Goal: Task Accomplishment & Management: Manage account settings

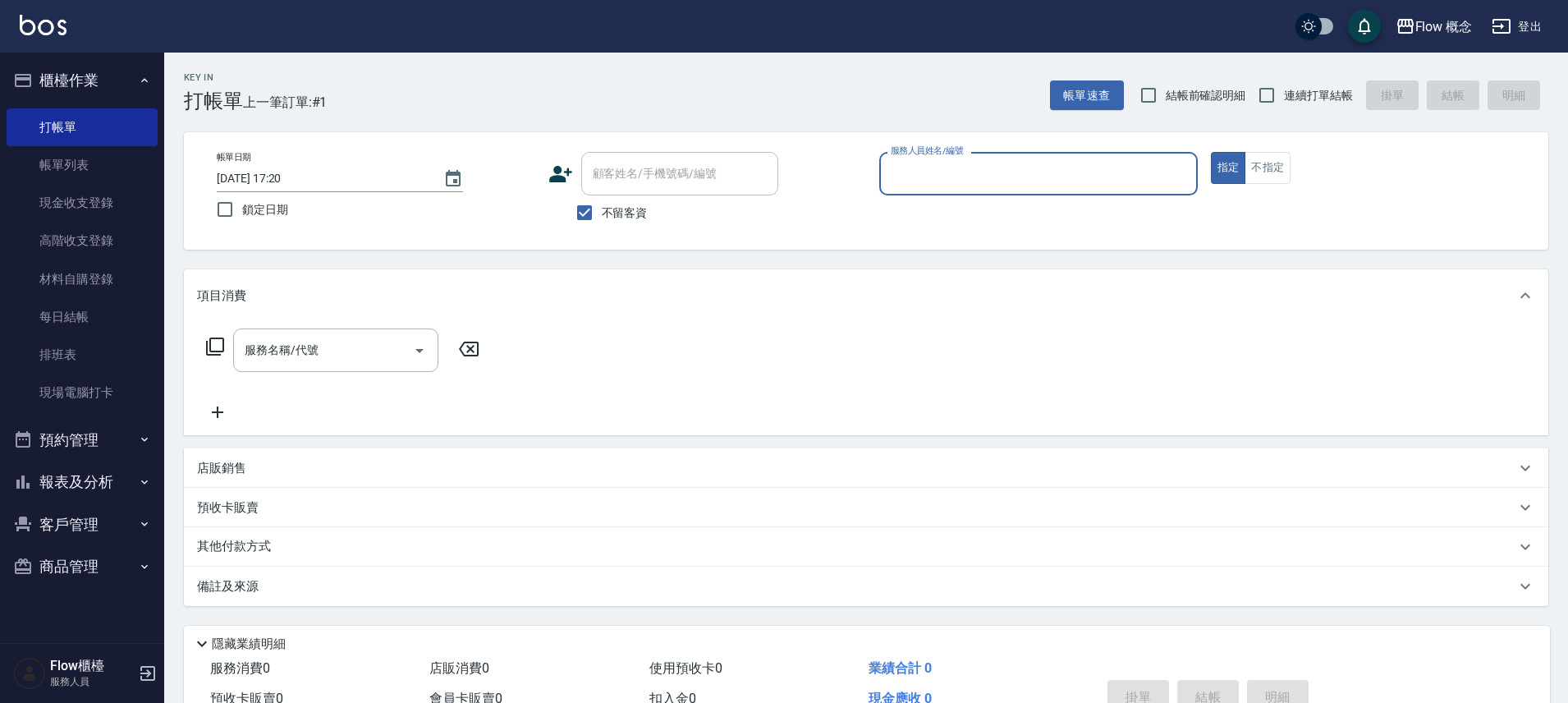
click at [77, 495] on button "報表及分析" at bounding box center [83, 482] width 151 height 43
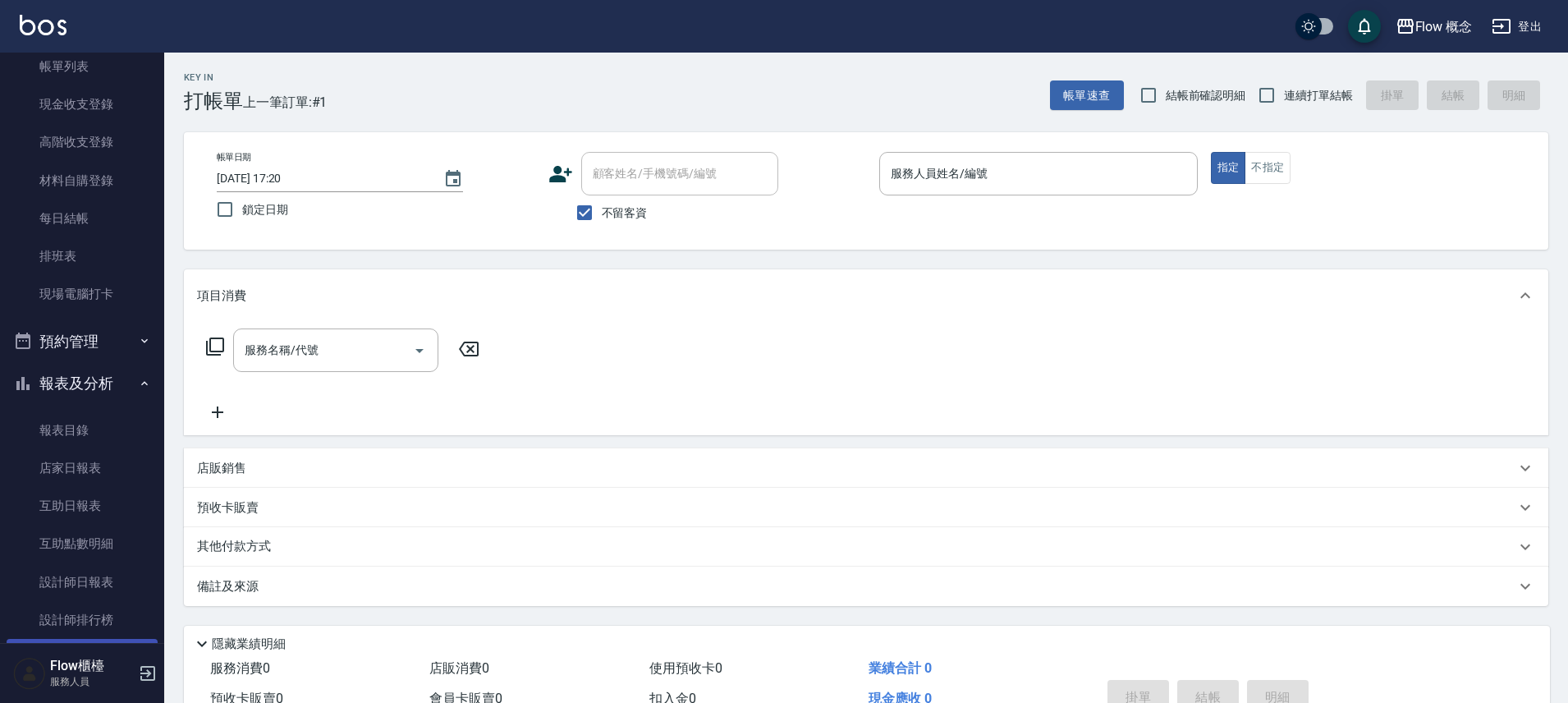
scroll to position [243, 0]
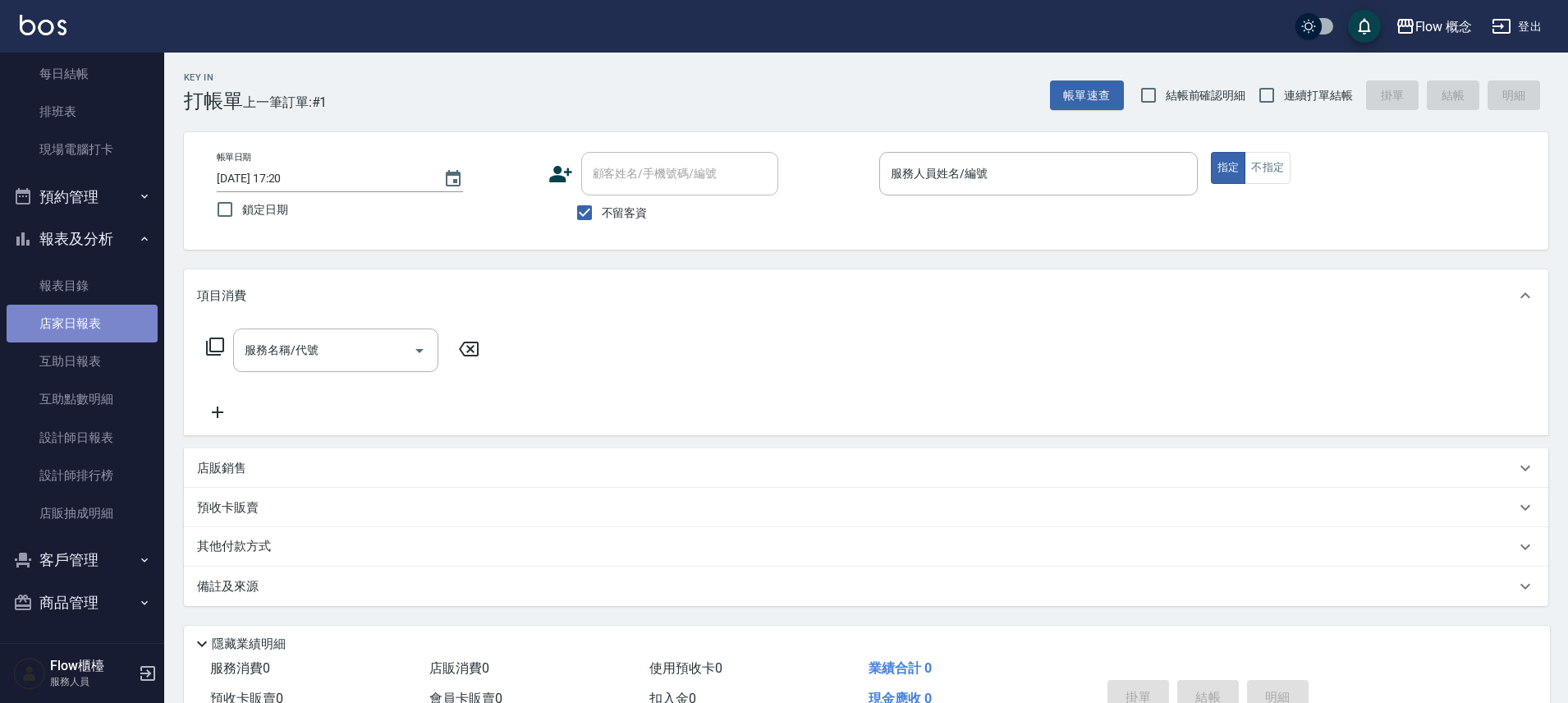
click at [100, 332] on link "店家日報表" at bounding box center [83, 324] width 151 height 38
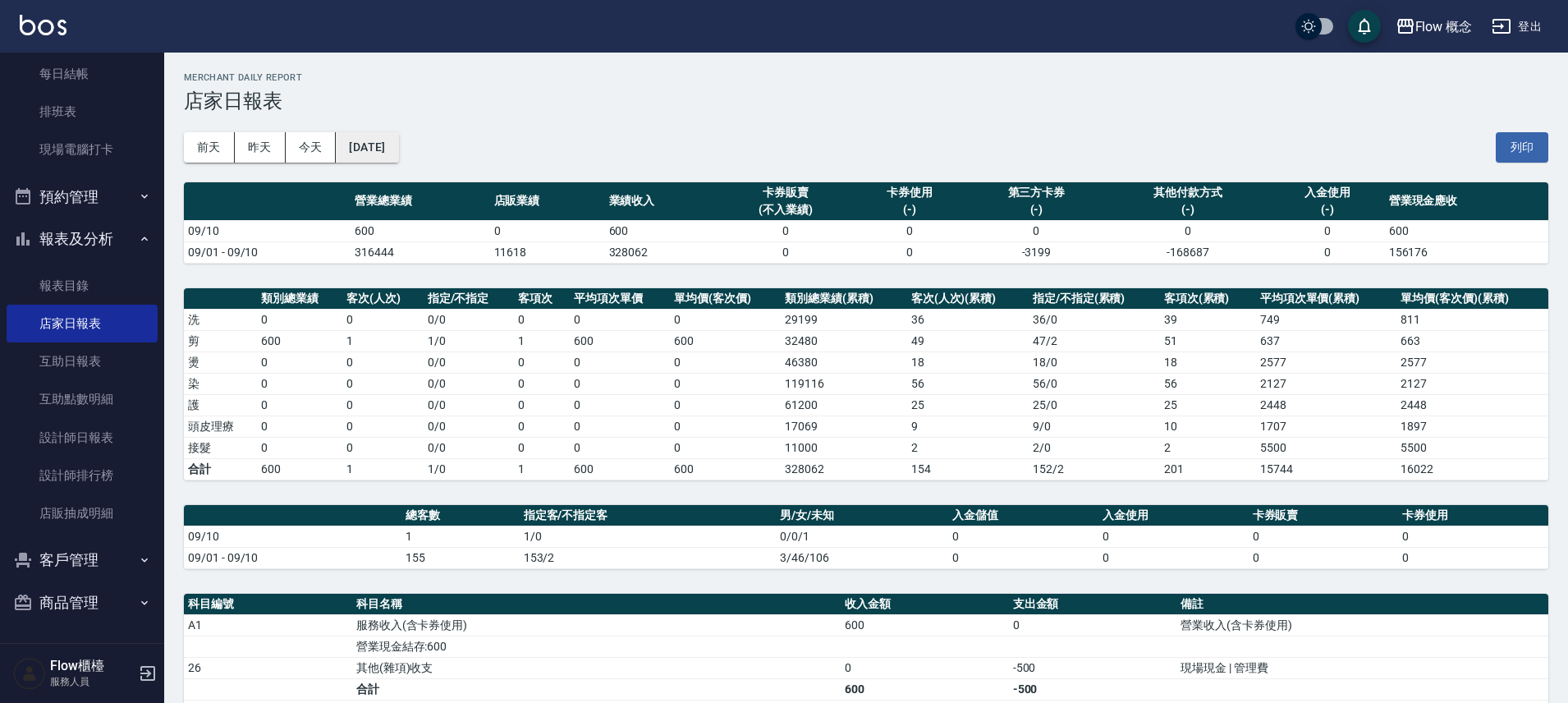
click at [389, 149] on button "[DATE]" at bounding box center [367, 147] width 63 height 30
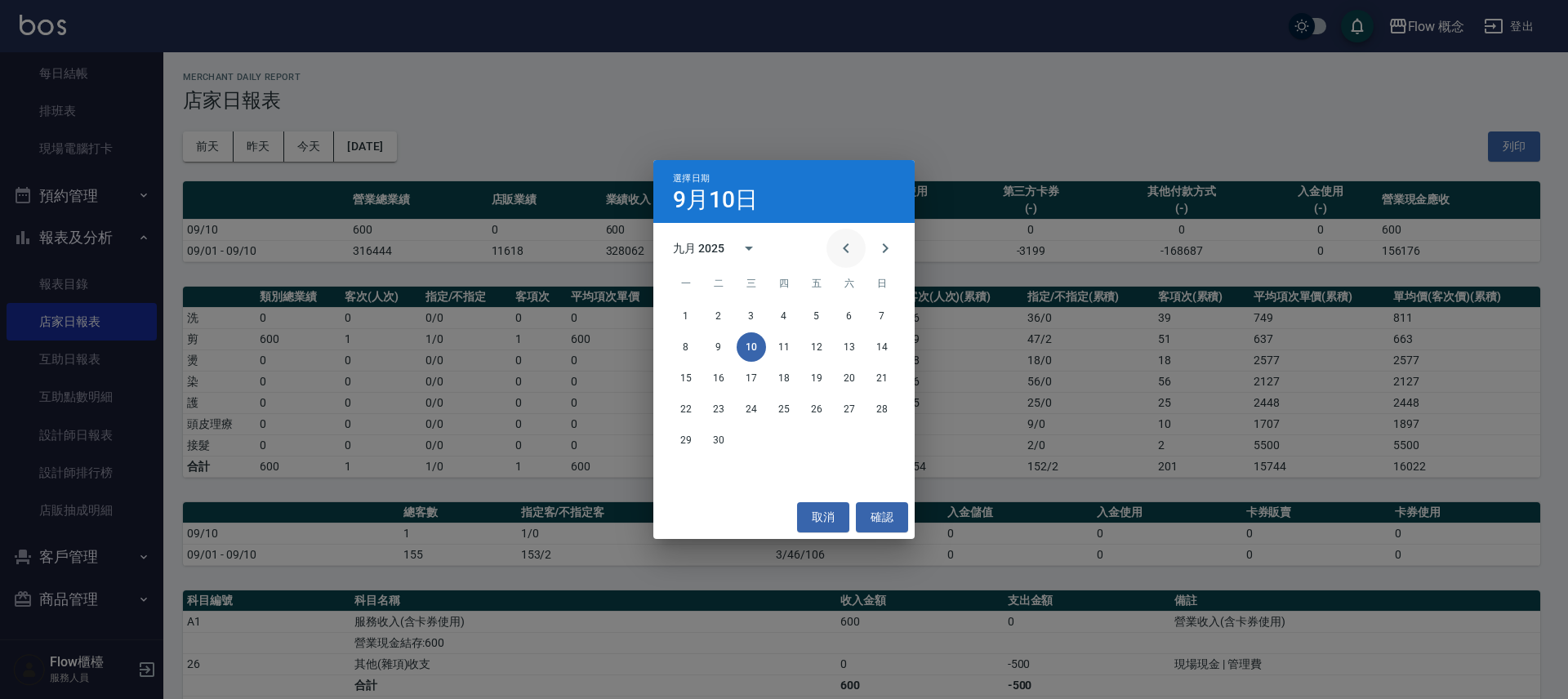
click at [846, 246] on icon "Previous month" at bounding box center [846, 247] width 6 height 9
click at [856, 245] on button "Previous month" at bounding box center [846, 248] width 39 height 39
click at [856, 244] on button "Previous month" at bounding box center [846, 248] width 39 height 39
click at [681, 468] on button "30" at bounding box center [686, 471] width 29 height 29
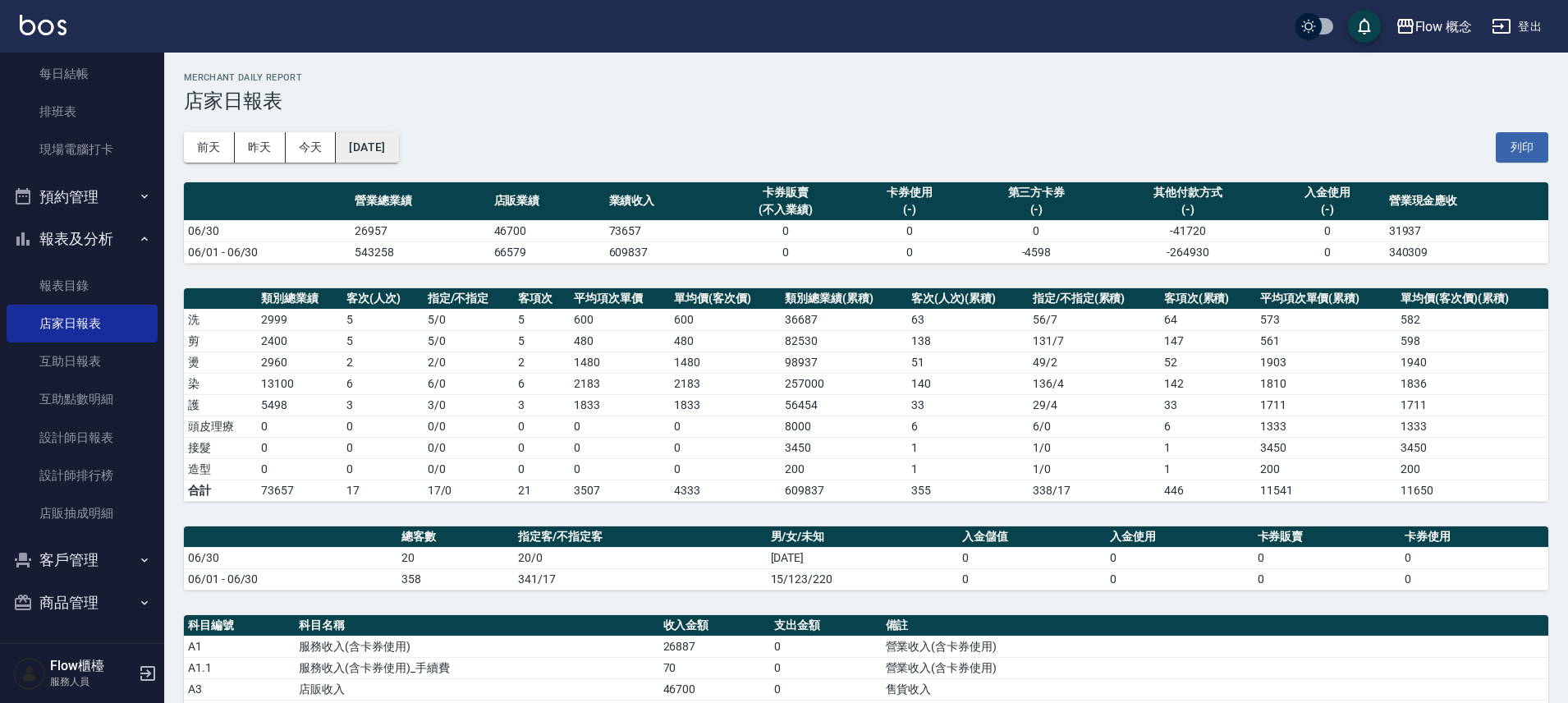
click at [391, 148] on button "[DATE]" at bounding box center [367, 147] width 63 height 30
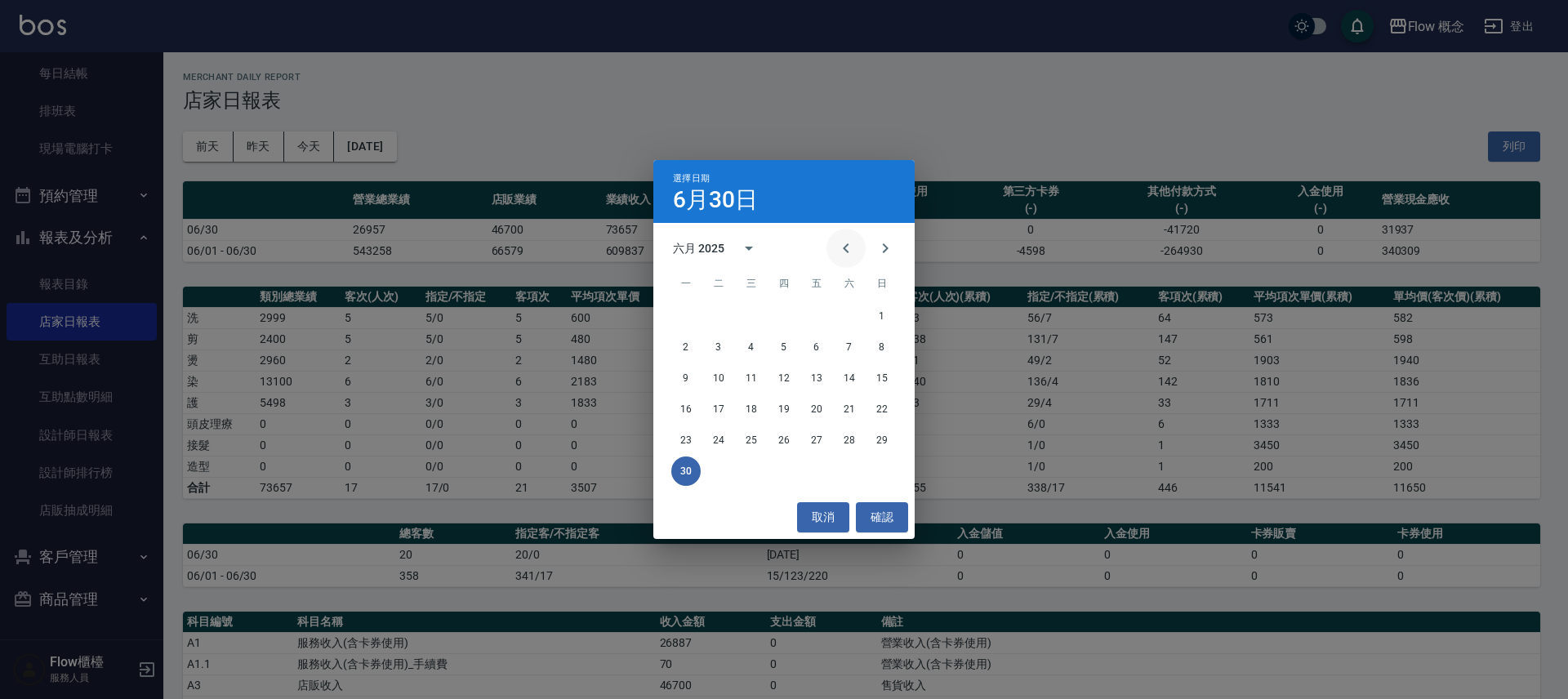
click at [849, 252] on icon "Previous month" at bounding box center [846, 248] width 20 height 20
click at [852, 439] on button "31" at bounding box center [849, 440] width 29 height 29
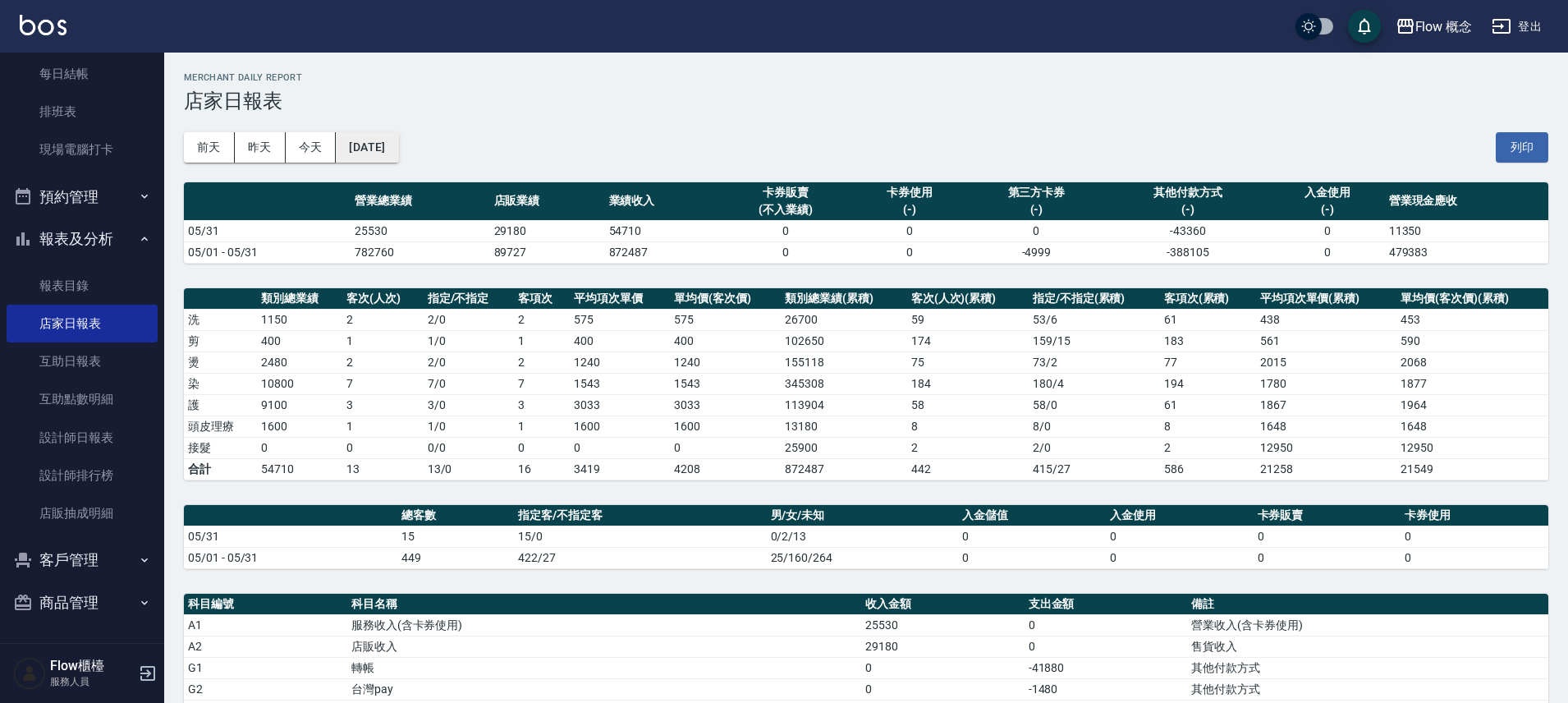
click at [398, 151] on button "[DATE]" at bounding box center [367, 147] width 63 height 30
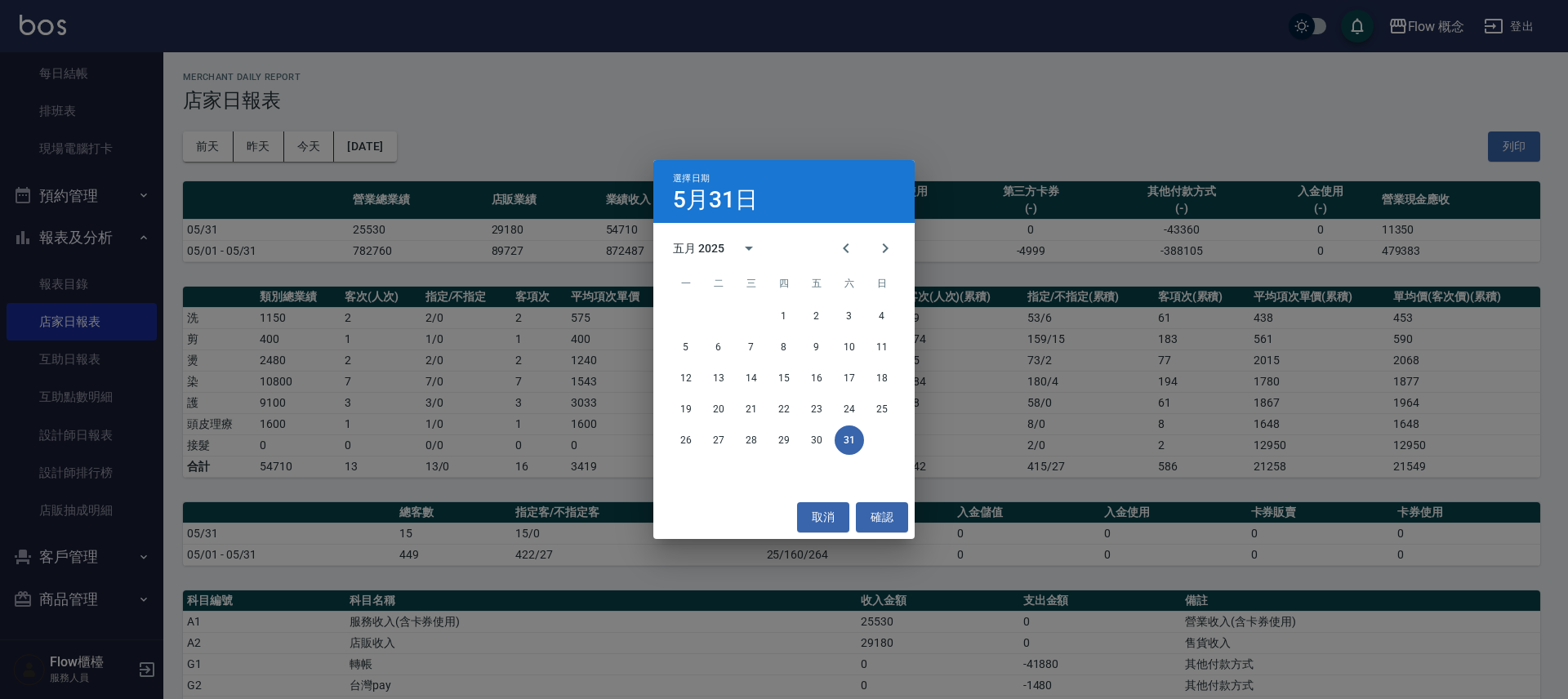
click at [459, 172] on div "選擇日期 [DATE] 五月 2025 一 二 三 四 五 六 日 1 2 3 4 5 6 7 8 9 10 11 12 13 14 15 16 17 18 …" at bounding box center [784, 349] width 1568 height 699
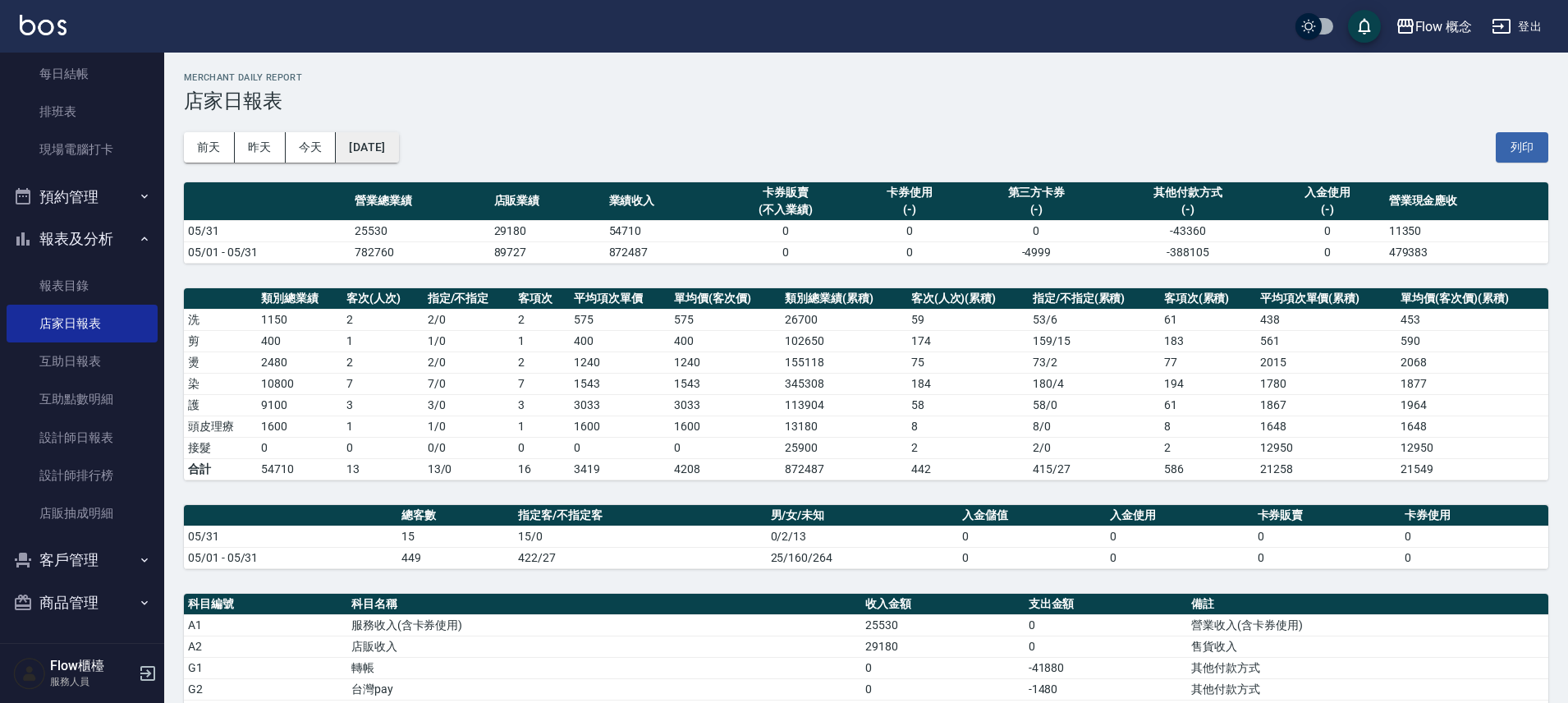
click at [392, 145] on button "[DATE]" at bounding box center [367, 147] width 63 height 30
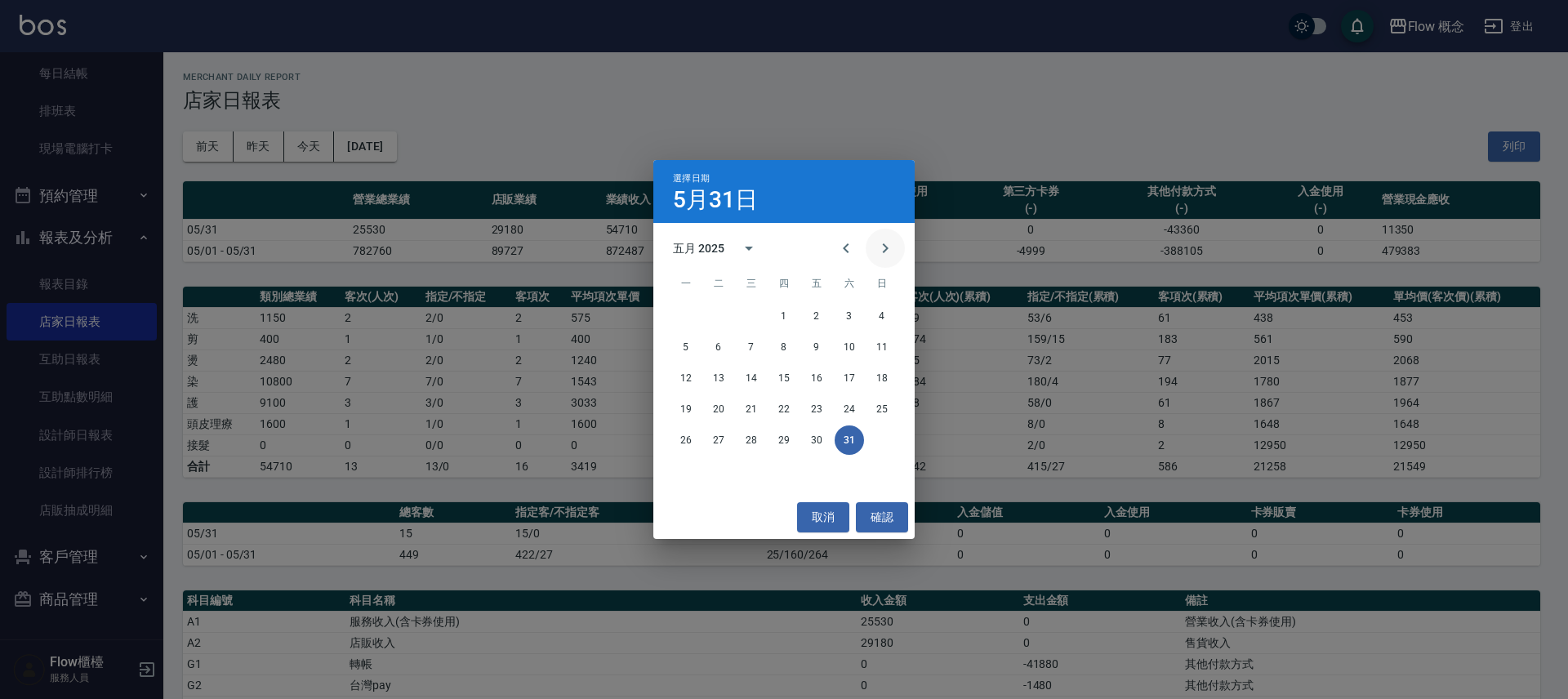
click at [887, 257] on icon "Next month" at bounding box center [885, 248] width 20 height 20
click at [882, 447] on button "31" at bounding box center [882, 440] width 29 height 29
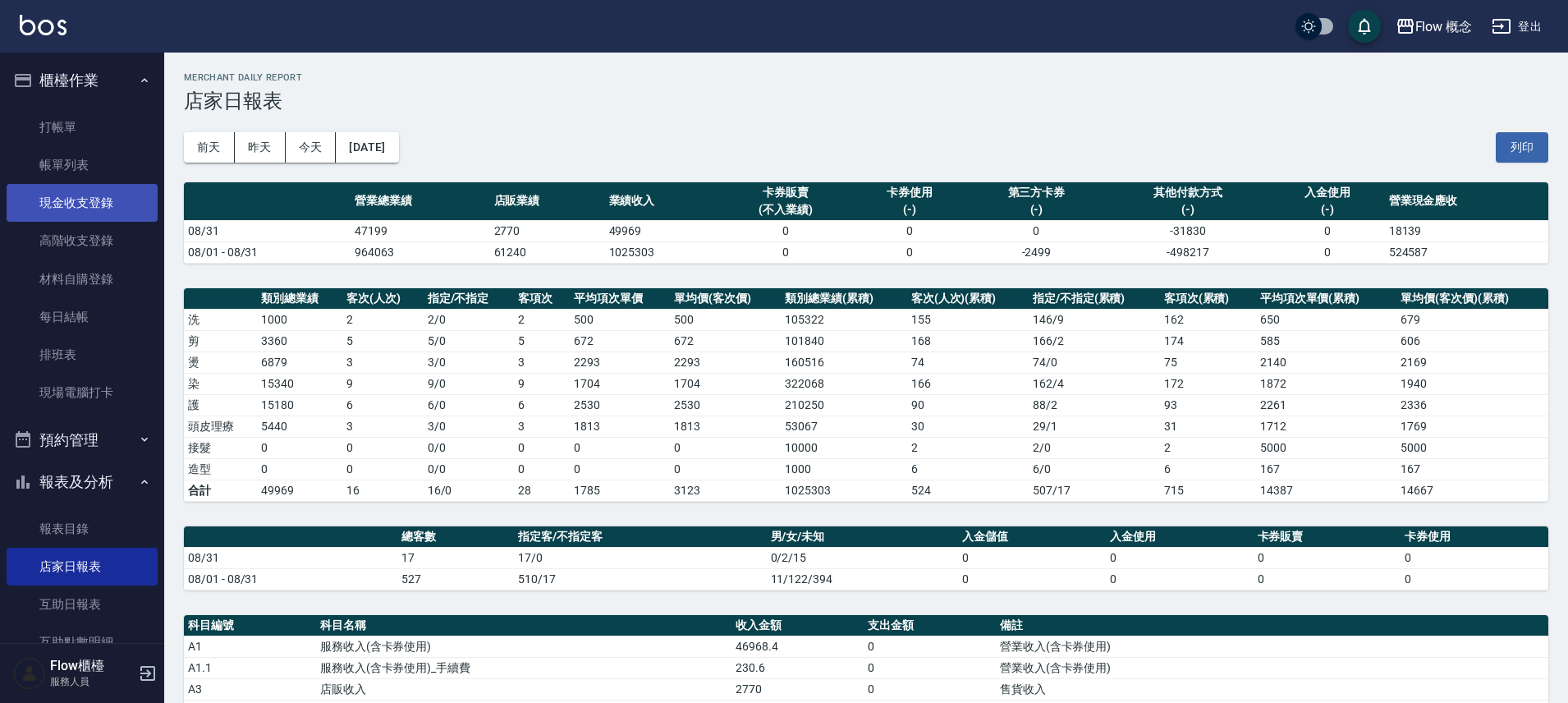
click at [100, 204] on link "現金收支登錄" at bounding box center [83, 203] width 151 height 38
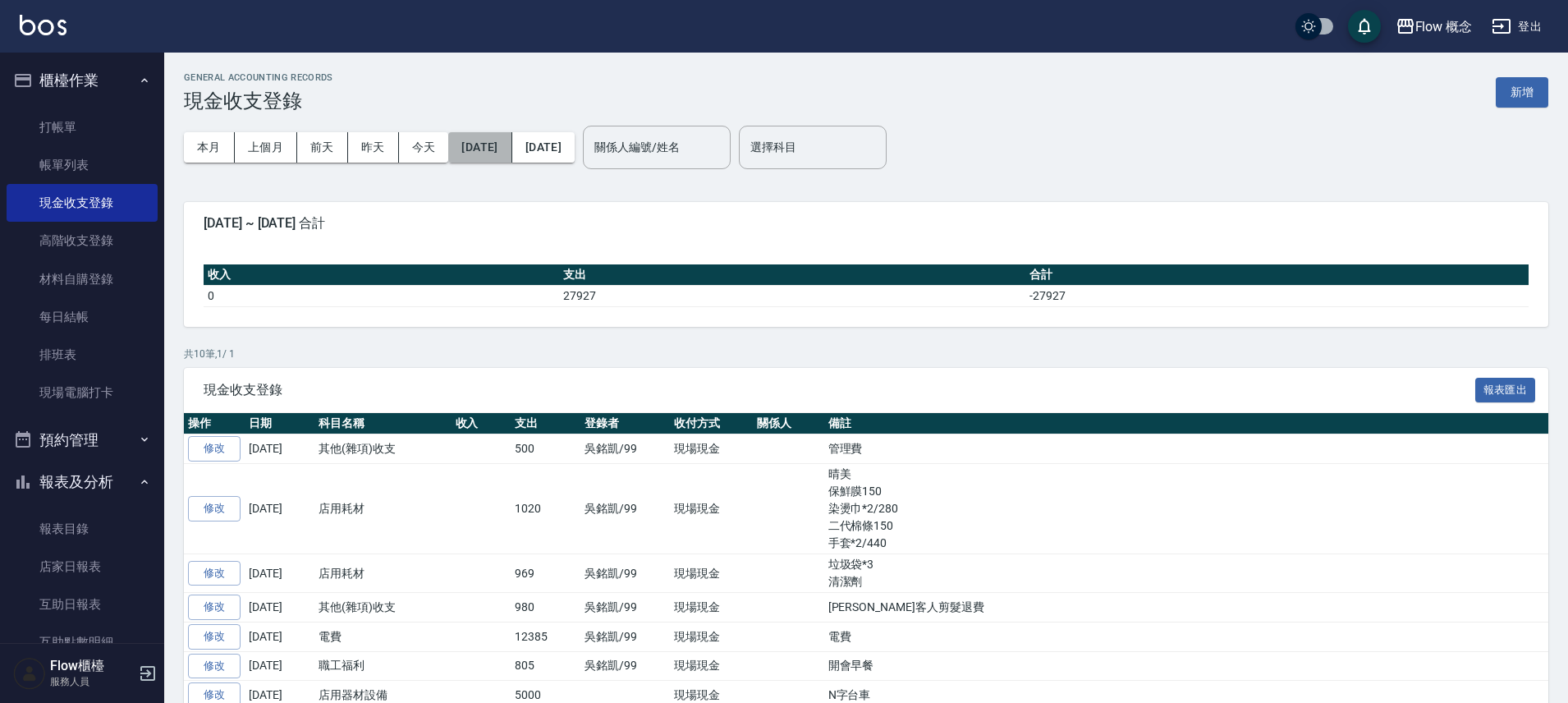
click at [511, 152] on button "[DATE]" at bounding box center [479, 147] width 63 height 30
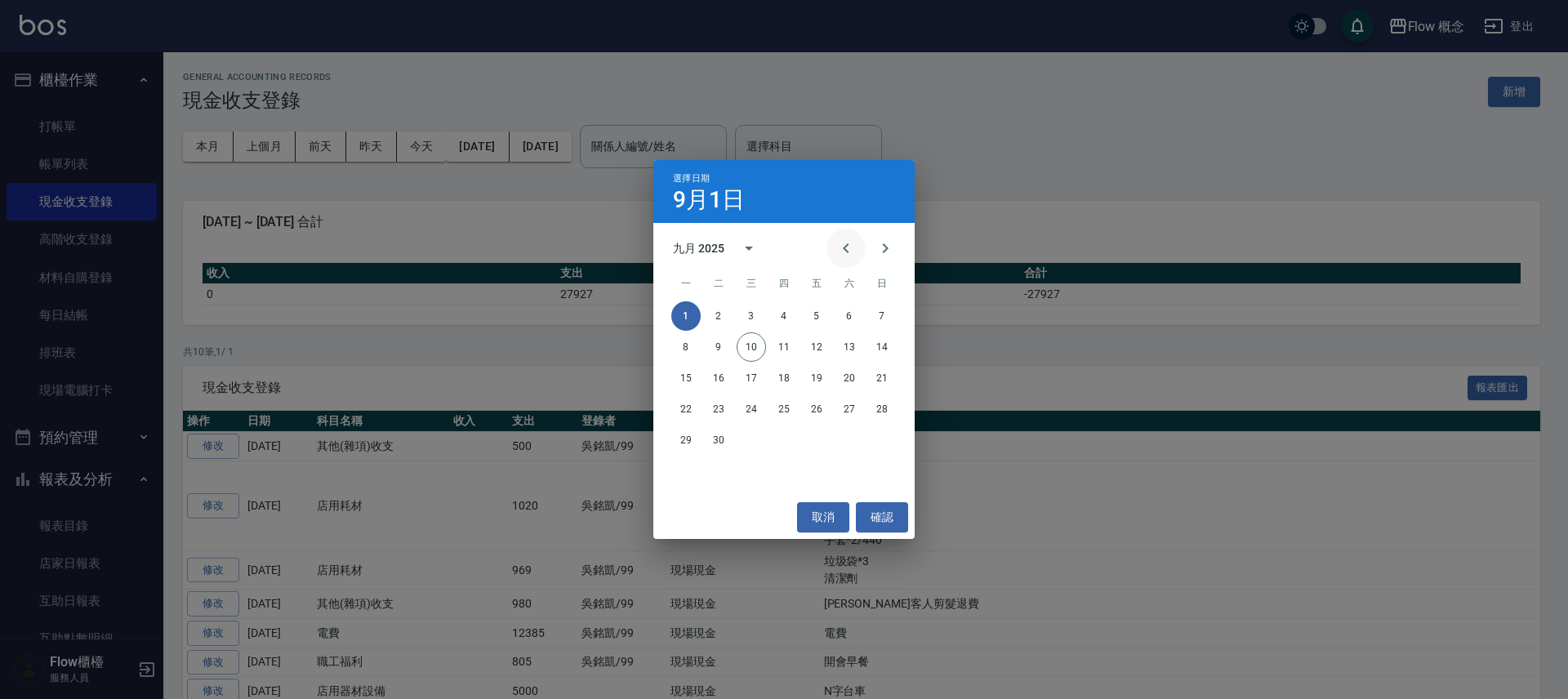
click at [852, 255] on icon "Previous month" at bounding box center [846, 248] width 20 height 20
click at [852, 255] on icon "Previous month" at bounding box center [846, 248] width 20 height 20
click at [852, 254] on icon "Previous month" at bounding box center [846, 248] width 20 height 20
click at [852, 252] on icon "Previous month" at bounding box center [846, 248] width 20 height 20
click at [790, 311] on button "1" at bounding box center [784, 316] width 29 height 29
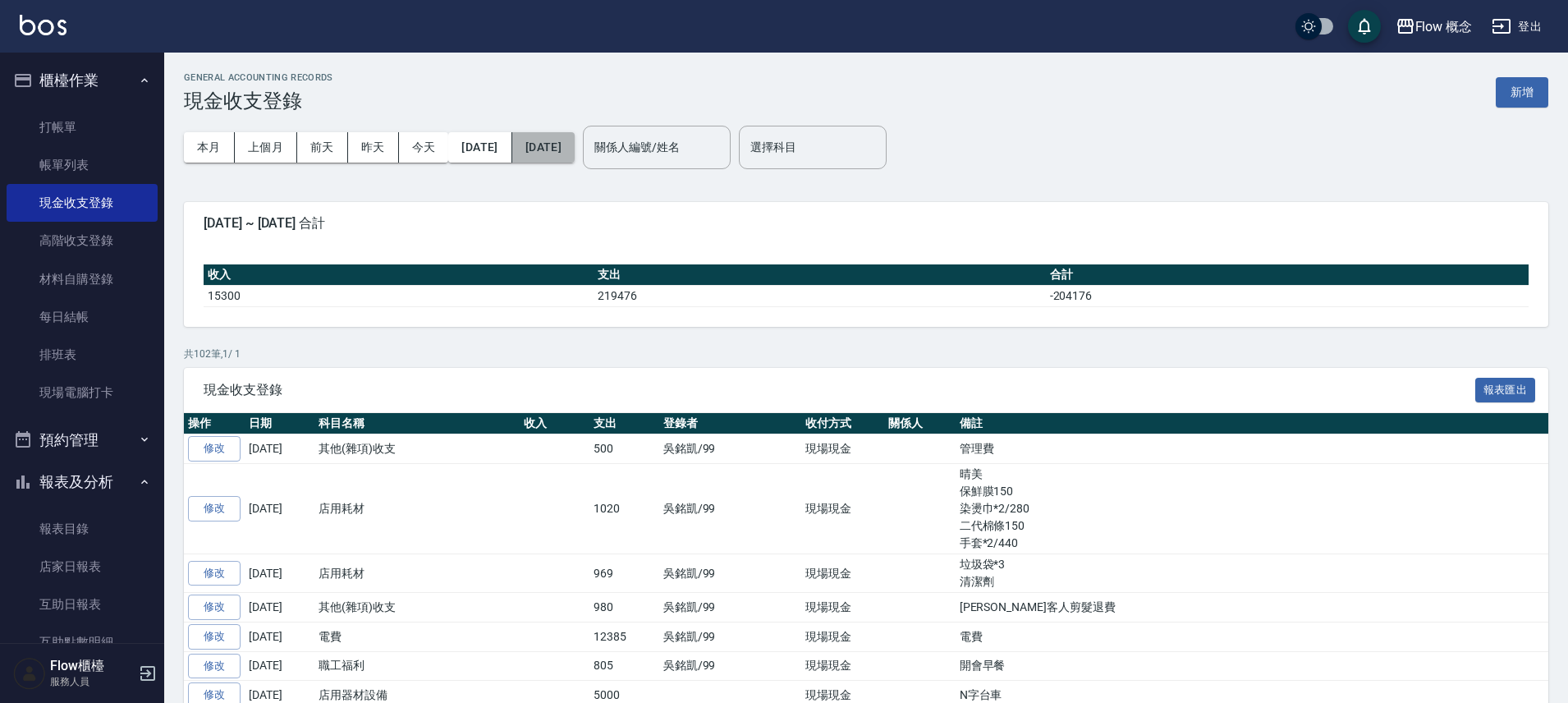
click at [575, 141] on button "[DATE]" at bounding box center [543, 147] width 63 height 30
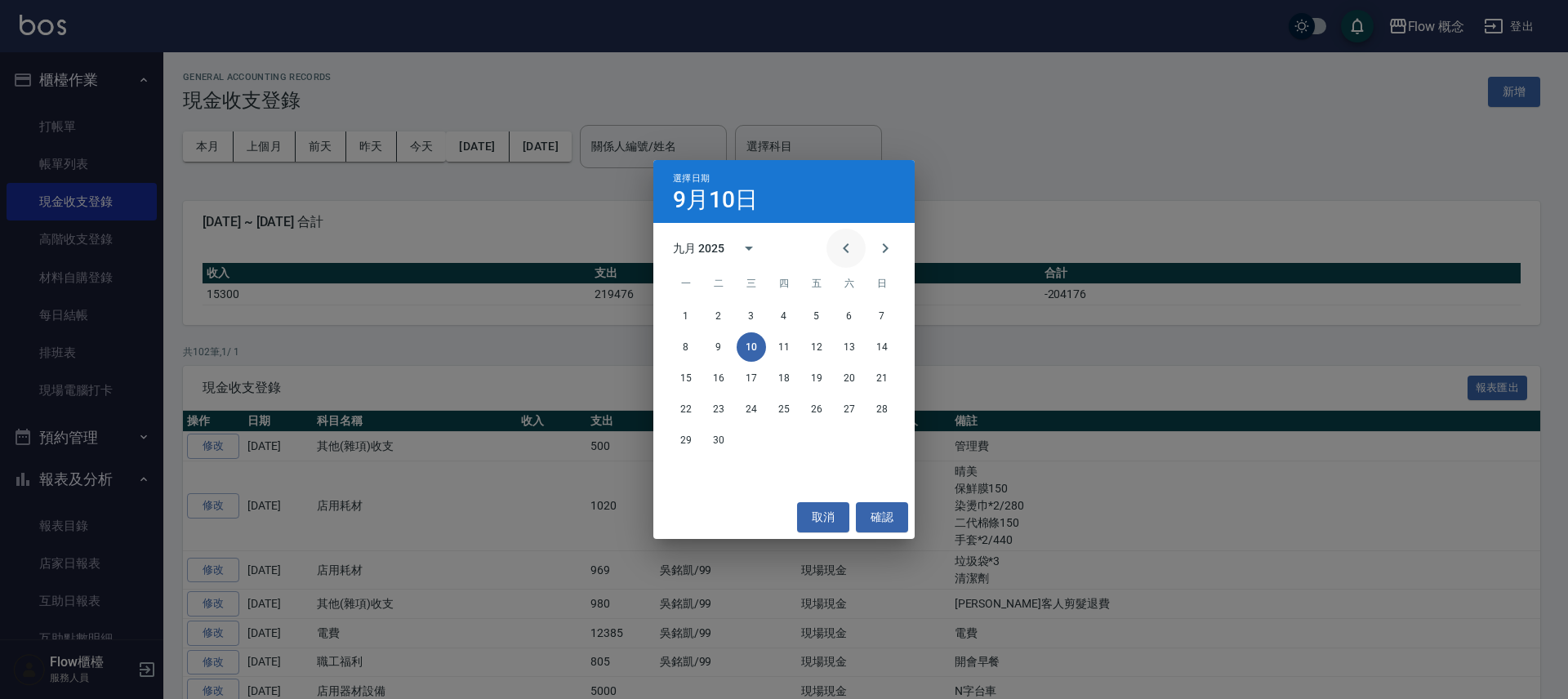
click at [849, 251] on icon "Previous month" at bounding box center [846, 248] width 20 height 20
click at [850, 446] on button "31" at bounding box center [849, 440] width 29 height 29
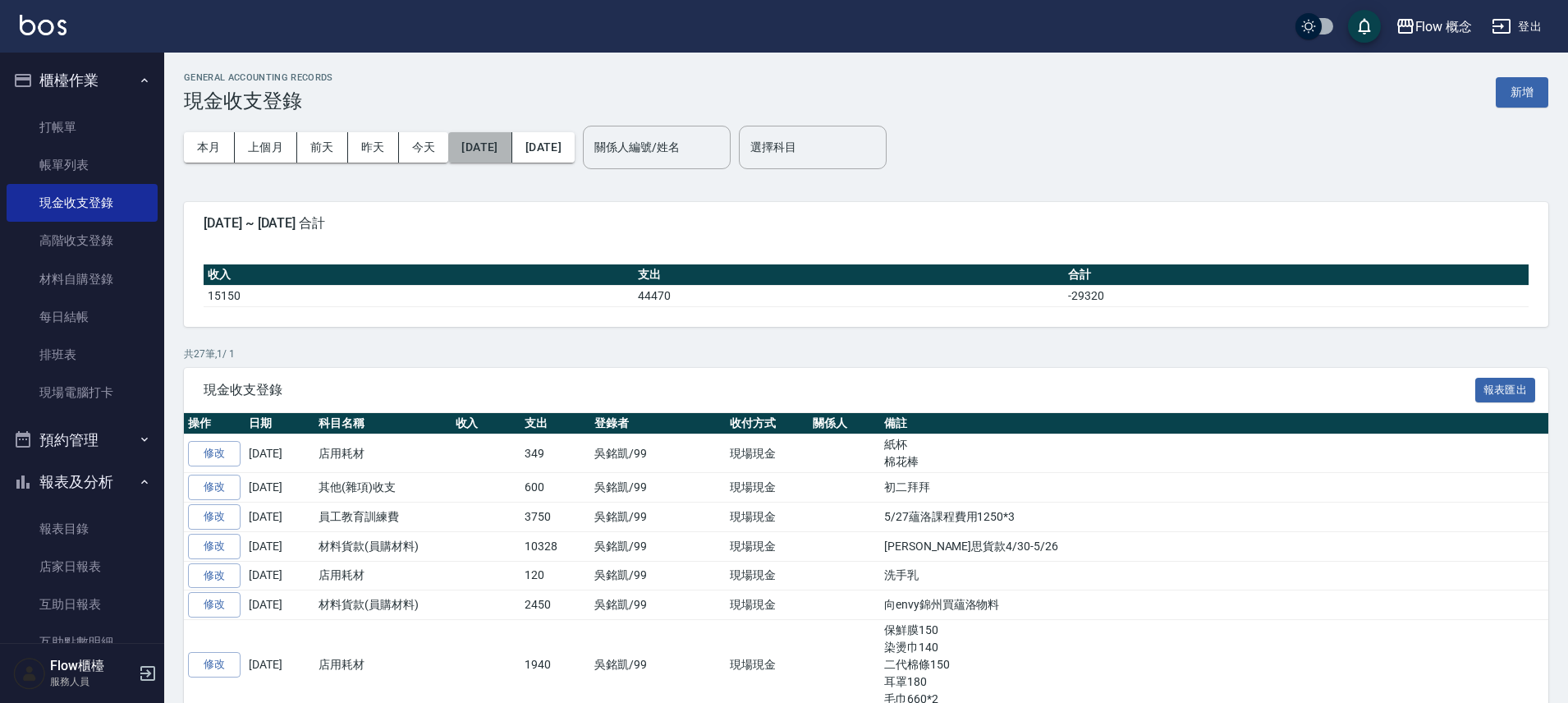
click at [508, 157] on button "[DATE]" at bounding box center [479, 147] width 63 height 30
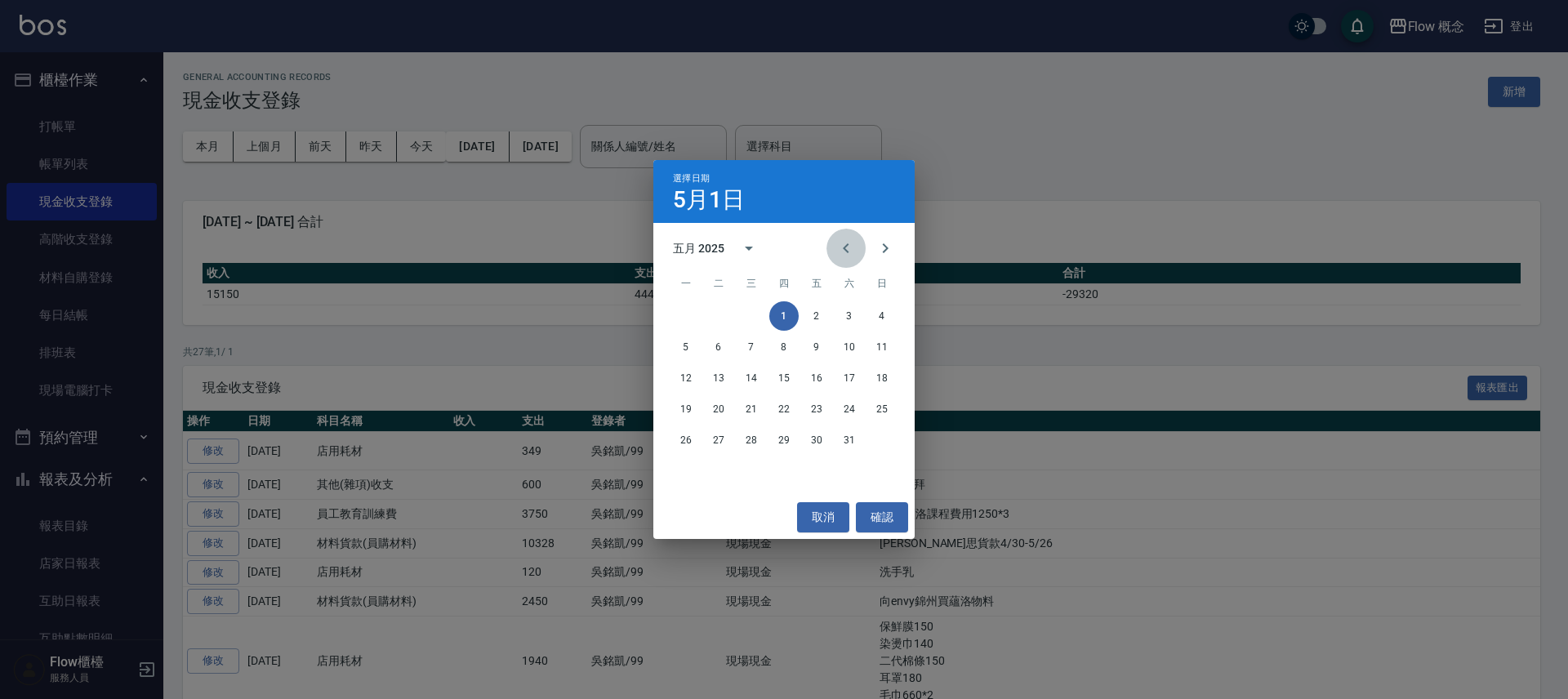
click at [852, 254] on icon "Previous month" at bounding box center [846, 248] width 20 height 20
click at [893, 254] on icon "Next month" at bounding box center [885, 248] width 20 height 20
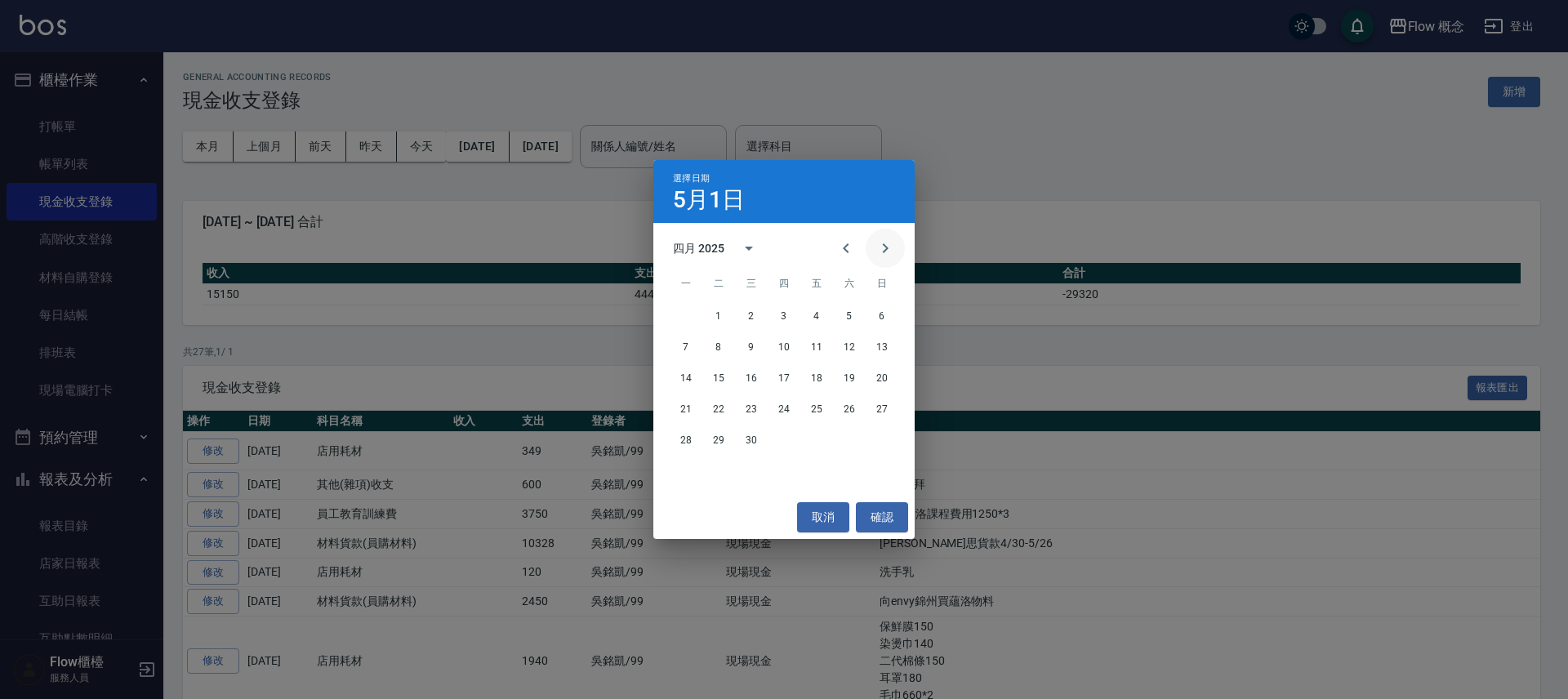
click at [893, 255] on icon "Next month" at bounding box center [885, 248] width 20 height 20
click at [890, 255] on icon "Next month" at bounding box center [885, 248] width 20 height 20
click at [824, 313] on button "1" at bounding box center [817, 316] width 29 height 29
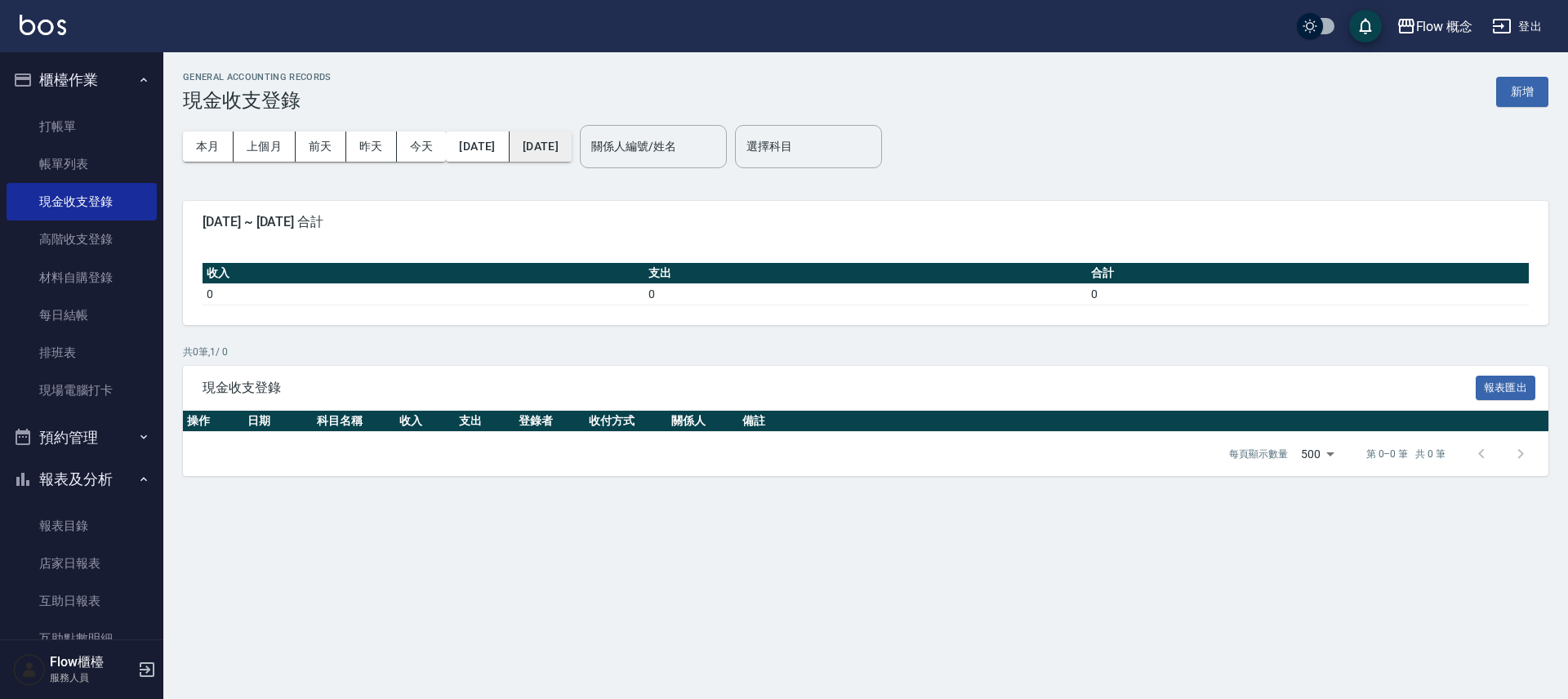
click at [572, 135] on button "[DATE]" at bounding box center [540, 146] width 62 height 30
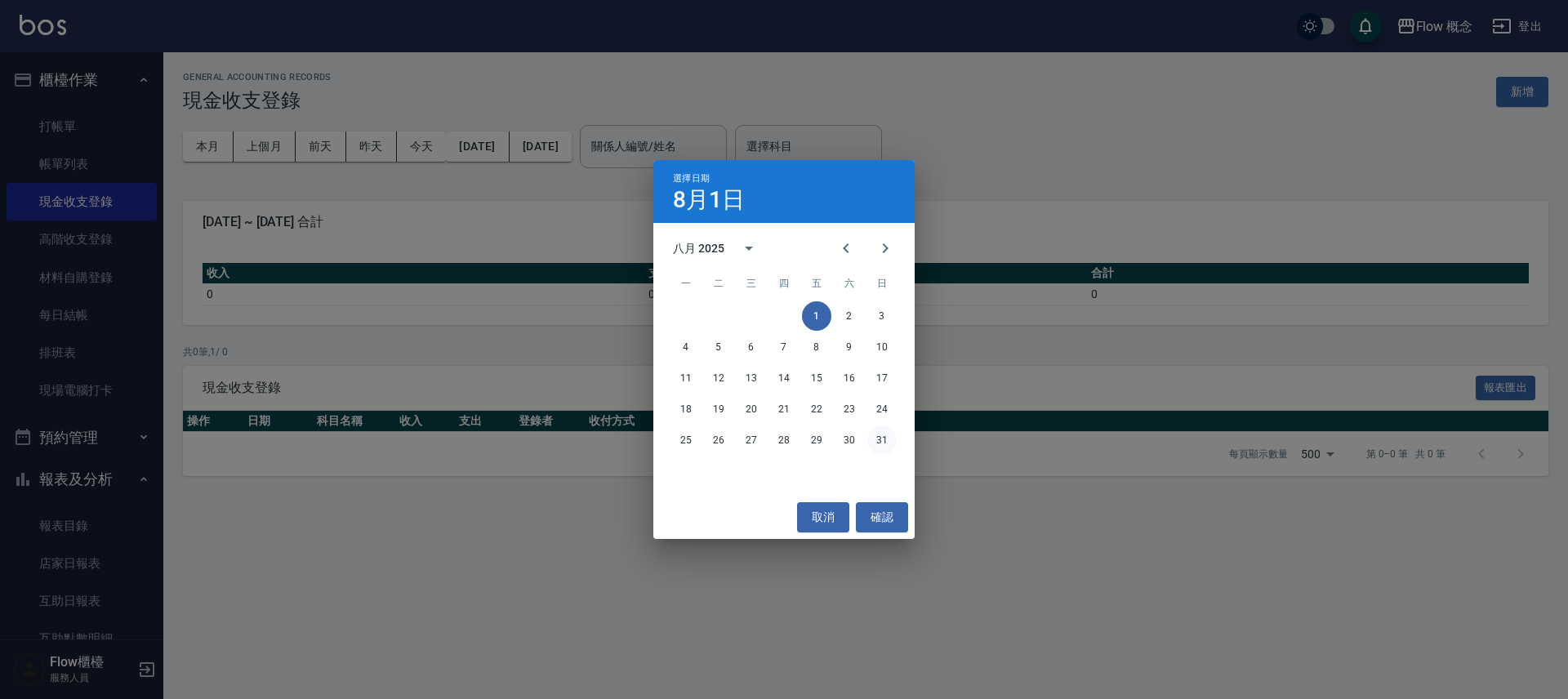
click at [878, 439] on button "31" at bounding box center [882, 440] width 29 height 29
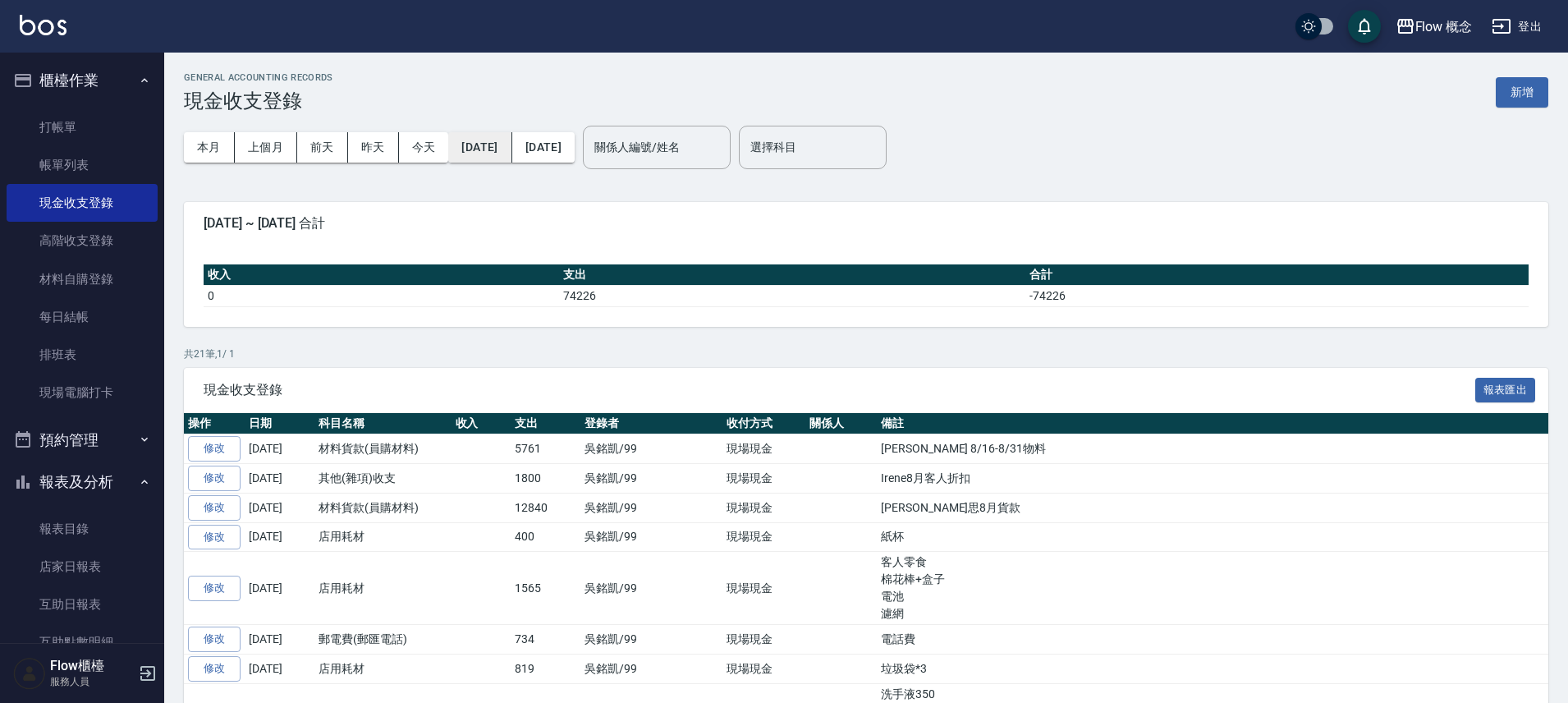
click at [491, 161] on button "[DATE]" at bounding box center [479, 147] width 63 height 30
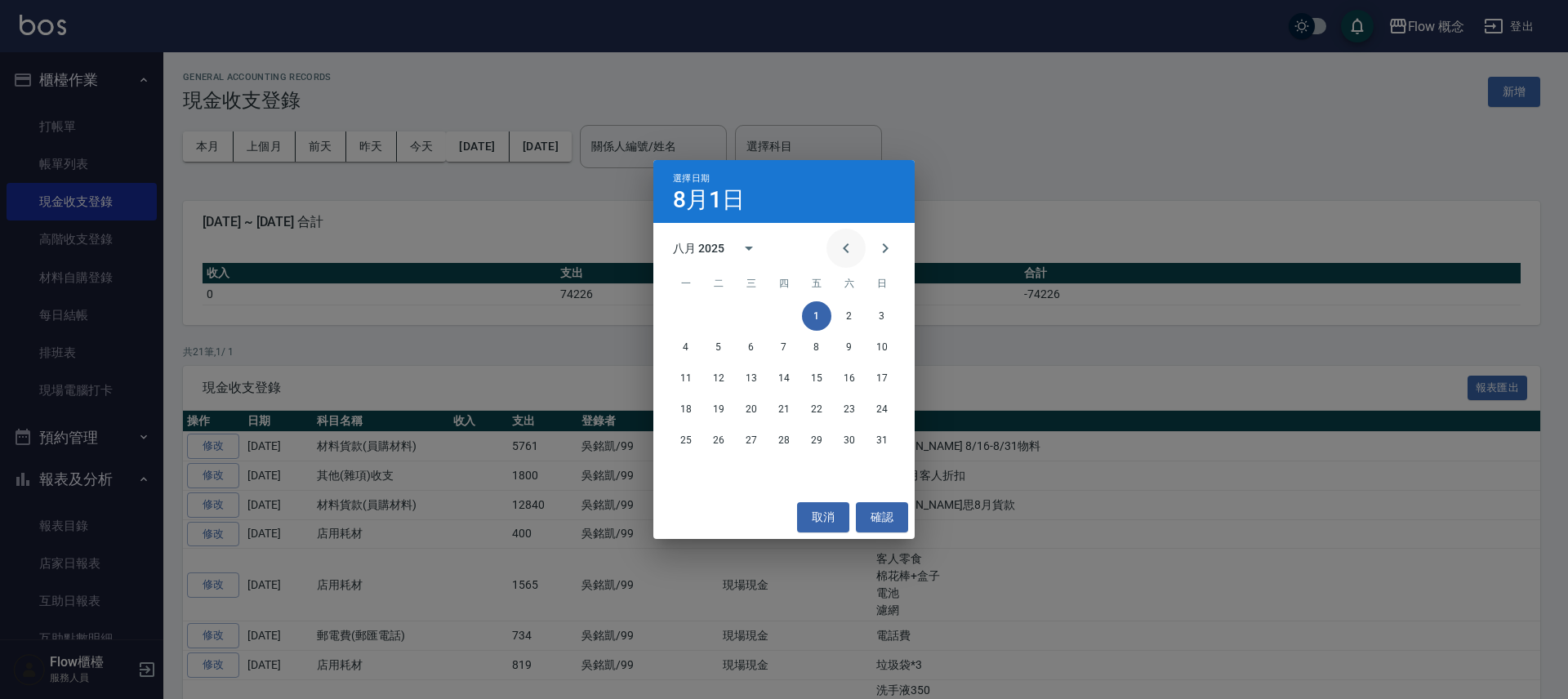
click at [856, 250] on button "Previous month" at bounding box center [846, 248] width 39 height 39
click at [854, 250] on icon "Previous month" at bounding box center [846, 248] width 20 height 20
click at [790, 318] on button "1" at bounding box center [784, 316] width 29 height 29
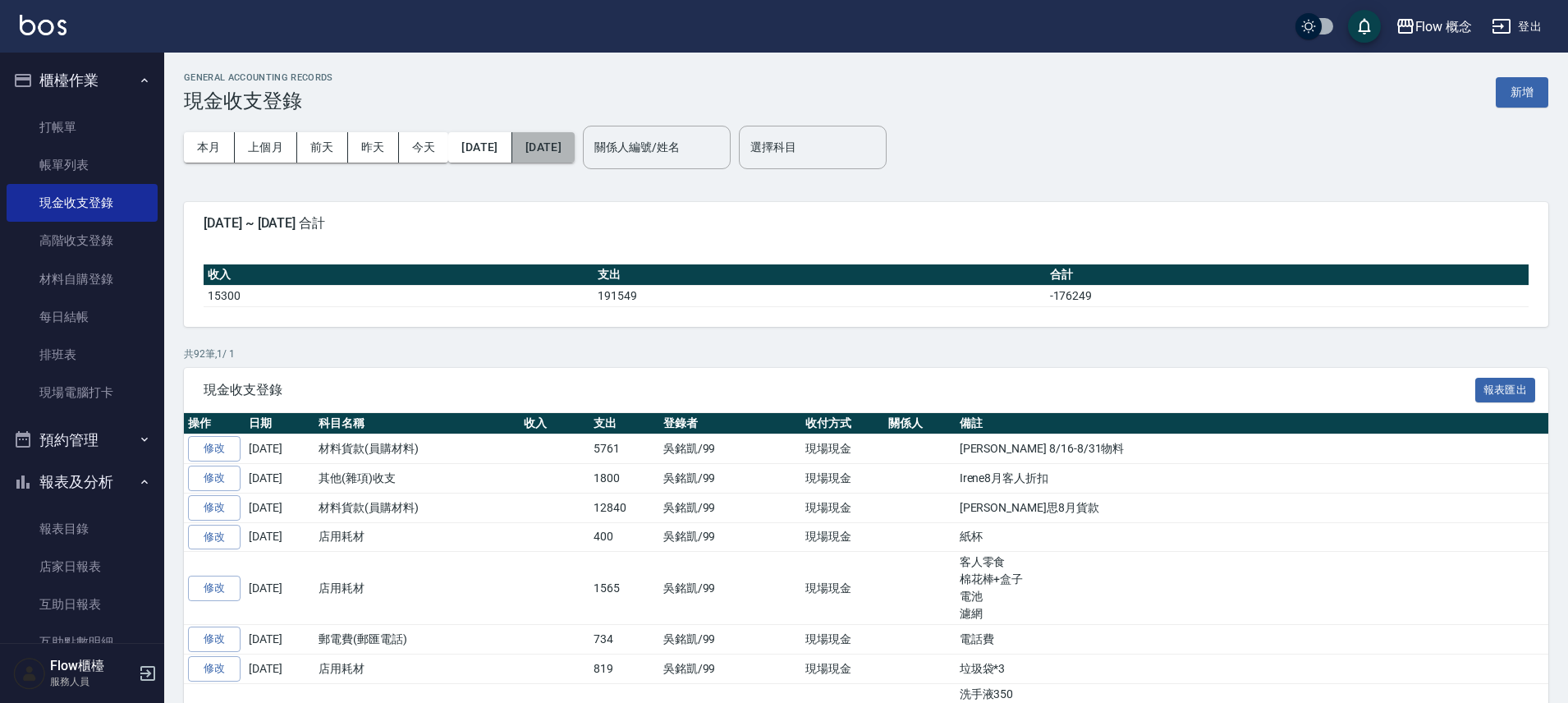
click at [575, 153] on button "[DATE]" at bounding box center [543, 147] width 63 height 30
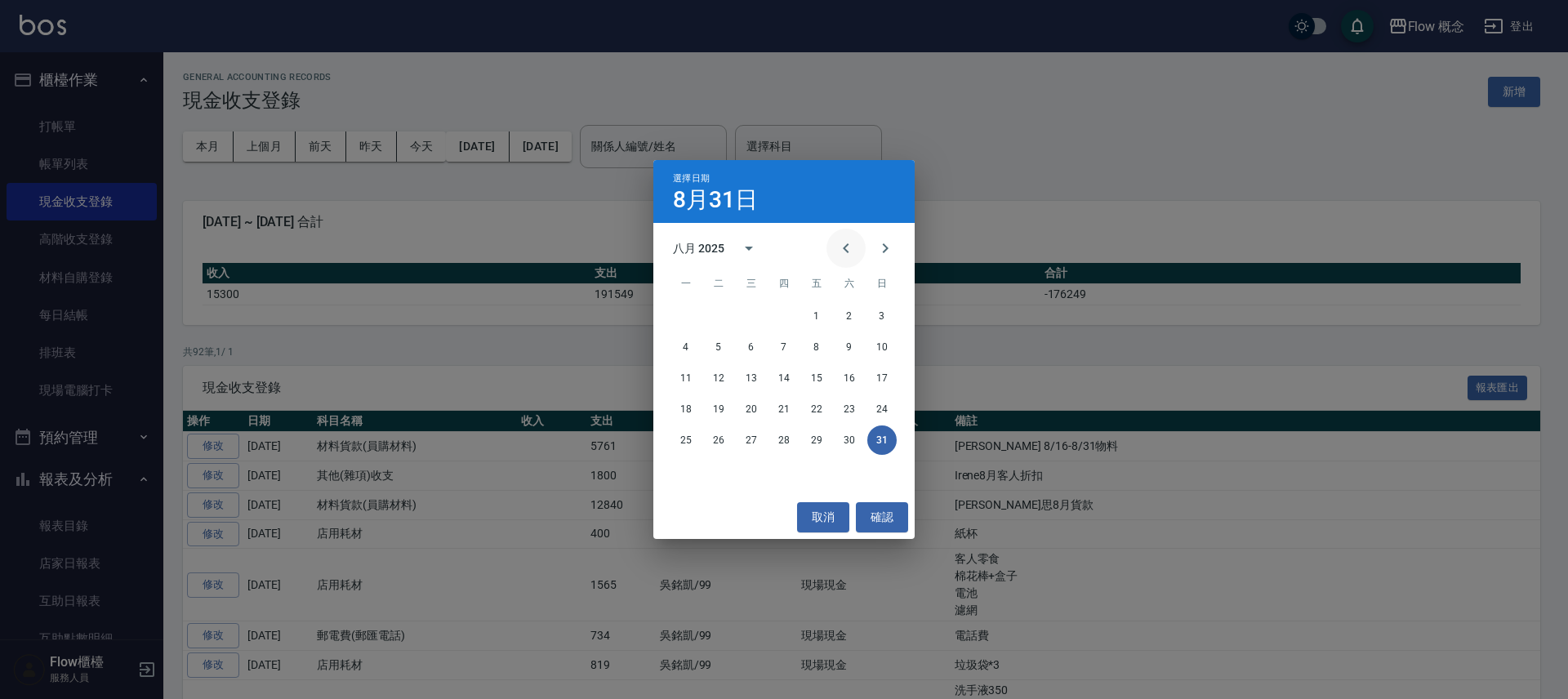
click at [854, 252] on icon "Previous month" at bounding box center [846, 248] width 20 height 20
click at [853, 441] on button "31" at bounding box center [849, 440] width 29 height 29
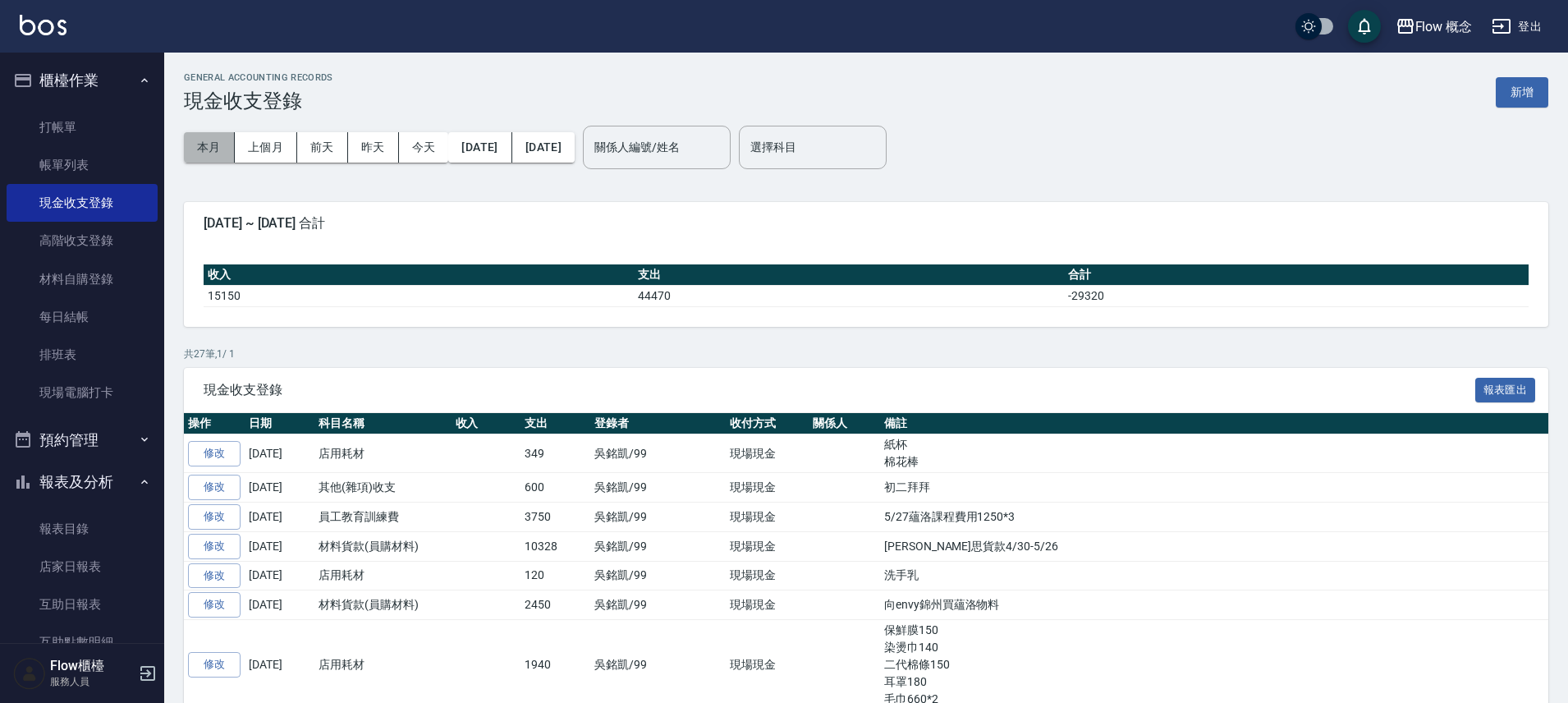
click at [201, 150] on button "本月" at bounding box center [209, 147] width 51 height 30
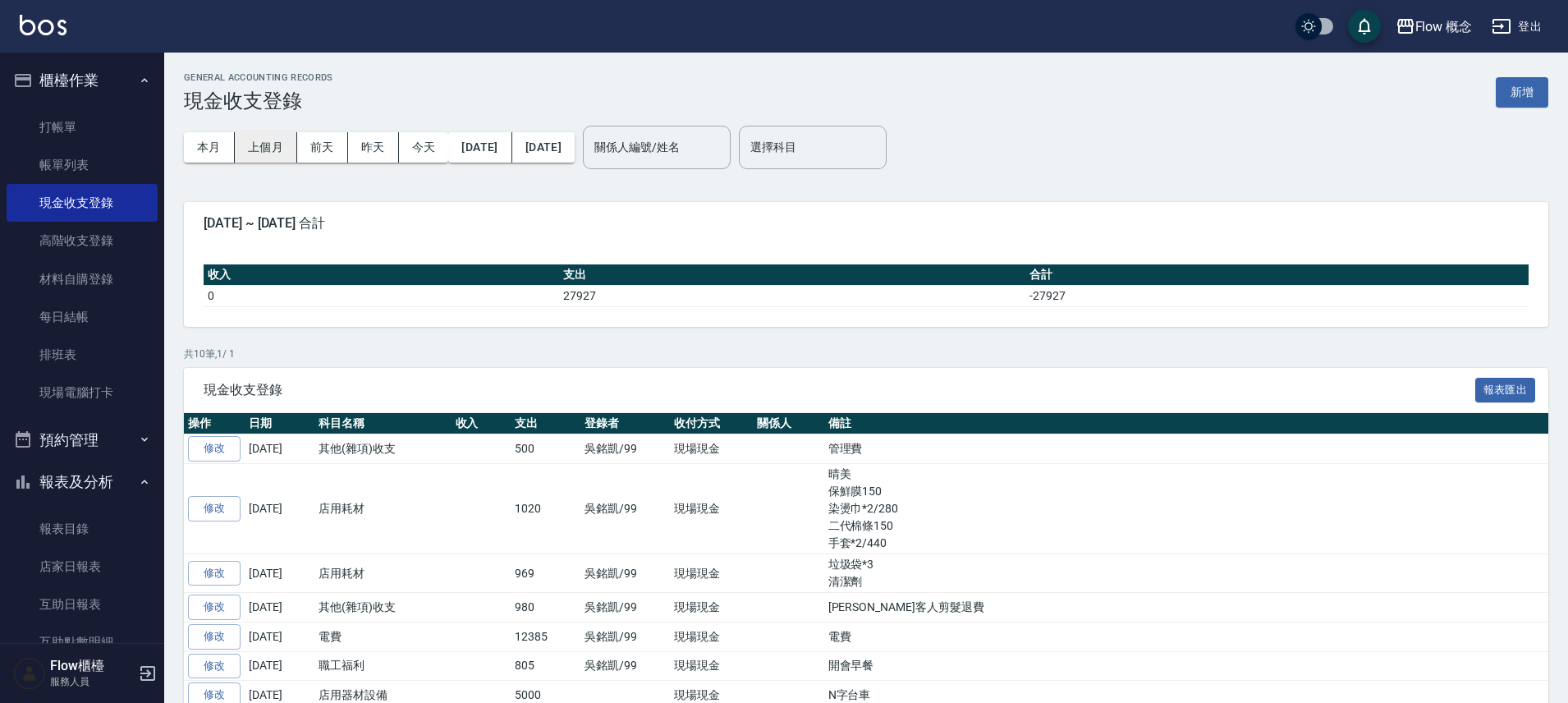
click at [269, 151] on button "上個月" at bounding box center [266, 147] width 63 height 30
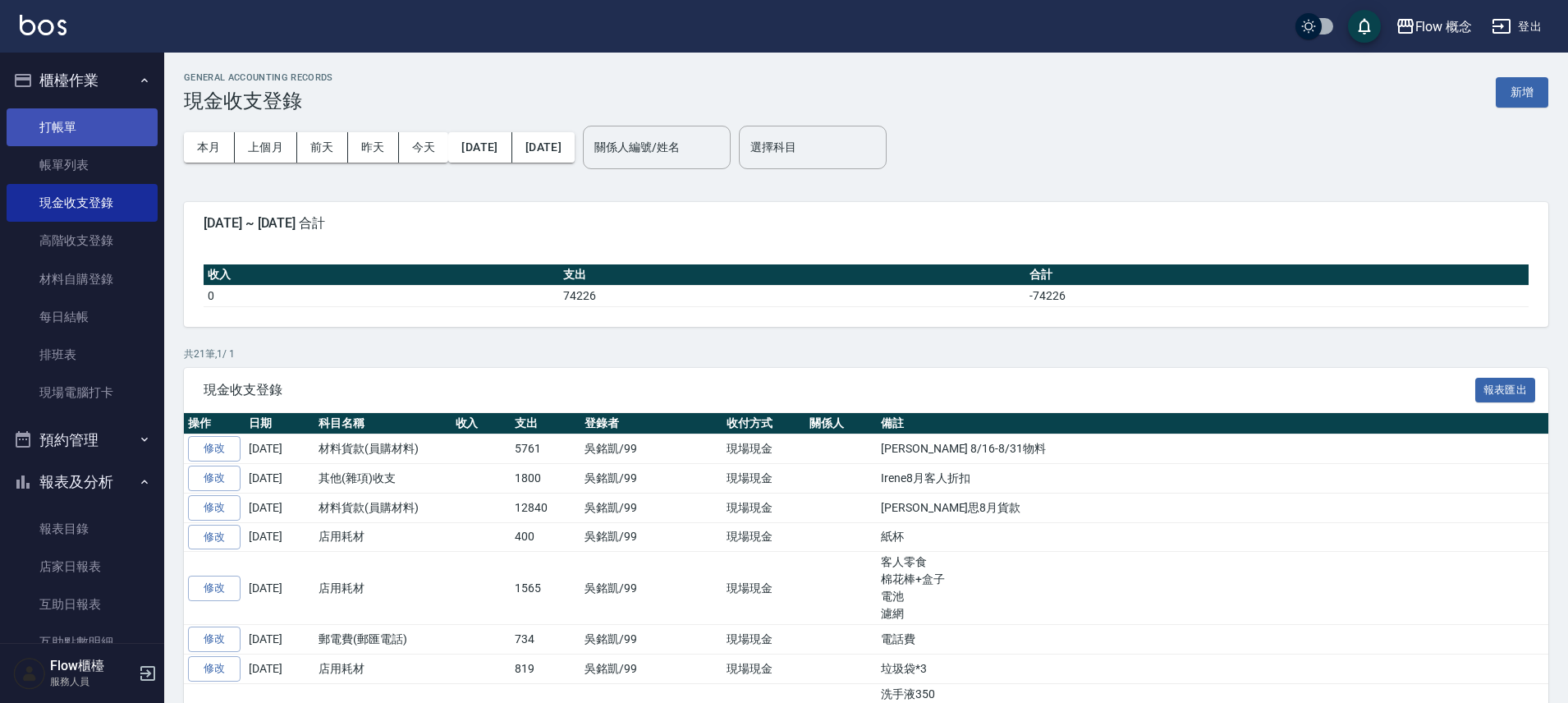
click at [86, 120] on link "打帳單" at bounding box center [83, 127] width 151 height 38
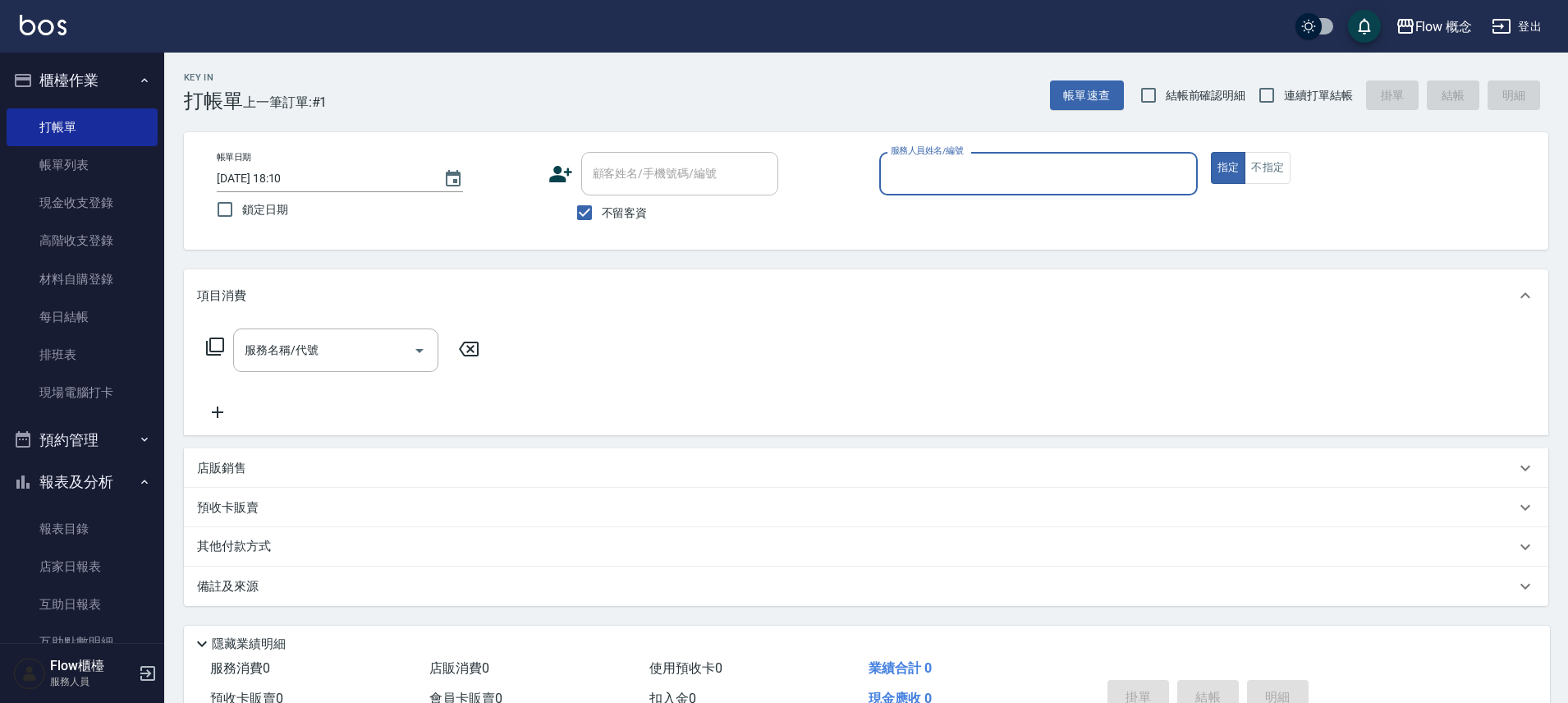
drag, startPoint x: 71, startPoint y: 161, endPoint x: 337, endPoint y: 693, distance: 594.8
click at [71, 162] on link "帳單列表" at bounding box center [83, 165] width 151 height 38
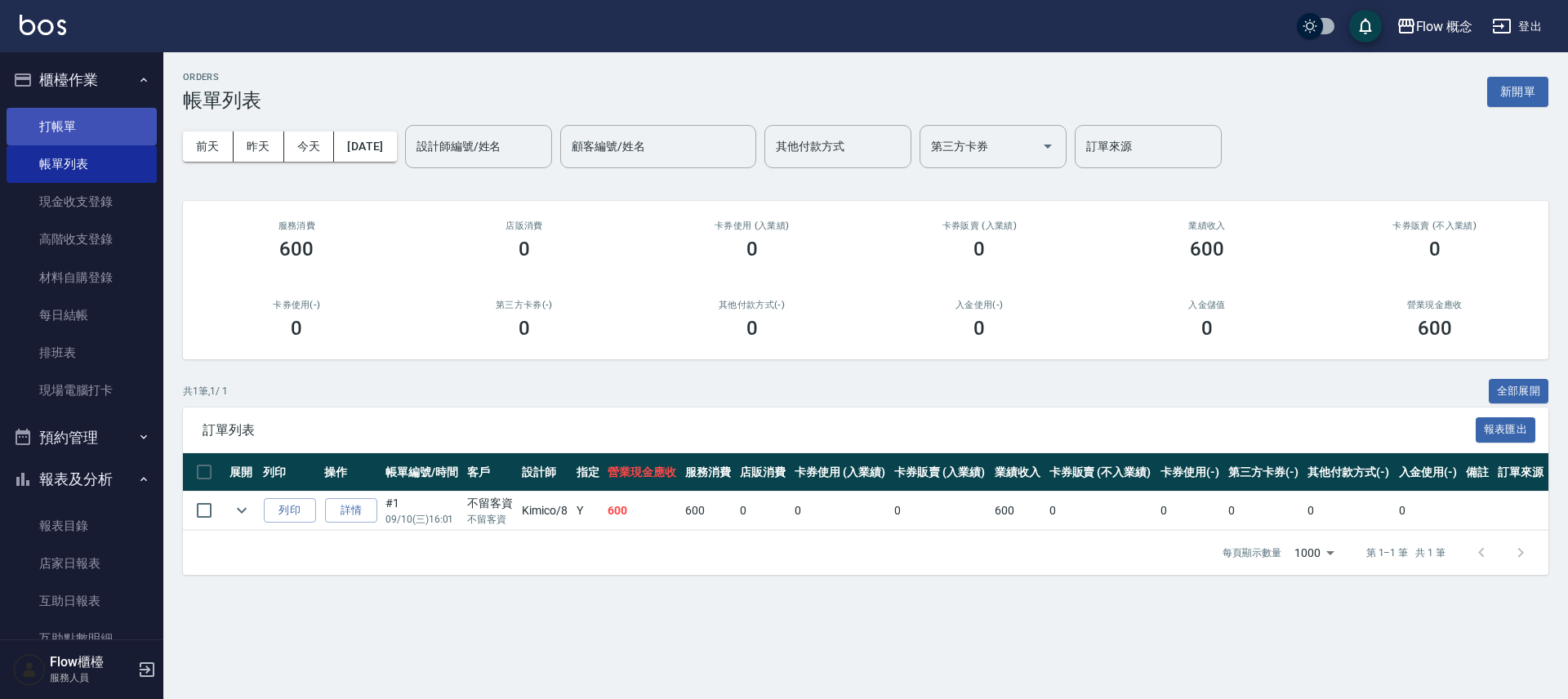
click at [98, 129] on link "打帳單" at bounding box center [82, 127] width 151 height 38
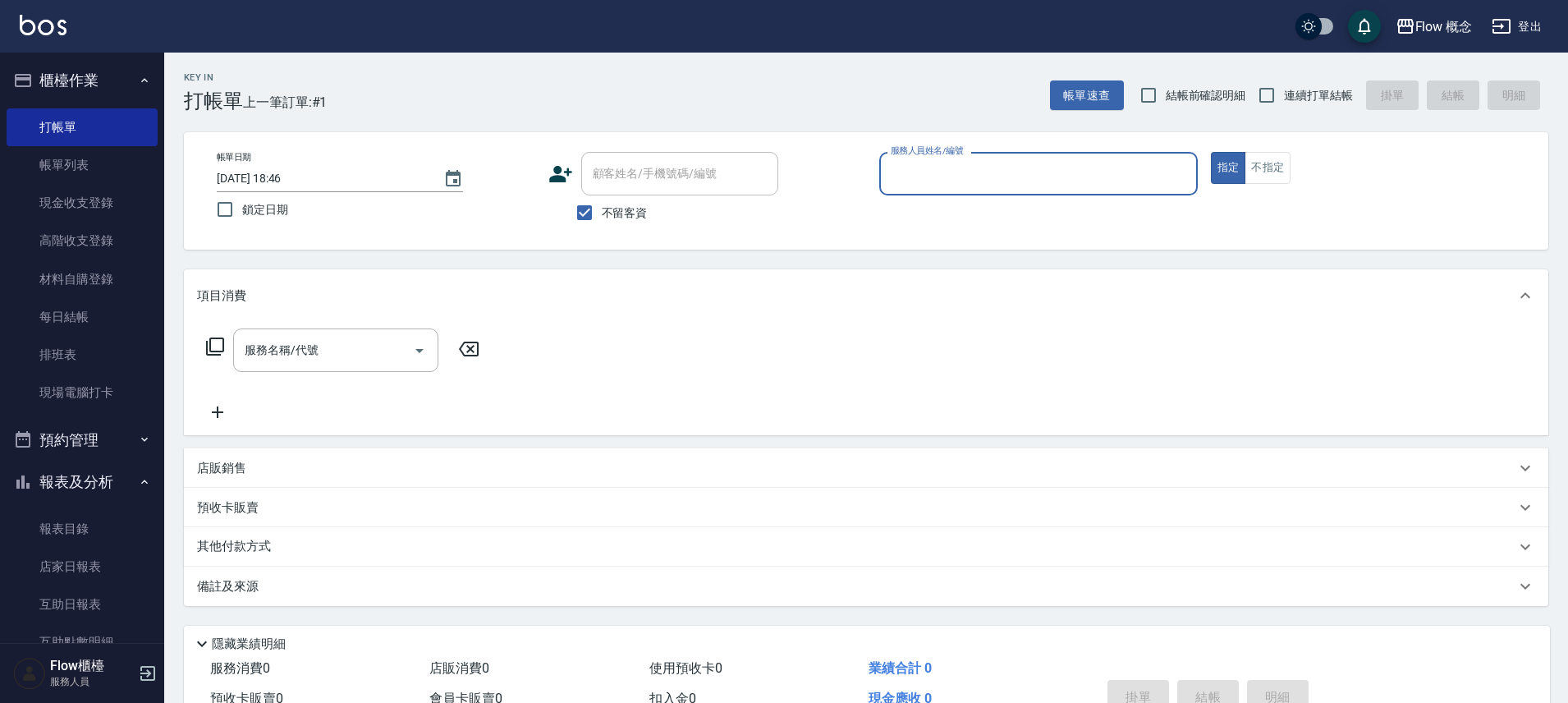
drag, startPoint x: 614, startPoint y: 207, endPoint x: 628, endPoint y: 188, distance: 23.6
click at [614, 207] on span "不留客資" at bounding box center [624, 213] width 46 height 17
click at [602, 207] on input "不留客資" at bounding box center [584, 213] width 34 height 34
checkbox input "false"
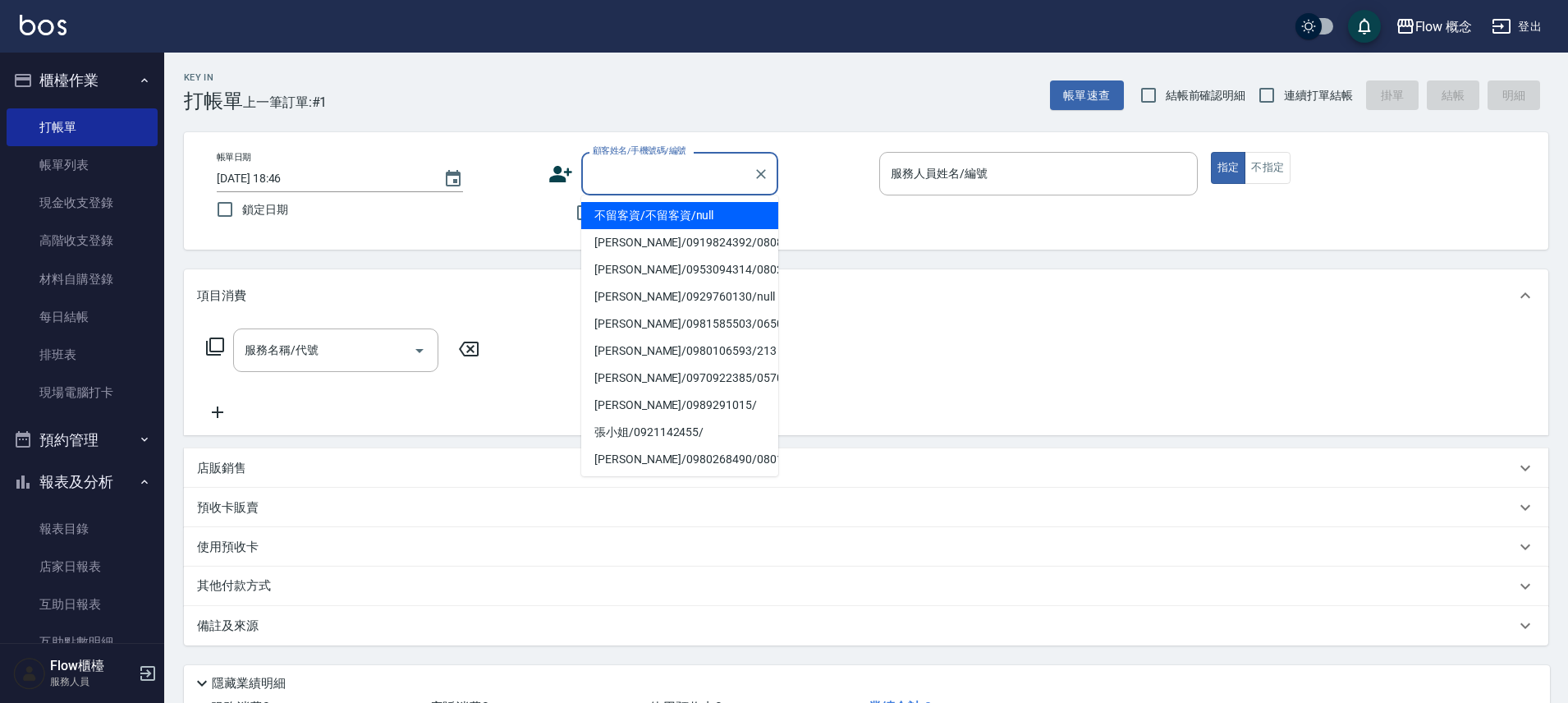
click at [651, 170] on div "顧客姓名/手機號碼/編號 顧客姓名/手機號碼/編號" at bounding box center [680, 174] width 197 height 44
type input "v"
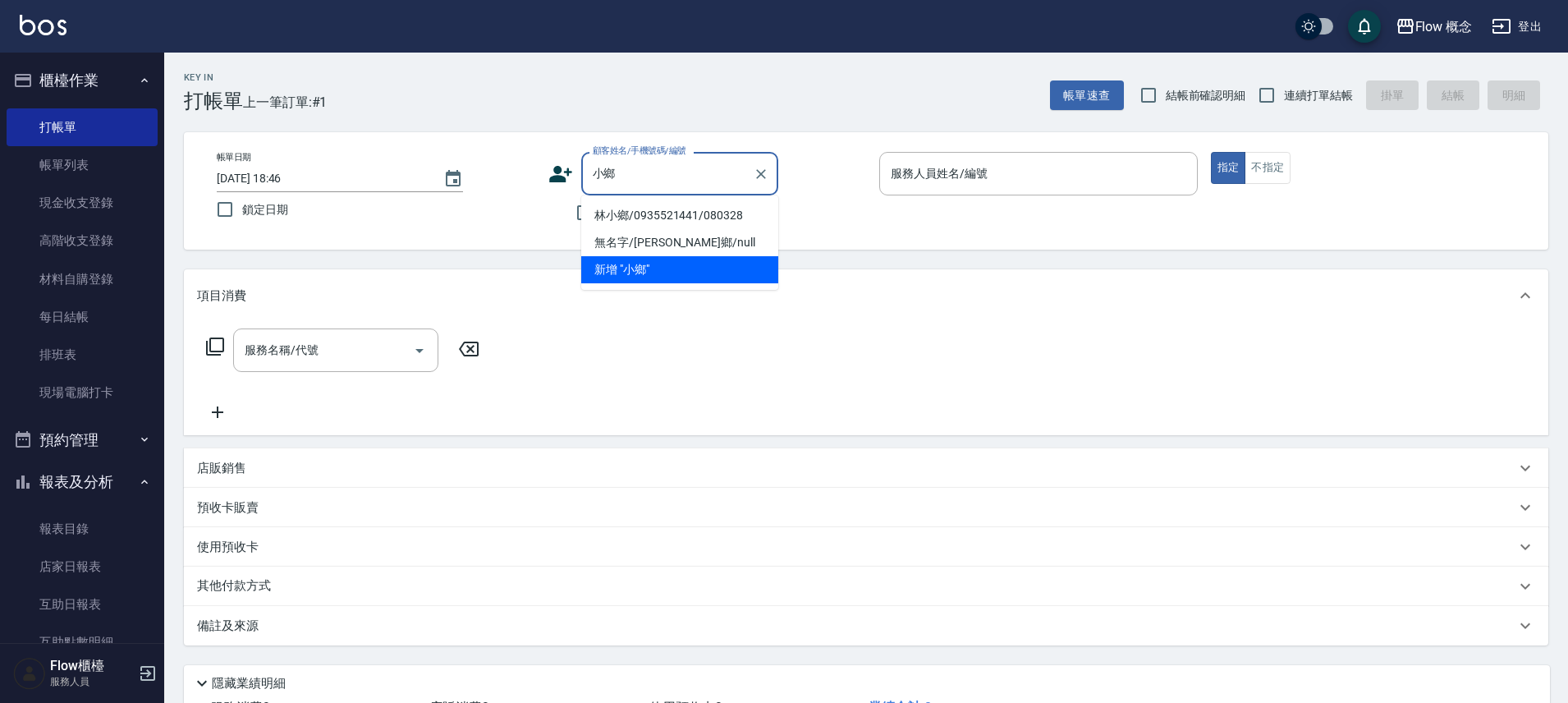
click at [691, 216] on li "林小鄉/0935521441/080328" at bounding box center [680, 215] width 197 height 27
type input "林小鄉/0935521441/080328"
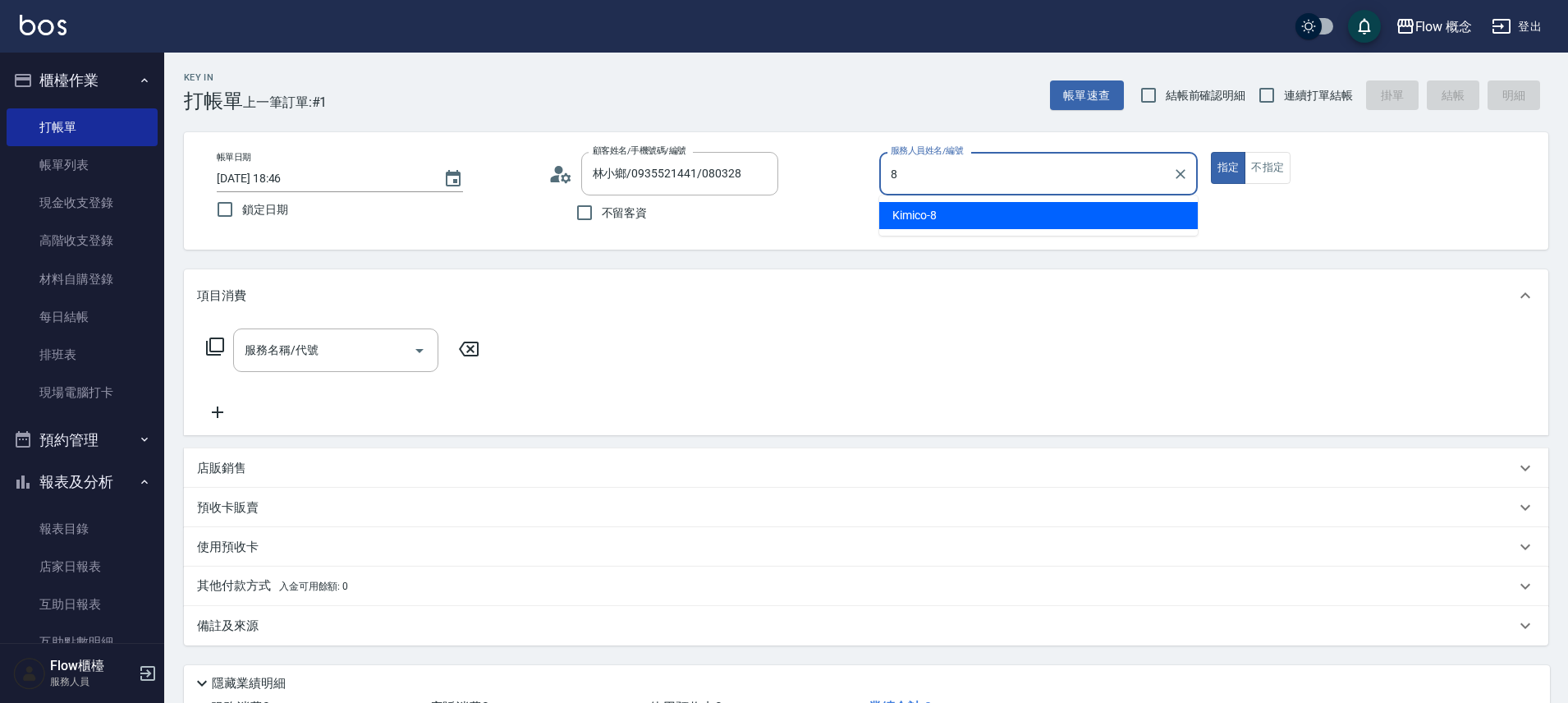
type input "Kimico-8"
type button "true"
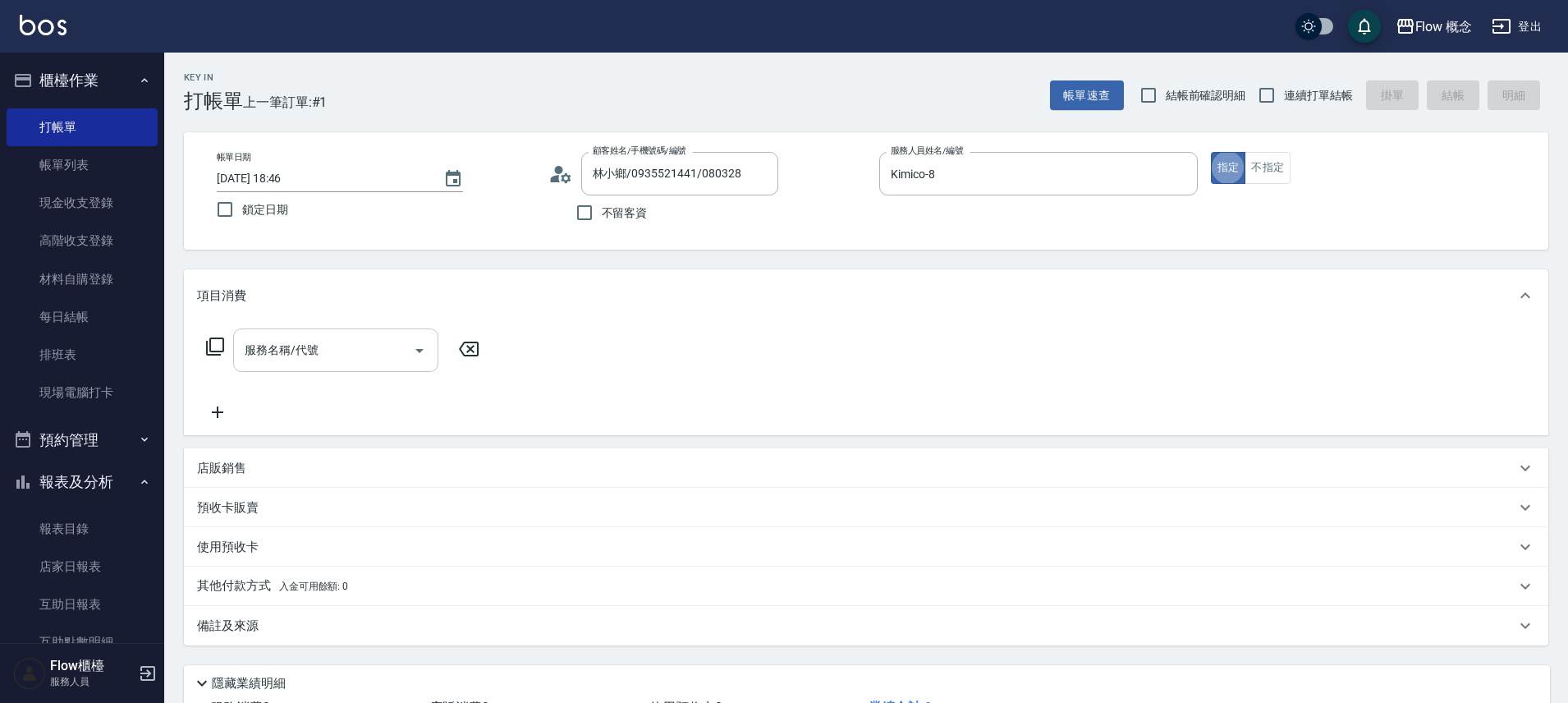
click at [349, 347] on input "服務名稱/代號" at bounding box center [324, 349] width 166 height 28
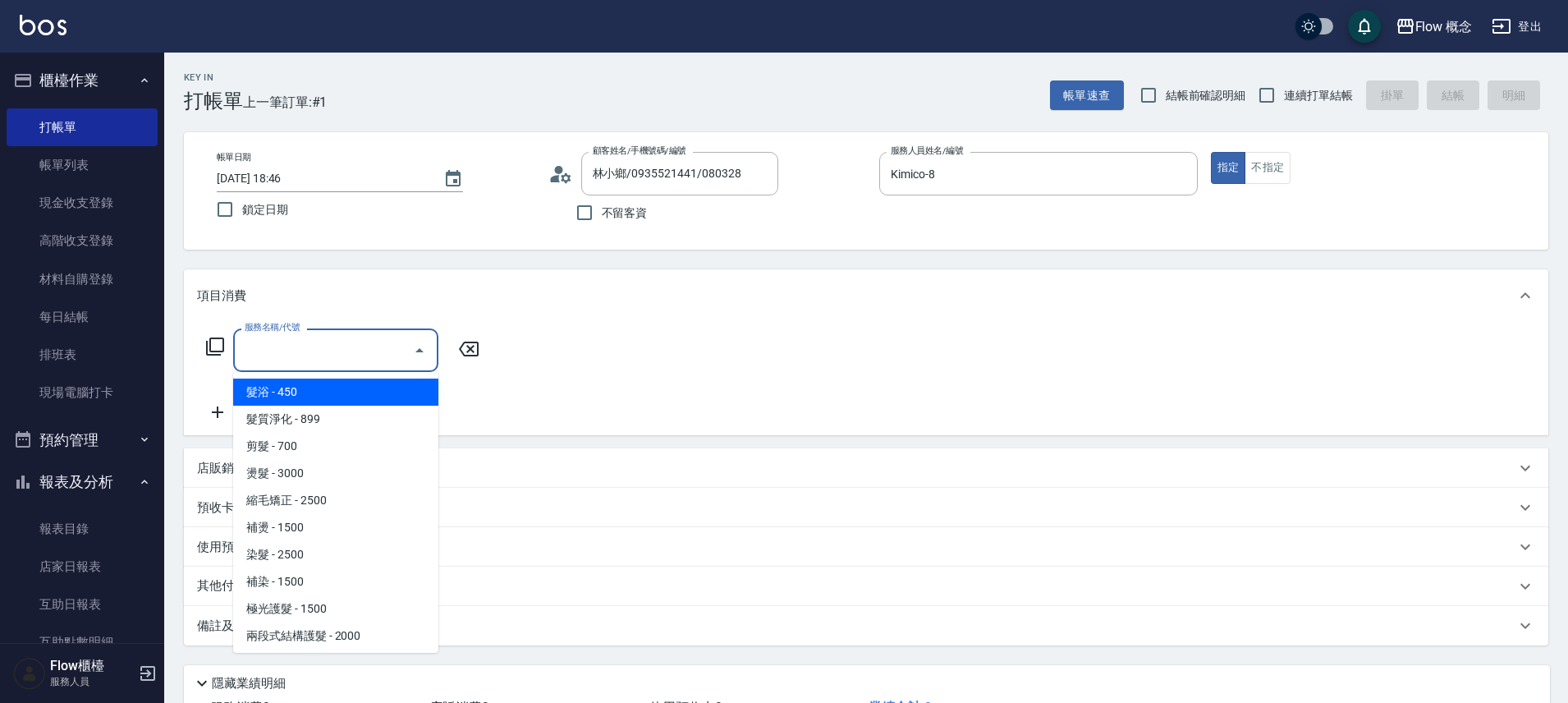
click at [346, 391] on span "髮浴 - 450" at bounding box center [336, 392] width 206 height 27
type input "髮浴 (101)"
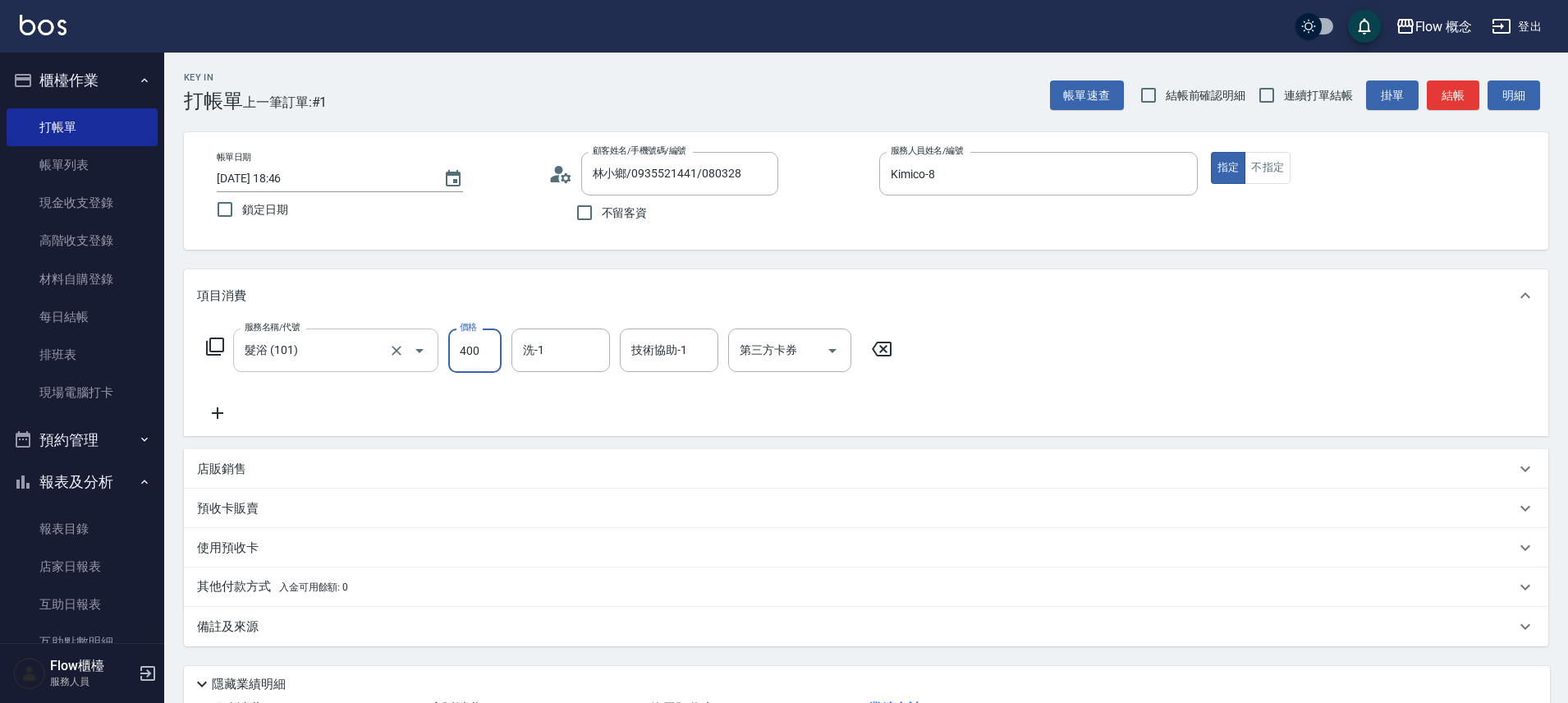
type input "400"
click at [359, 361] on input "髮浴 (101)" at bounding box center [313, 349] width 145 height 28
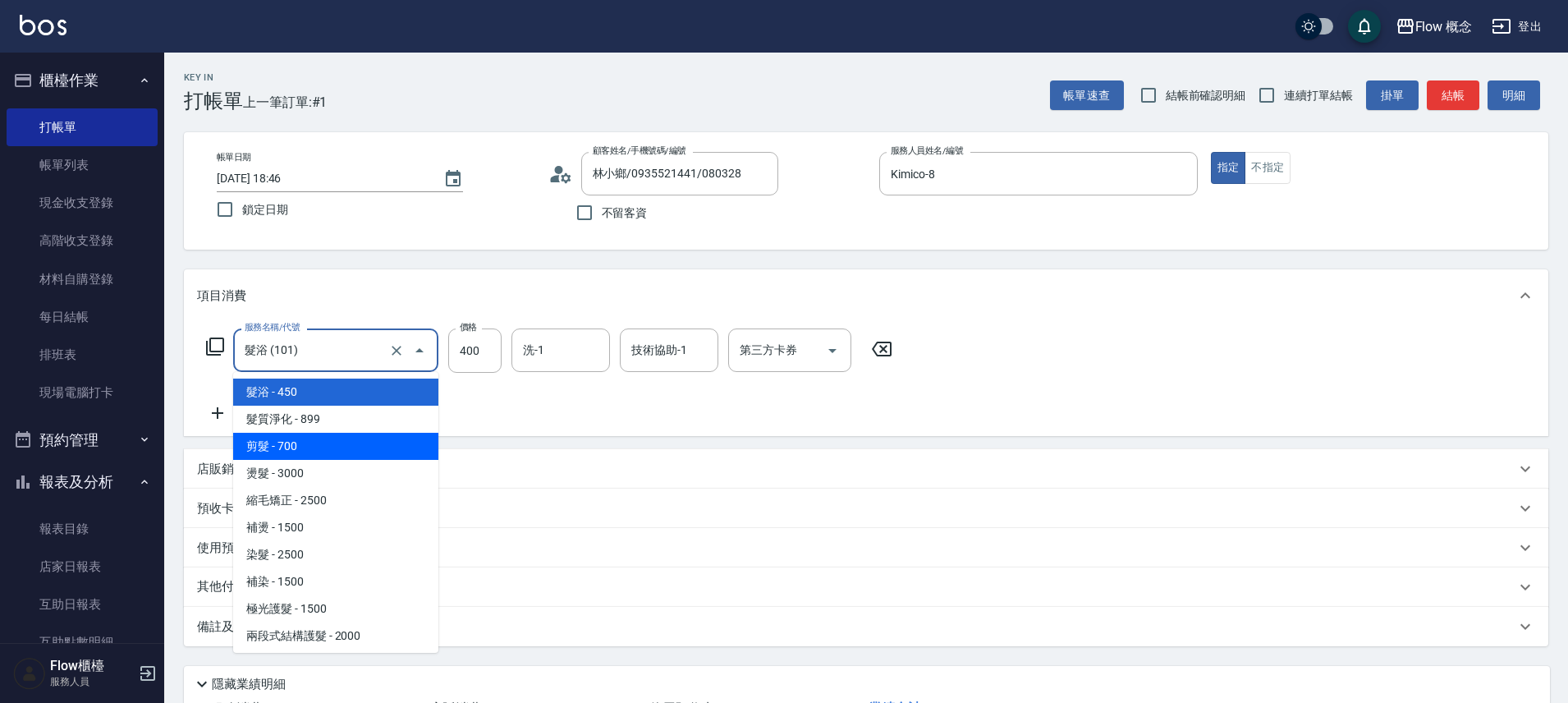
click at [256, 447] on span "剪髮 - 700" at bounding box center [336, 446] width 206 height 27
type input "剪髮(201)"
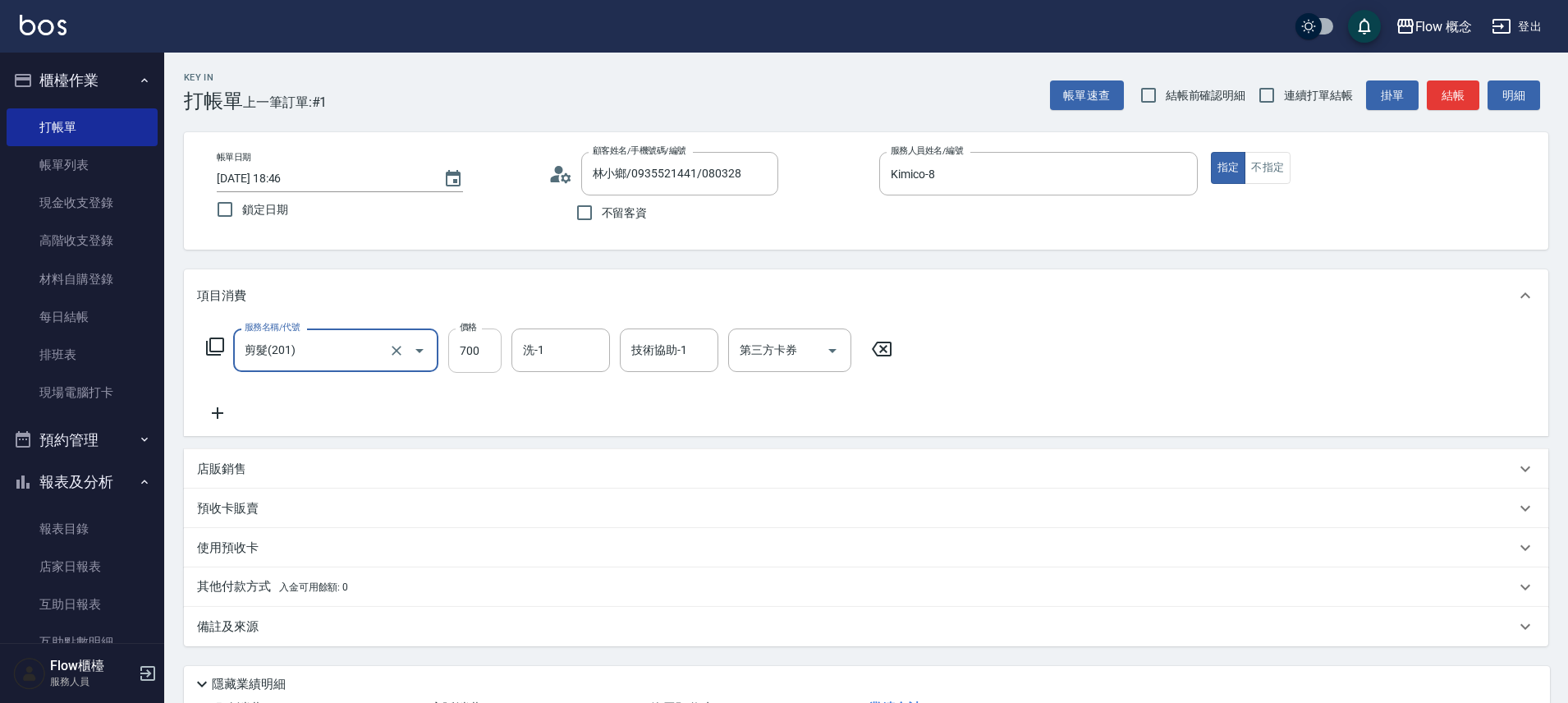
click at [478, 355] on input "700" at bounding box center [475, 351] width 53 height 45
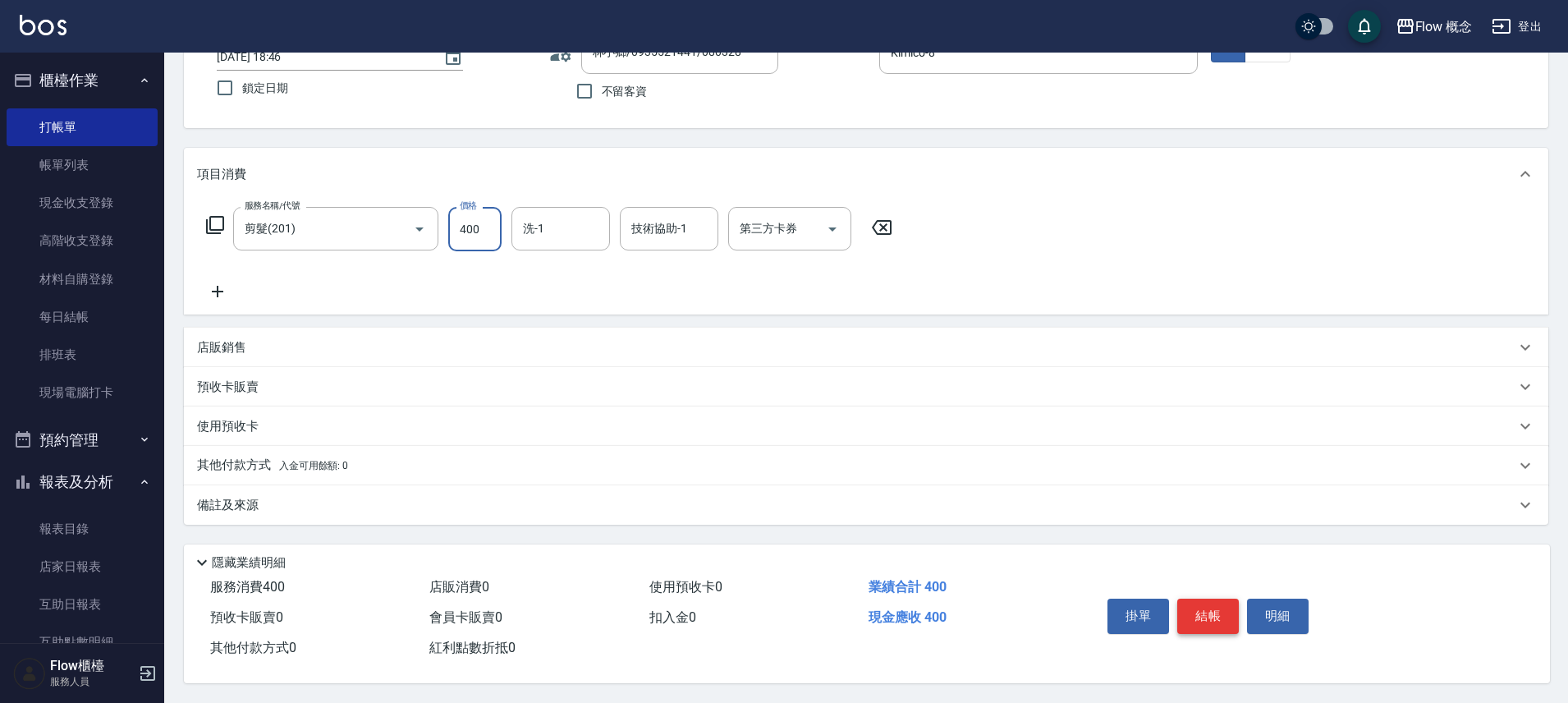
type input "400"
click at [1191, 601] on button "結帳" at bounding box center [1208, 616] width 62 height 34
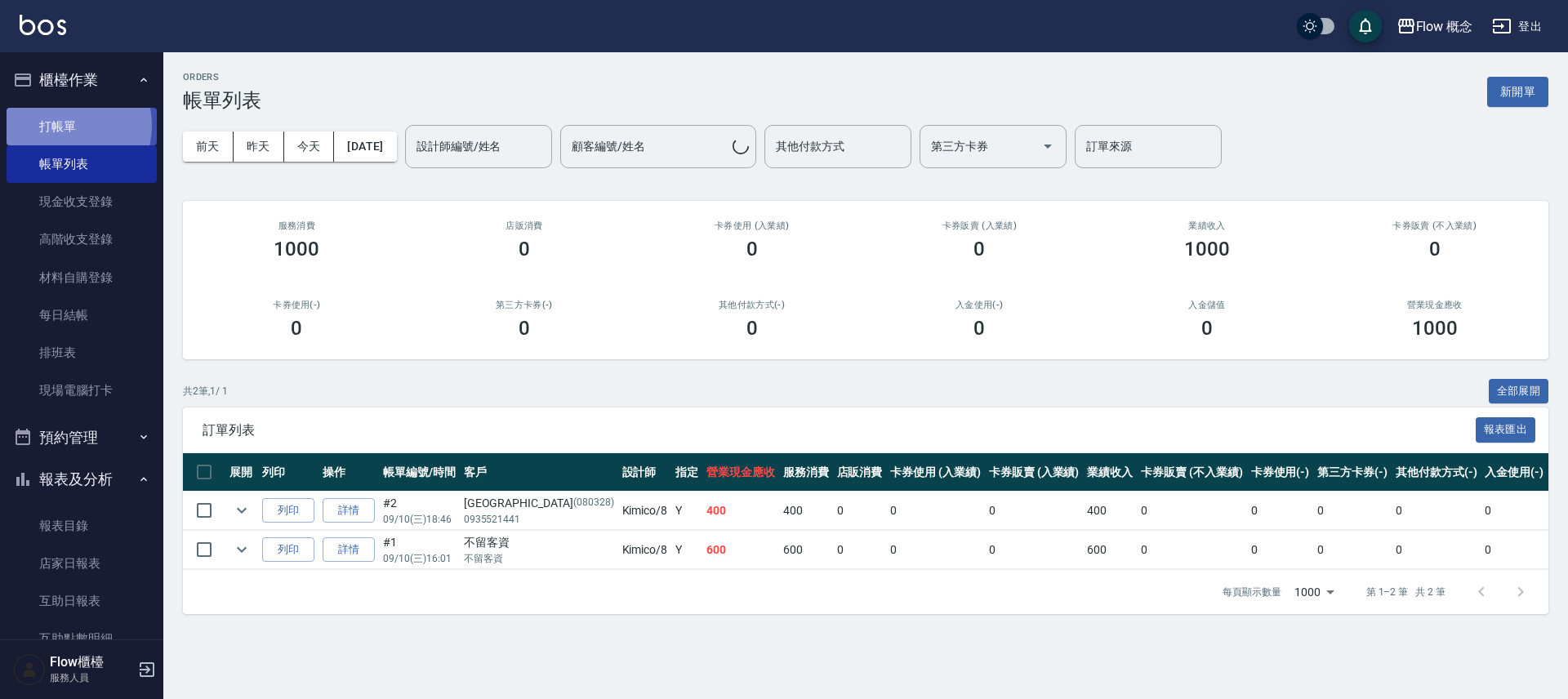
click at [62, 125] on link "打帳單" at bounding box center [82, 127] width 151 height 38
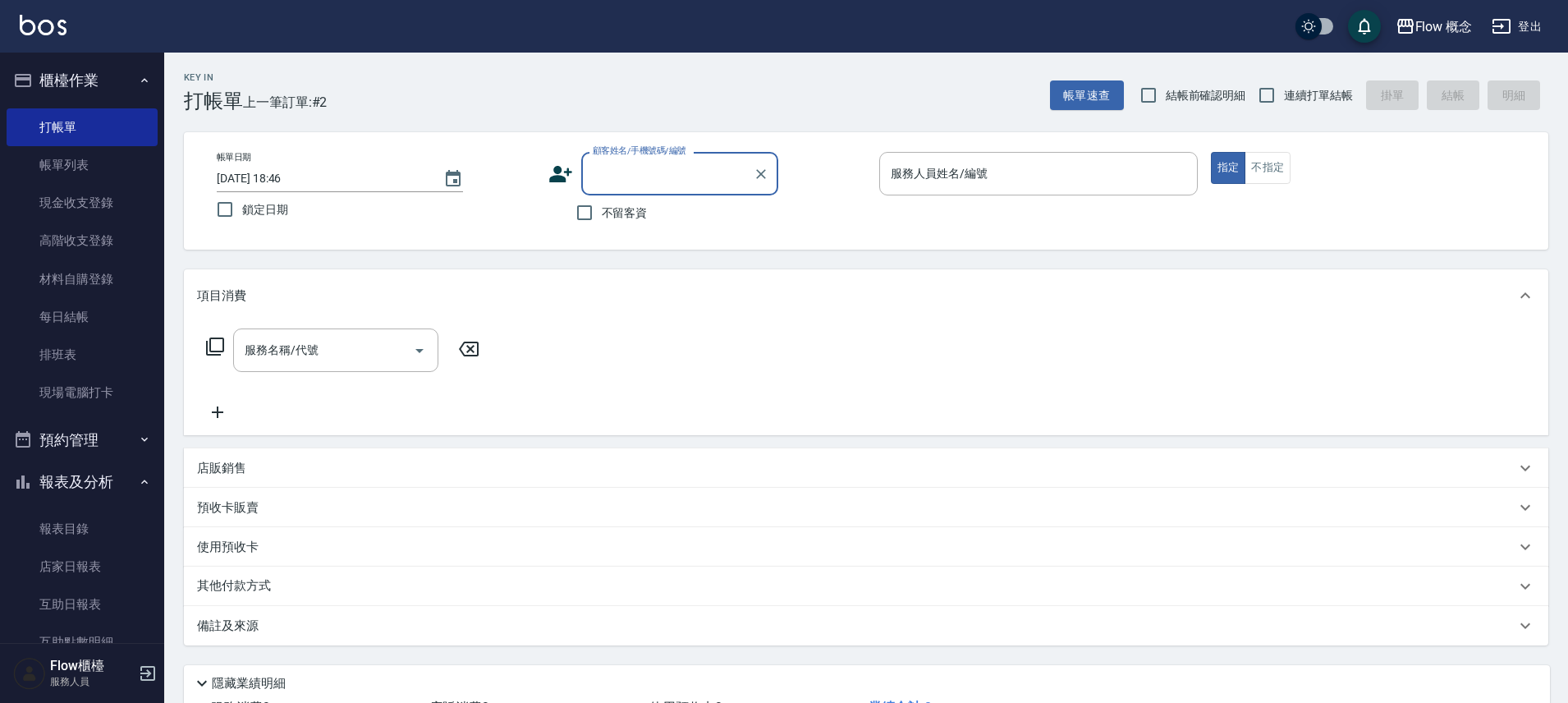
type input "x"
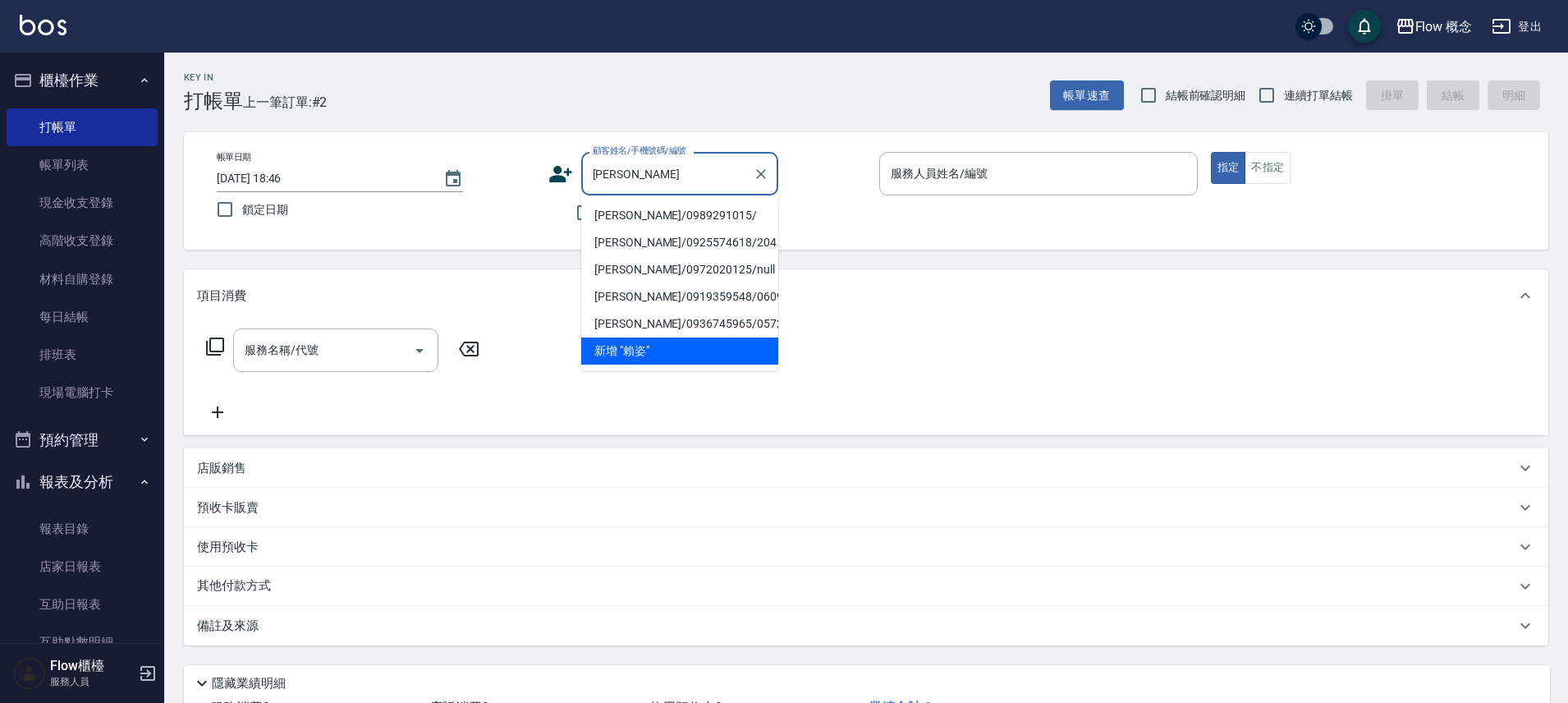
click at [664, 215] on li "[PERSON_NAME]/0989291015/" at bounding box center [680, 215] width 197 height 27
type input "[PERSON_NAME]/0989291015/"
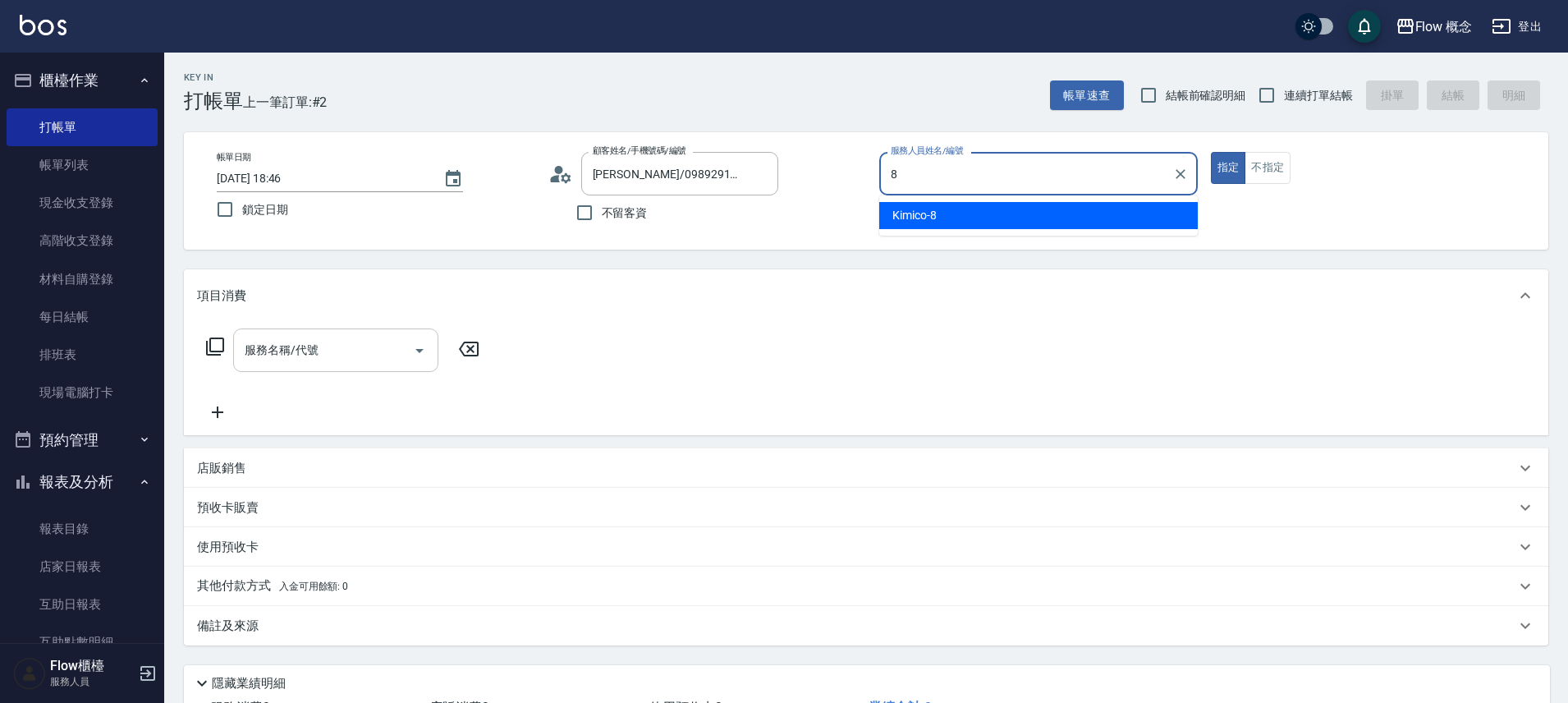
type input "Kimico-8"
type button "true"
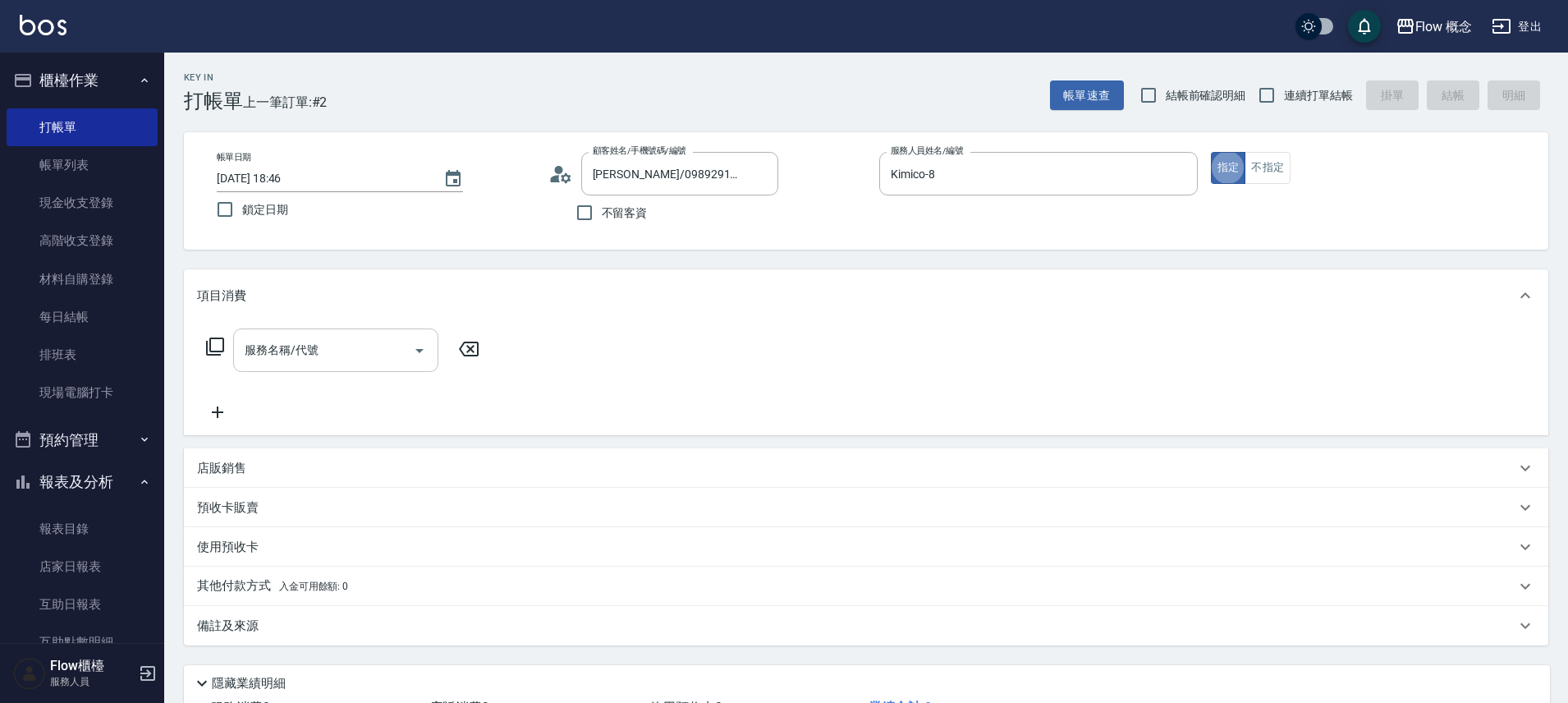
click at [298, 361] on input "服務名稱/代號" at bounding box center [324, 349] width 166 height 28
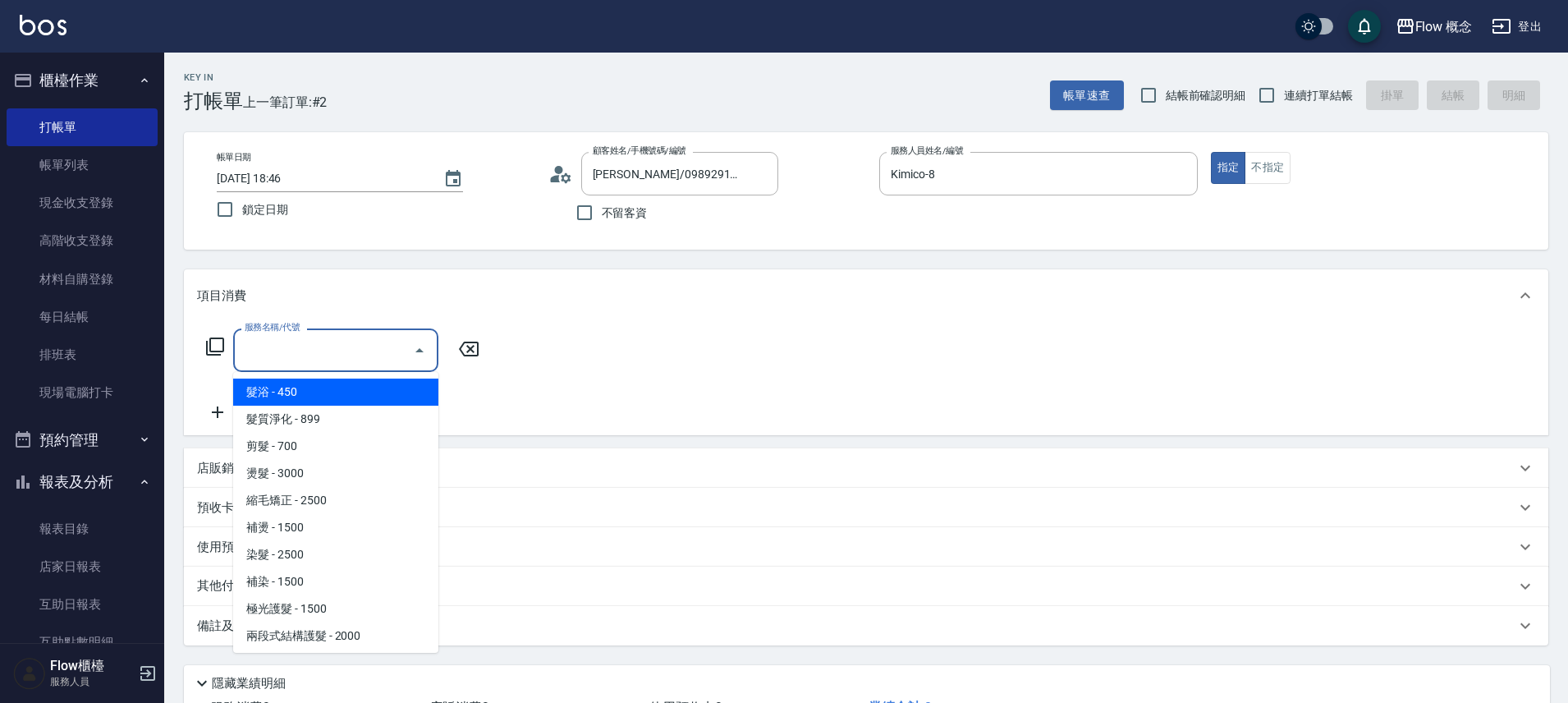
click at [281, 397] on span "髮浴 - 450" at bounding box center [336, 392] width 206 height 27
type input "髮浴 (101)"
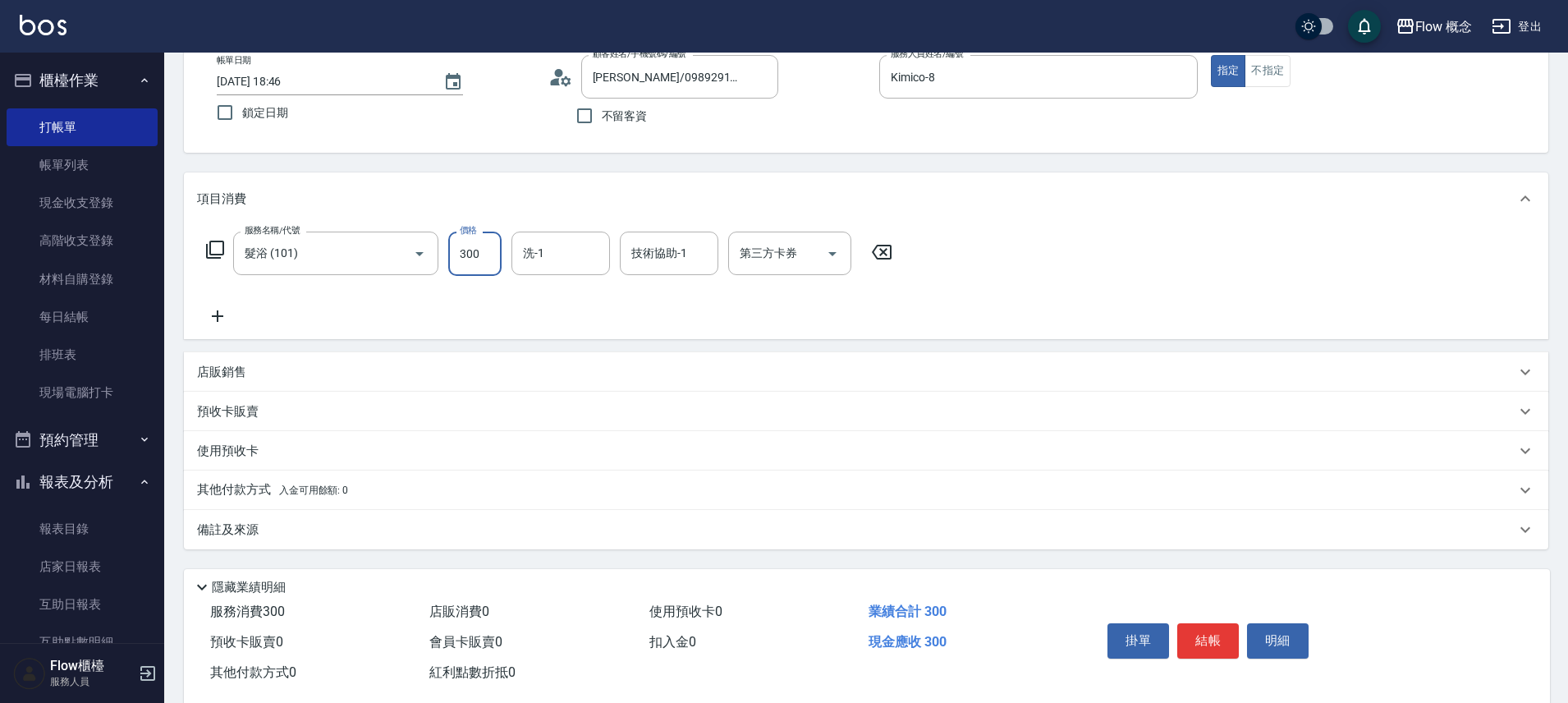
scroll to position [129, 0]
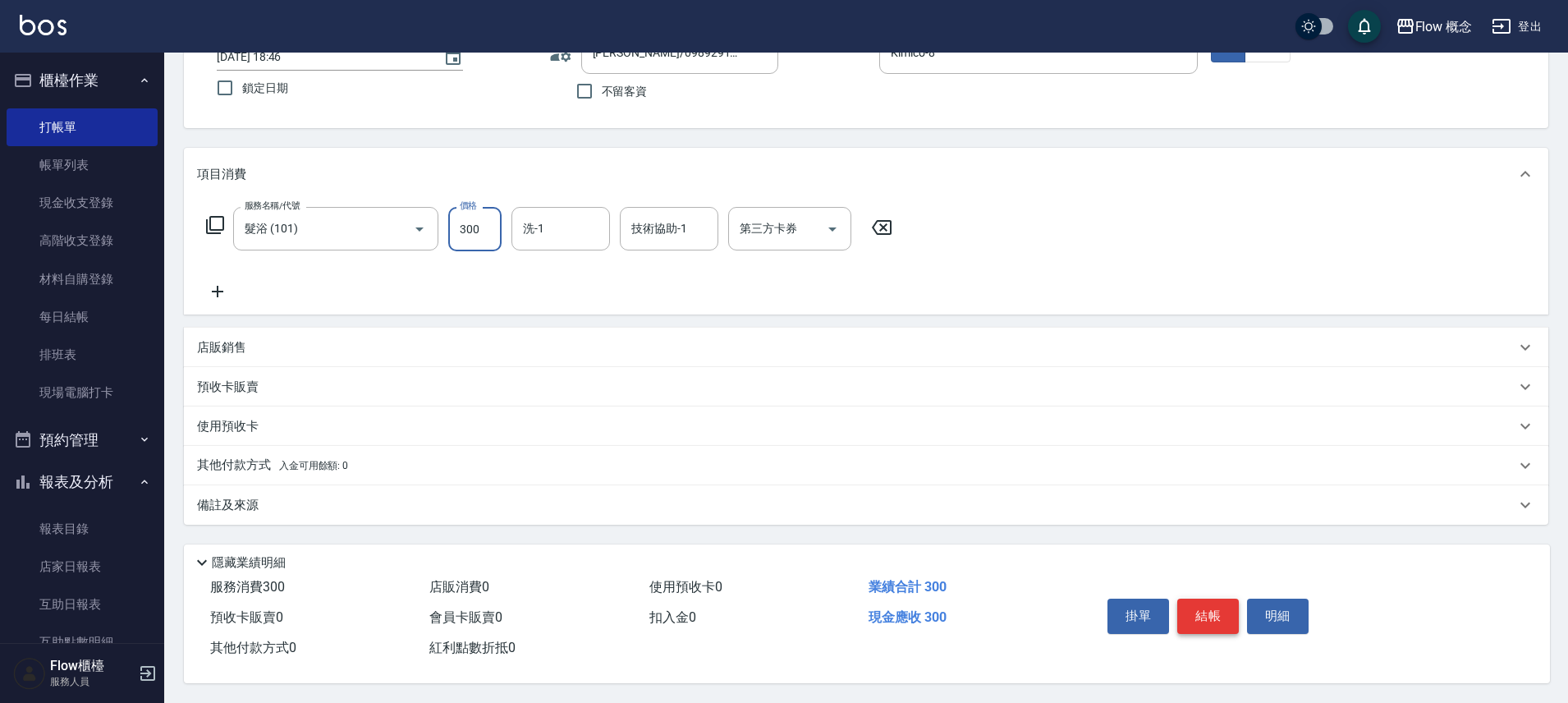
type input "300"
click at [1207, 604] on button "結帳" at bounding box center [1208, 616] width 62 height 34
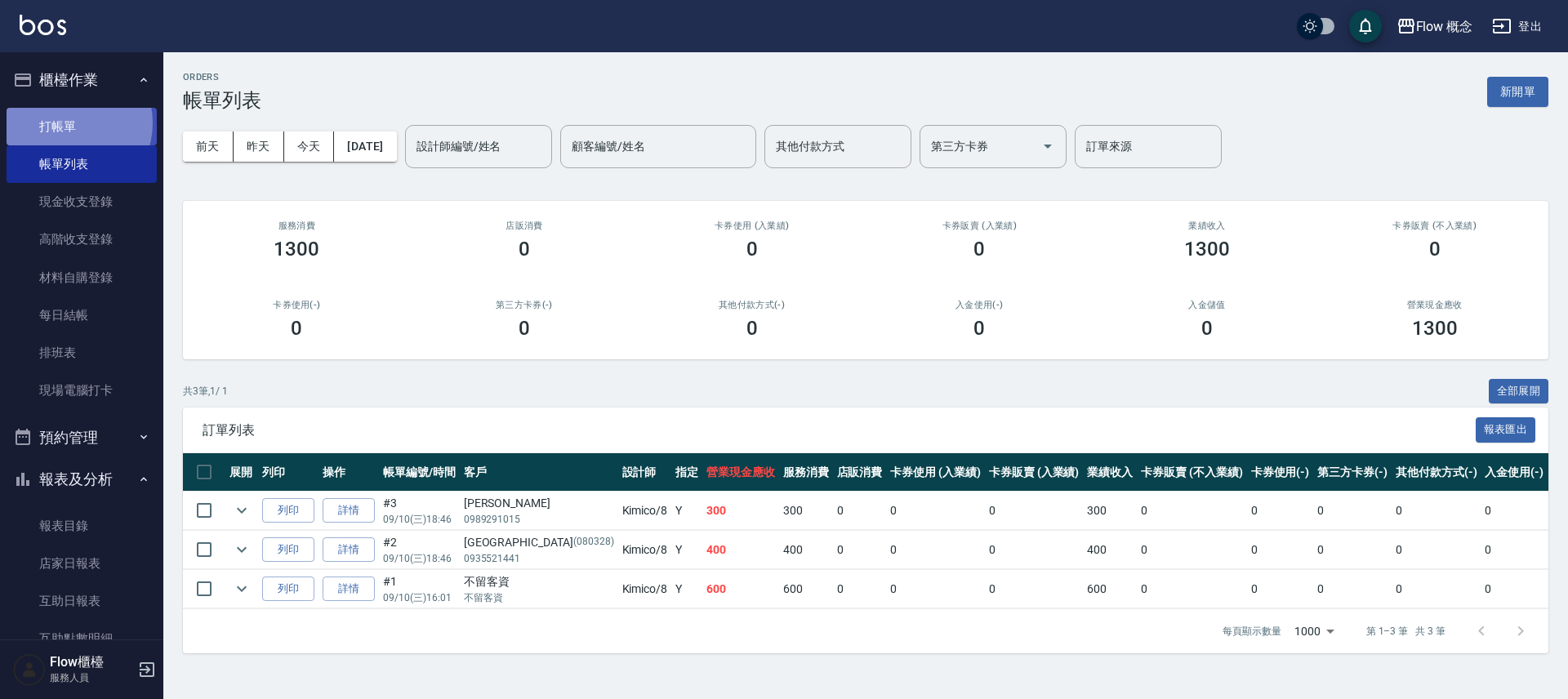
click at [65, 123] on link "打帳單" at bounding box center [82, 127] width 151 height 38
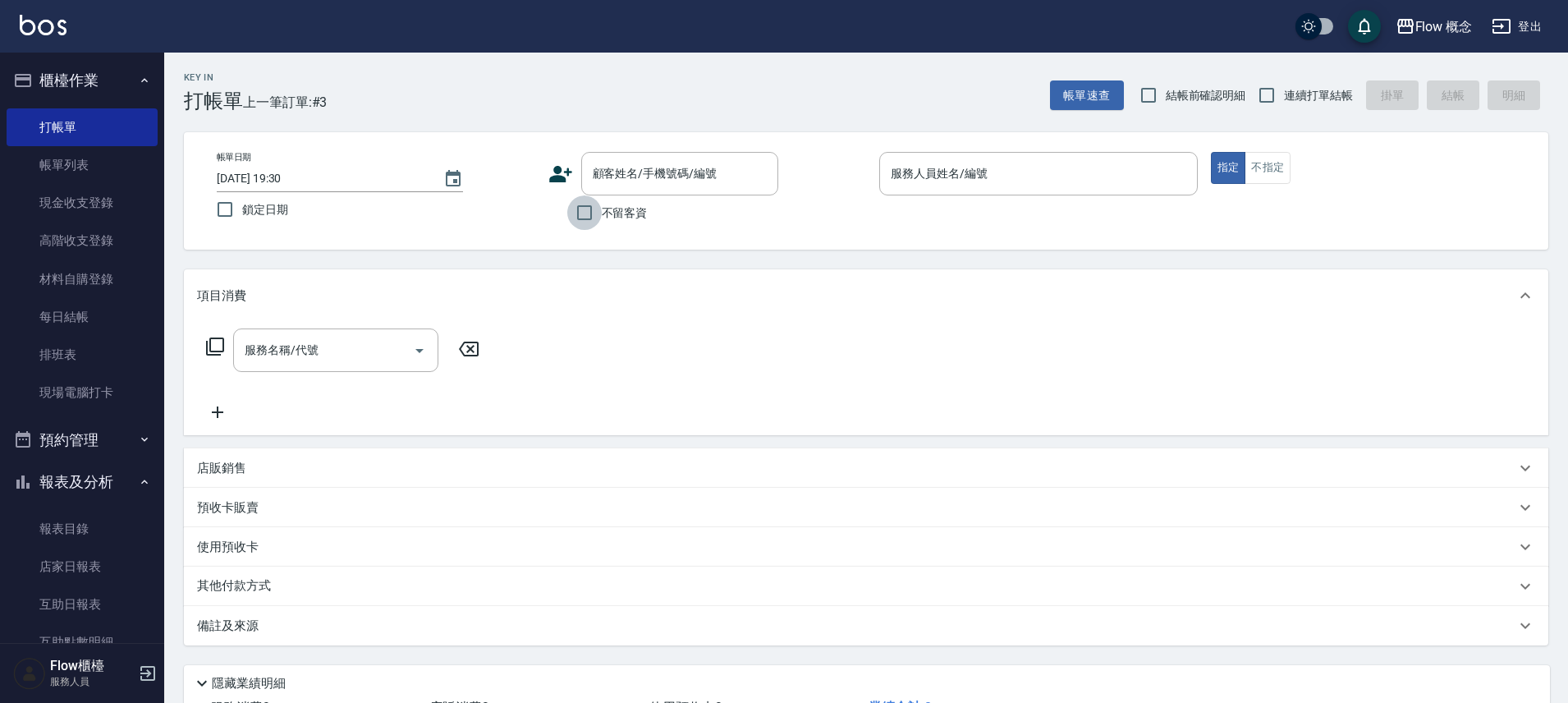
click at [589, 209] on input "不留客資" at bounding box center [584, 213] width 34 height 34
checkbox input "true"
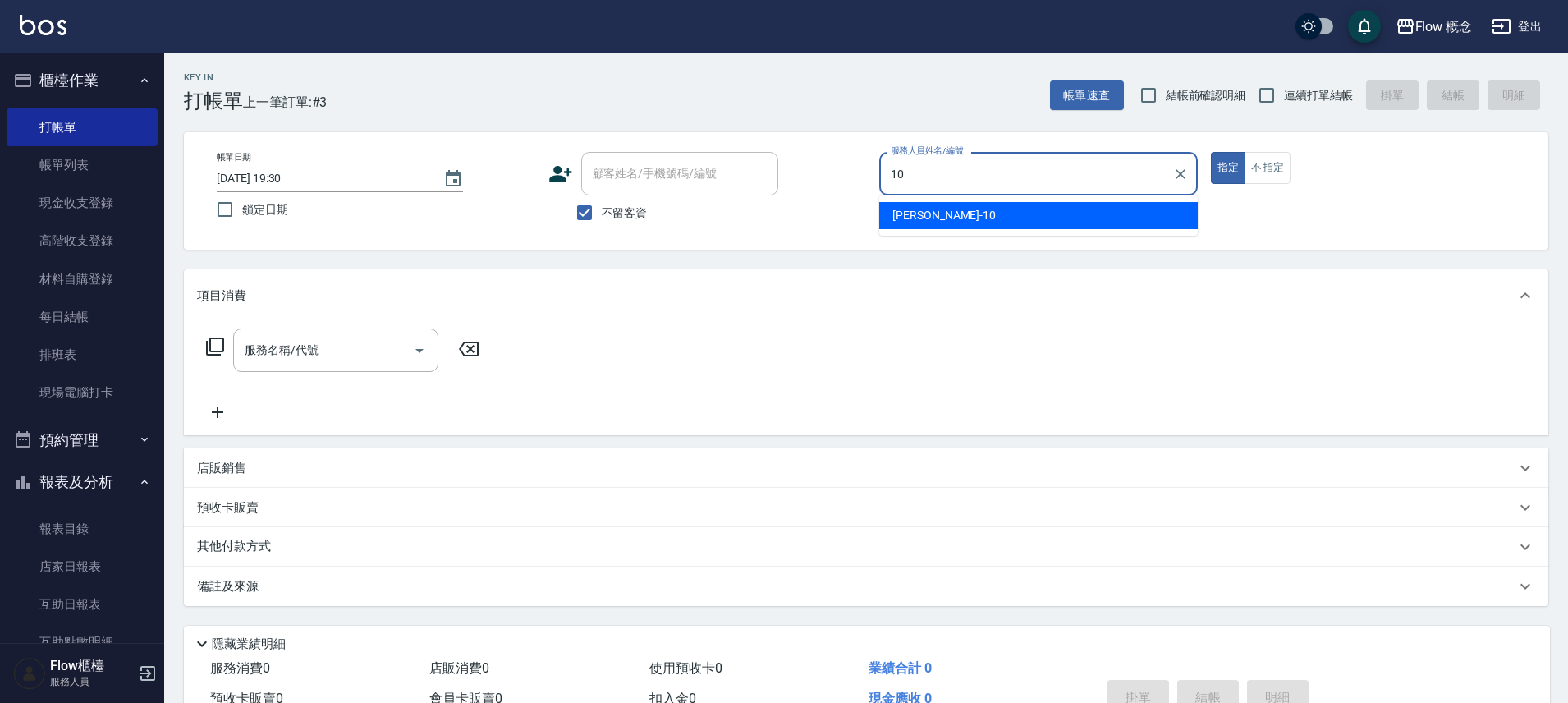
click at [901, 213] on span "[PERSON_NAME] -10" at bounding box center [944, 215] width 103 height 17
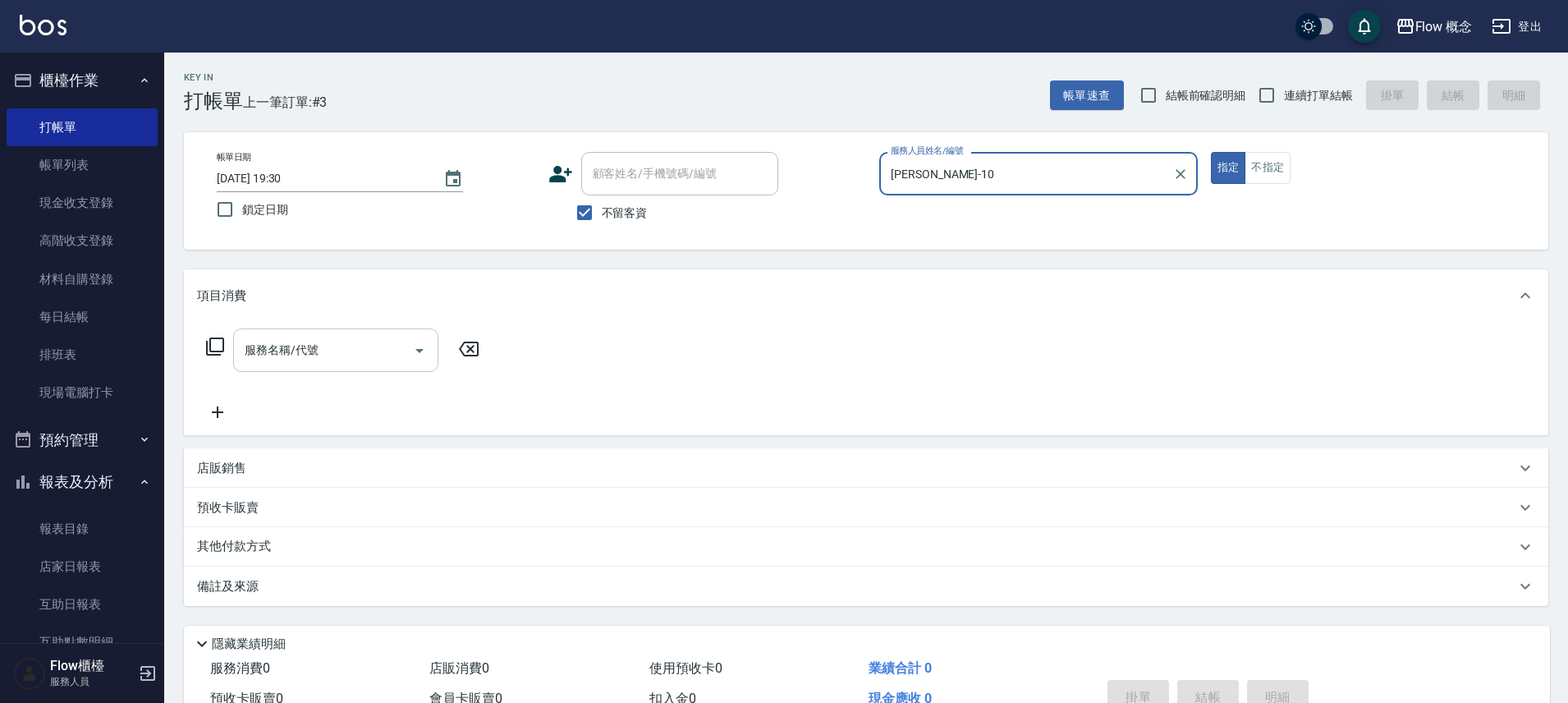
type input "[PERSON_NAME]-10"
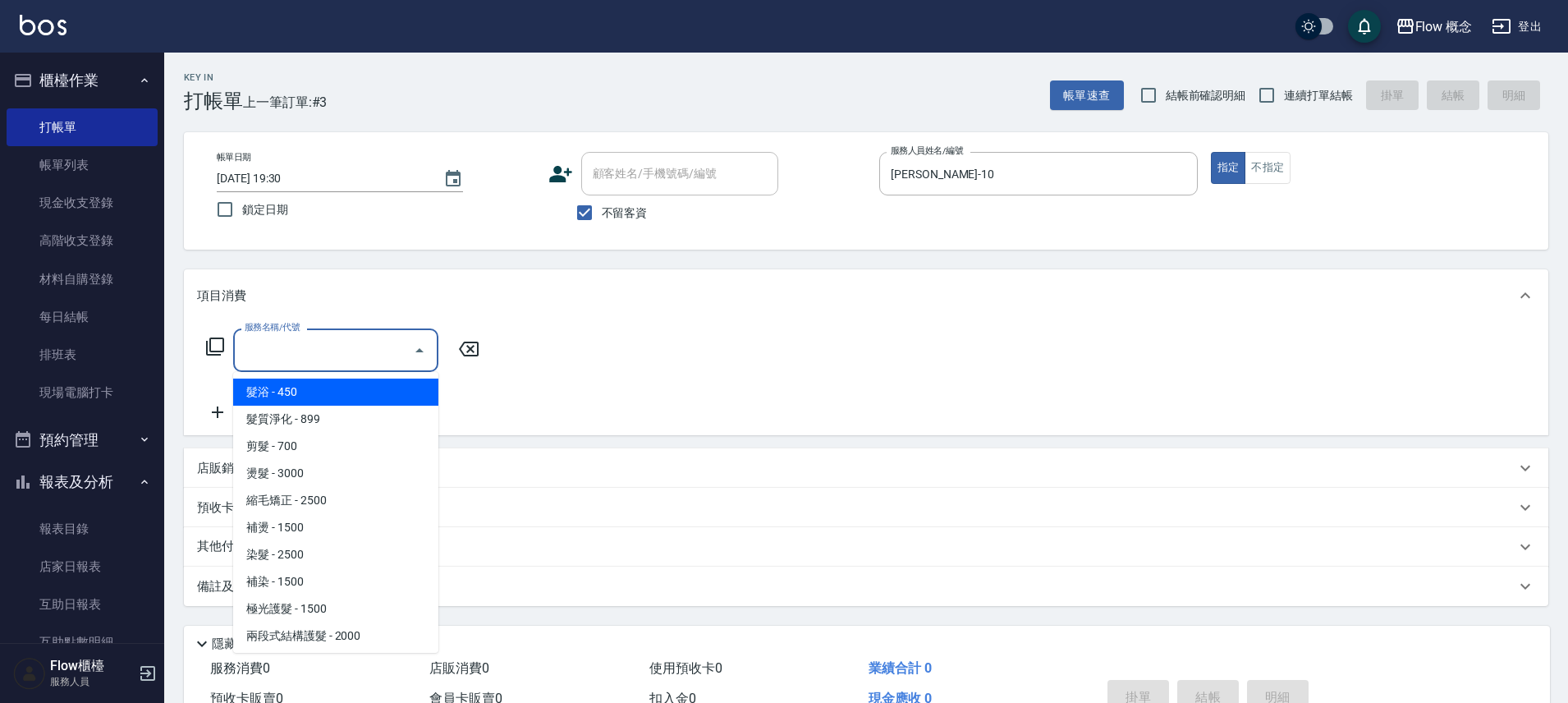
click at [355, 347] on input "服務名稱/代號" at bounding box center [324, 349] width 166 height 28
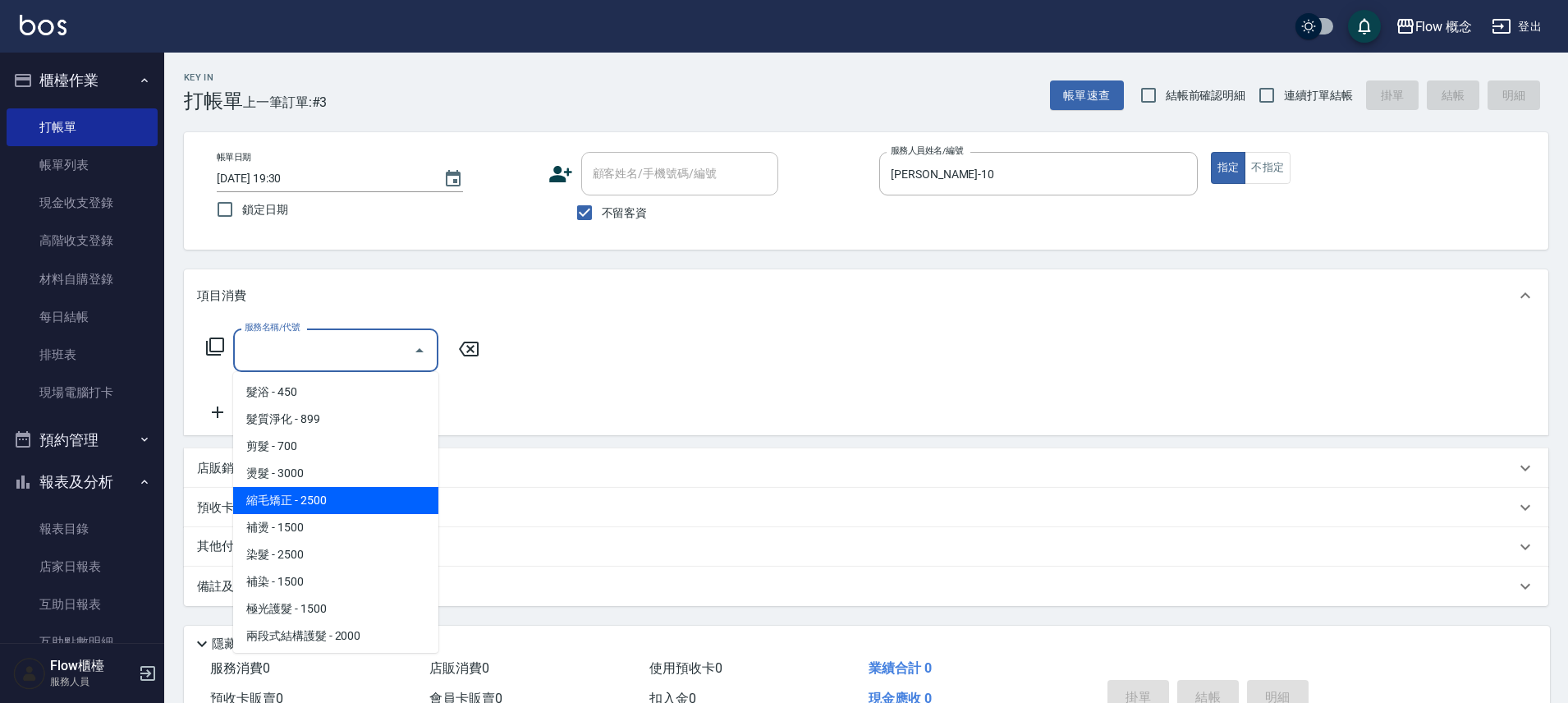
click at [284, 500] on span "縮毛矯正 - 2500" at bounding box center [336, 500] width 206 height 27
type input "縮毛矯正 (302)"
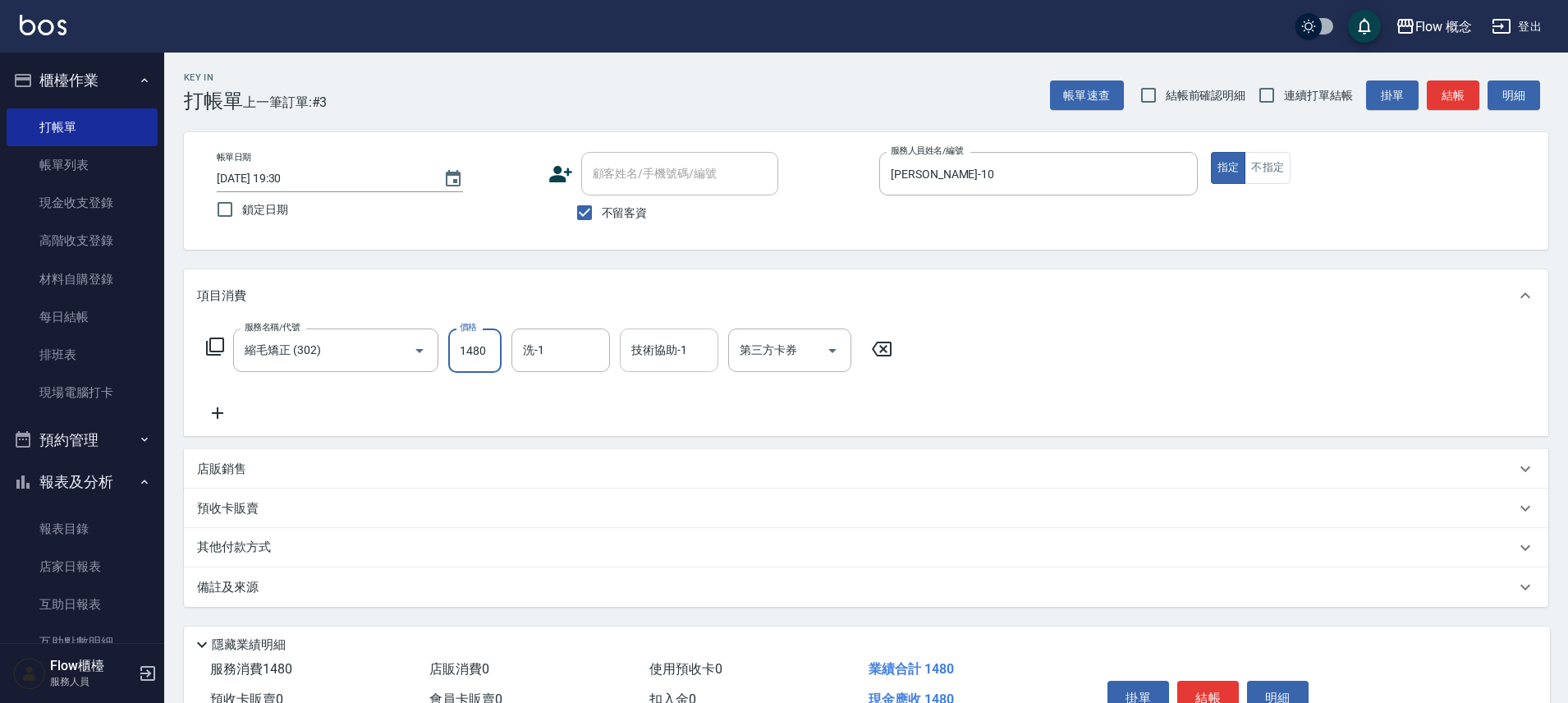
type input "1480"
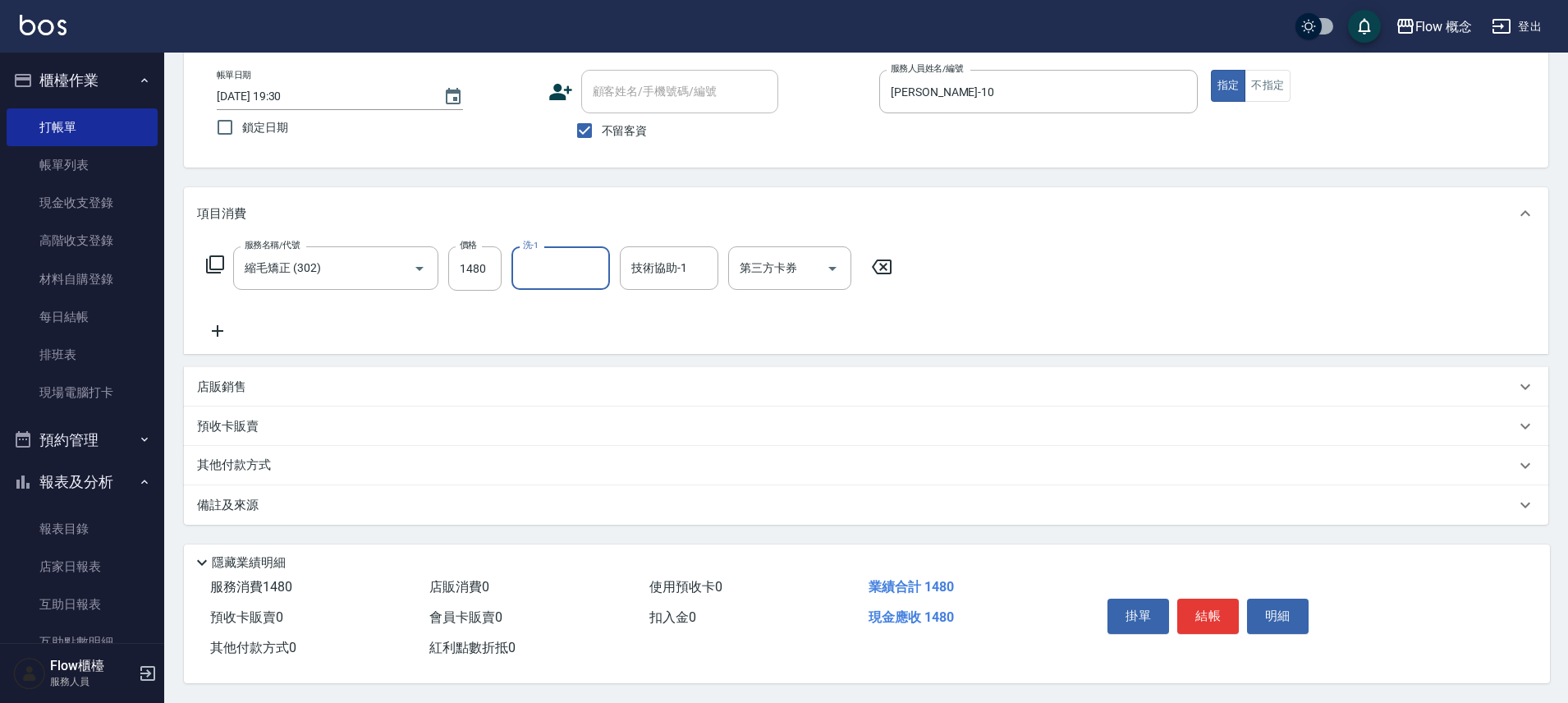
scroll to position [89, 0]
click at [231, 457] on p "其他付款方式" at bounding box center [238, 466] width 82 height 18
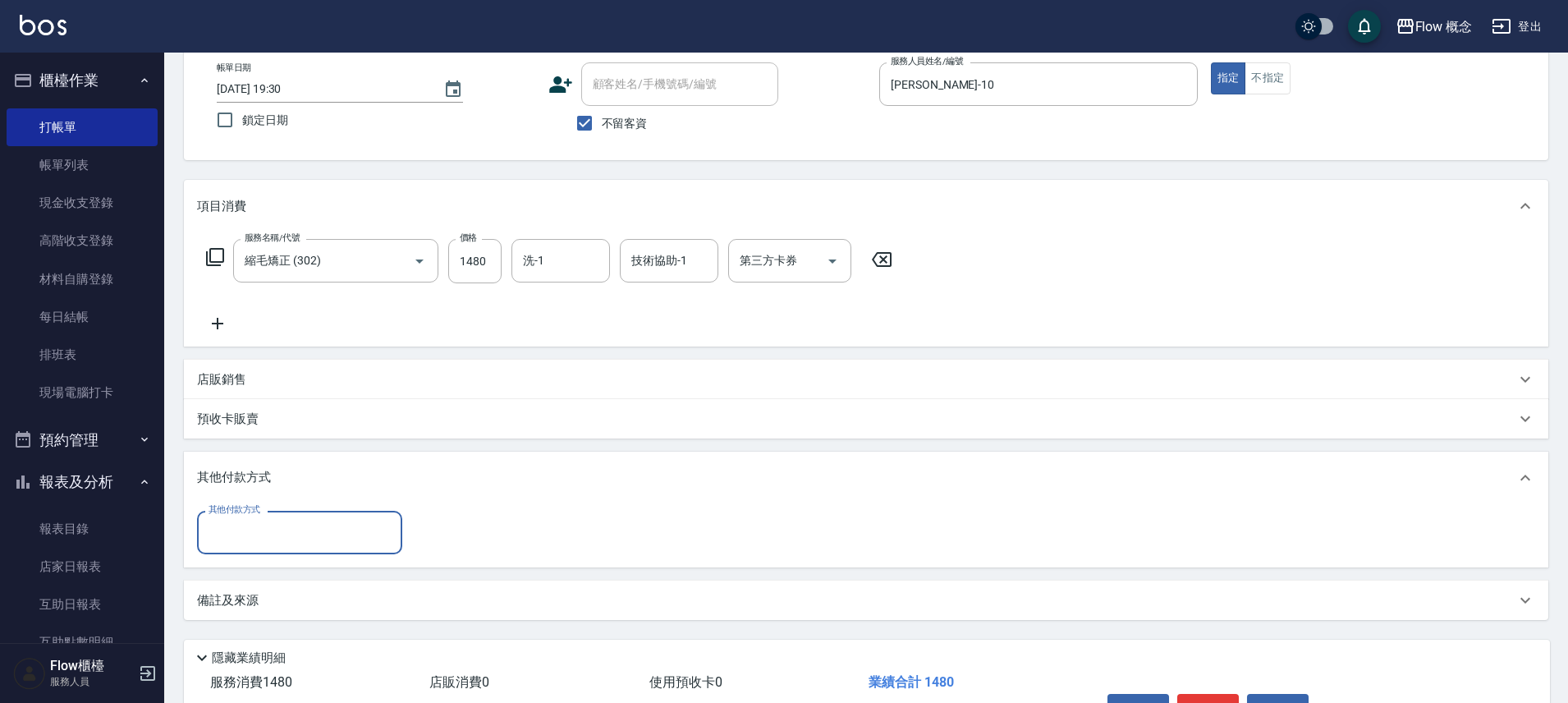
scroll to position [1, 0]
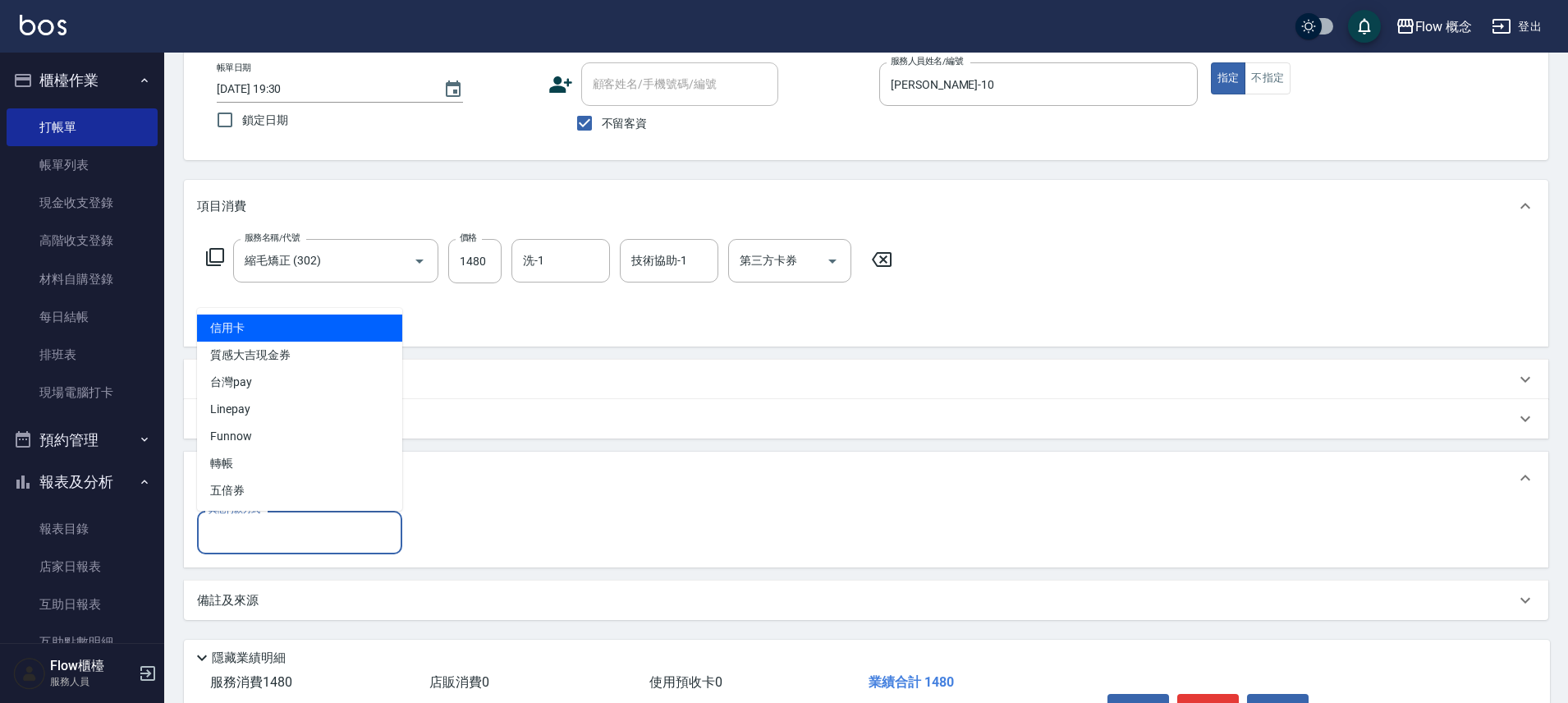
click at [245, 542] on input "其他付款方式" at bounding box center [299, 532] width 190 height 28
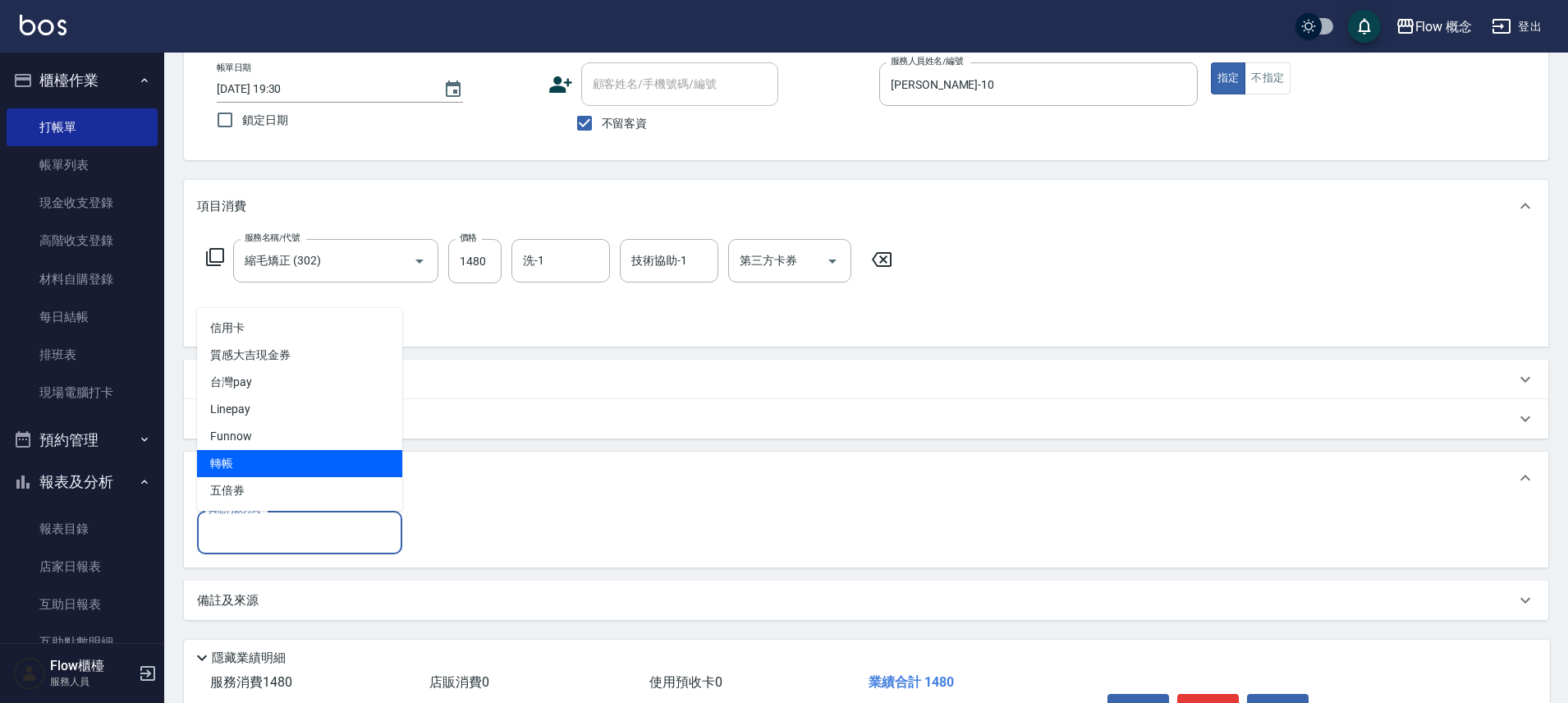
click at [224, 471] on span "轉帳" at bounding box center [299, 463] width 206 height 27
type input "轉帳"
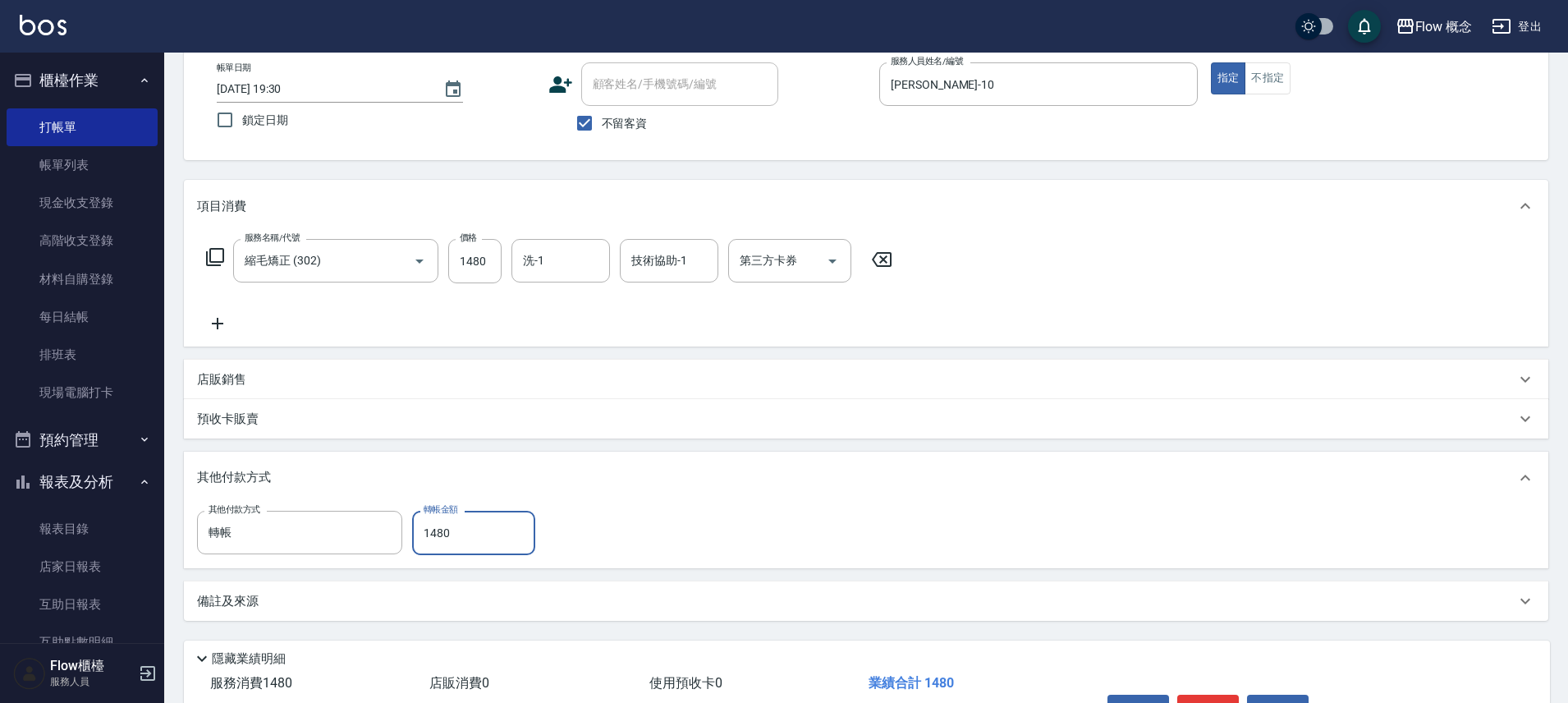
type input "1480"
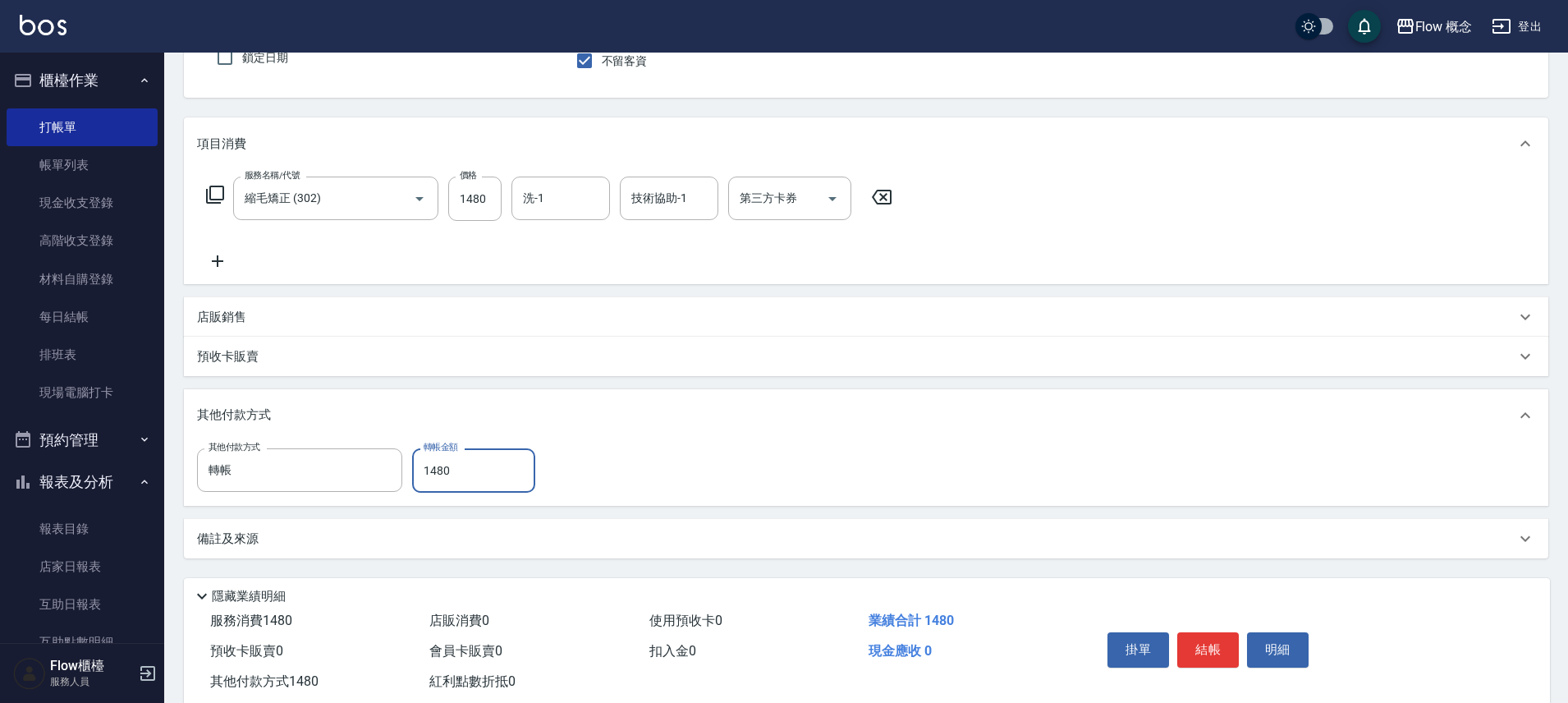
scroll to position [160, 0]
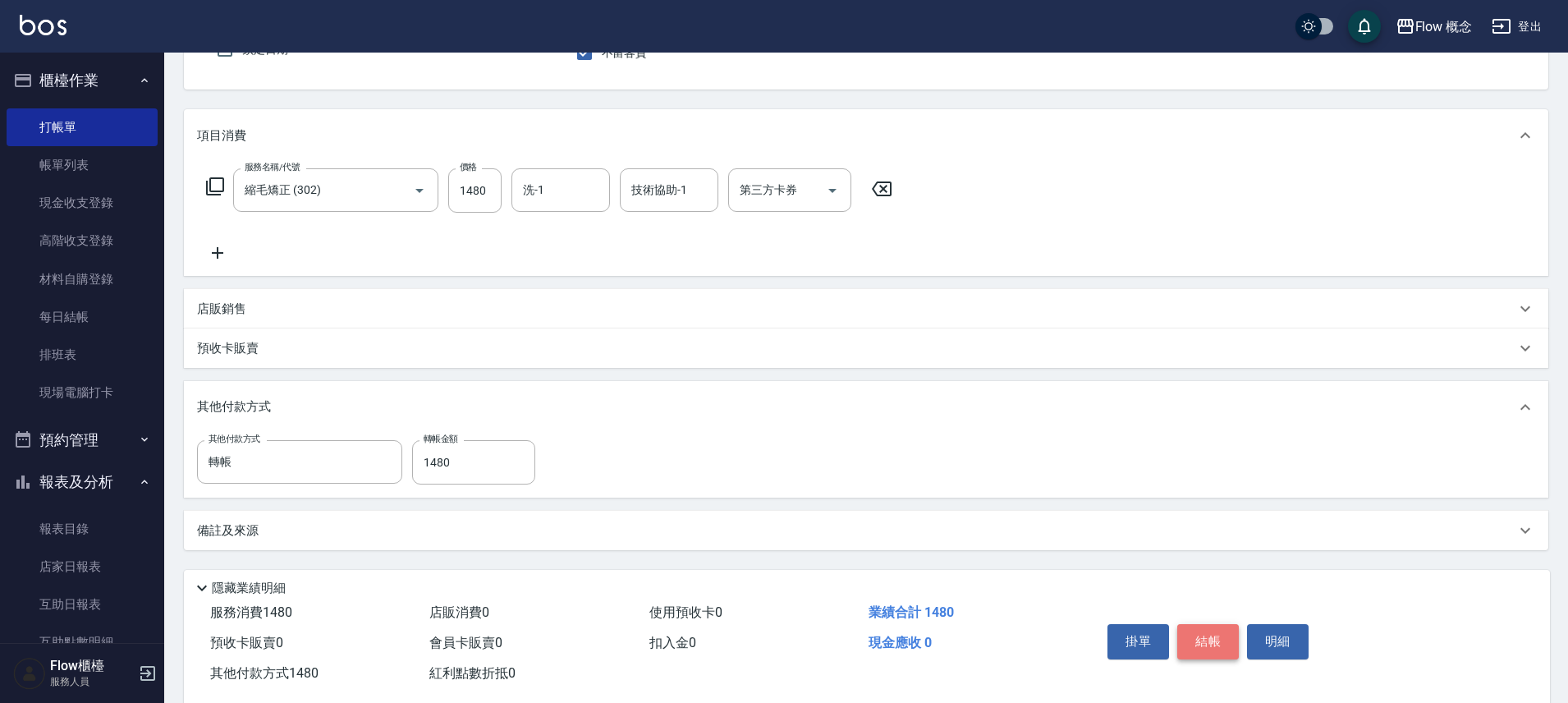
click at [1216, 632] on button "結帳" at bounding box center [1208, 641] width 62 height 34
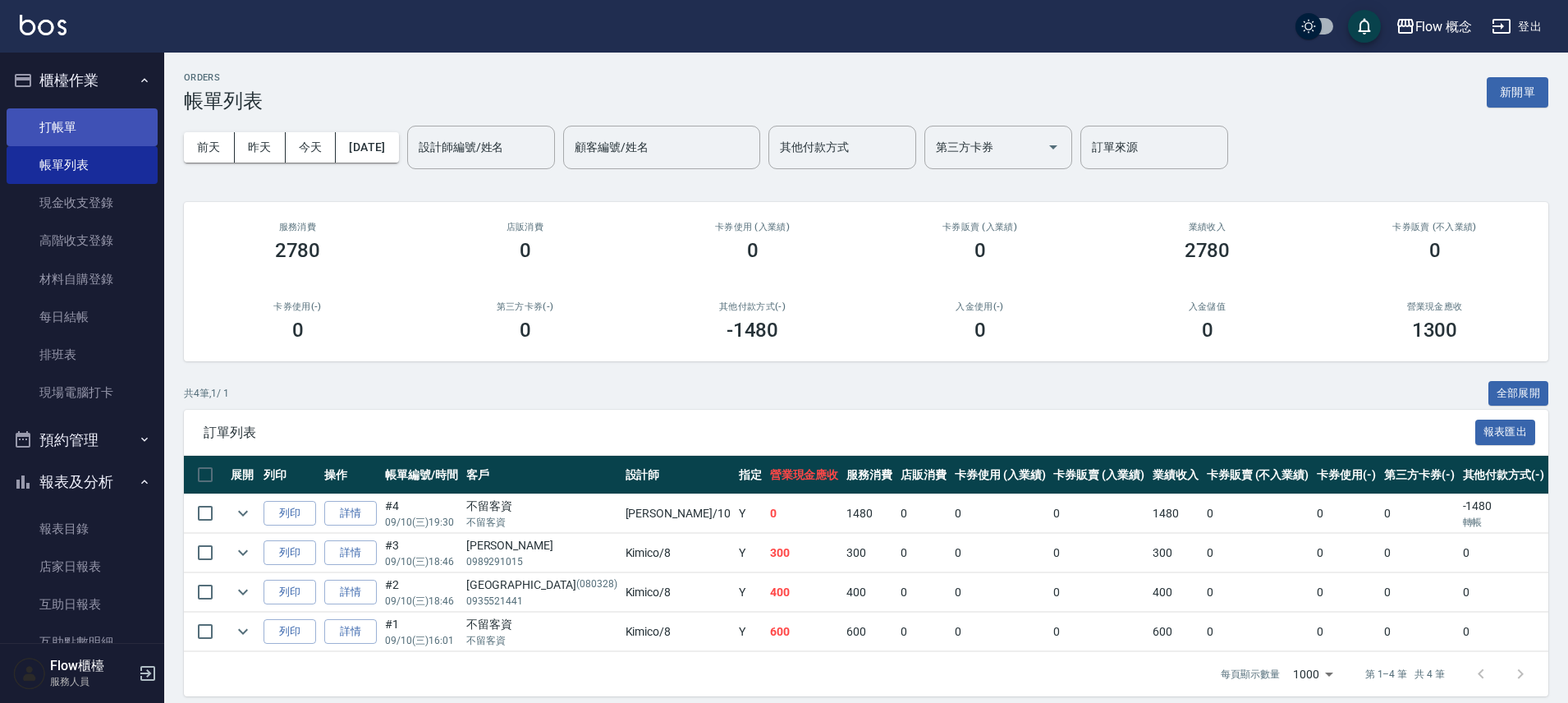
click at [71, 126] on link "打帳單" at bounding box center [83, 127] width 151 height 38
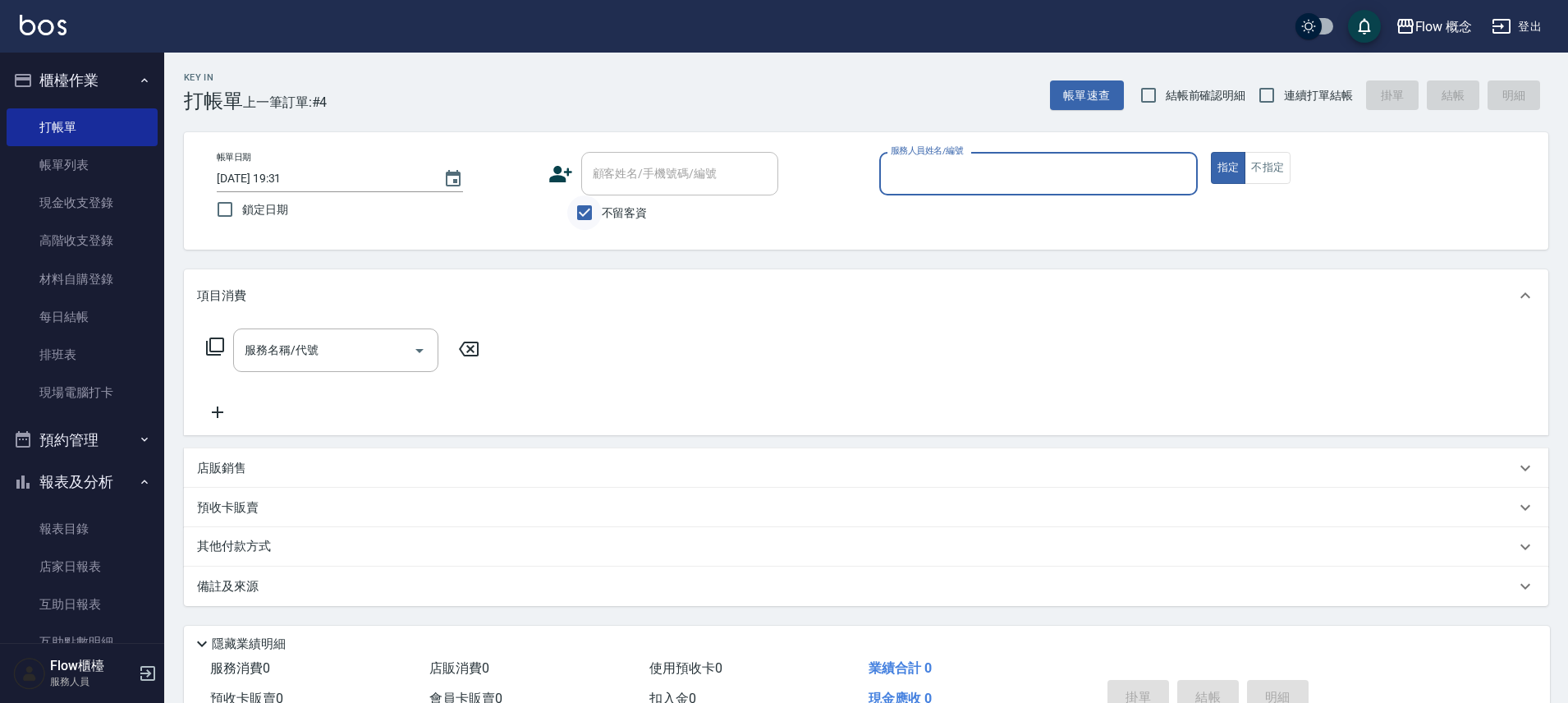
click at [589, 210] on input "不留客資" at bounding box center [584, 213] width 34 height 34
checkbox input "false"
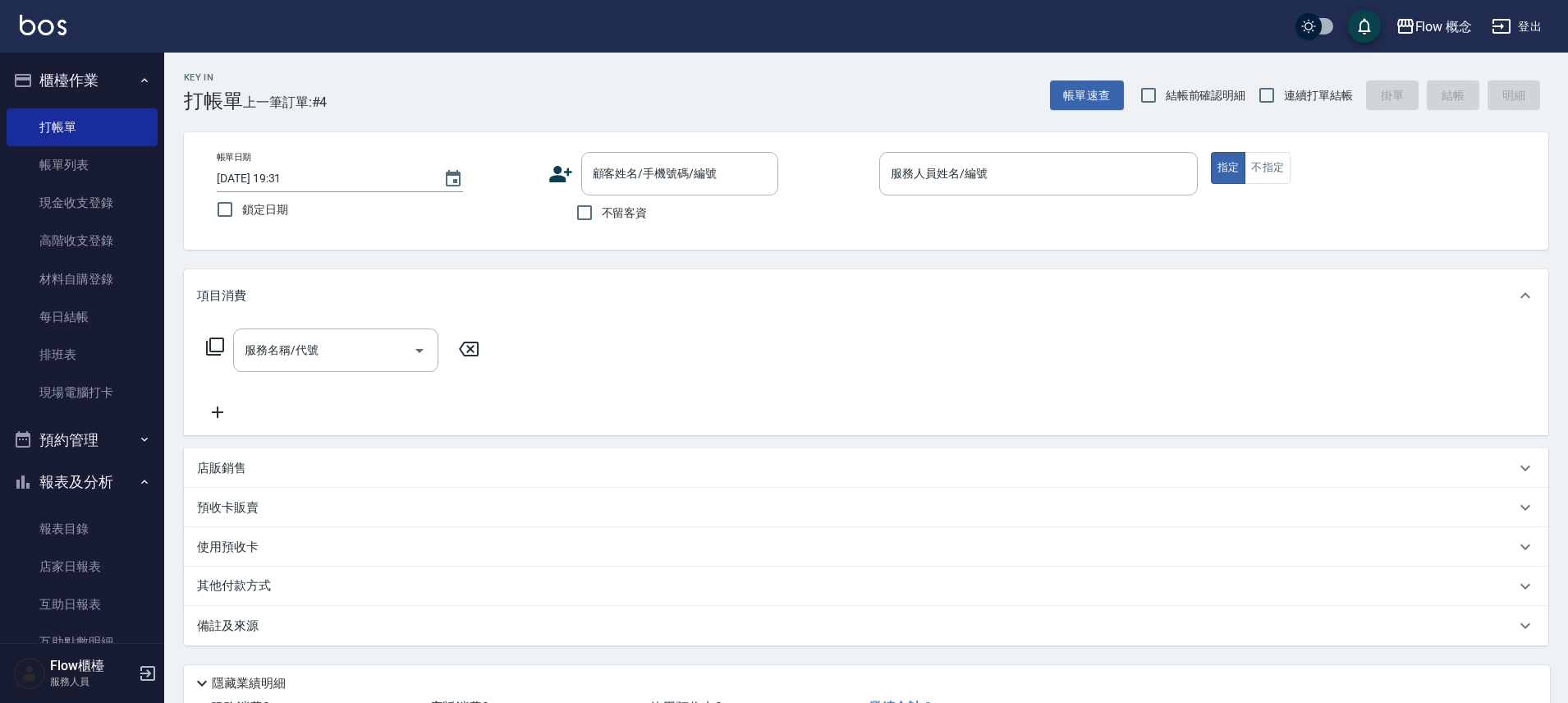
click at [569, 166] on icon at bounding box center [560, 174] width 25 height 25
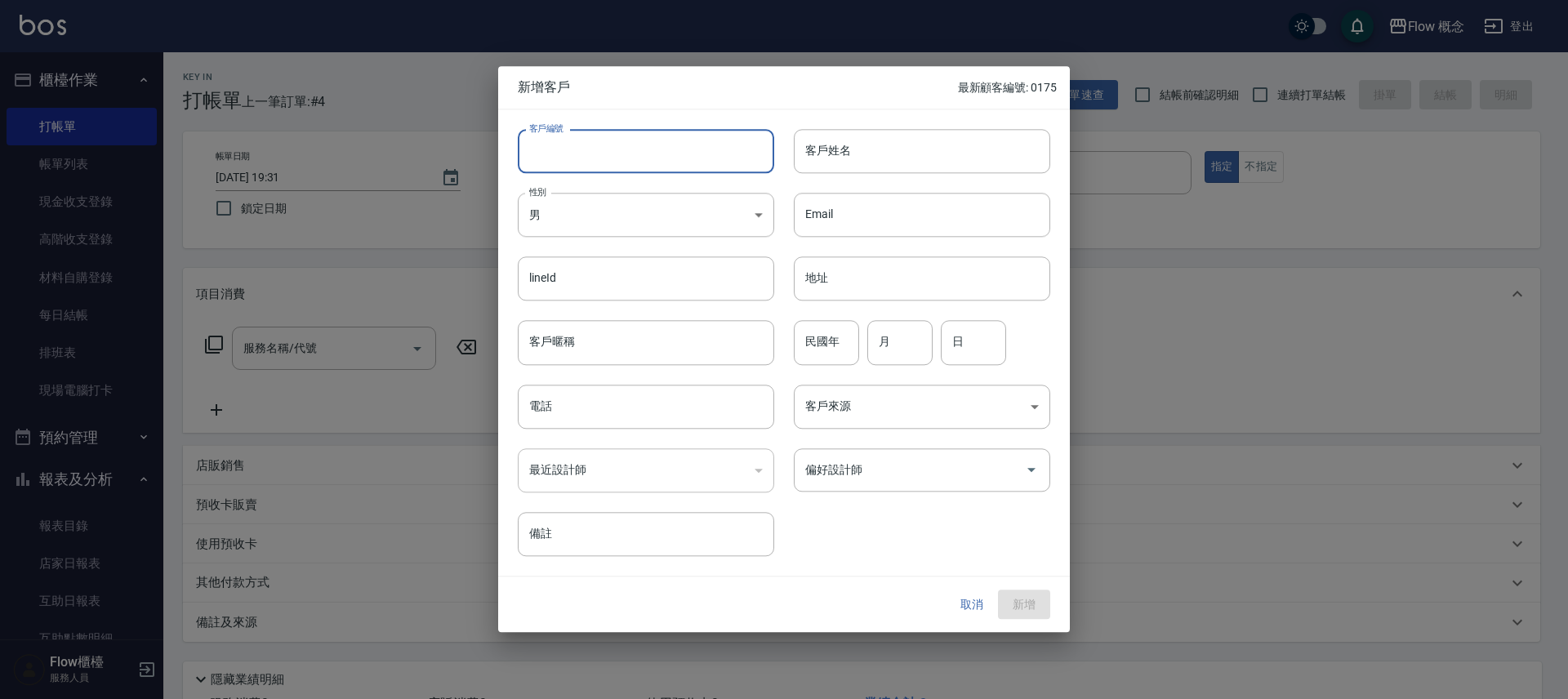
click at [566, 160] on input "客戶編號" at bounding box center [646, 151] width 257 height 44
type input "１"
type input "102509"
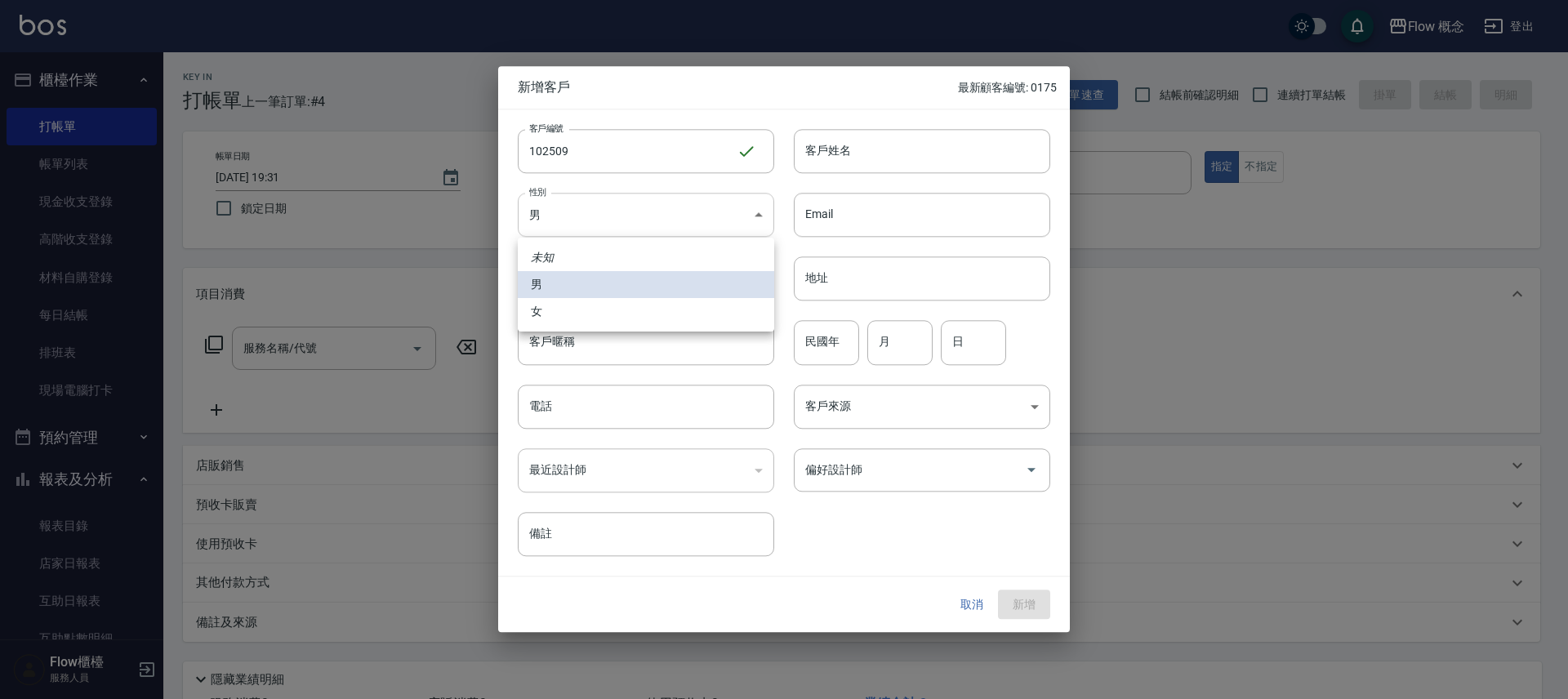
click at [638, 210] on body "Flow 概念 登出 櫃檯作業 打帳單 帳單列表 現金收支登錄 高階收支登錄 材料自購登錄 每日結帳 排班表 現場電腦打卡 預約管理 預約管理 單日預約紀錄 …" at bounding box center [784, 409] width 1568 height 819
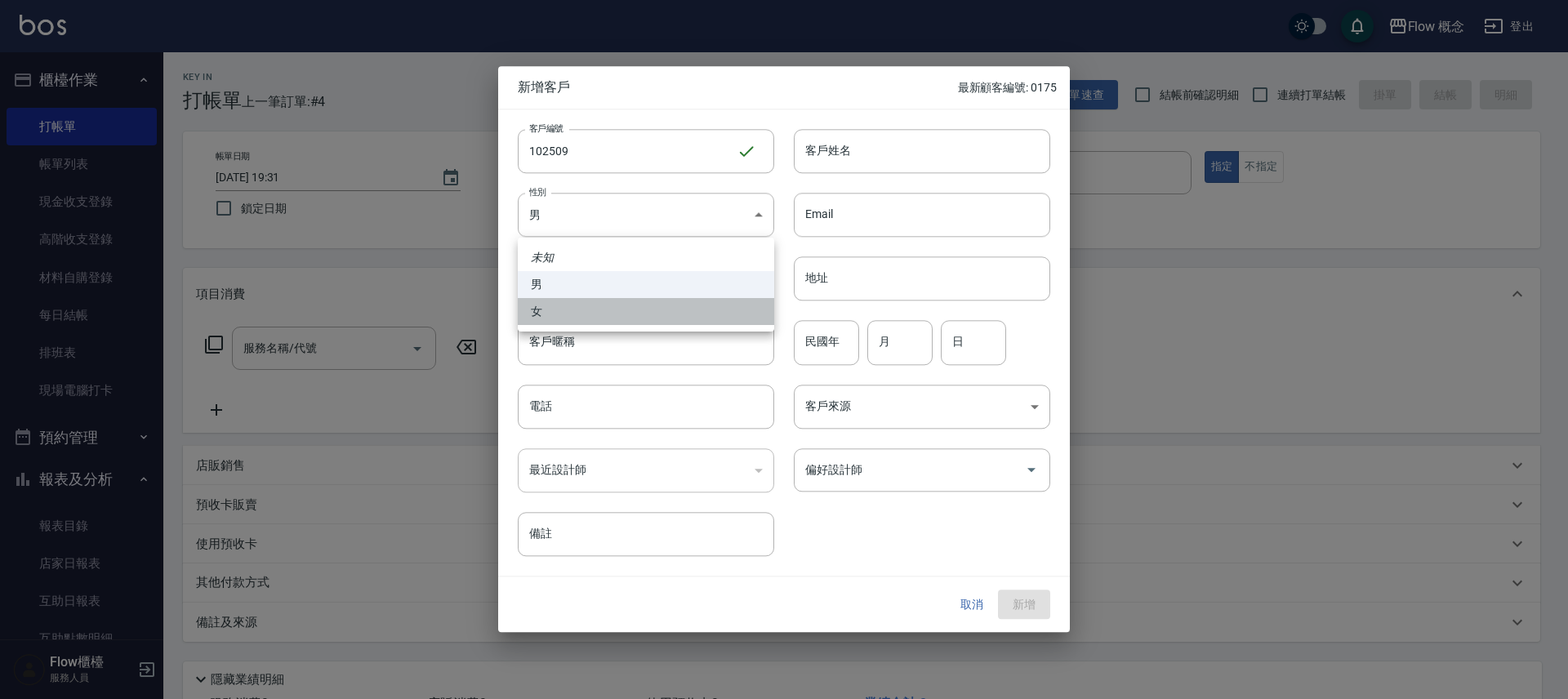
click at [544, 310] on li "女" at bounding box center [646, 311] width 257 height 27
type input "[DEMOGRAPHIC_DATA]"
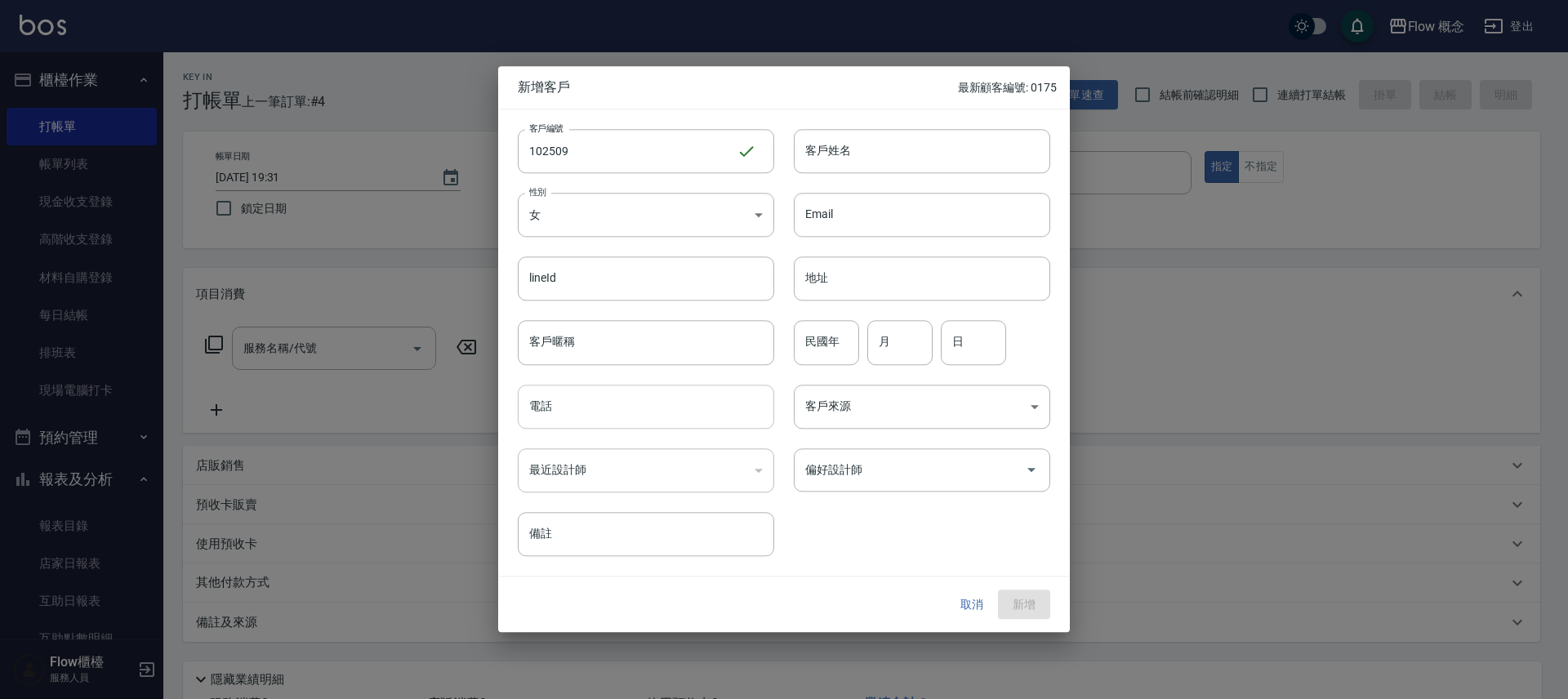
click at [561, 406] on input "電話" at bounding box center [646, 406] width 257 height 44
type input "0958572509"
click at [869, 157] on input "客戶姓名" at bounding box center [922, 151] width 257 height 44
type input "x"
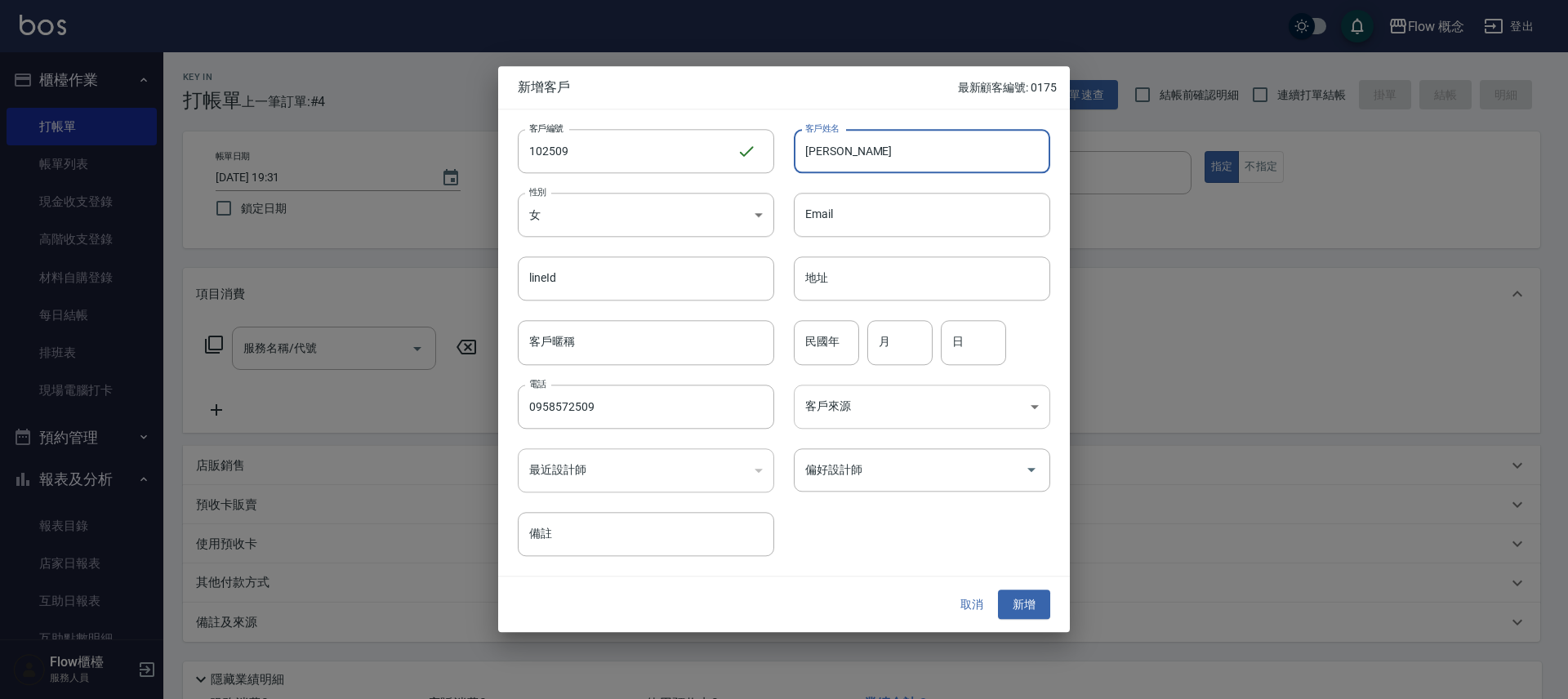
type input "[PERSON_NAME]"
click at [866, 402] on body "Flow 概念 登出 櫃檯作業 打帳單 帳單列表 現金收支登錄 高階收支登錄 材料自購登錄 每日結帳 排班表 現場電腦打卡 預約管理 預約管理 單日預約紀錄 …" at bounding box center [784, 409] width 1568 height 819
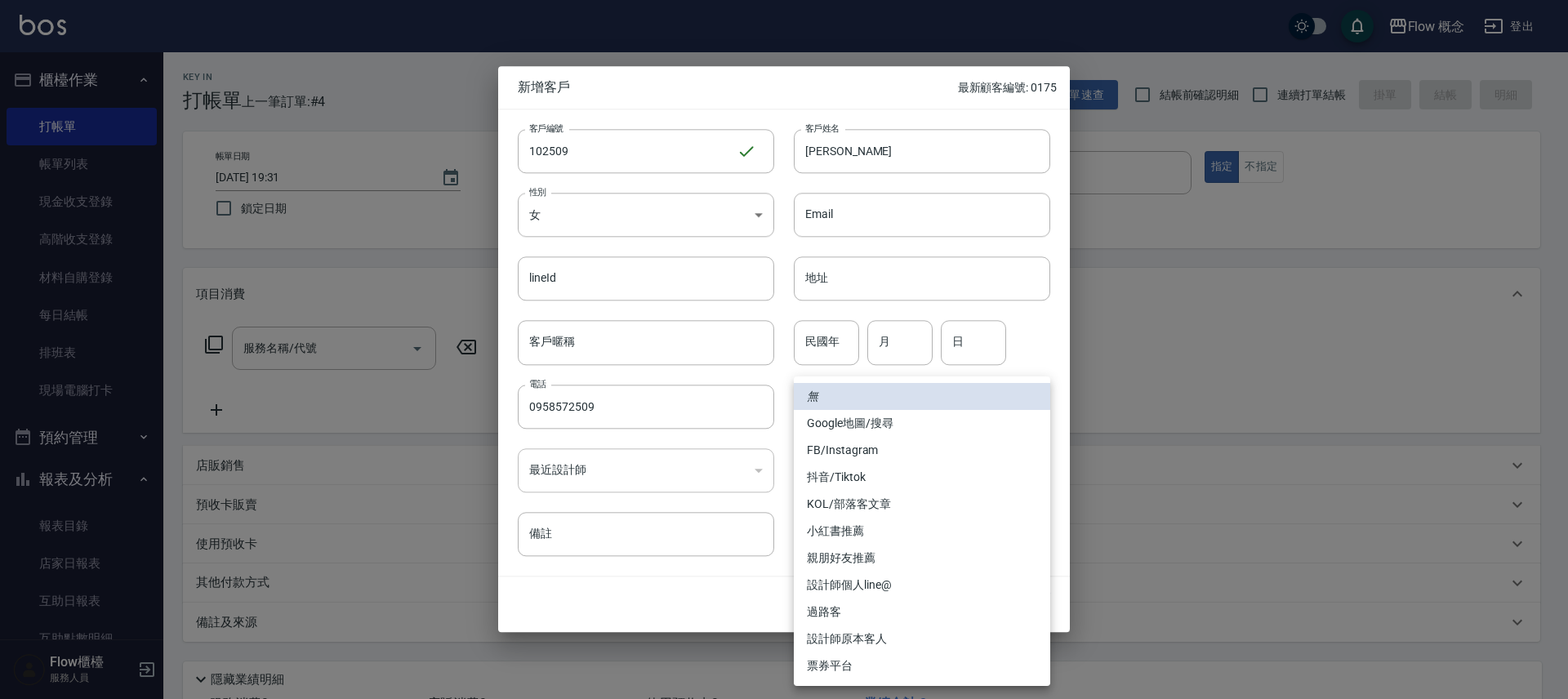
click at [846, 446] on li "FB/Instagram" at bounding box center [922, 449] width 257 height 27
type input "FB/Instagram"
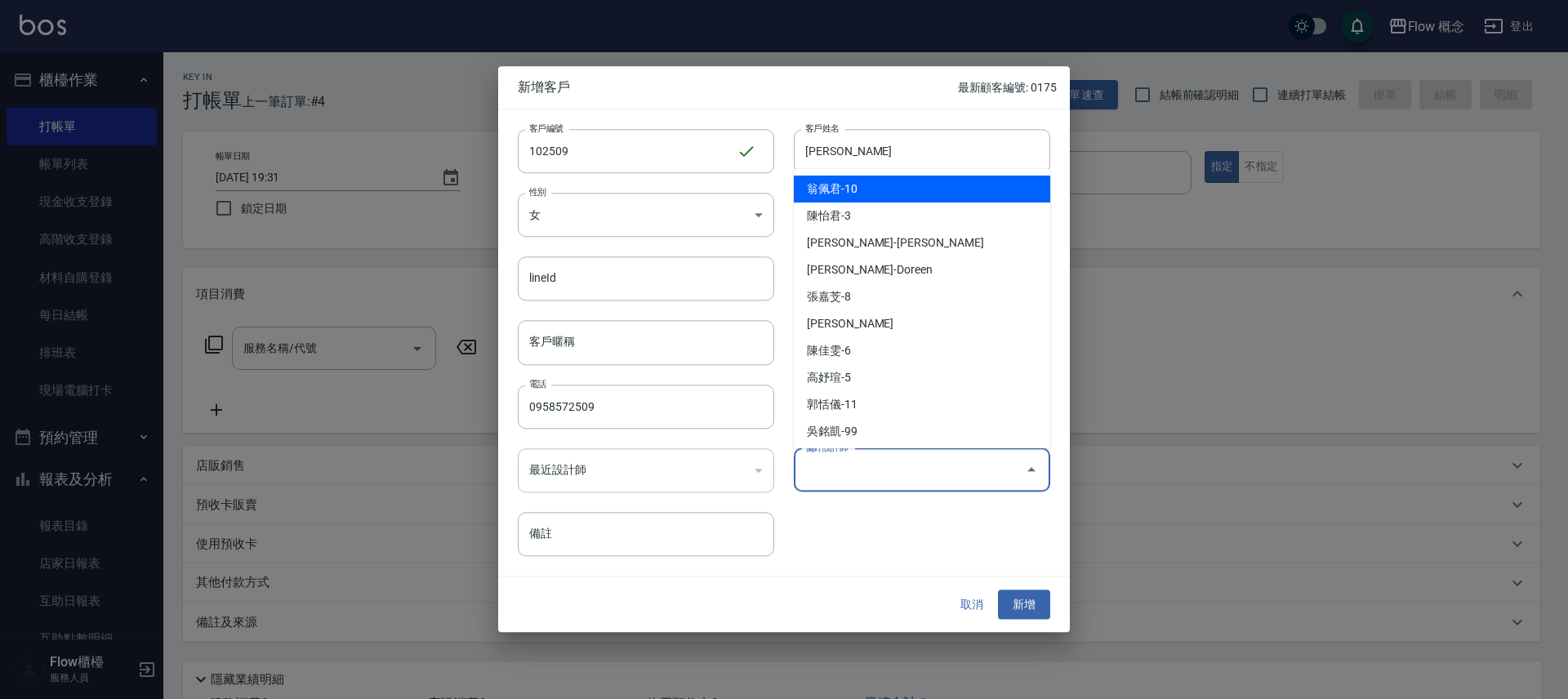
click at [838, 469] on input "偏好設計師" at bounding box center [910, 469] width 217 height 28
click at [870, 192] on li "翁佩君-10" at bounding box center [922, 188] width 257 height 27
type input "翁佩君"
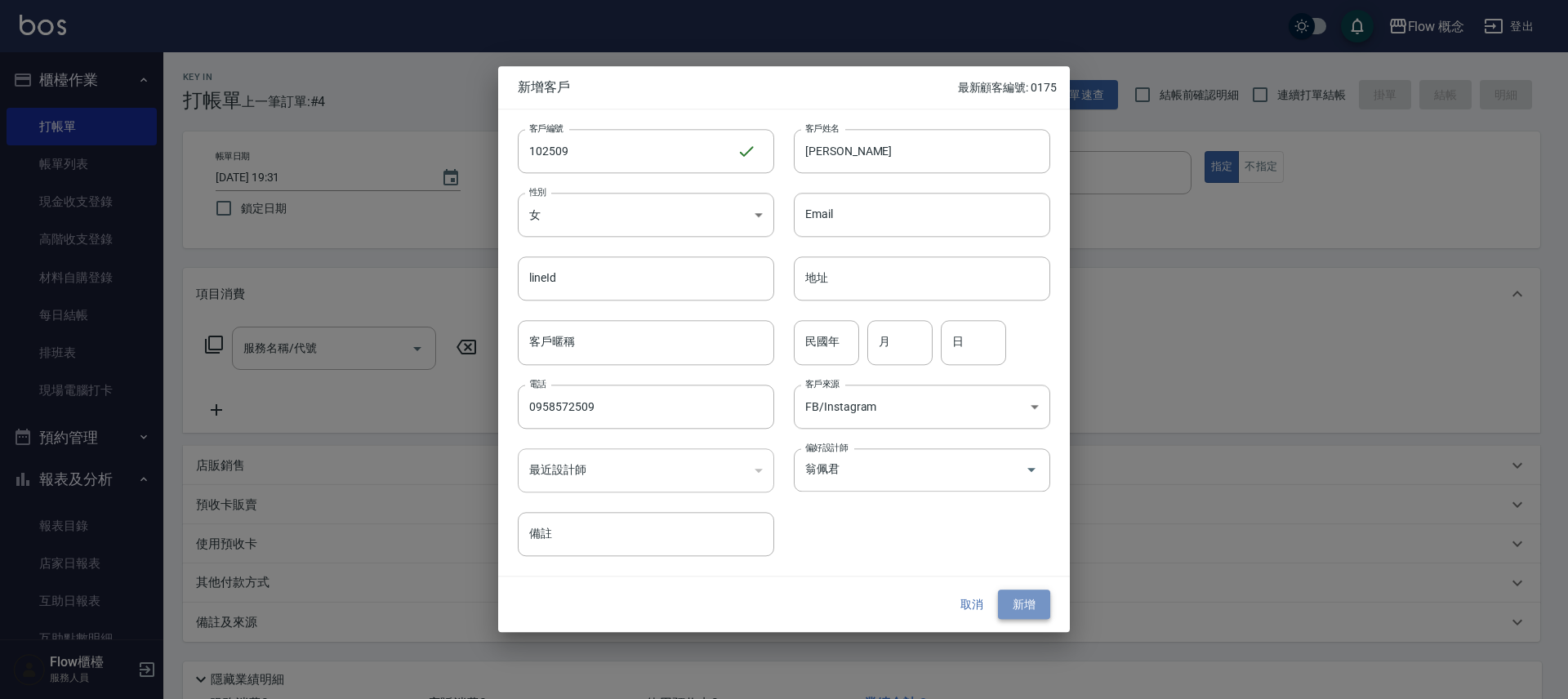
click at [1013, 601] on button "新增" at bounding box center [1024, 604] width 52 height 30
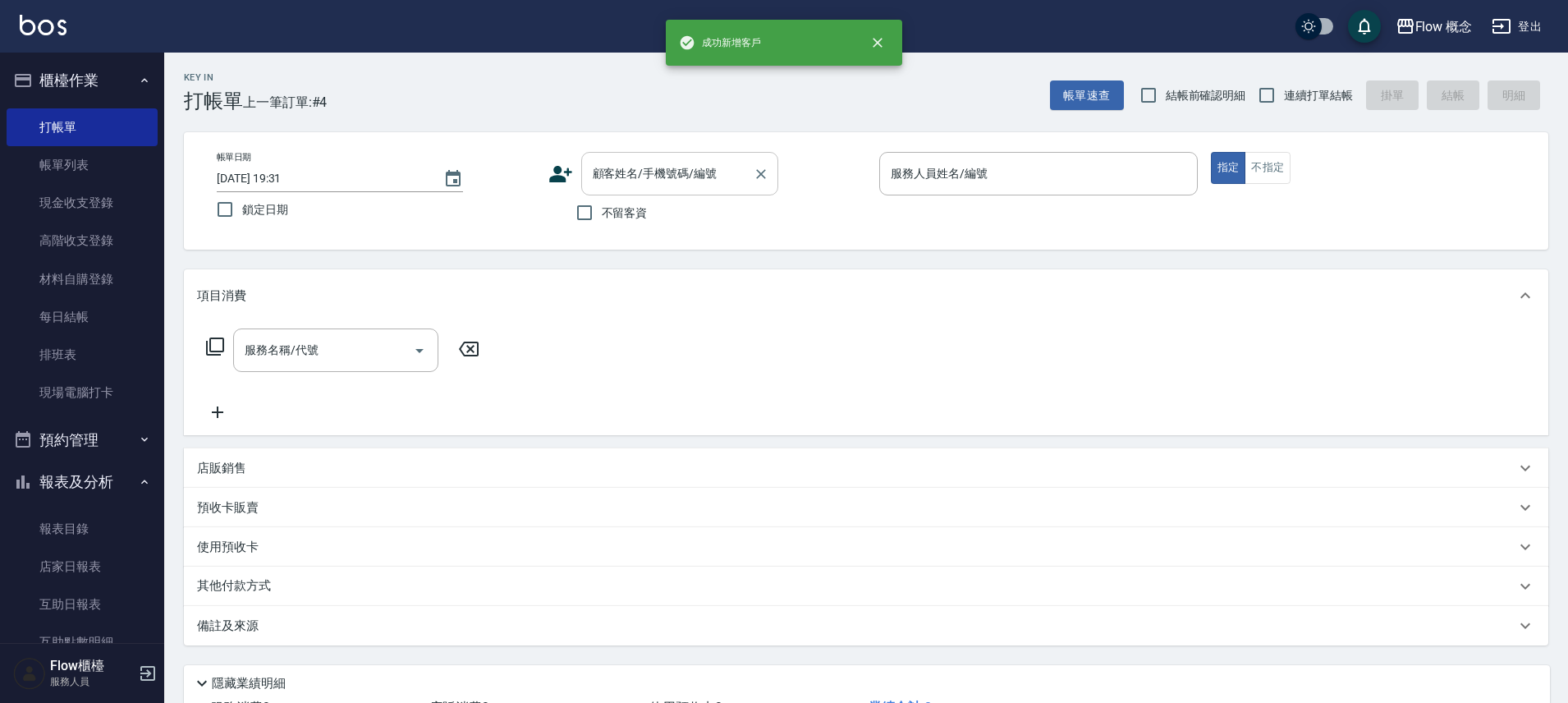
click at [676, 192] on div "顧客姓名/手機號碼/編號" at bounding box center [680, 174] width 197 height 44
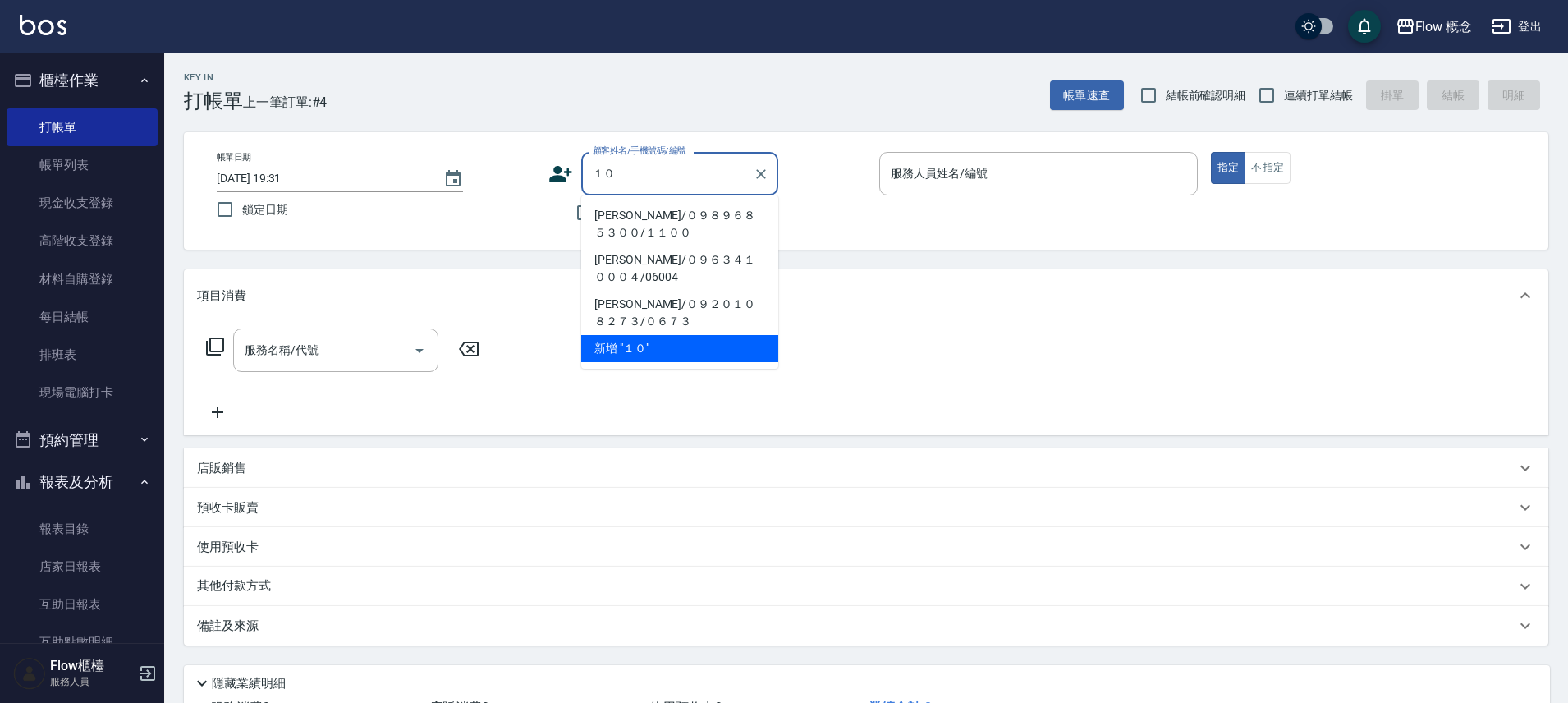
type input "１"
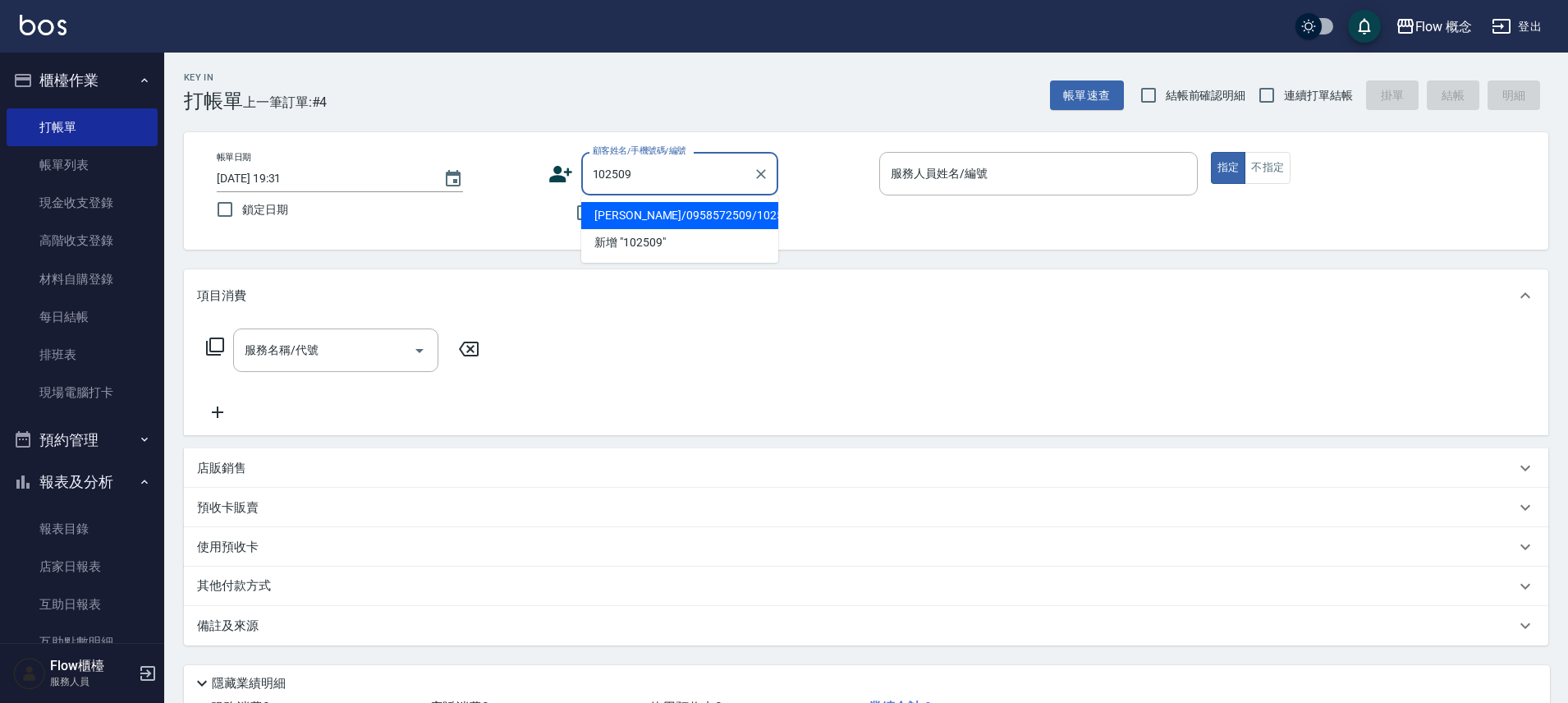
click at [663, 213] on li "[PERSON_NAME]/0958572509/102509" at bounding box center [680, 215] width 197 height 27
type input "[PERSON_NAME]/0958572509/102509"
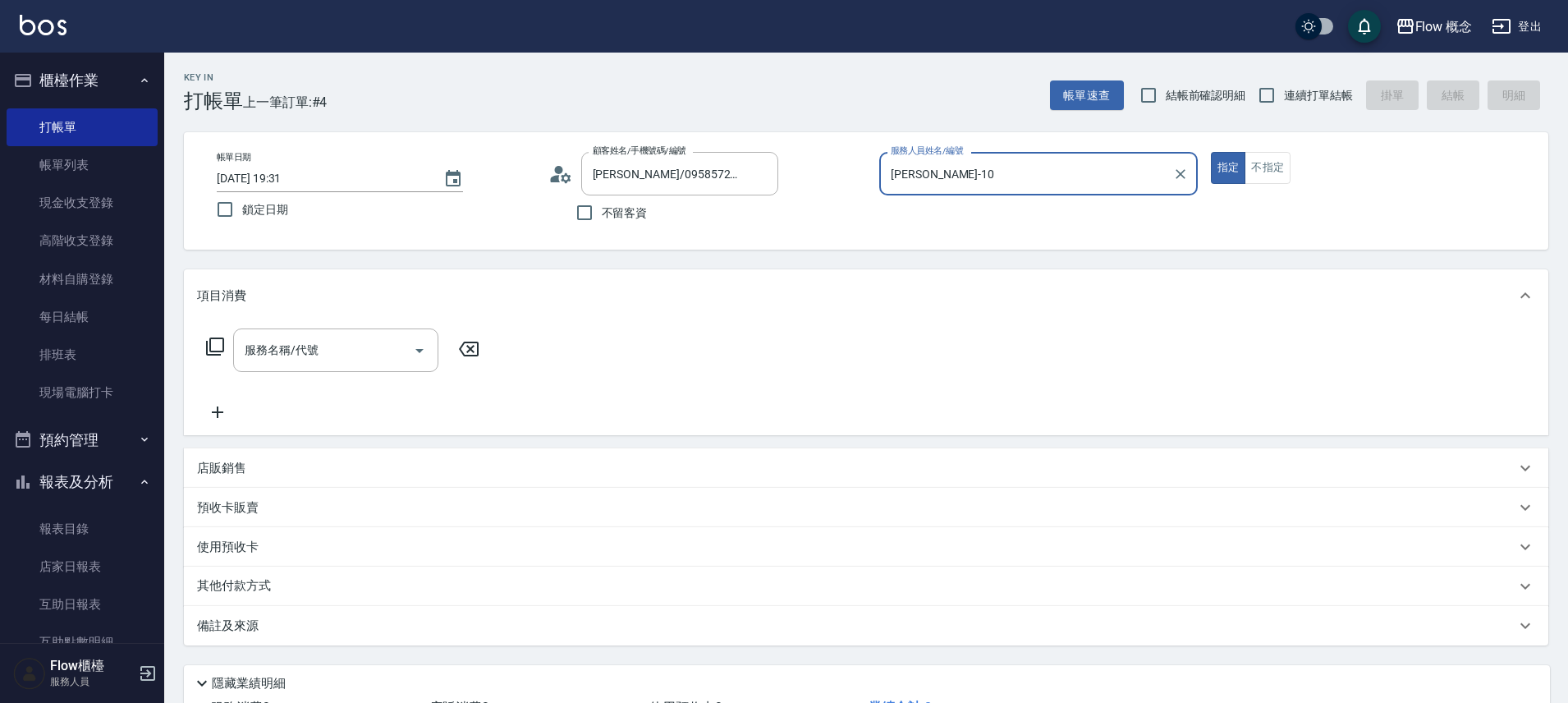
type input "[PERSON_NAME]-10"
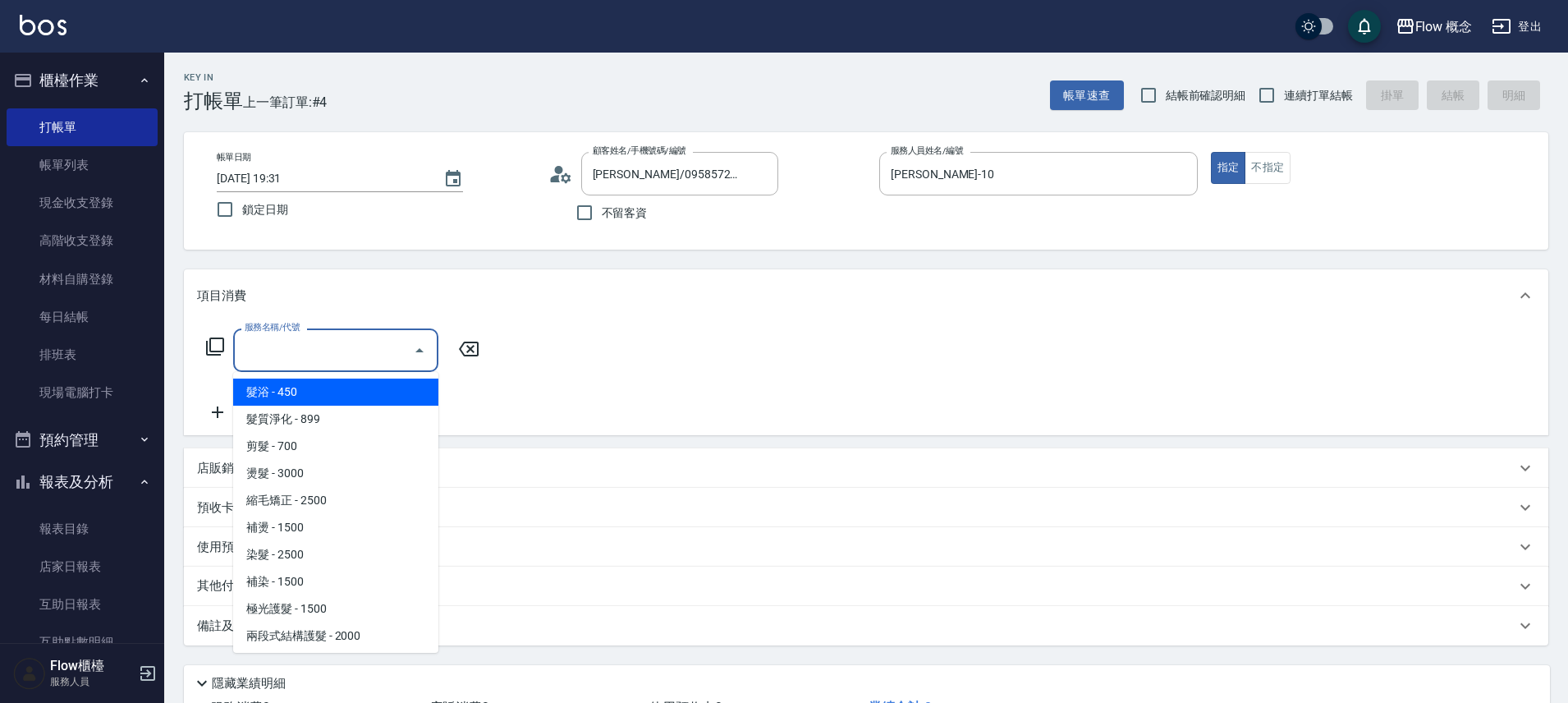
click at [306, 342] on input "服務名稱/代號" at bounding box center [324, 349] width 166 height 28
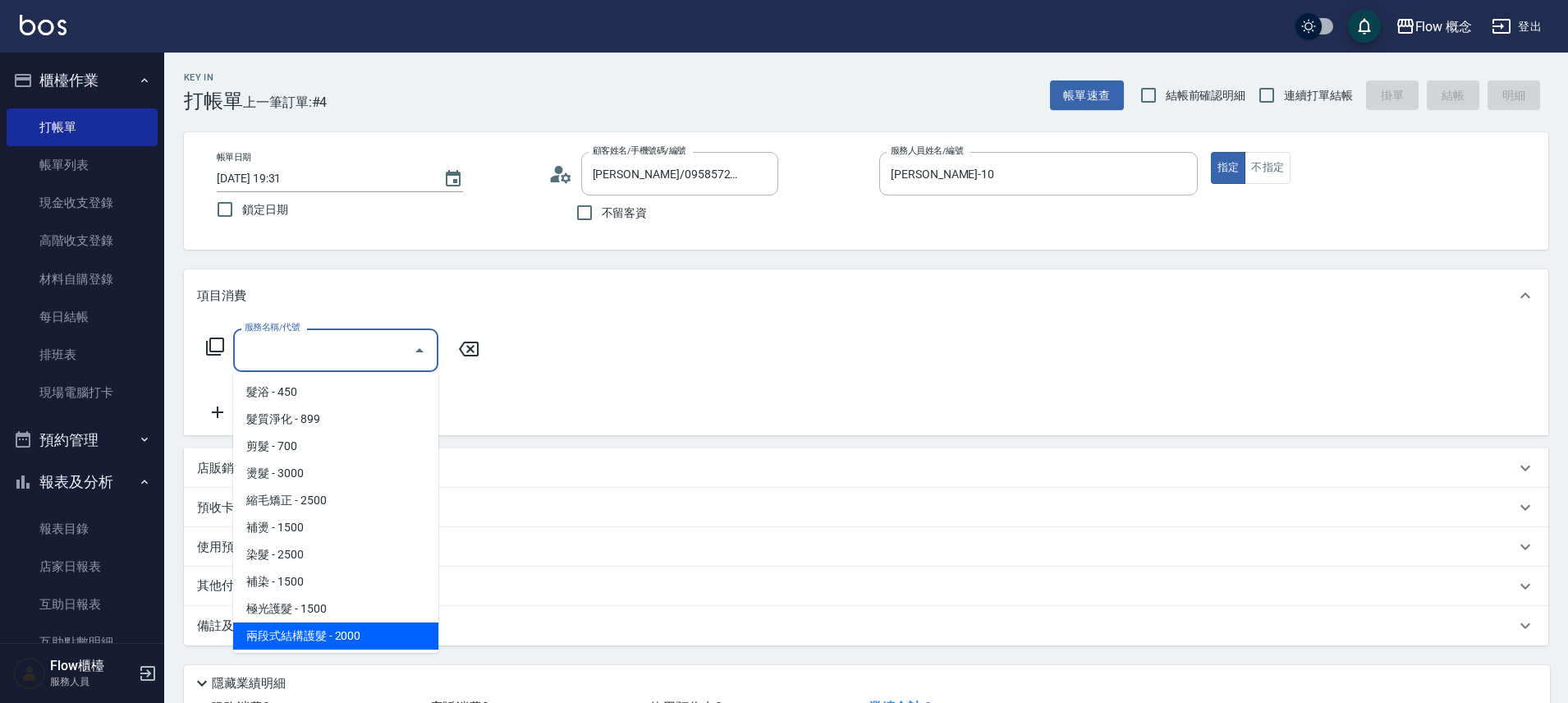
click at [314, 638] on span "兩段式結構護髮 - 2000" at bounding box center [336, 635] width 206 height 27
type input "兩段式結構護髮(502)"
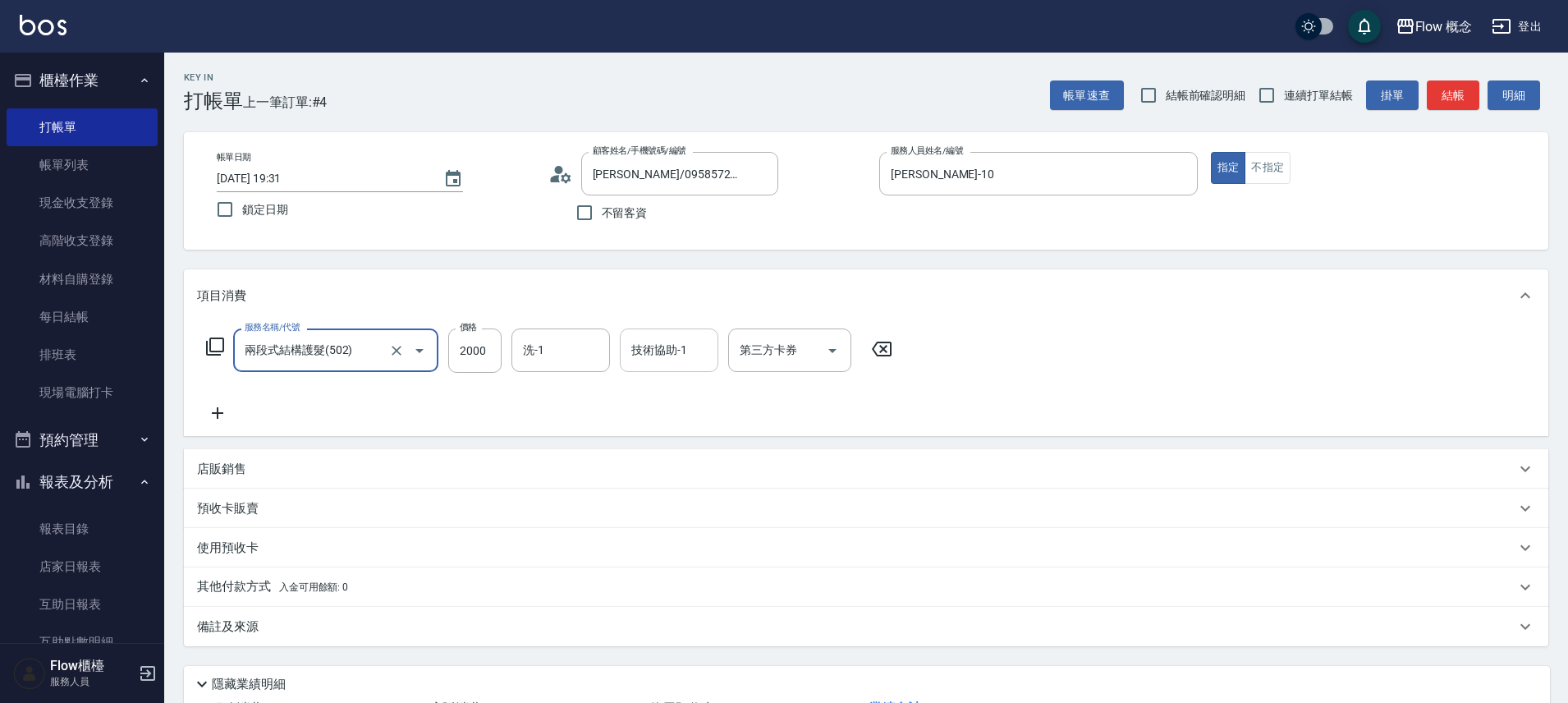
click at [700, 370] on div "技術協助-1" at bounding box center [669, 350] width 98 height 44
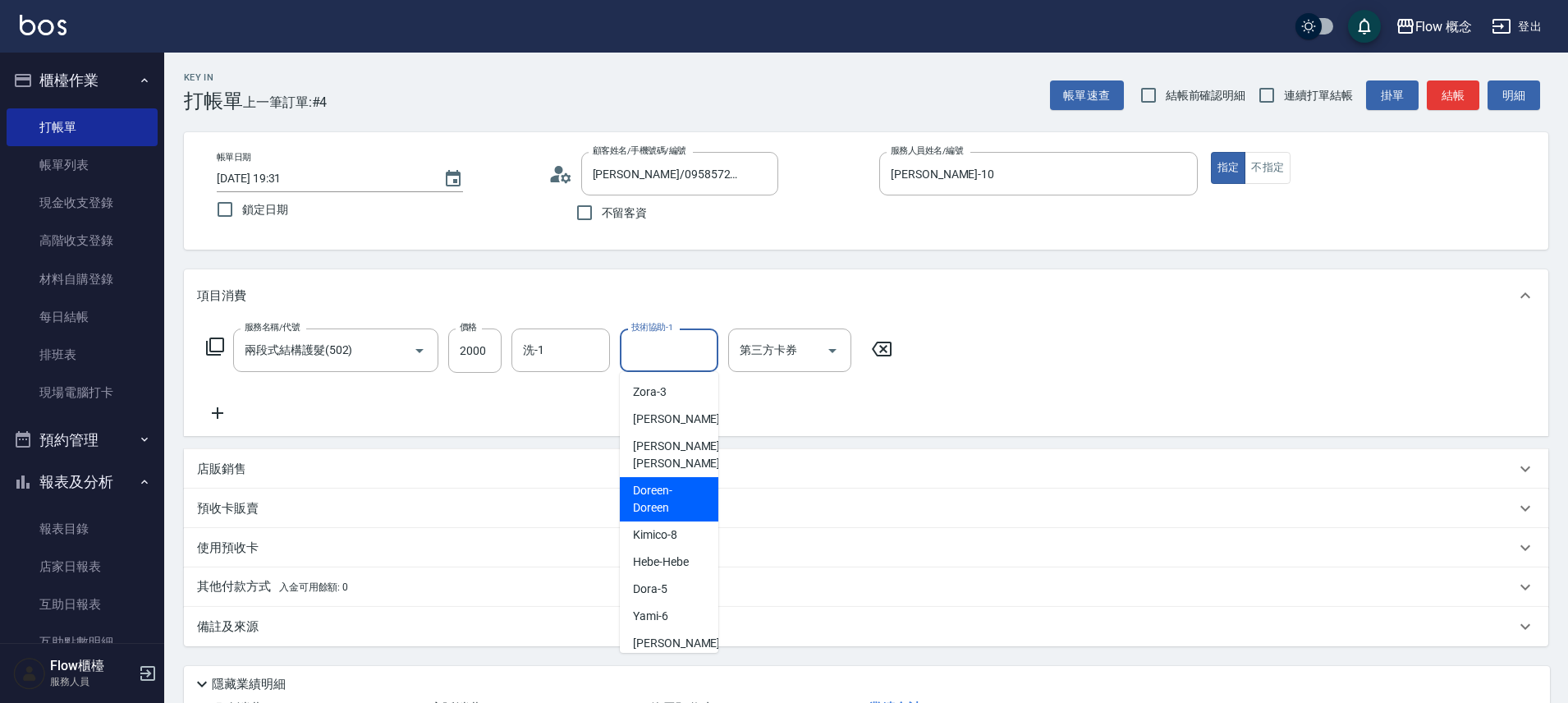
click at [674, 482] on span "Doreen -Doreen" at bounding box center [670, 499] width 72 height 34
type input "Doreen-Doreen"
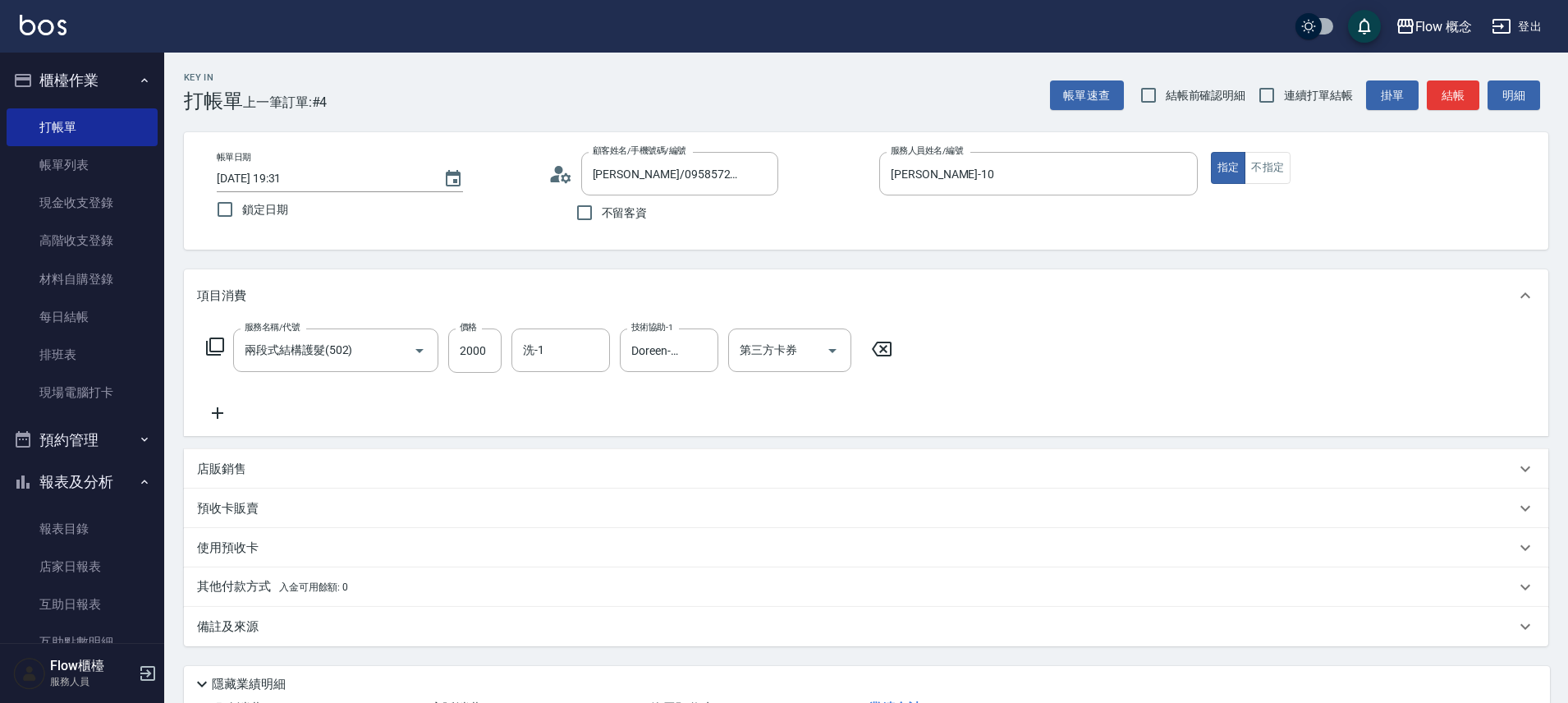
click at [228, 472] on p "店販銷售" at bounding box center [221, 469] width 49 height 17
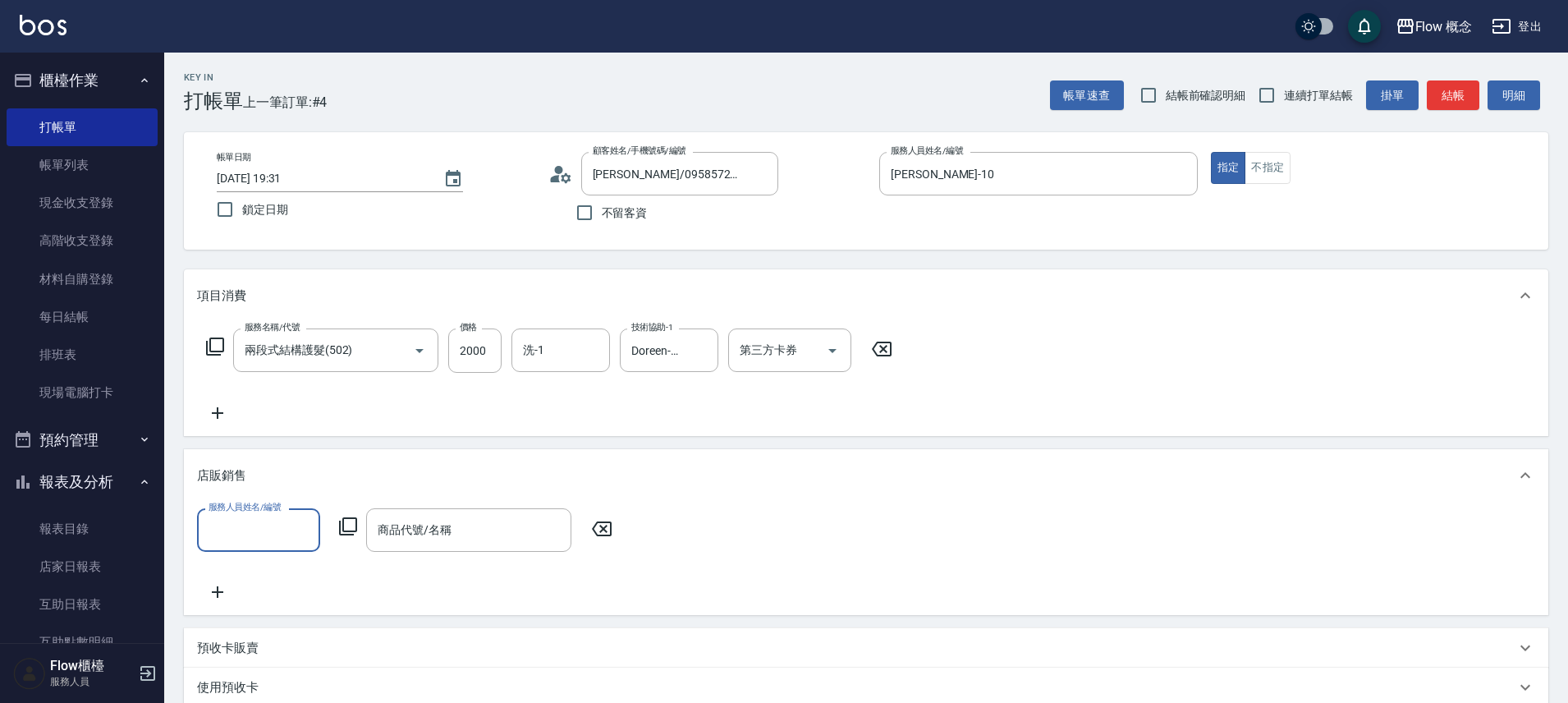
click at [260, 527] on input "服務人員姓名/編號" at bounding box center [259, 529] width 108 height 28
type input "[PERSON_NAME]-10"
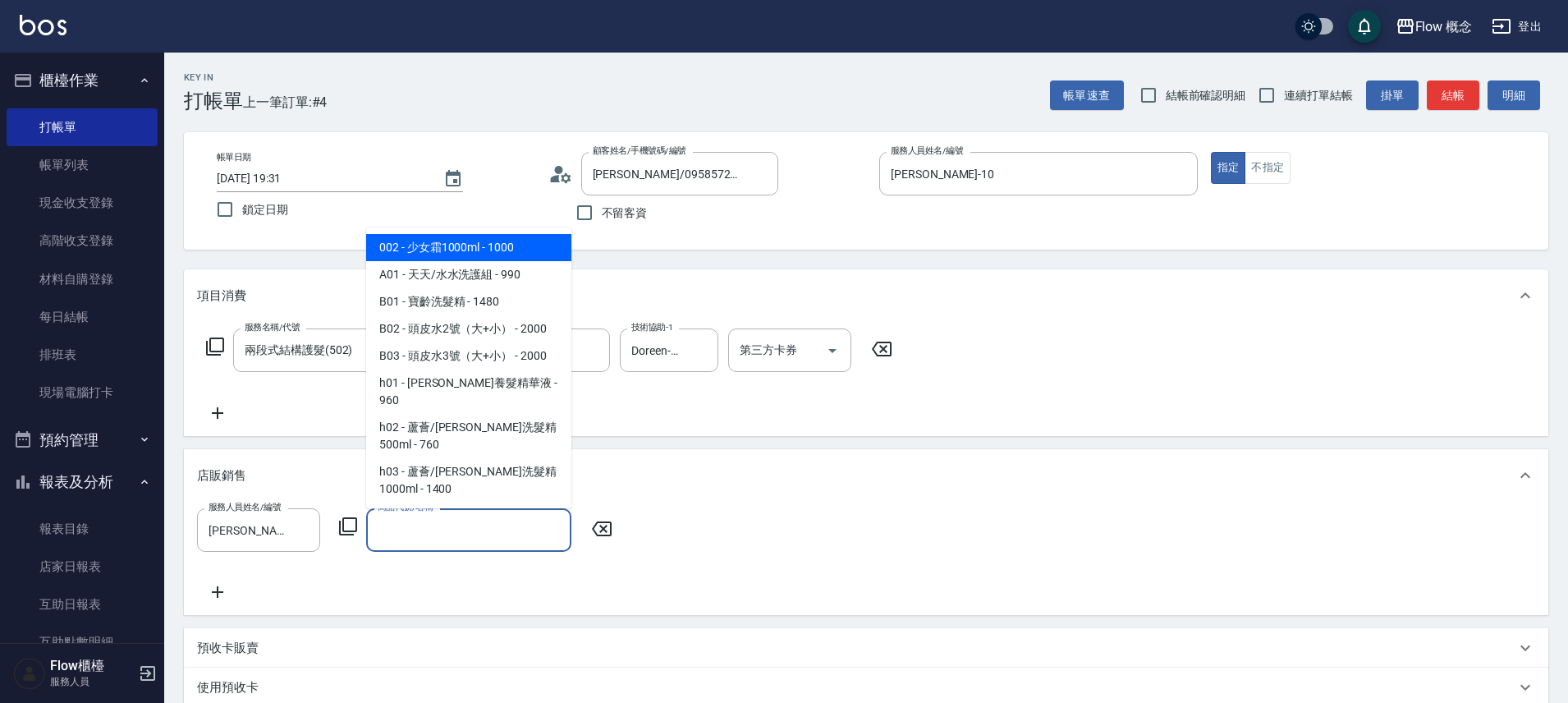
click at [435, 533] on input "商品代號/名稱" at bounding box center [468, 529] width 190 height 28
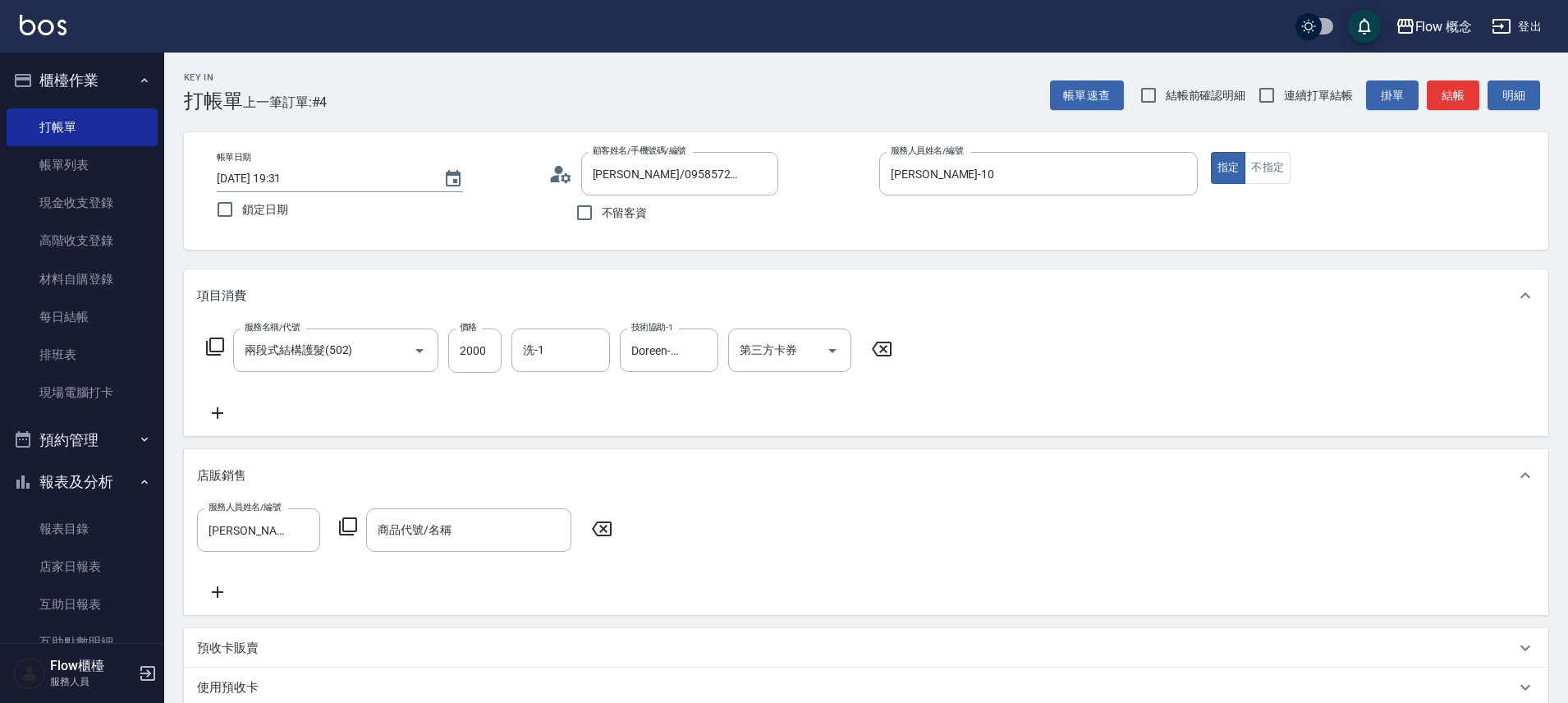
click at [351, 526] on icon at bounding box center [348, 526] width 20 height 20
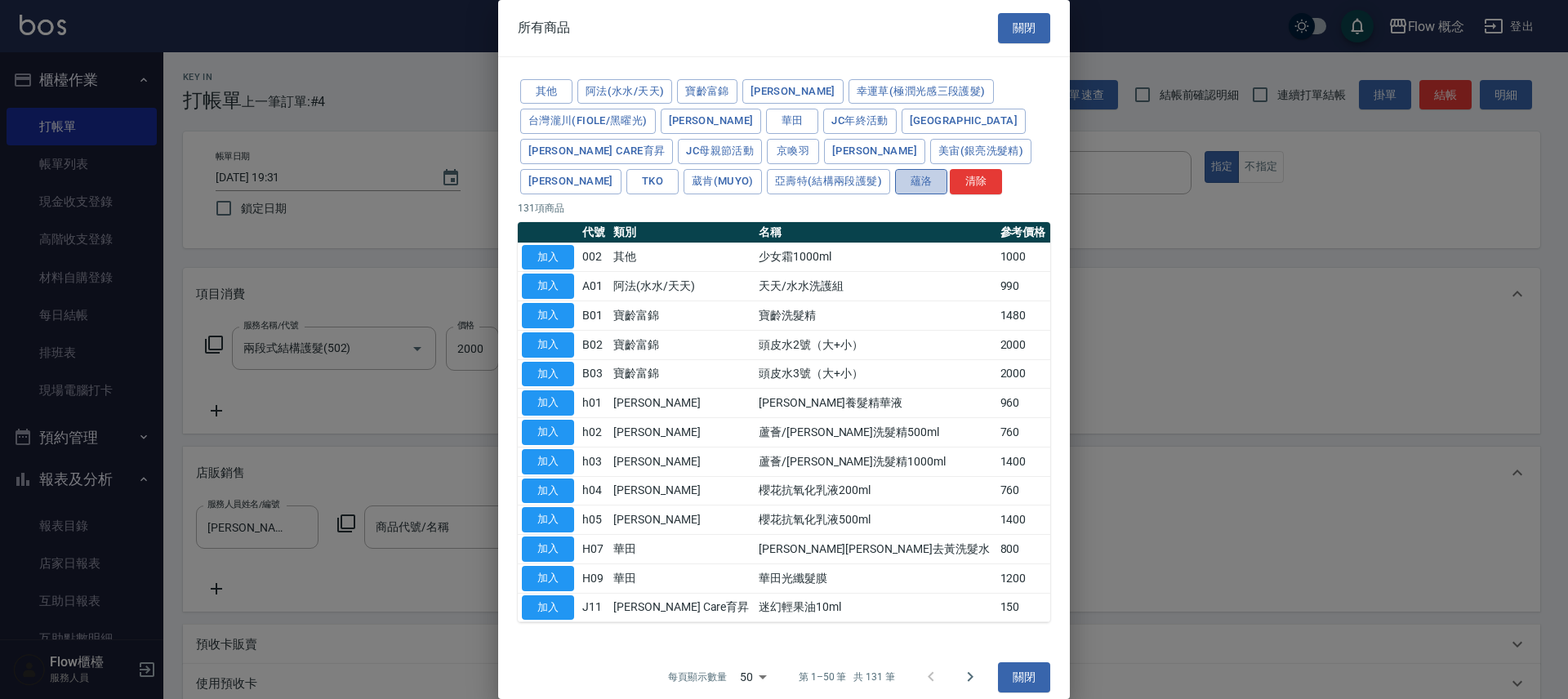
click at [895, 182] on button "蘊洛" at bounding box center [921, 182] width 52 height 26
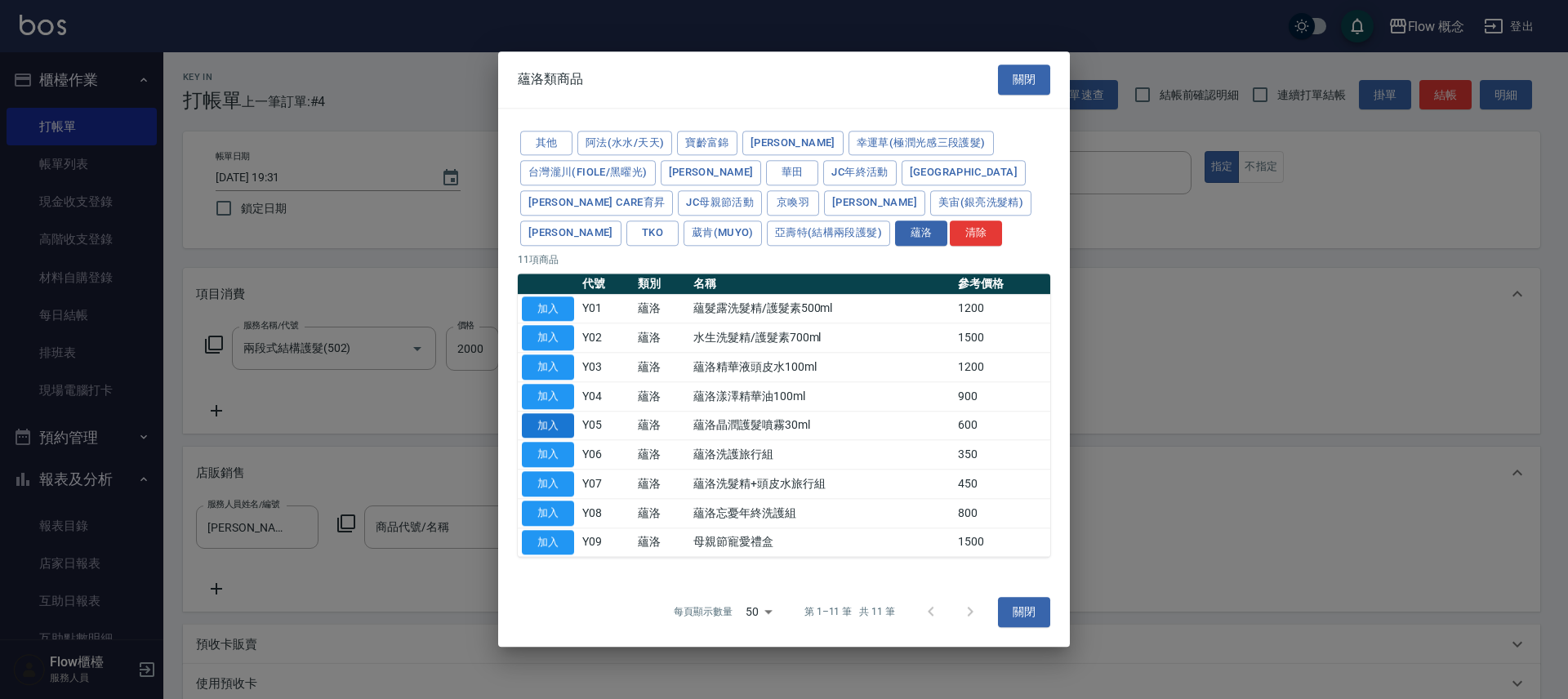
click at [557, 418] on button "加入" at bounding box center [548, 426] width 52 height 26
type input "蘊洛晶潤護髮噴霧30ml"
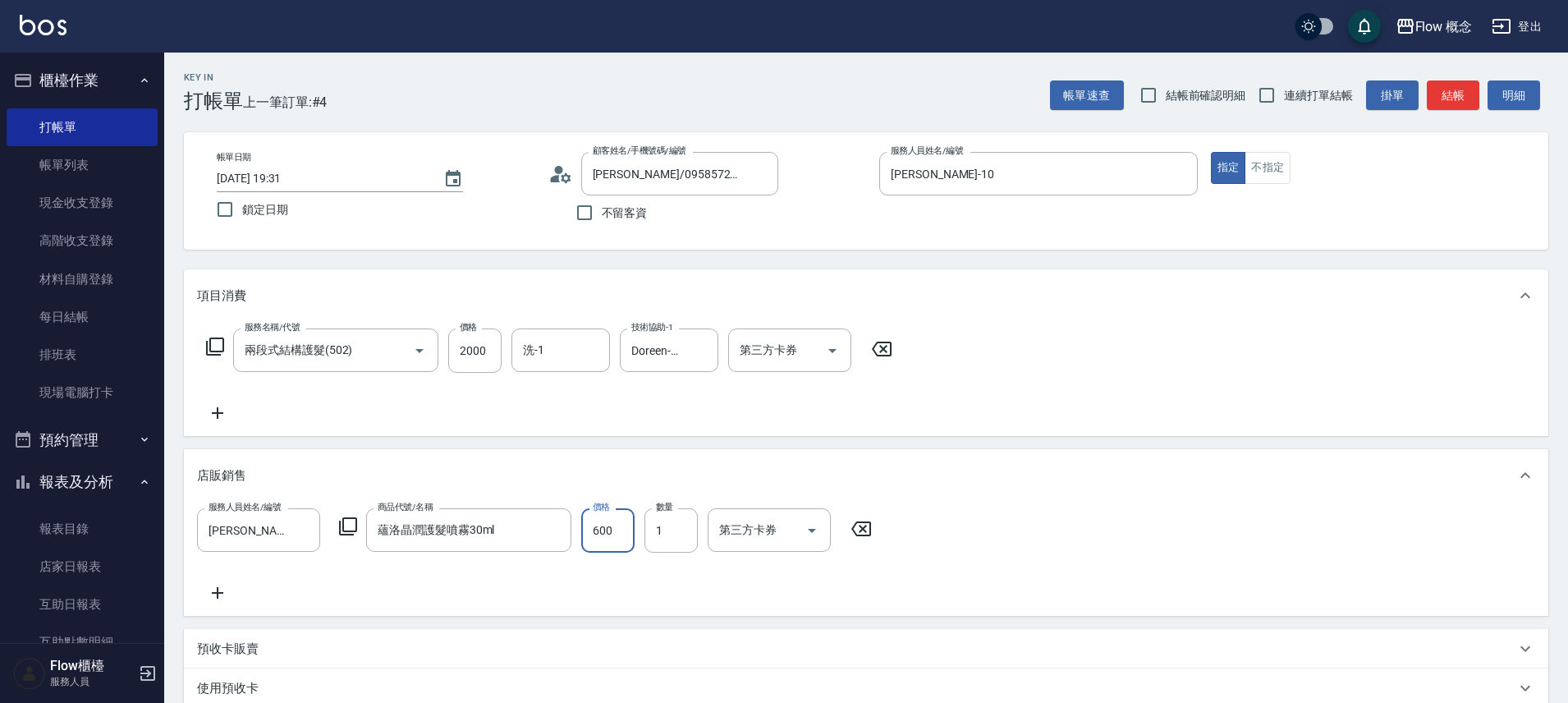
click at [618, 536] on input "600" at bounding box center [608, 531] width 53 height 45
type input "399"
click at [1457, 95] on button "結帳" at bounding box center [1453, 96] width 52 height 30
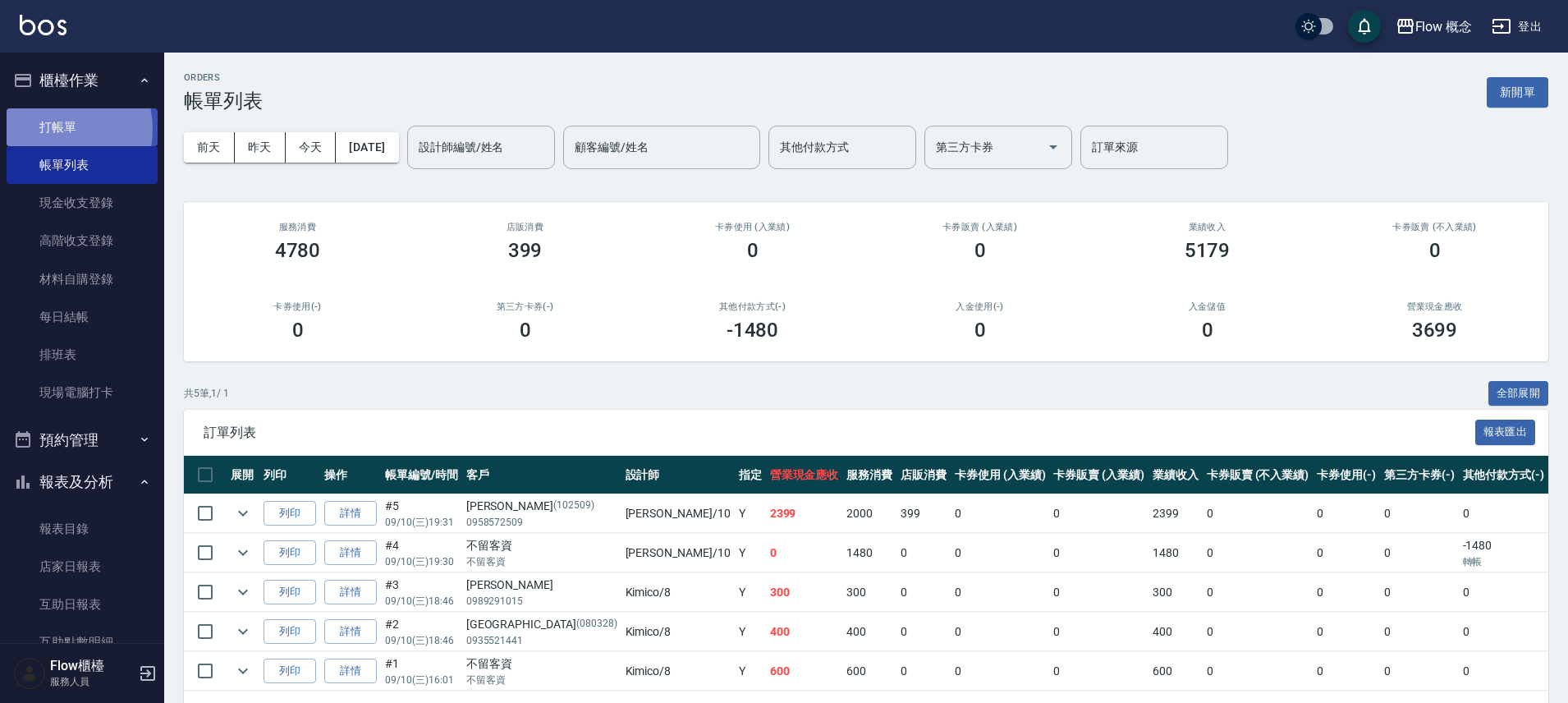
click at [48, 129] on link "打帳單" at bounding box center [83, 127] width 151 height 38
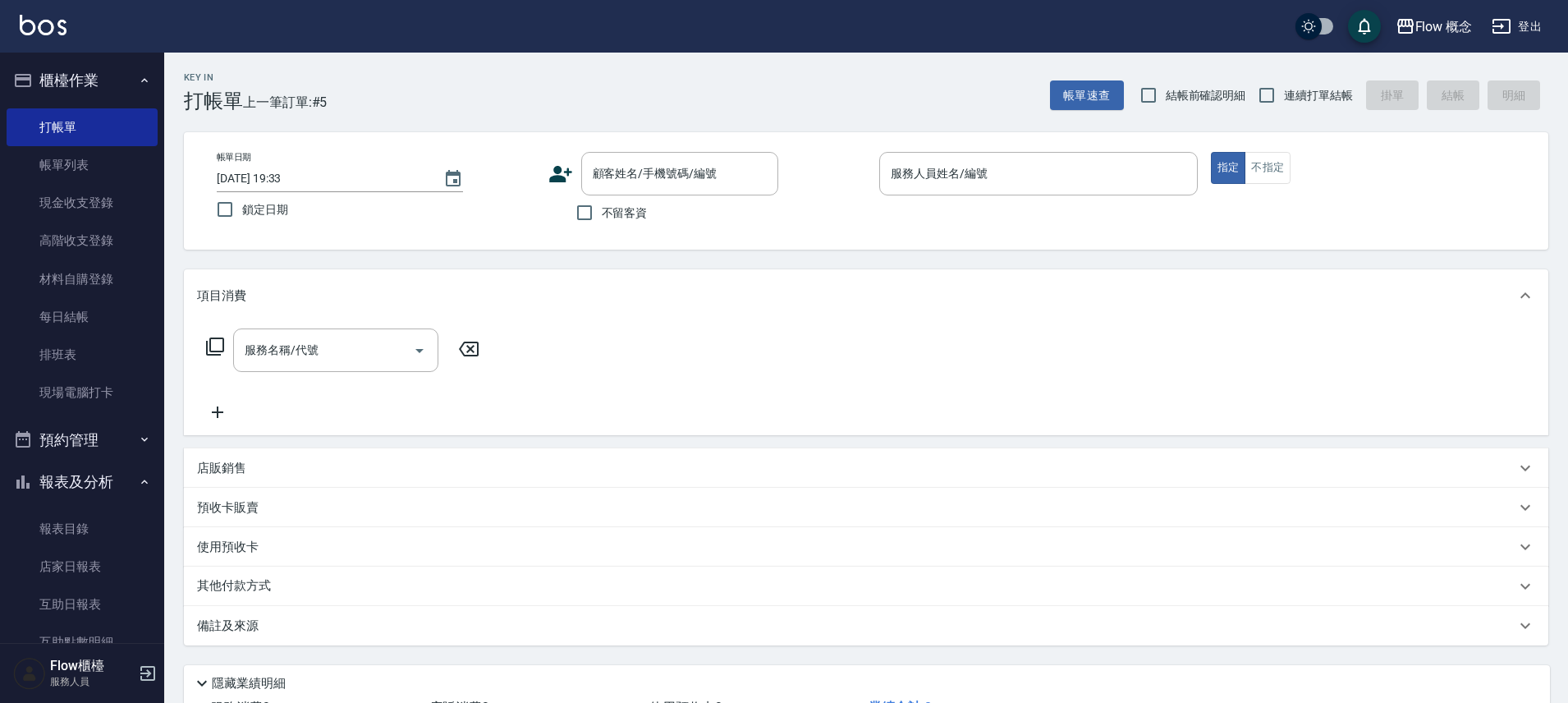
click at [562, 164] on icon at bounding box center [560, 174] width 25 height 25
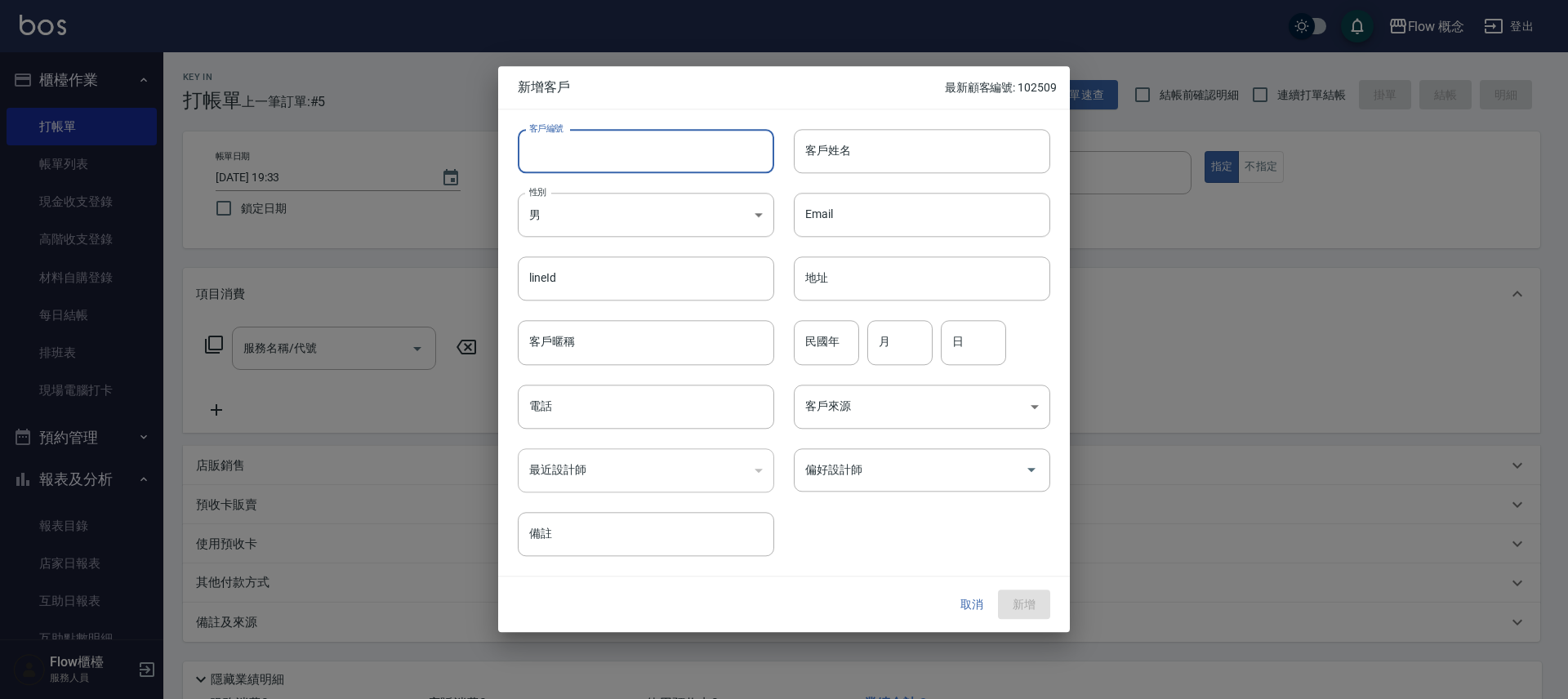
click at [562, 158] on input "客戶編號" at bounding box center [646, 151] width 257 height 44
type input "106721"
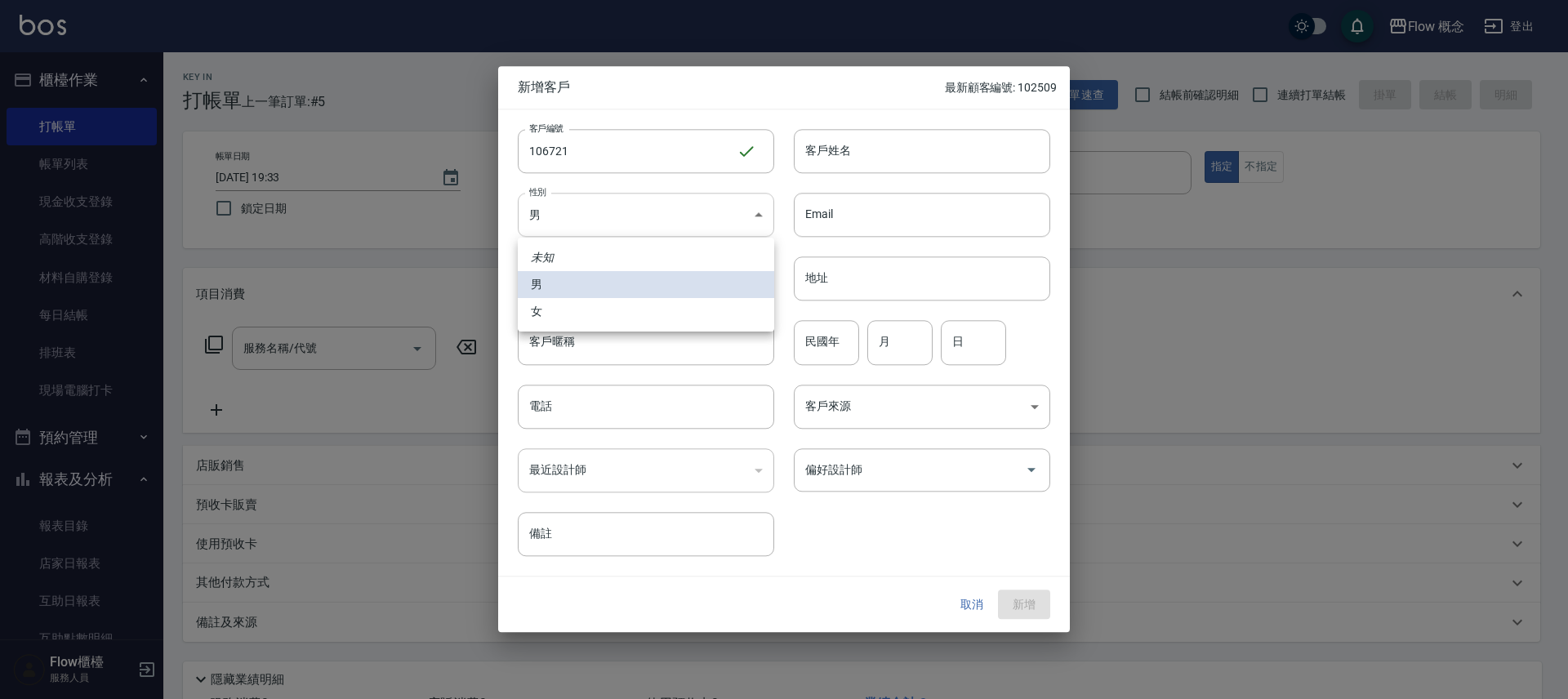
click at [580, 230] on body "Flow 概念 登出 櫃檯作業 打帳單 帳單列表 現金收支登錄 高階收支登錄 材料自購登錄 每日結帳 排班表 現場電腦打卡 預約管理 預約管理 單日預約紀錄 …" at bounding box center [784, 409] width 1568 height 819
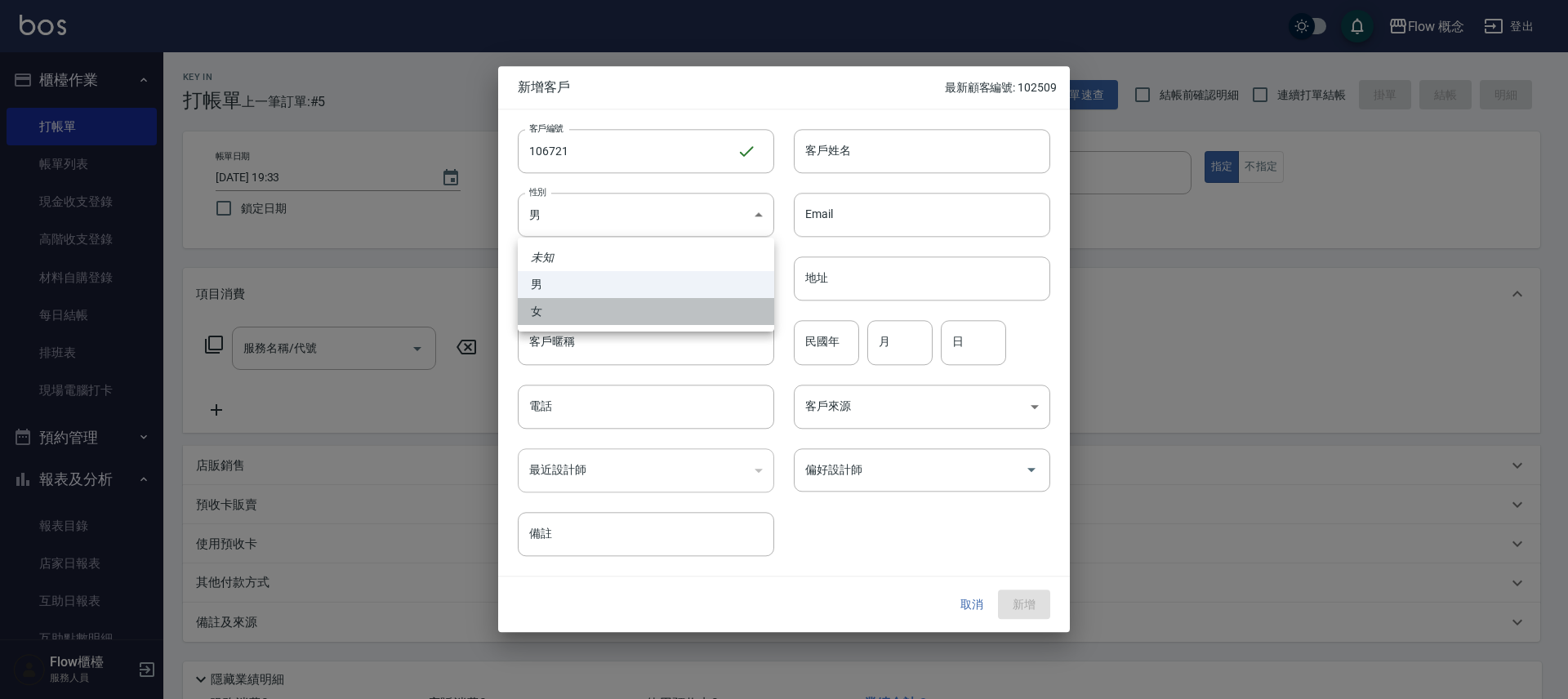
click at [551, 304] on li "女" at bounding box center [646, 311] width 257 height 27
type input "[DEMOGRAPHIC_DATA]"
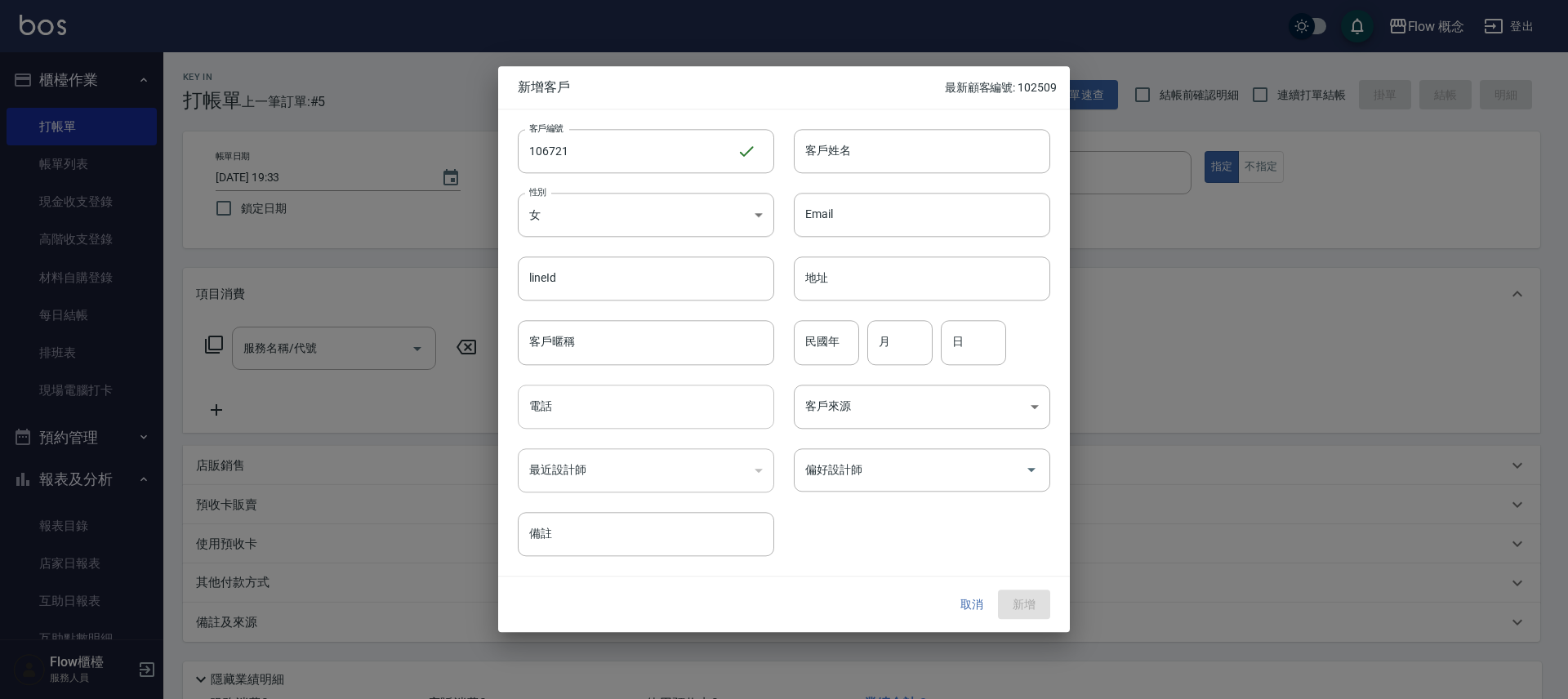
click at [570, 413] on input "電話" at bounding box center [646, 406] width 257 height 44
type input "0936166721"
click at [949, 205] on input "Email" at bounding box center [922, 215] width 257 height 44
click at [923, 141] on input "客戶姓名" at bounding box center [922, 151] width 257 height 44
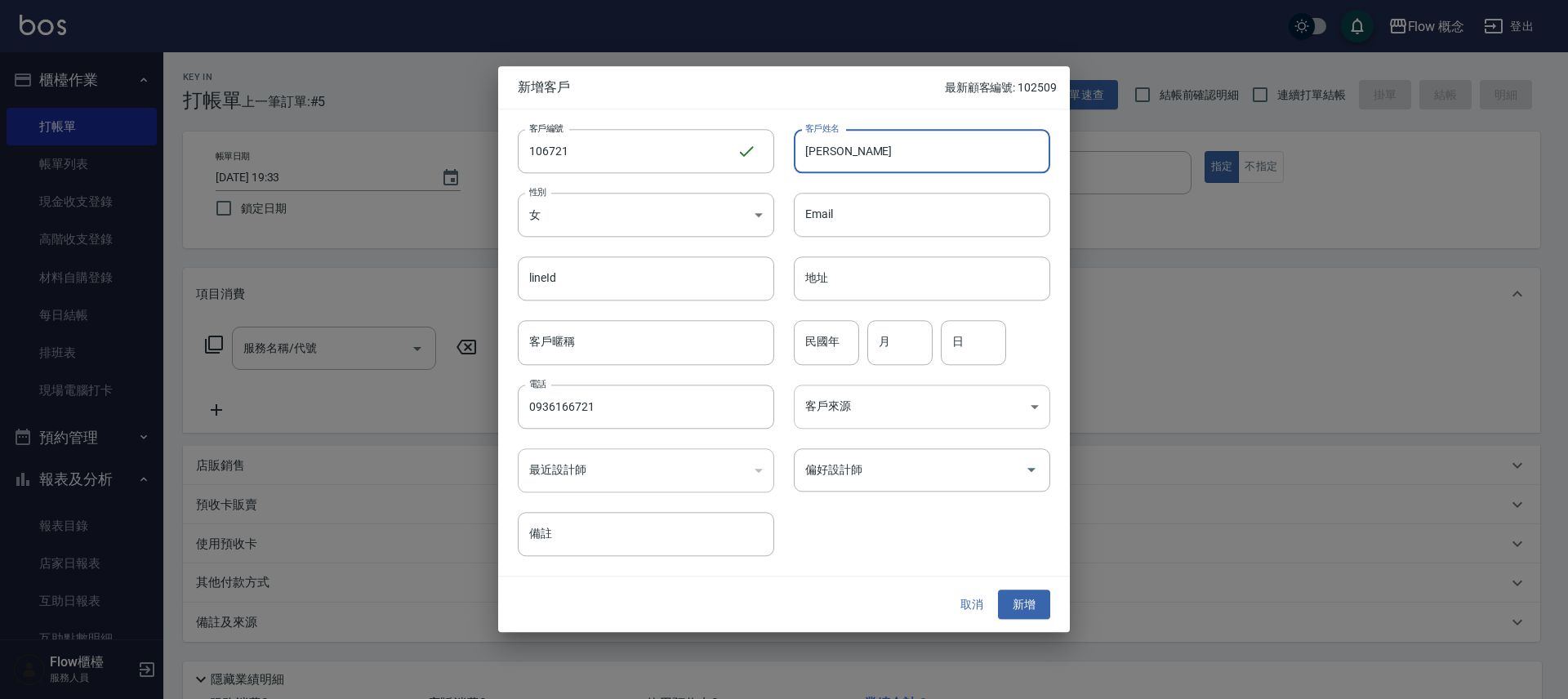
type input "[PERSON_NAME]"
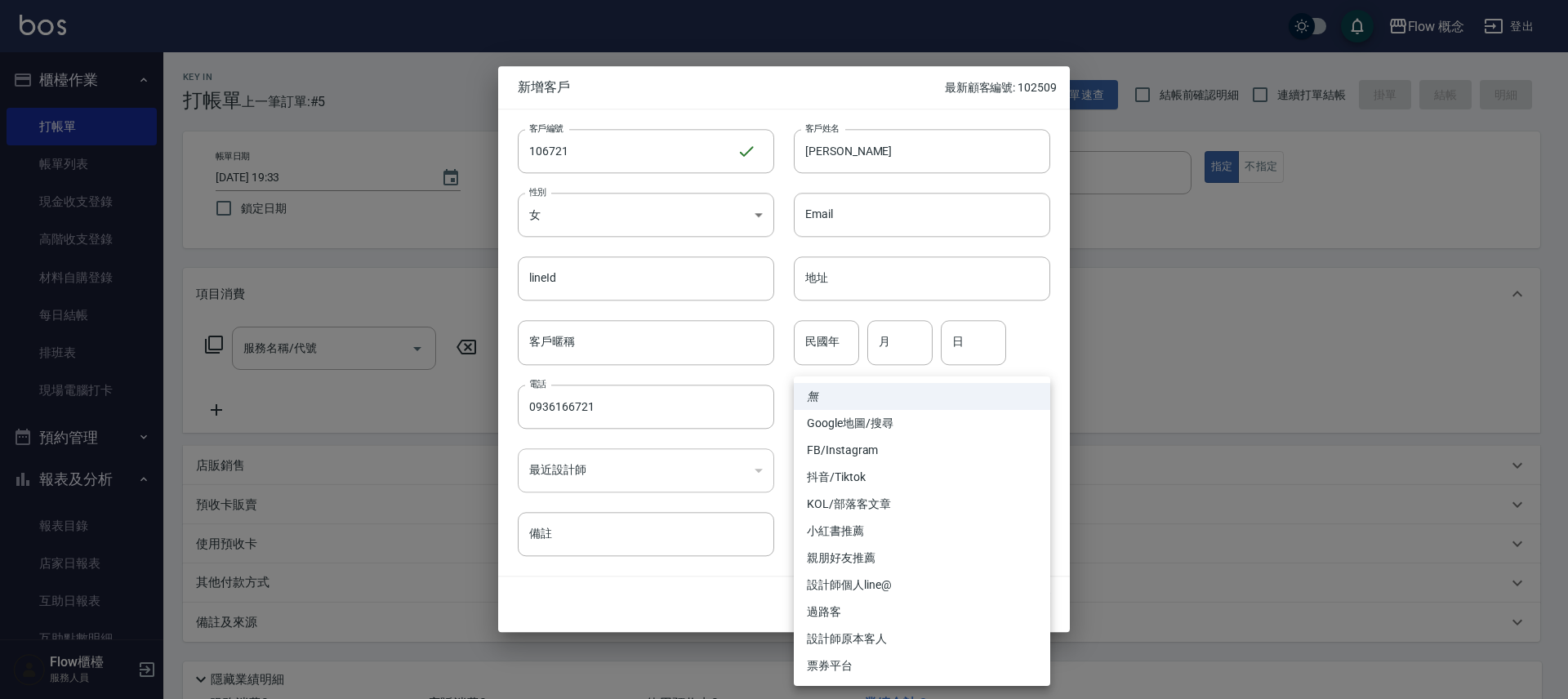
click at [883, 406] on body "Flow 概念 登出 櫃檯作業 打帳單 帳單列表 現金收支登錄 高階收支登錄 材料自購登錄 每日結帳 排班表 現場電腦打卡 預約管理 預約管理 單日預約紀錄 …" at bounding box center [784, 409] width 1568 height 819
click at [859, 447] on li "FB/Instagram" at bounding box center [922, 449] width 257 height 27
type input "FB/Instagram"
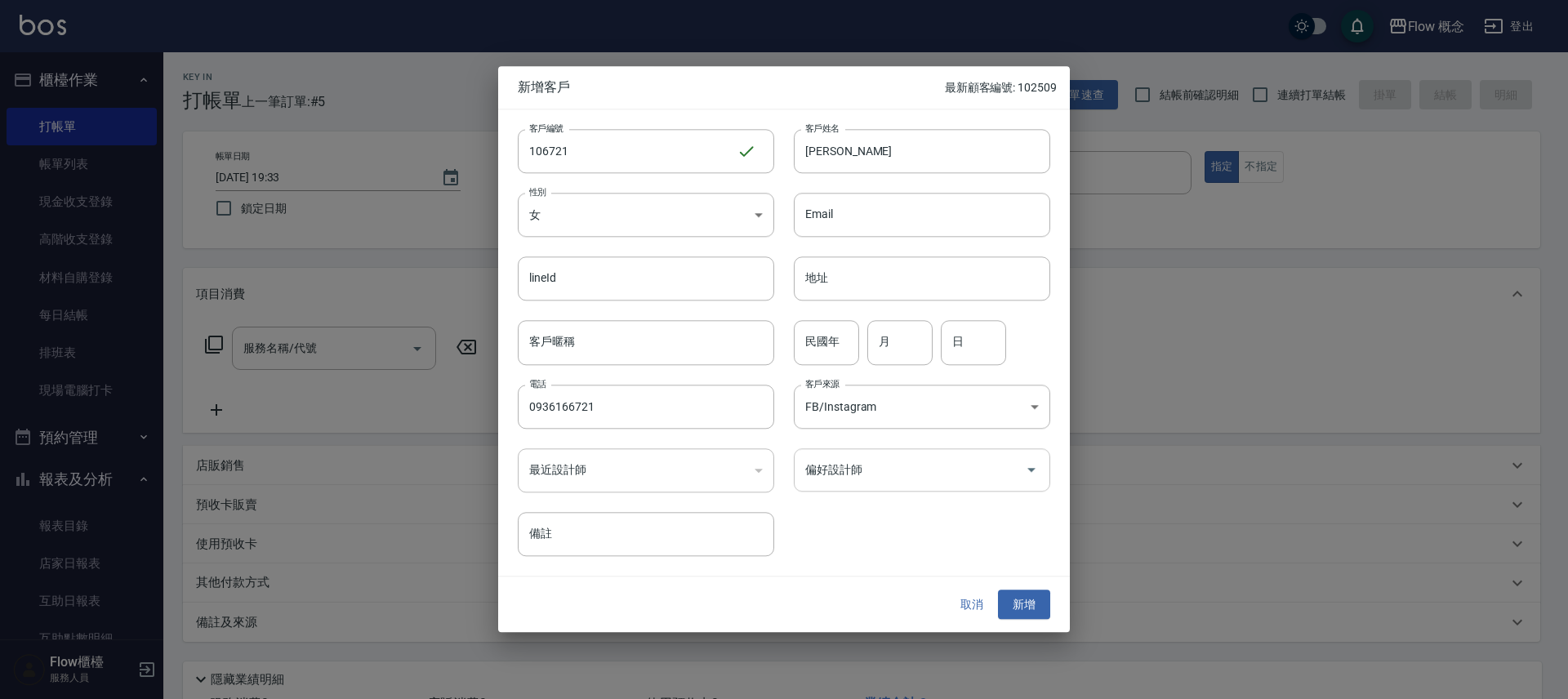
click at [850, 465] on input "偏好設計師" at bounding box center [910, 469] width 217 height 28
type input "１０"
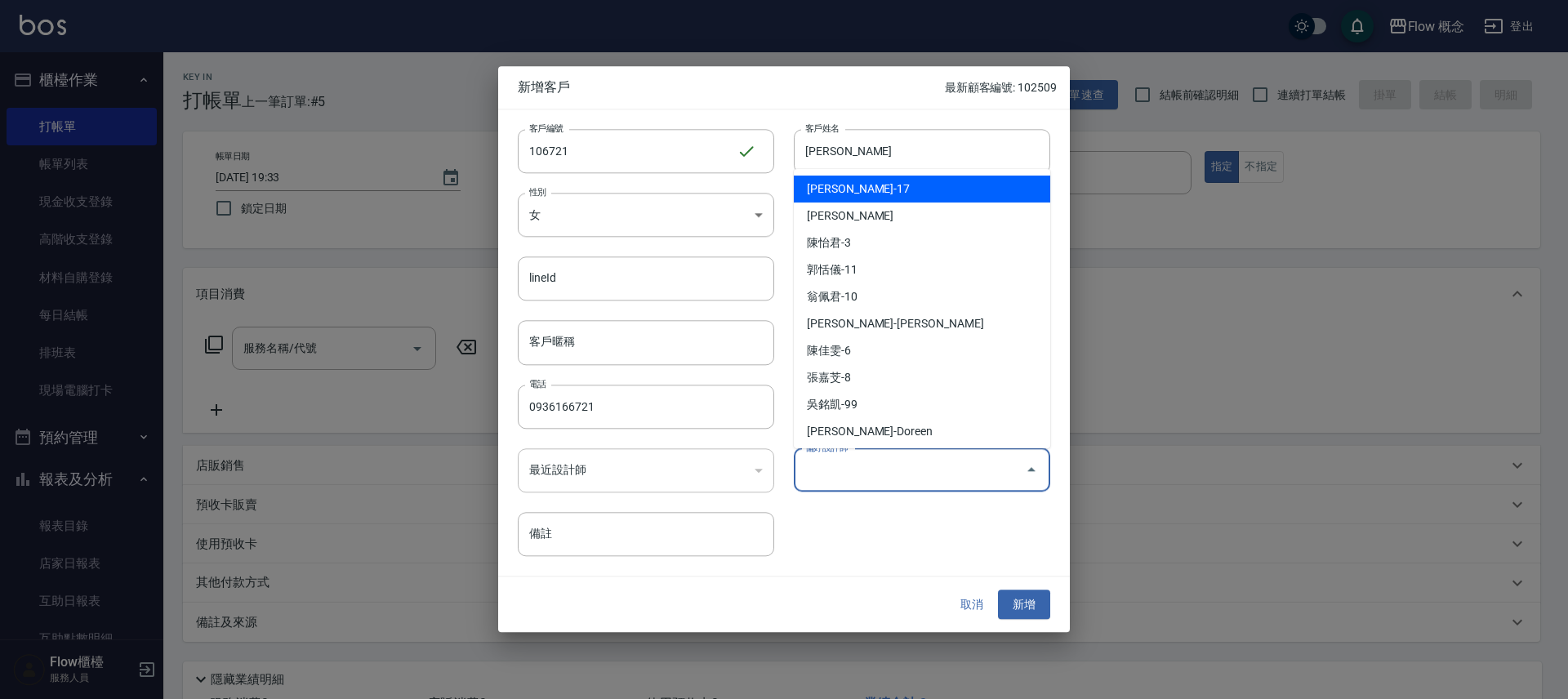
click at [852, 469] on input "偏好設計師" at bounding box center [910, 469] width 217 height 28
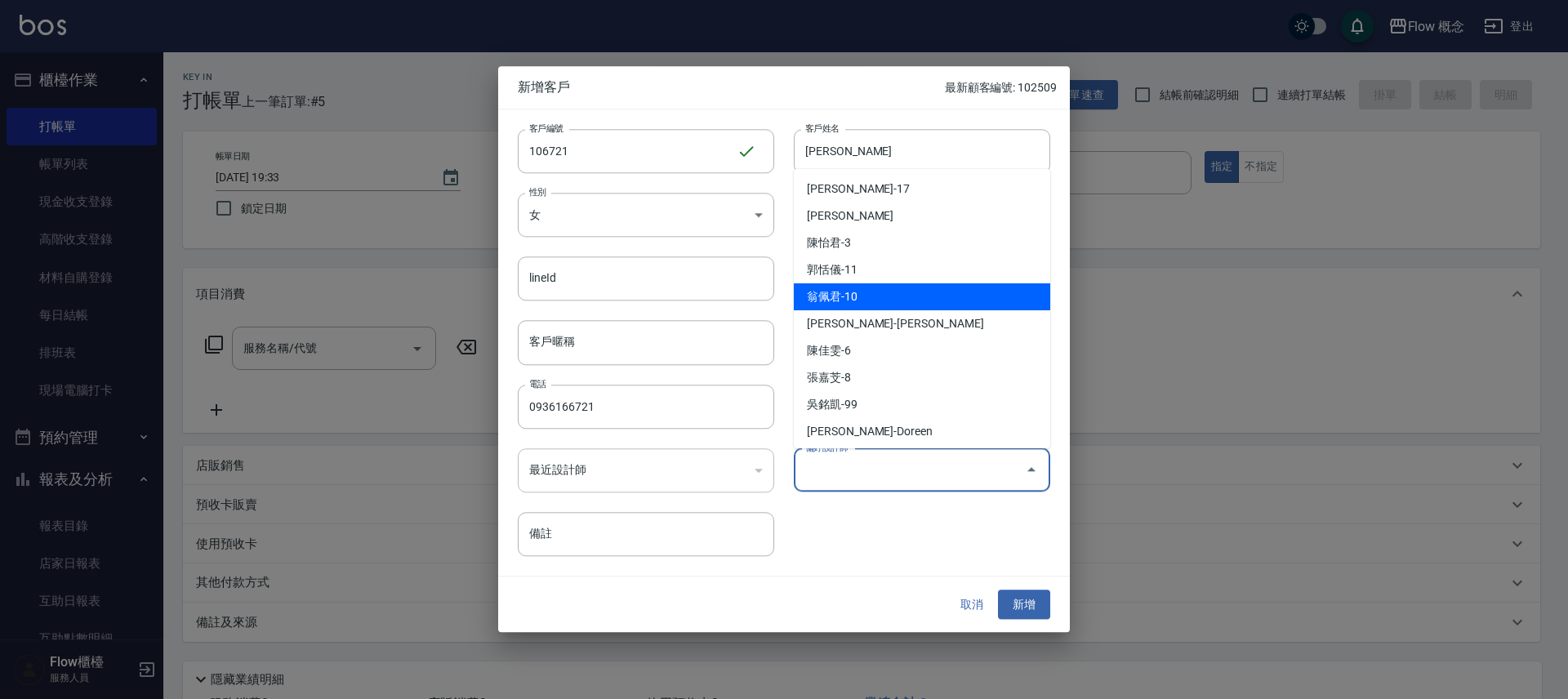
click at [836, 288] on li "翁佩君-10" at bounding box center [922, 296] width 257 height 27
type input "翁佩君"
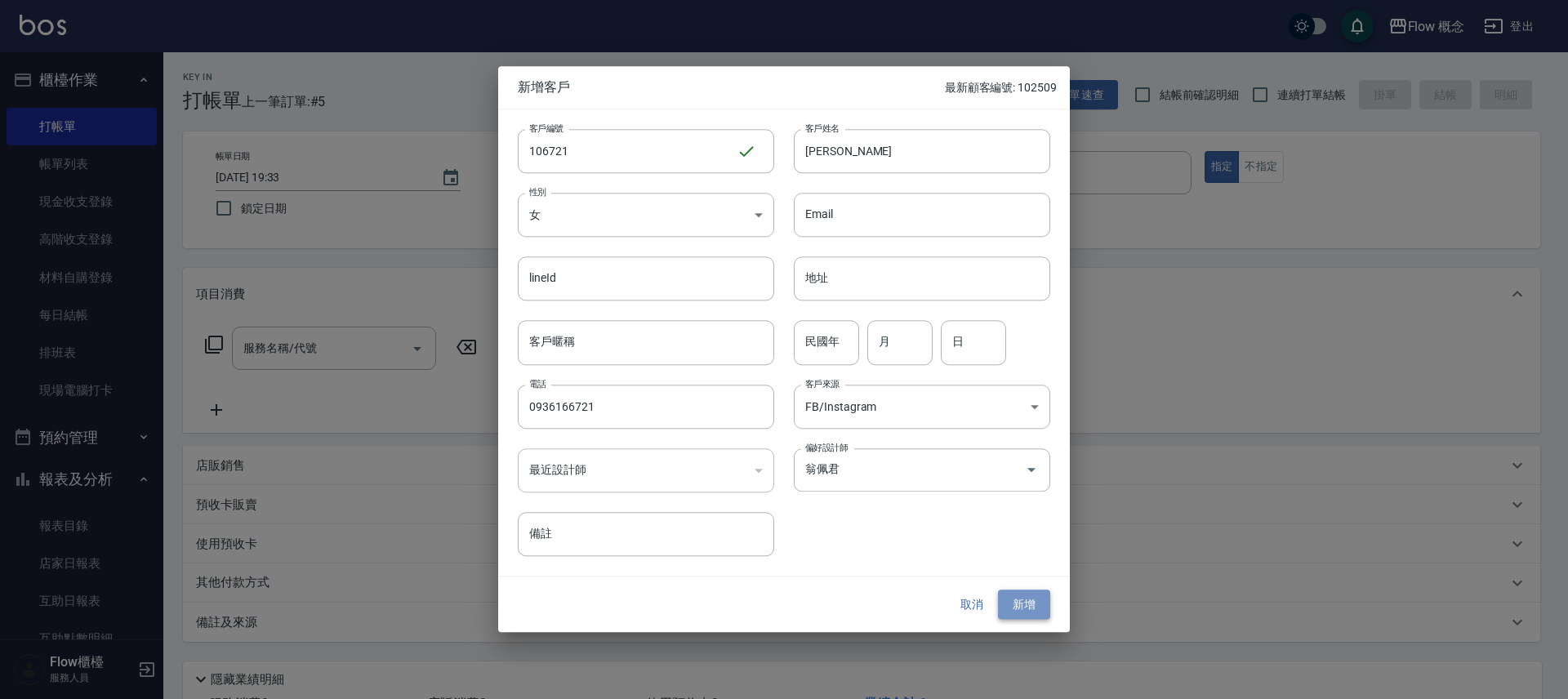
click at [1022, 612] on button "新增" at bounding box center [1024, 604] width 52 height 30
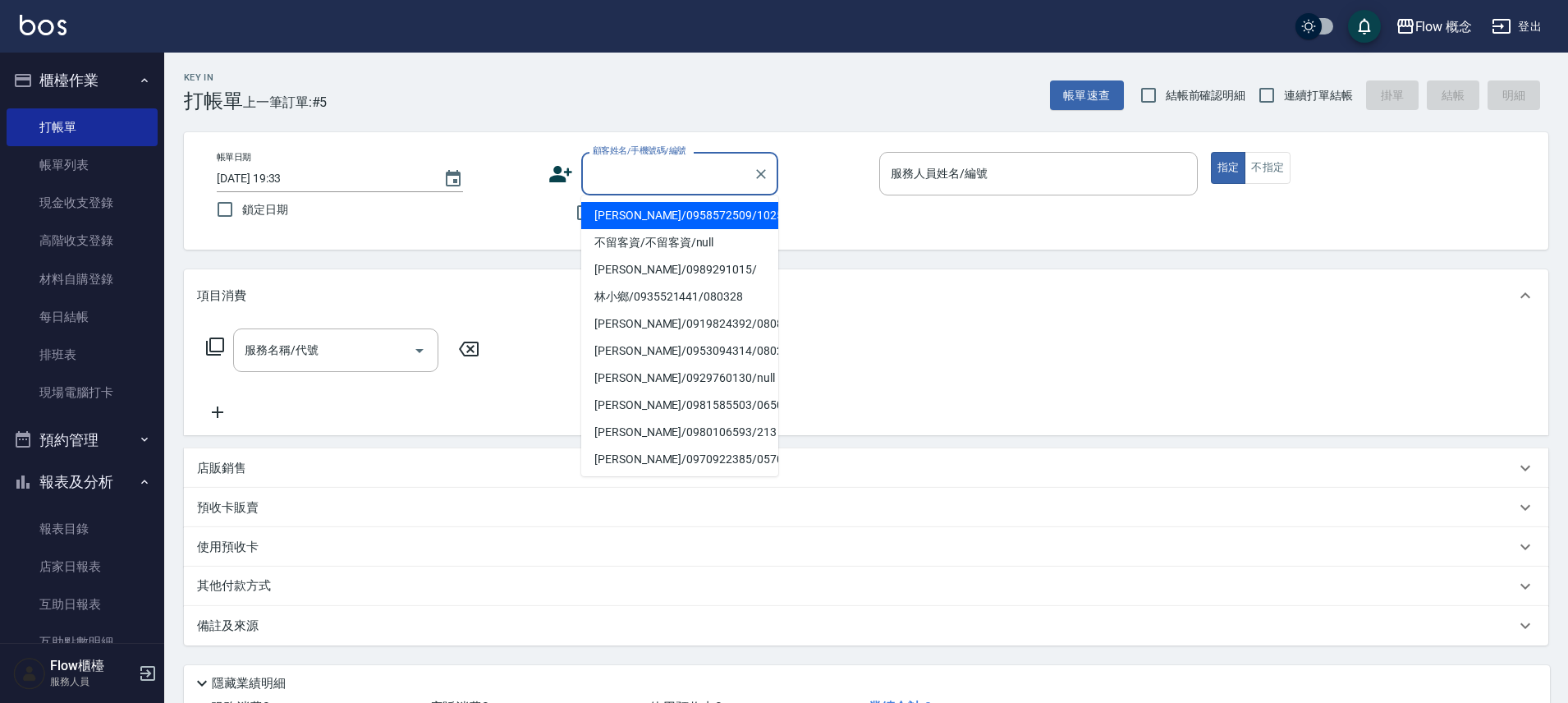
click at [642, 185] on input "顧客姓名/手機號碼/編號" at bounding box center [667, 173] width 157 height 28
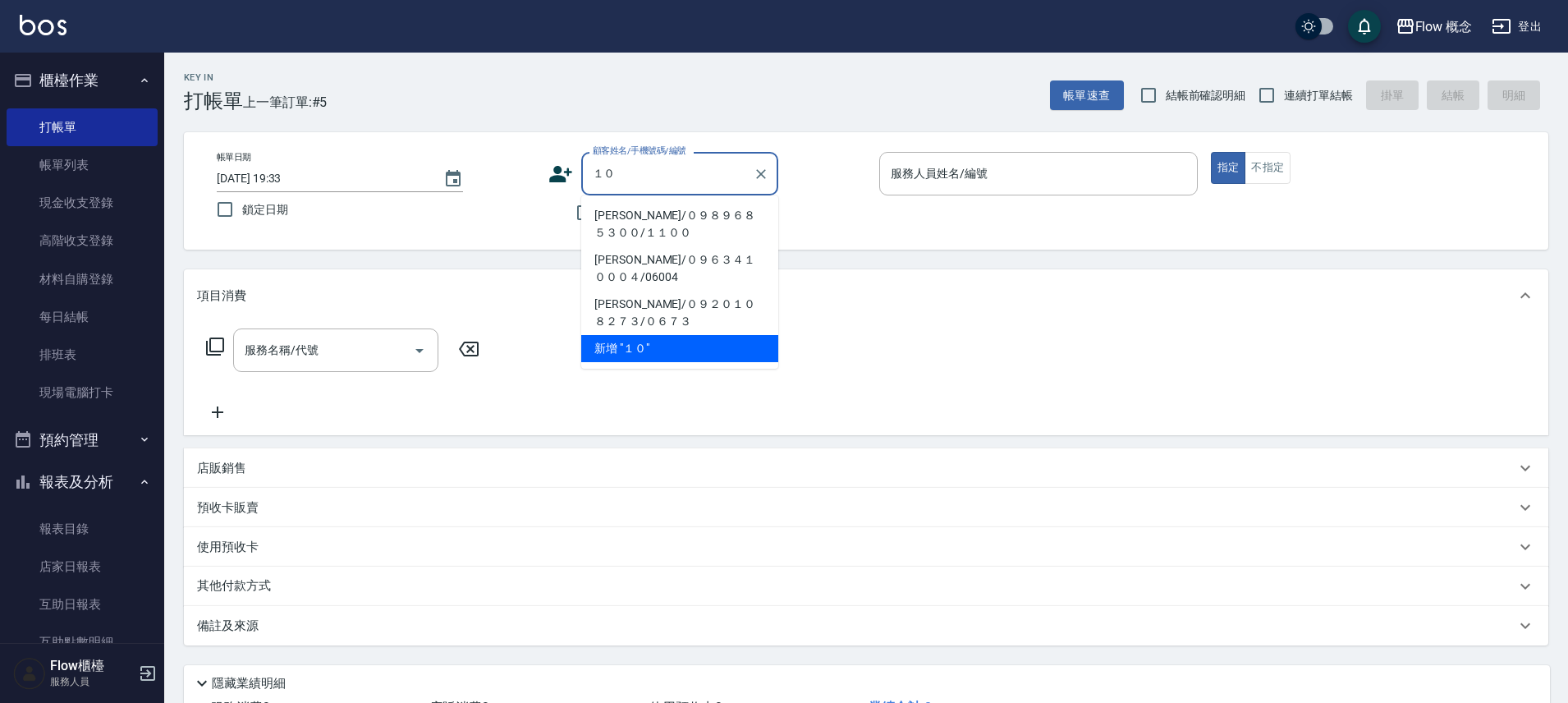
type input "１"
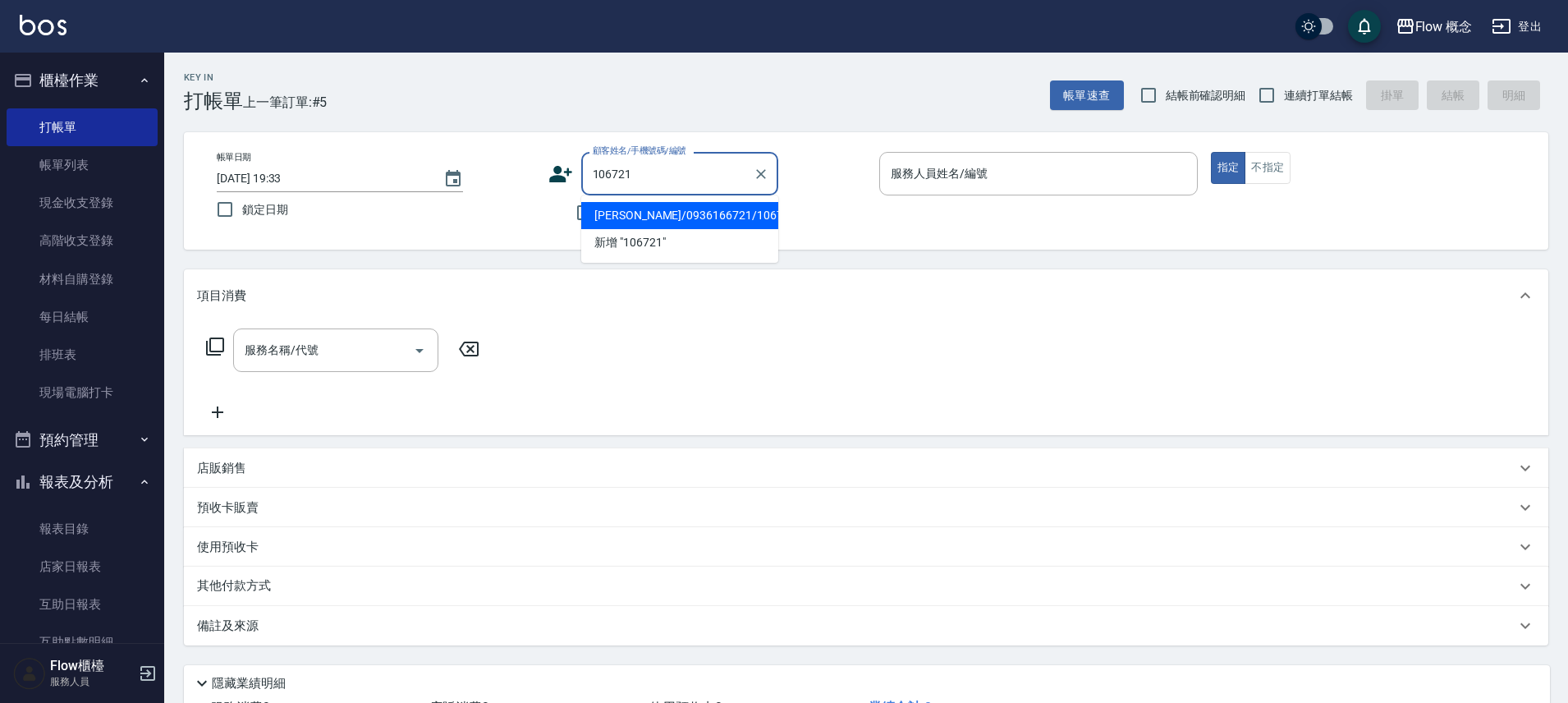
click at [707, 224] on li "[PERSON_NAME]/0936166721/106721" at bounding box center [680, 215] width 197 height 27
type input "[PERSON_NAME]/0936166721/106721"
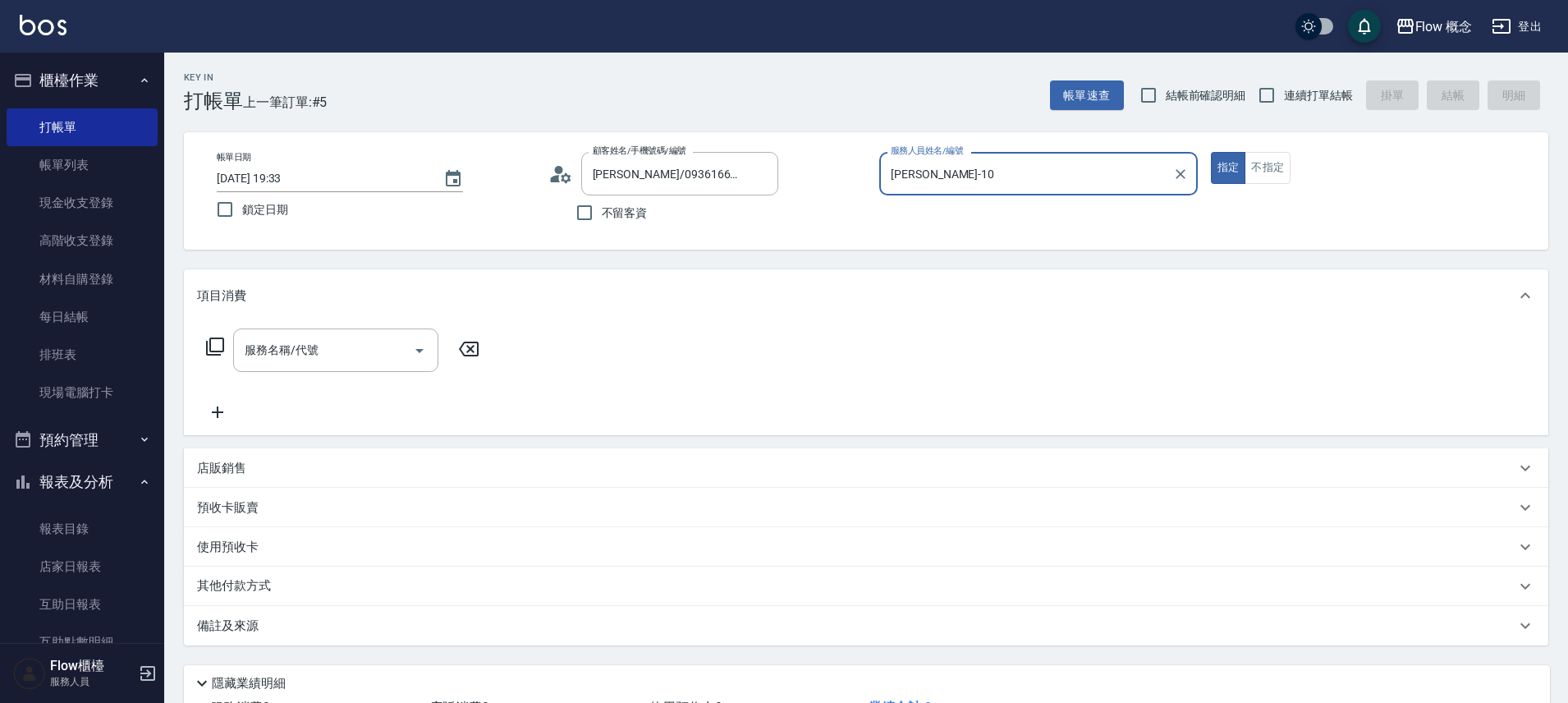
type input "[PERSON_NAME]-10"
click at [295, 353] on input "服務名稱/代號" at bounding box center [324, 349] width 166 height 28
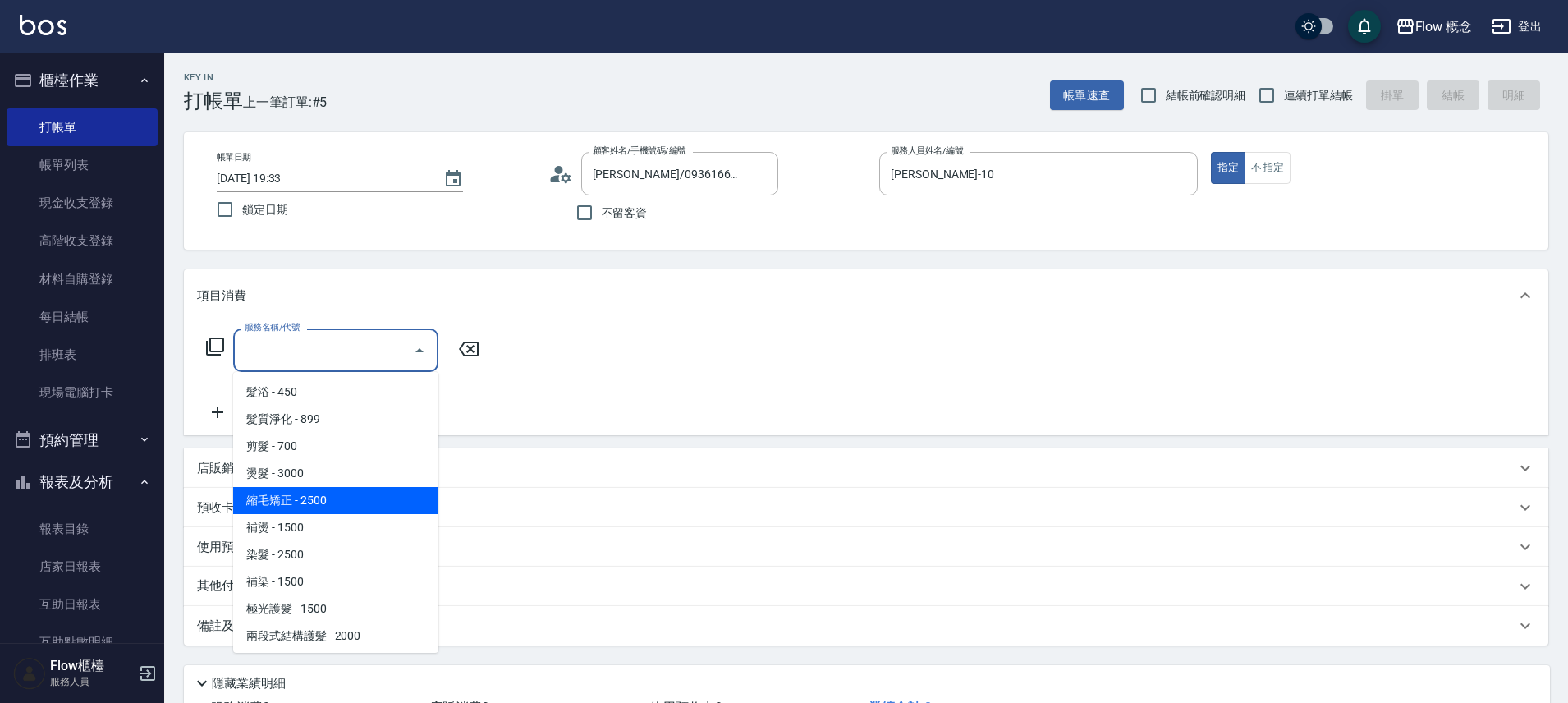
click at [311, 507] on span "縮毛矯正 - 2500" at bounding box center [336, 500] width 206 height 27
type input "縮毛矯正 (302)"
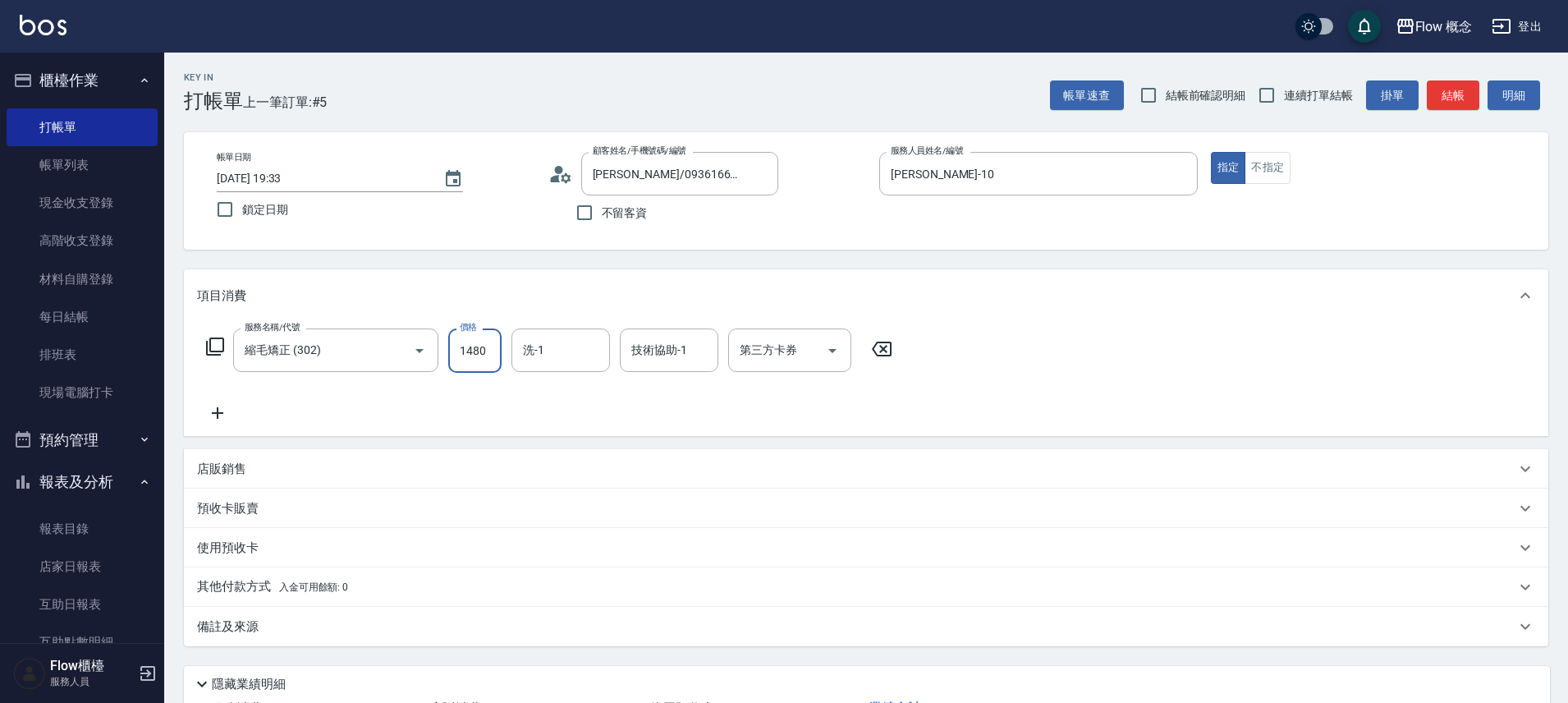
type input "1480"
click at [218, 410] on icon at bounding box center [217, 412] width 11 height 11
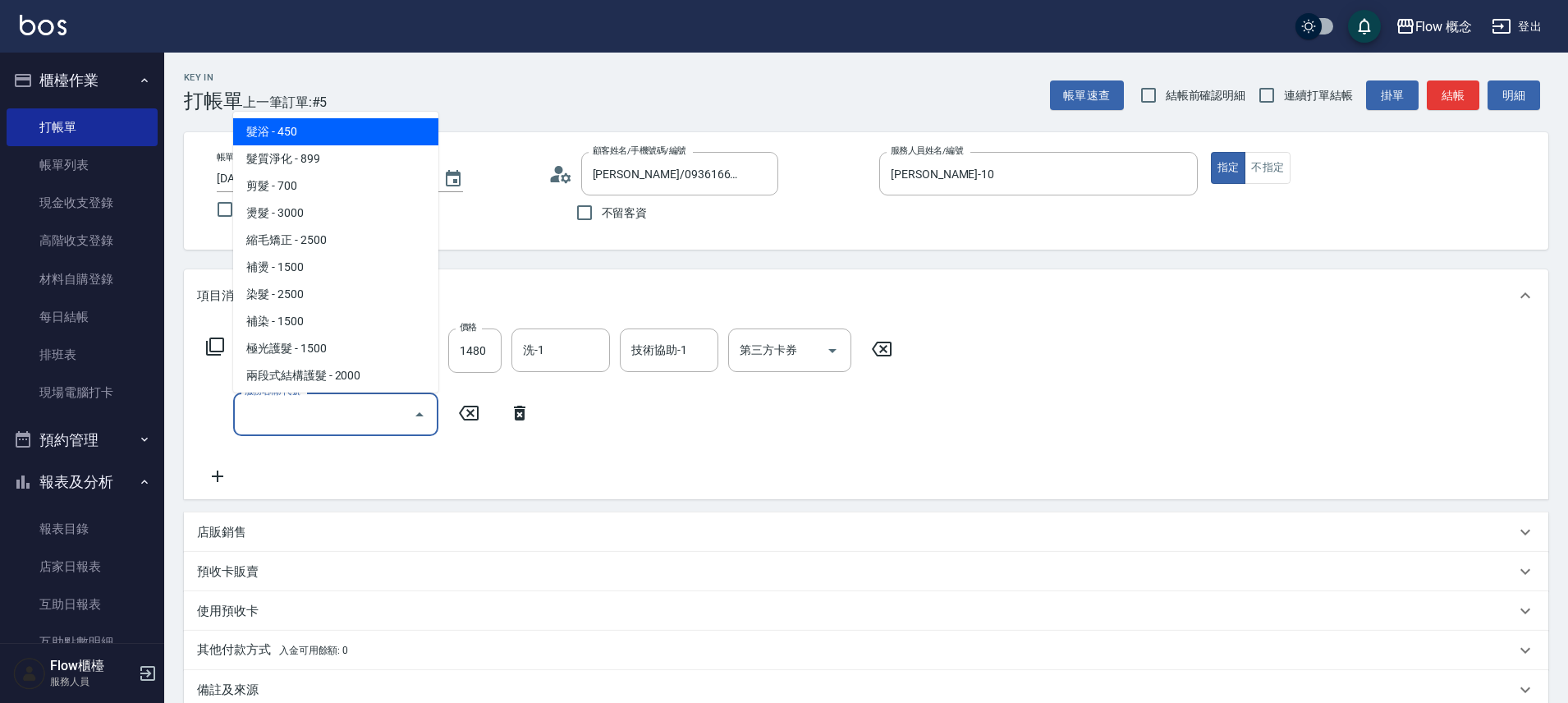
click at [275, 416] on input "服務名稱/代號" at bounding box center [324, 414] width 166 height 28
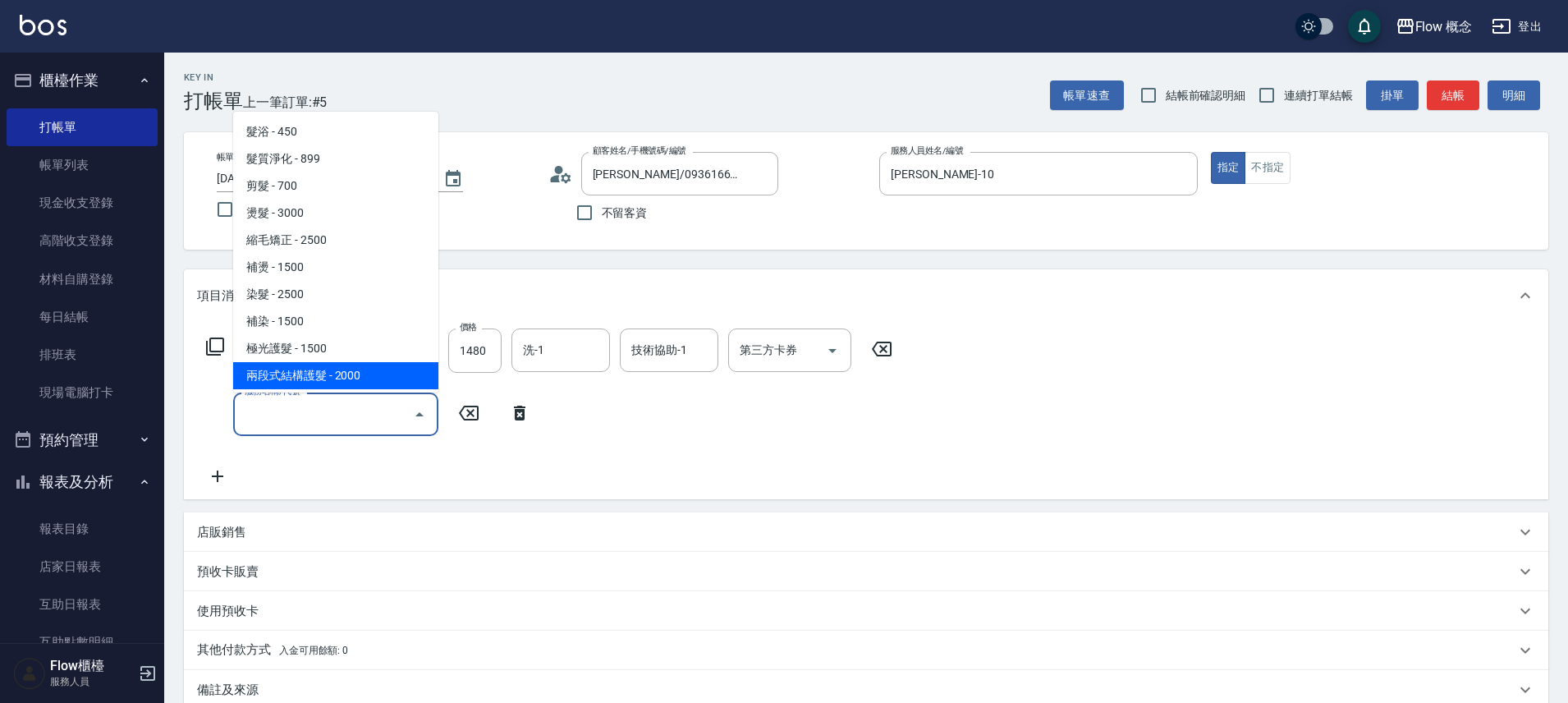
click at [294, 382] on span "兩段式結構護髮 - 2000" at bounding box center [336, 375] width 206 height 27
type input "兩段式結構護髮(502)"
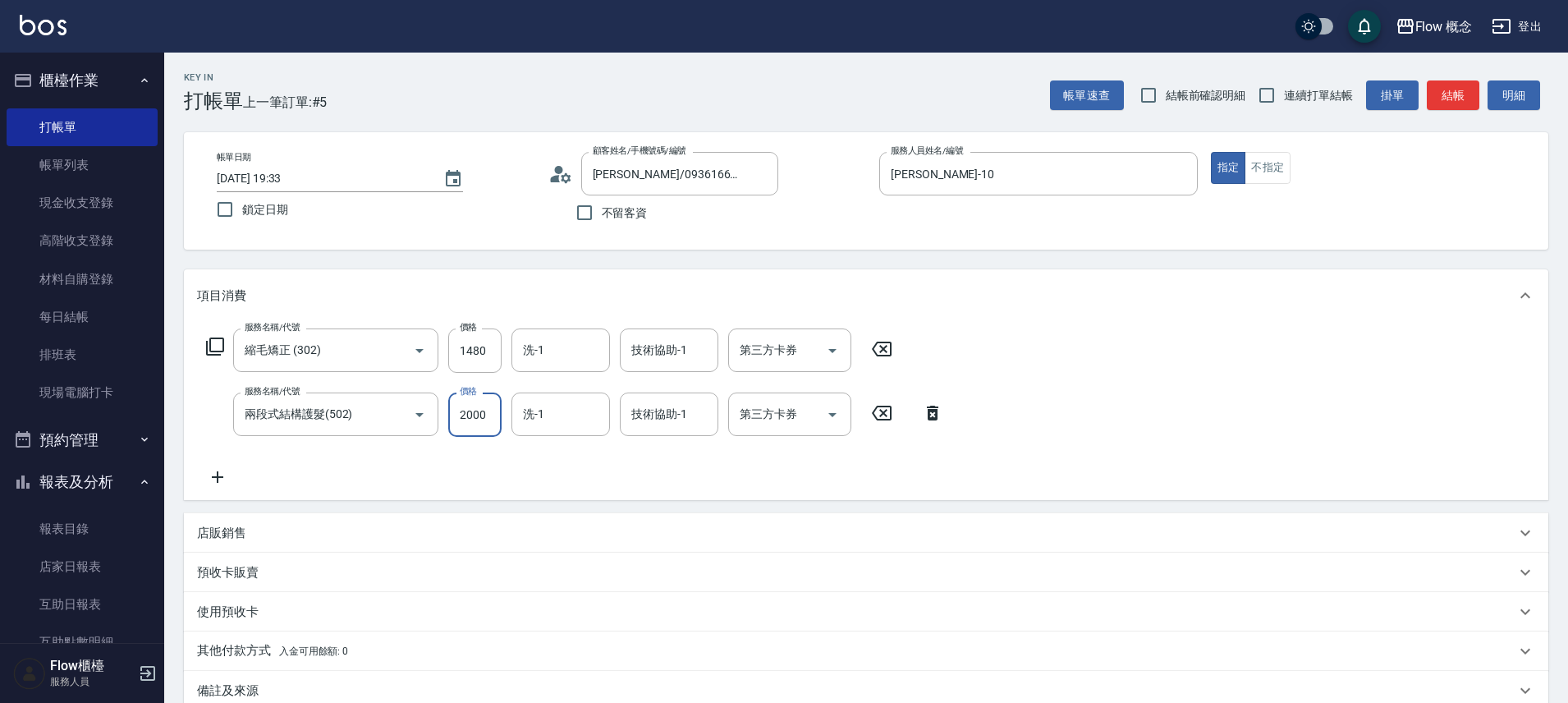
click at [490, 420] on input "2000" at bounding box center [475, 415] width 53 height 45
type input "1500"
click at [1450, 98] on button "結帳" at bounding box center [1453, 96] width 52 height 30
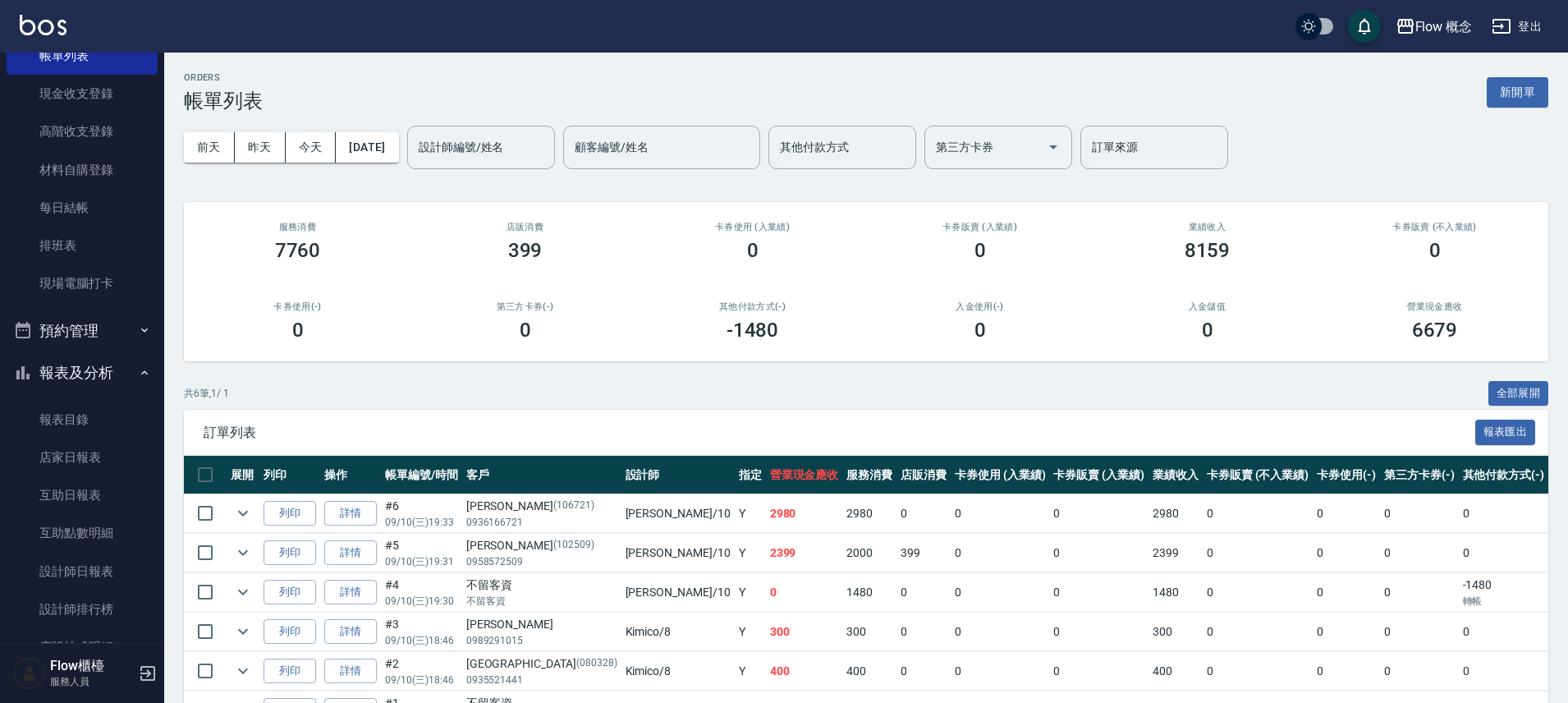
scroll to position [243, 0]
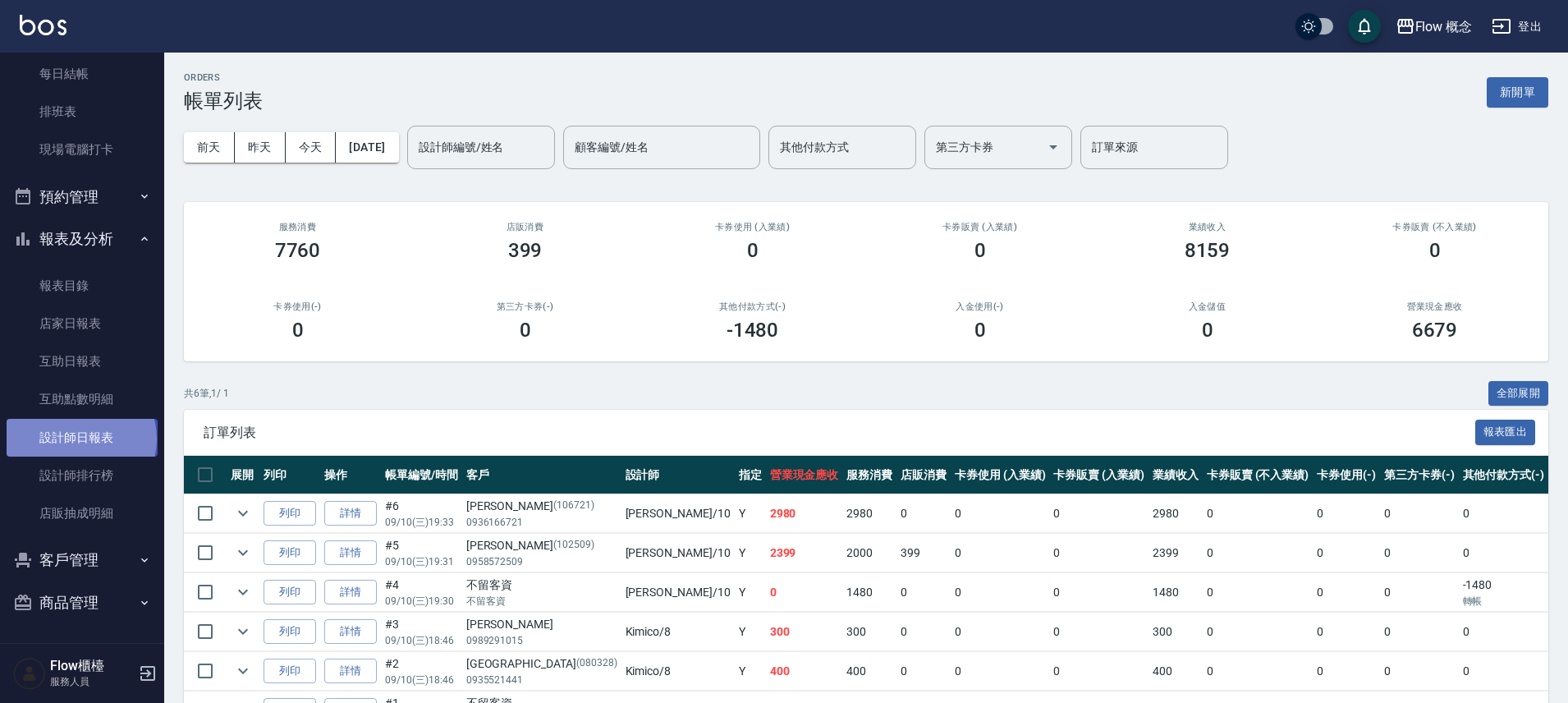
click at [80, 439] on link "設計師日報表" at bounding box center [83, 438] width 151 height 38
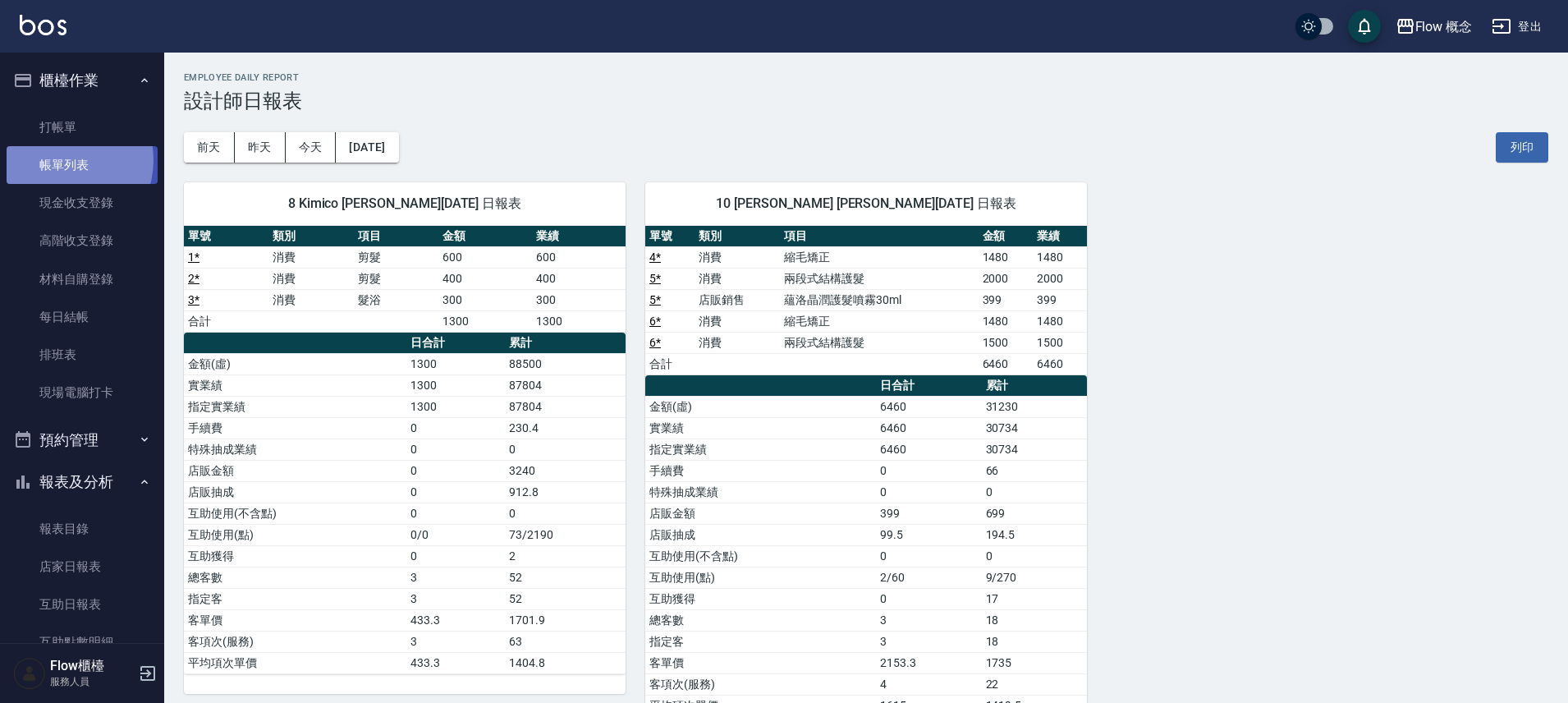
click at [59, 160] on link "帳單列表" at bounding box center [83, 165] width 151 height 38
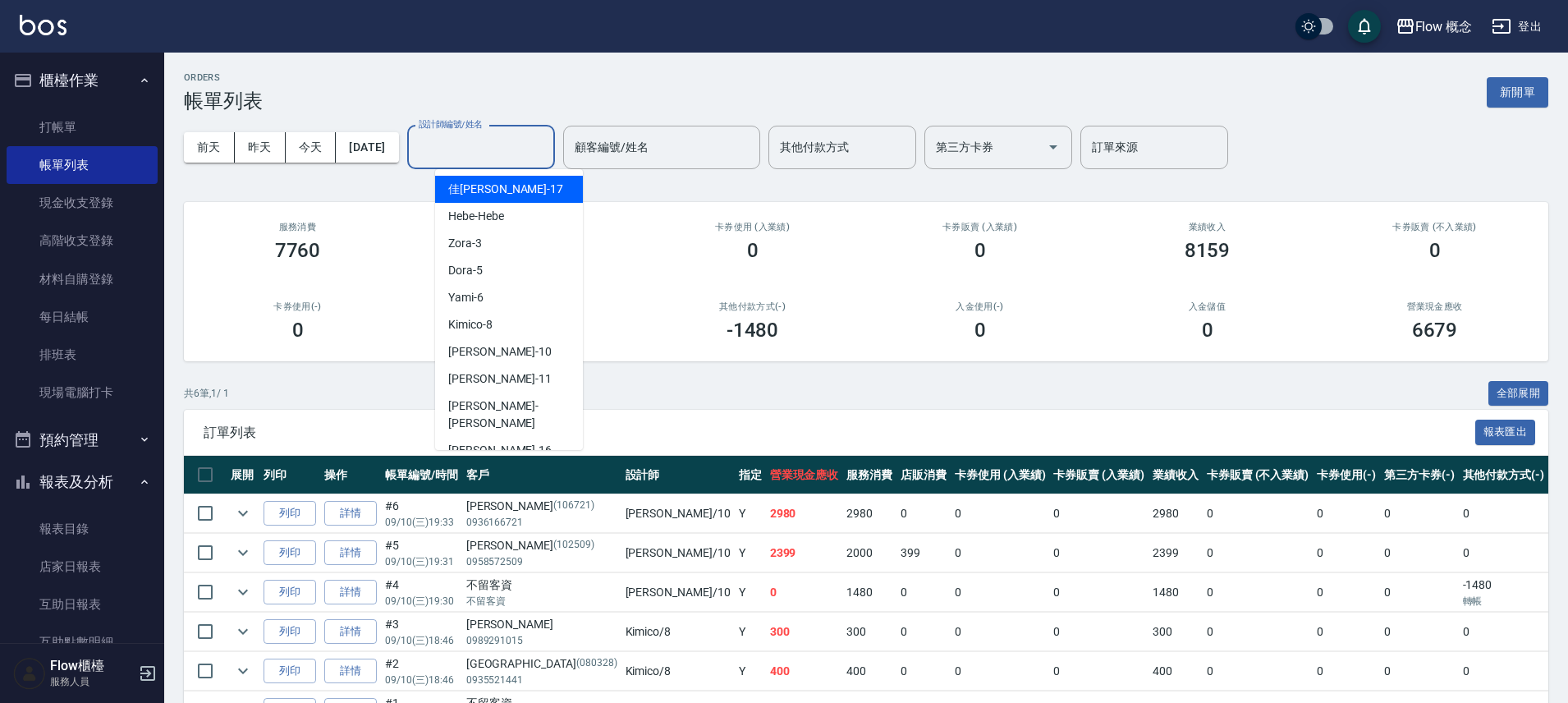
click at [509, 135] on input "設計師編號/姓名" at bounding box center [481, 147] width 133 height 28
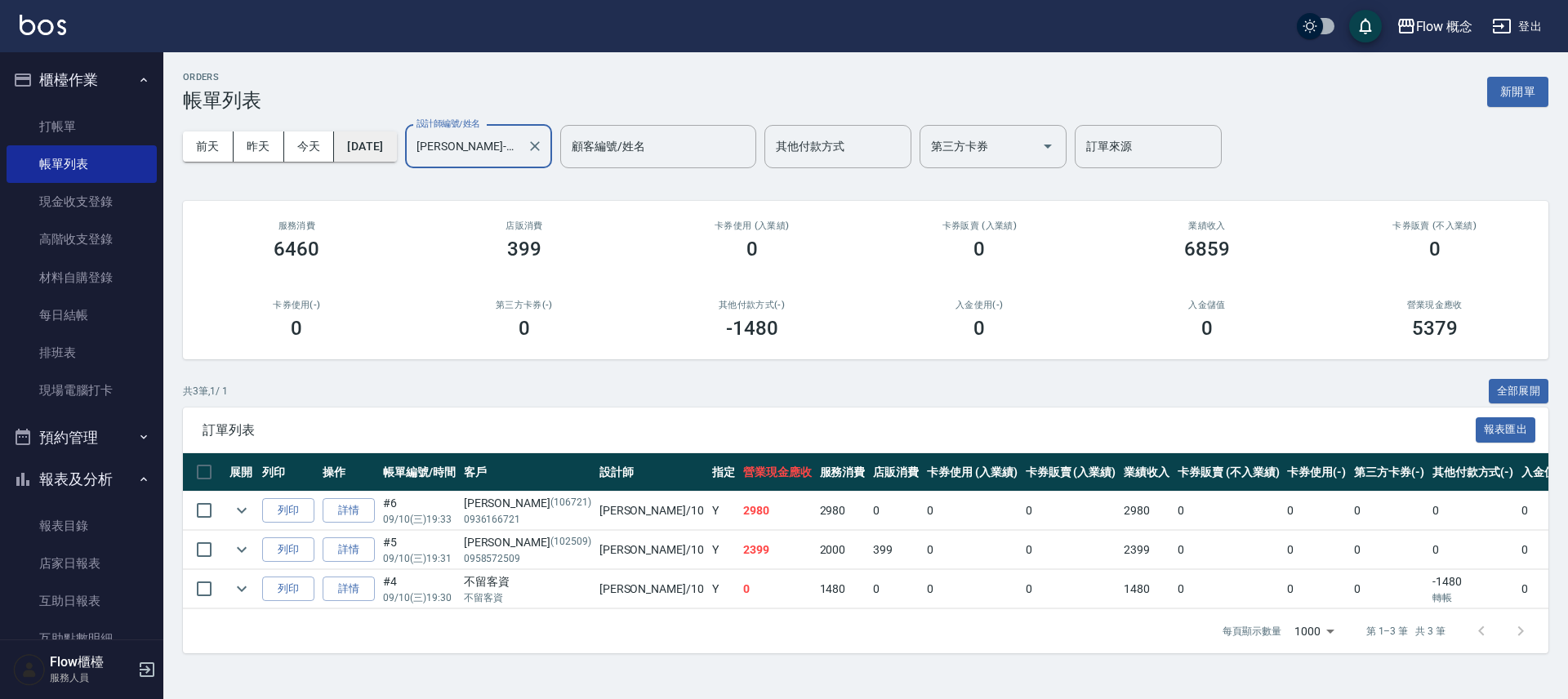
type input "[PERSON_NAME]-10"
click at [390, 142] on button "[DATE]" at bounding box center [365, 146] width 62 height 30
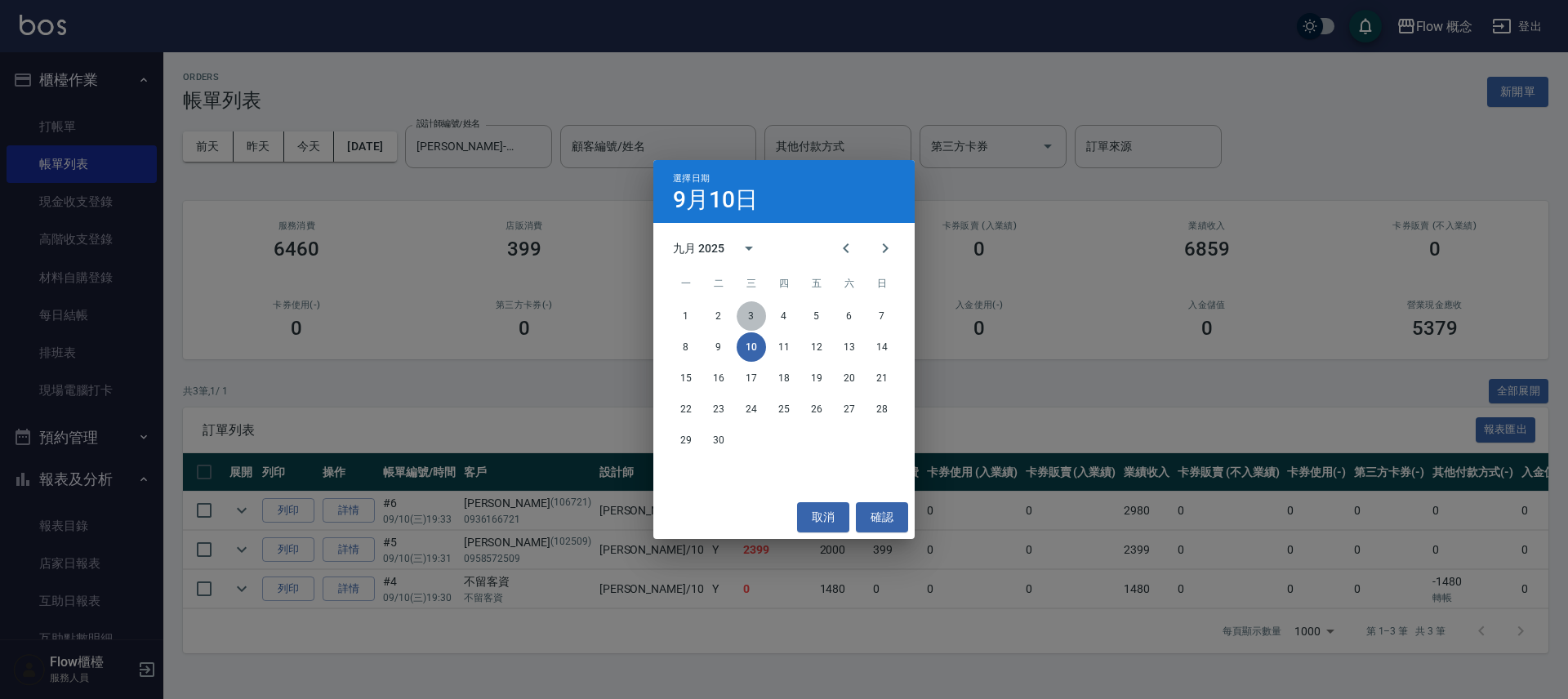
click at [746, 312] on button "3" at bounding box center [751, 316] width 29 height 29
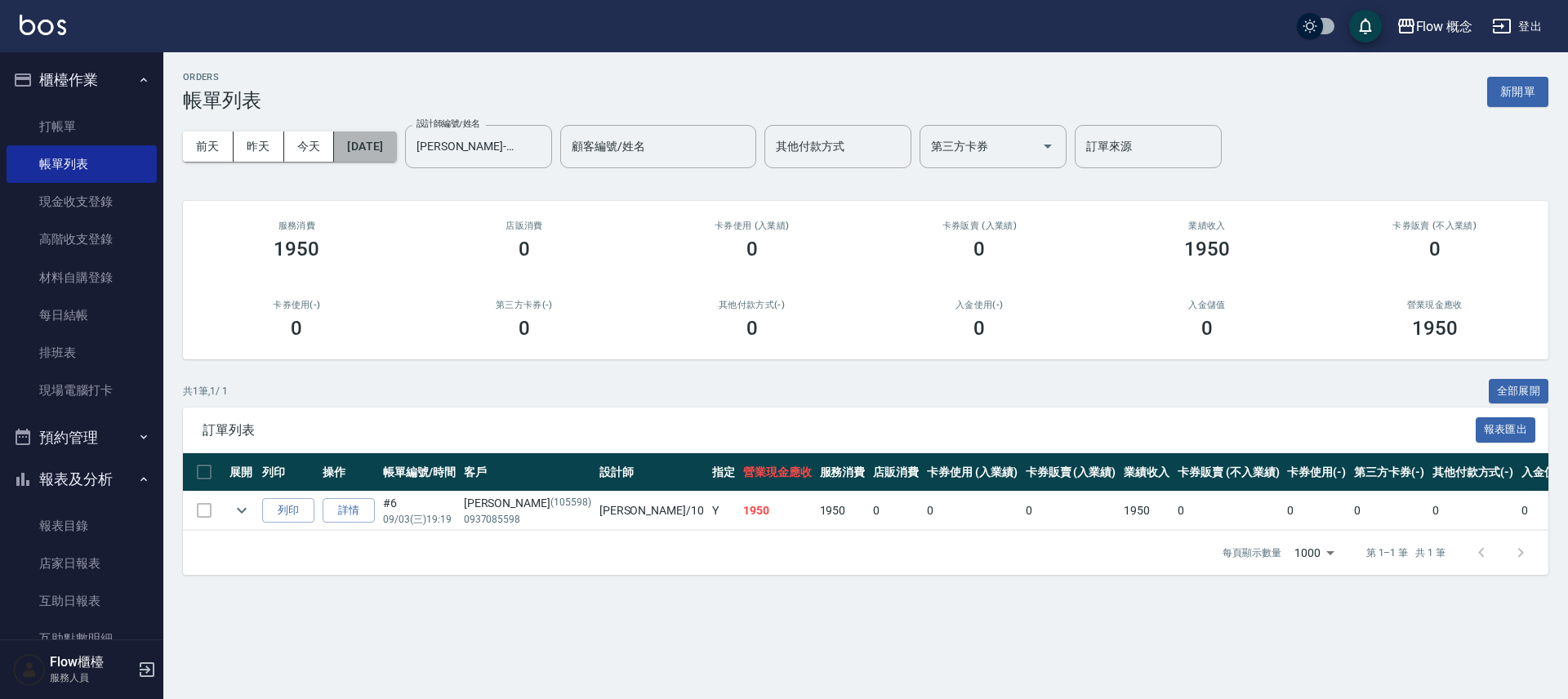
click at [396, 156] on button "[DATE]" at bounding box center [365, 146] width 62 height 30
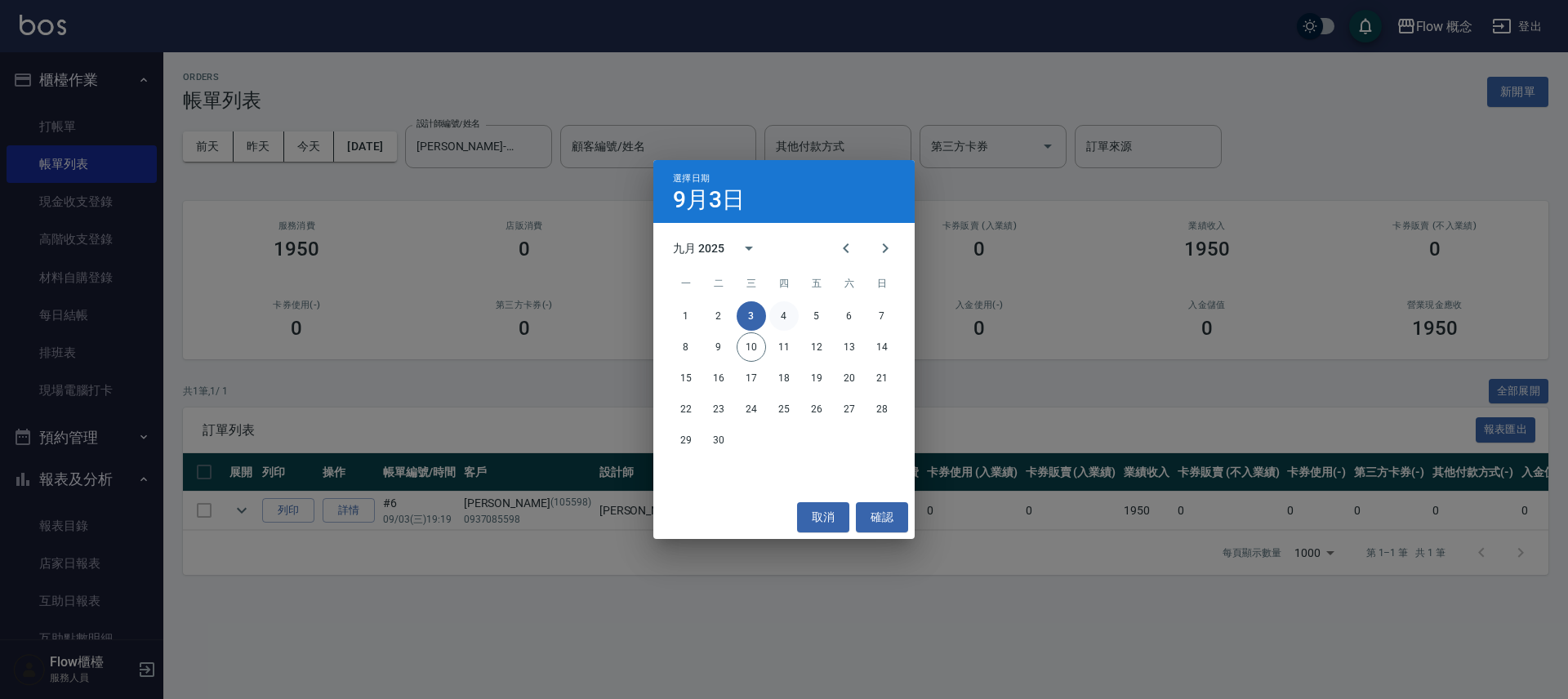
click at [783, 317] on button "4" at bounding box center [784, 316] width 29 height 29
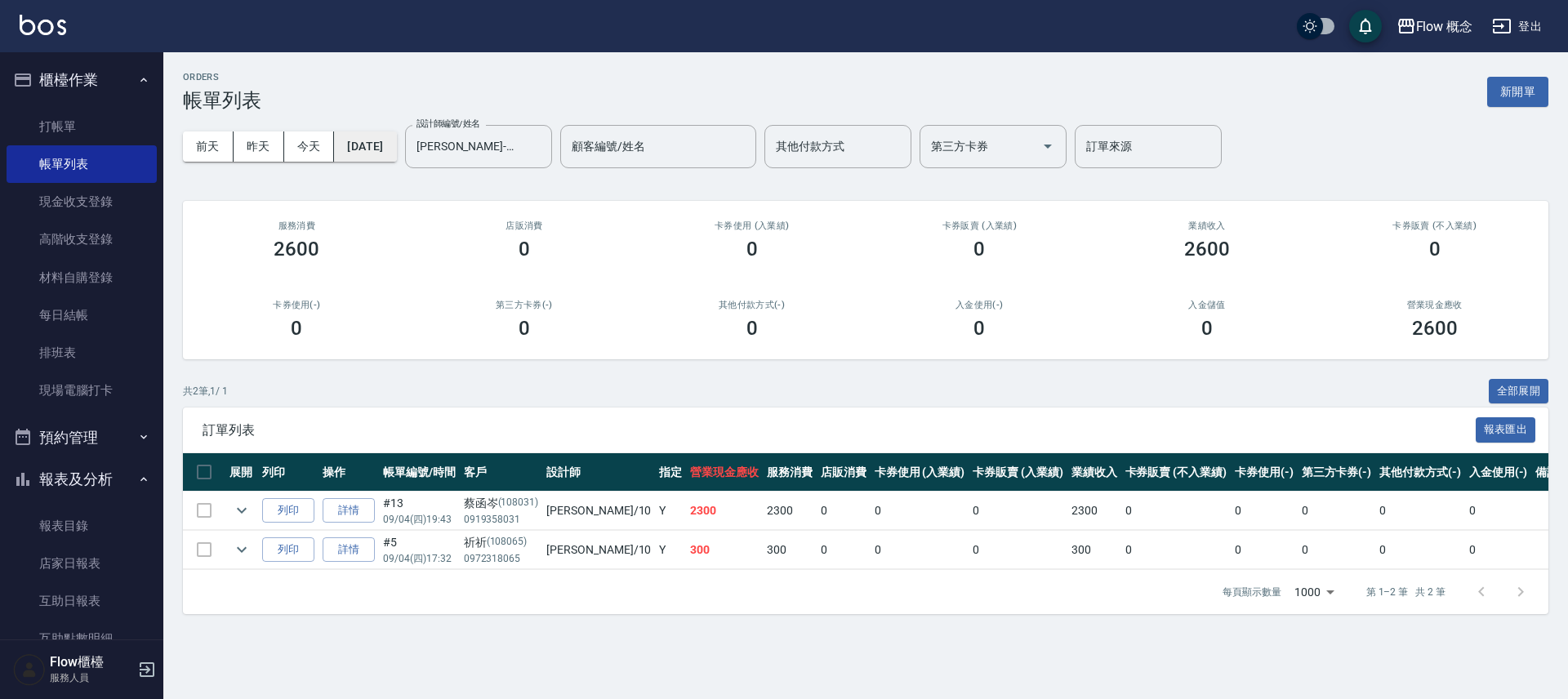
click at [396, 150] on button "[DATE]" at bounding box center [365, 146] width 62 height 30
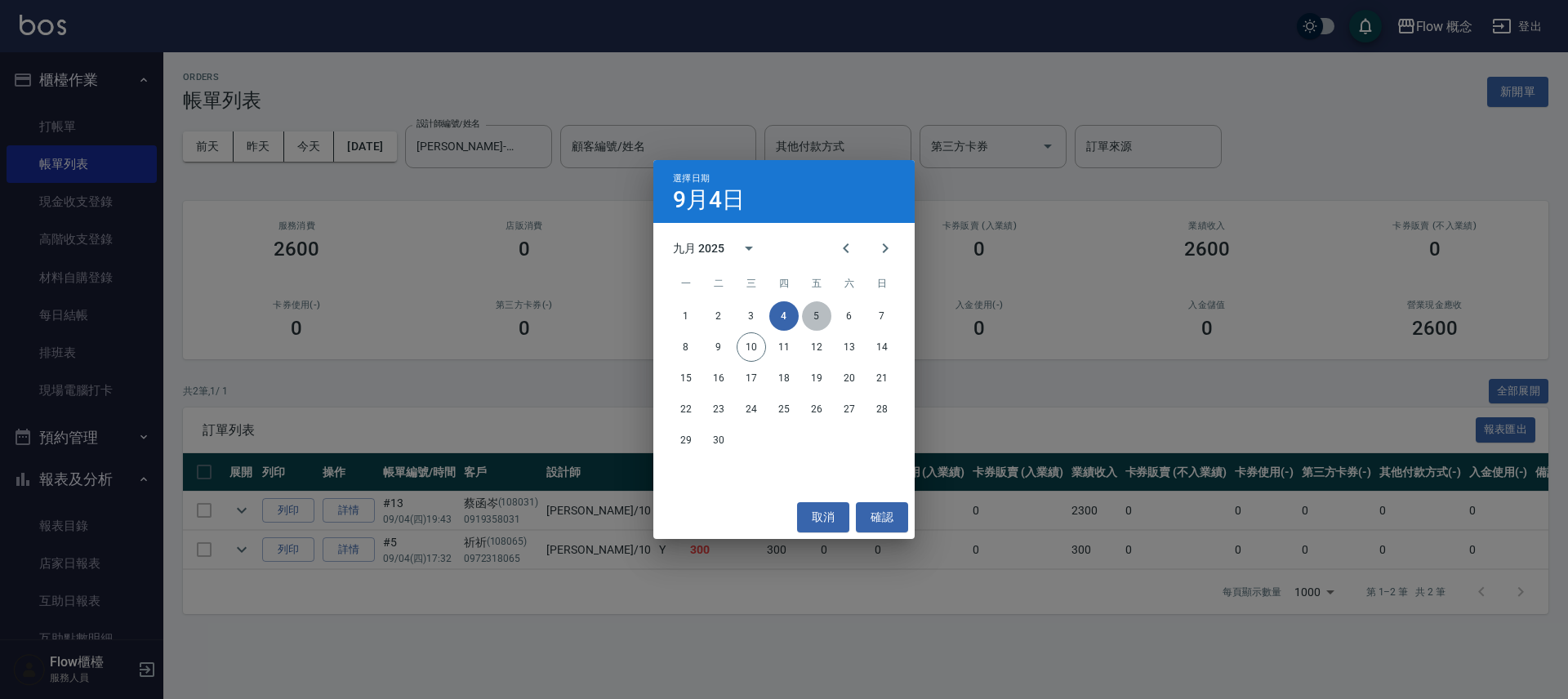
click at [820, 311] on button "5" at bounding box center [817, 316] width 29 height 29
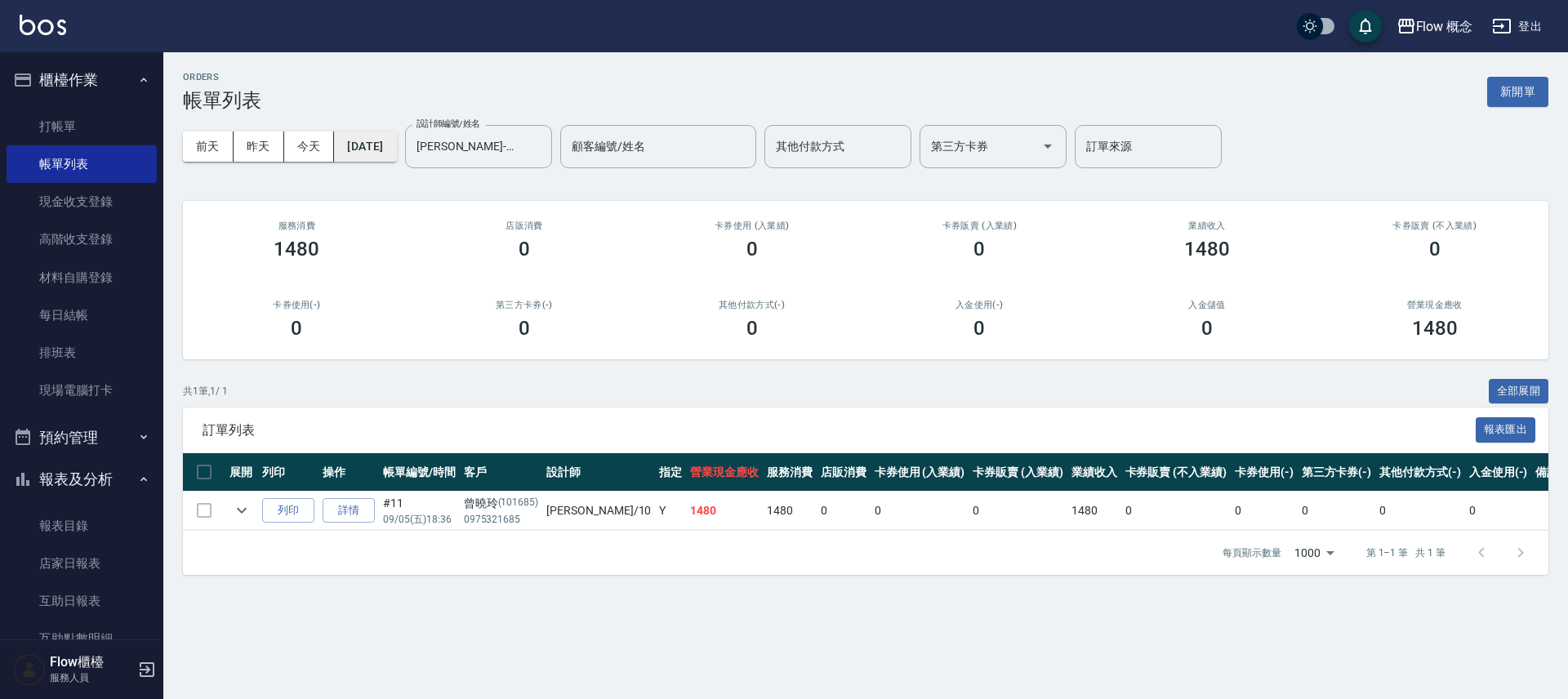
click at [369, 141] on button "[DATE]" at bounding box center [365, 146] width 62 height 30
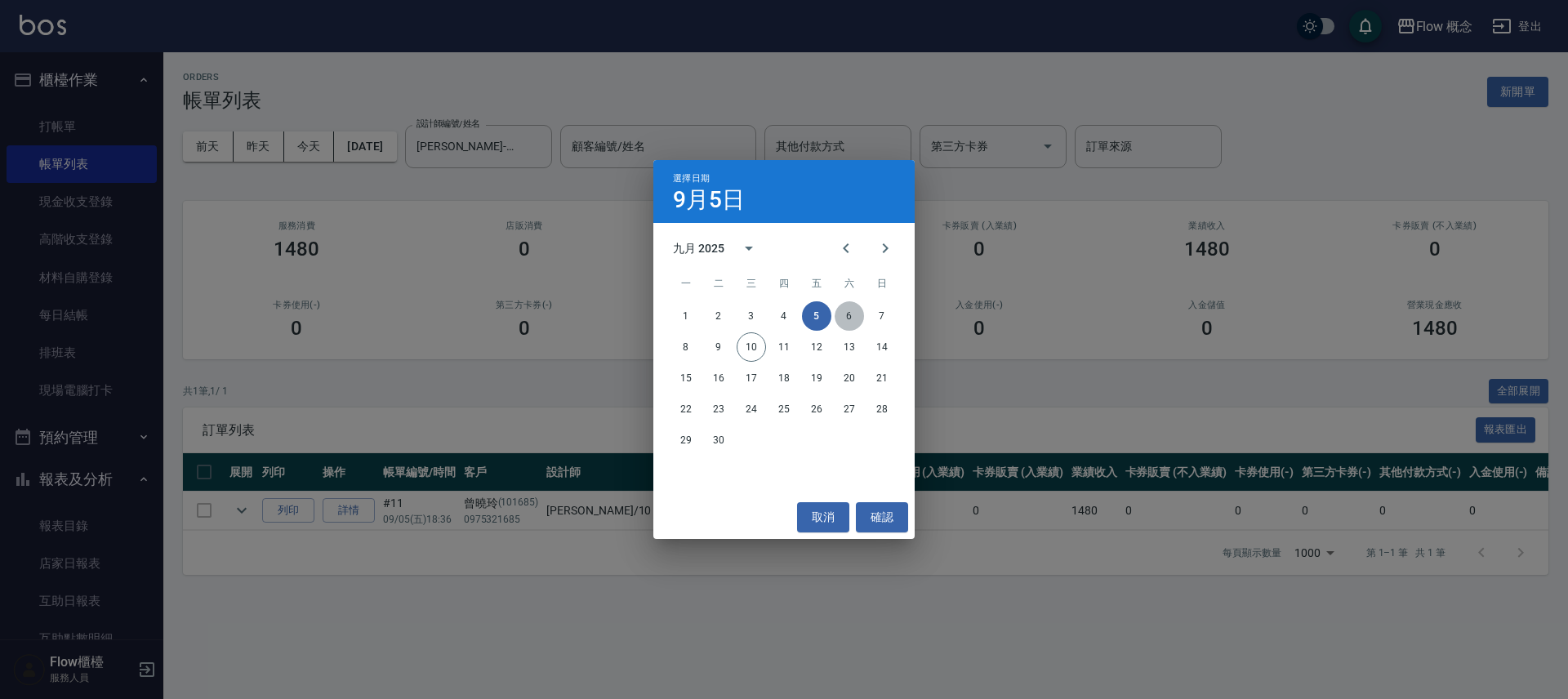
click at [848, 311] on button "6" at bounding box center [849, 316] width 29 height 29
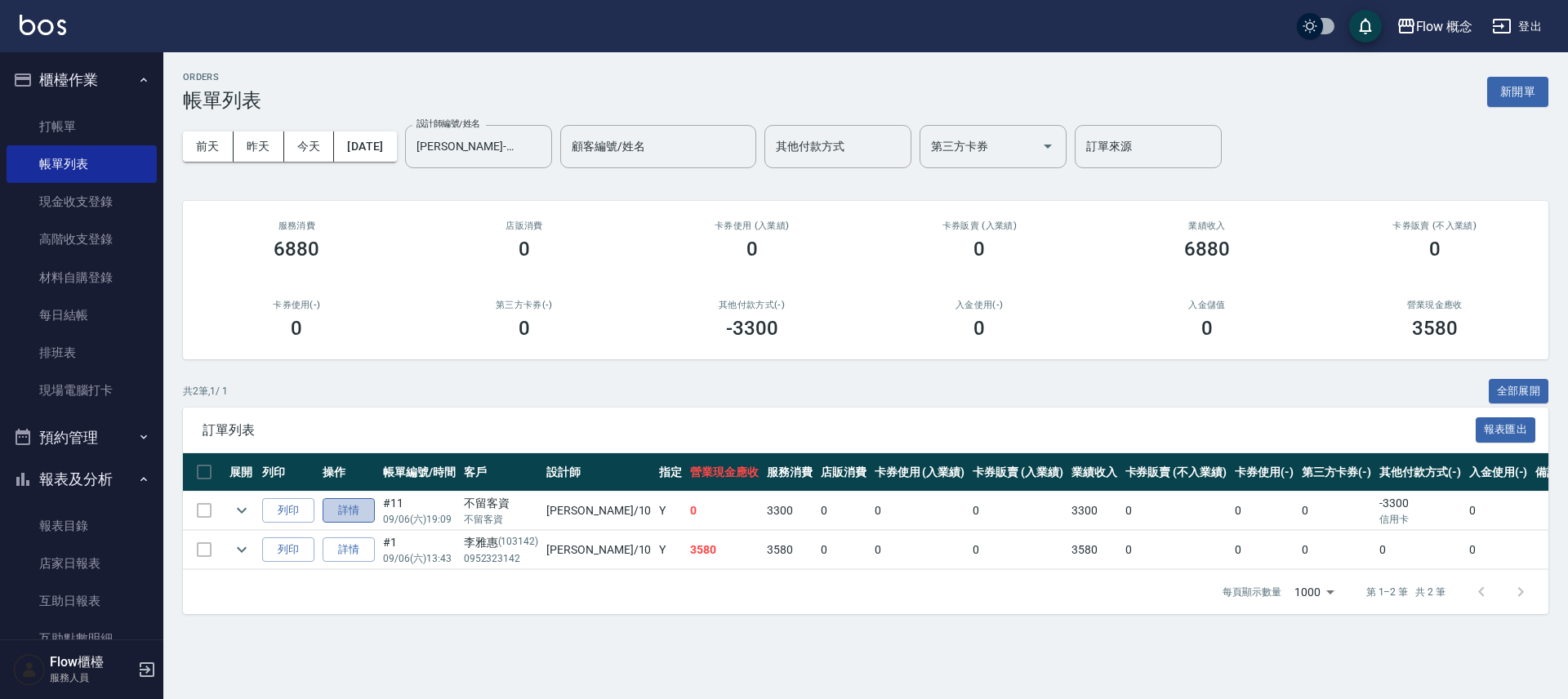
click at [352, 505] on link "詳情" at bounding box center [348, 511] width 52 height 26
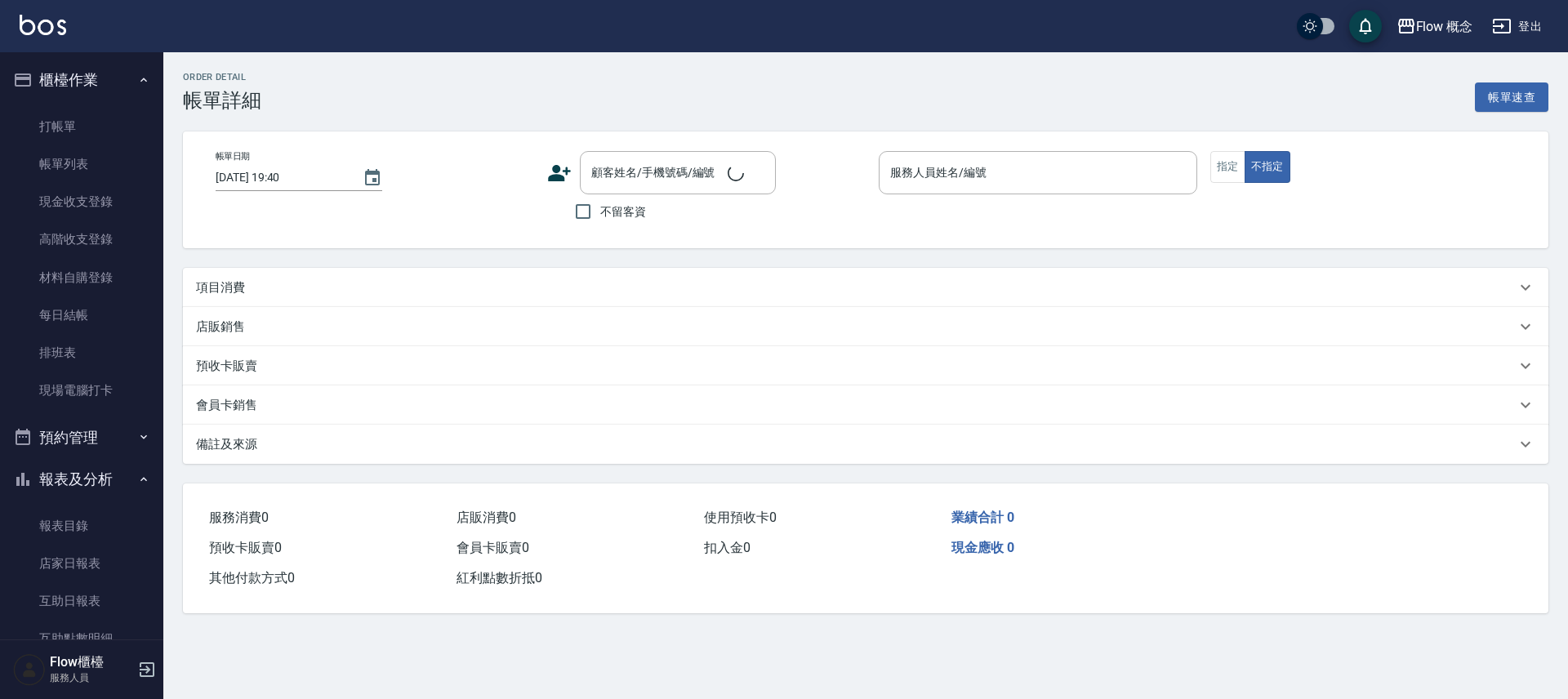
type input "[DATE] 19:09"
checkbox input "true"
type input "[PERSON_NAME]-10"
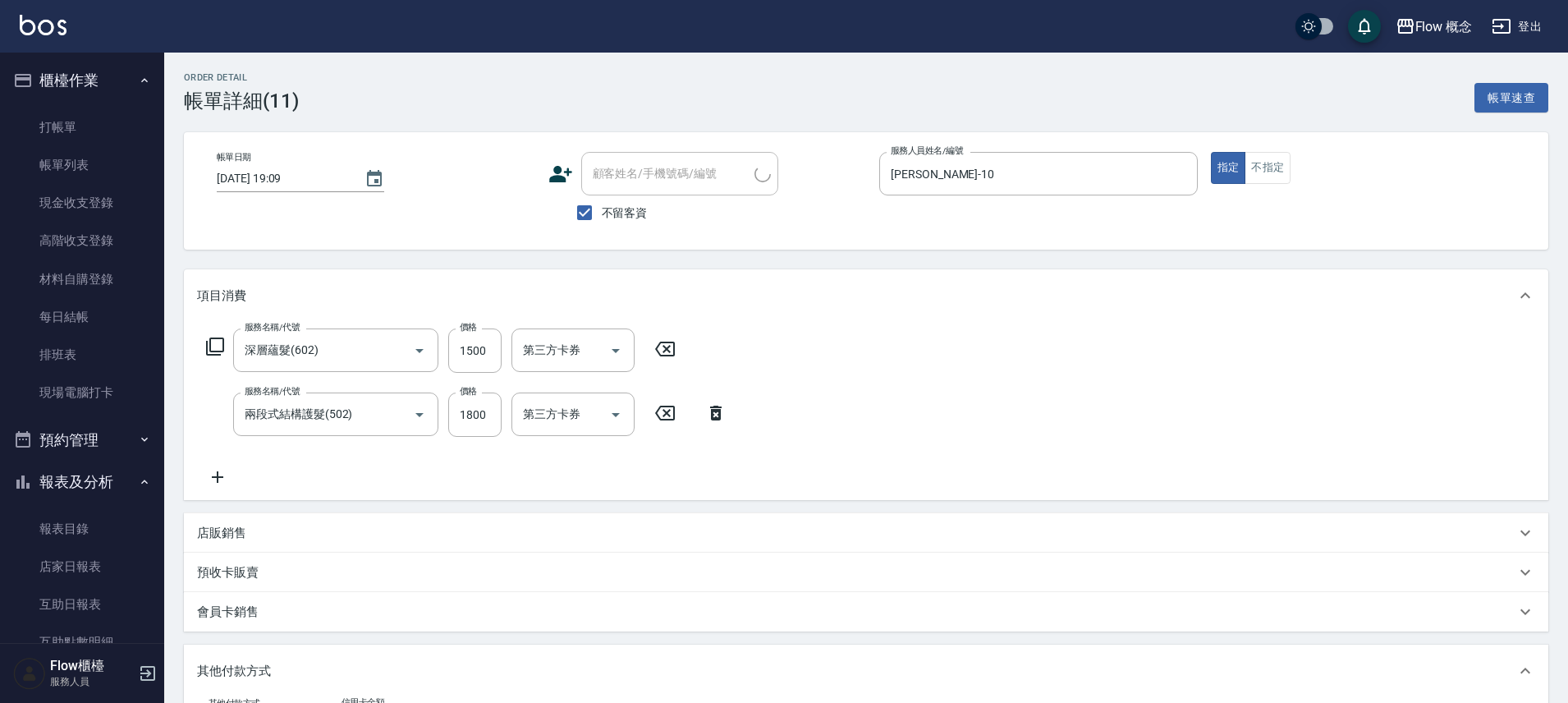
type input "深層蘊髮(602)"
type input "兩段式結構護髮(502)"
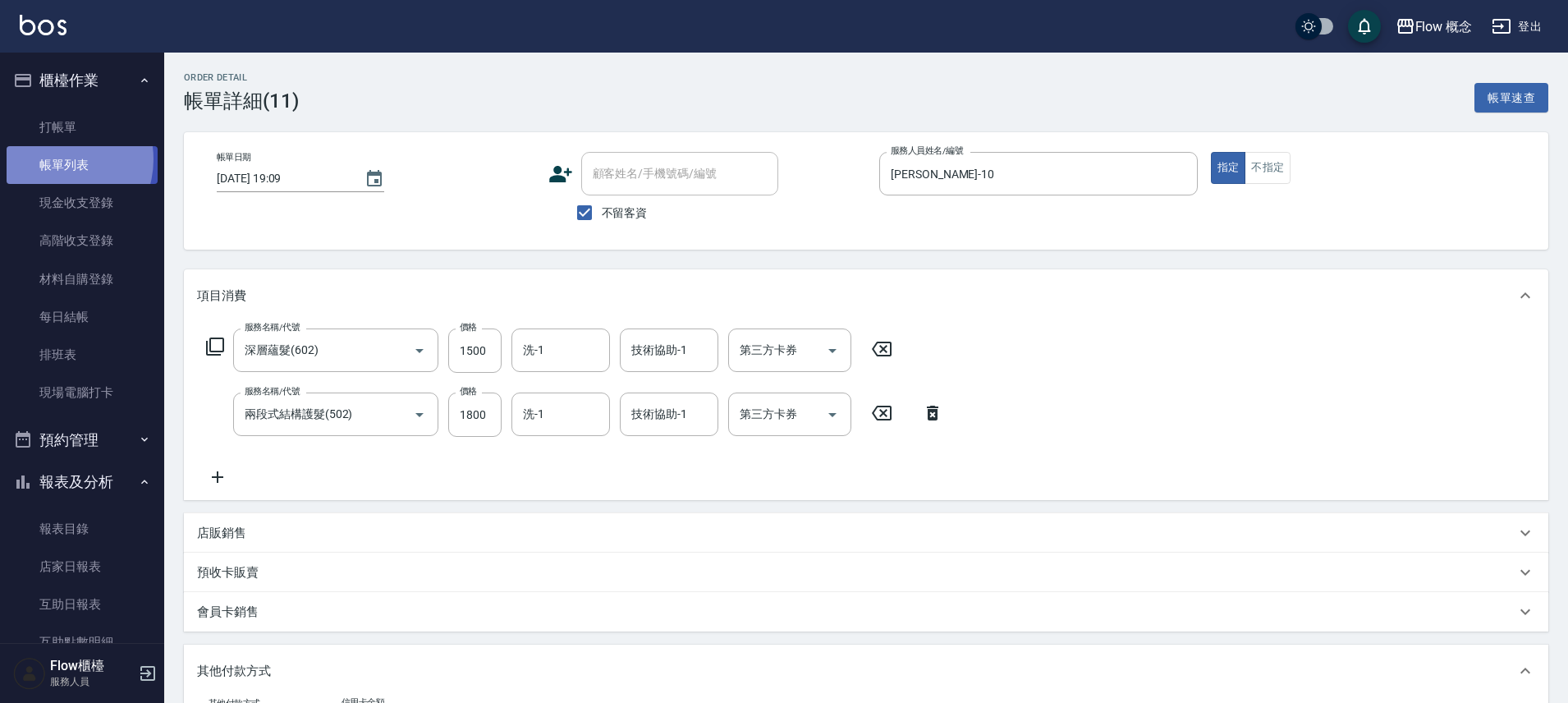
click at [54, 159] on link "帳單列表" at bounding box center [83, 165] width 151 height 38
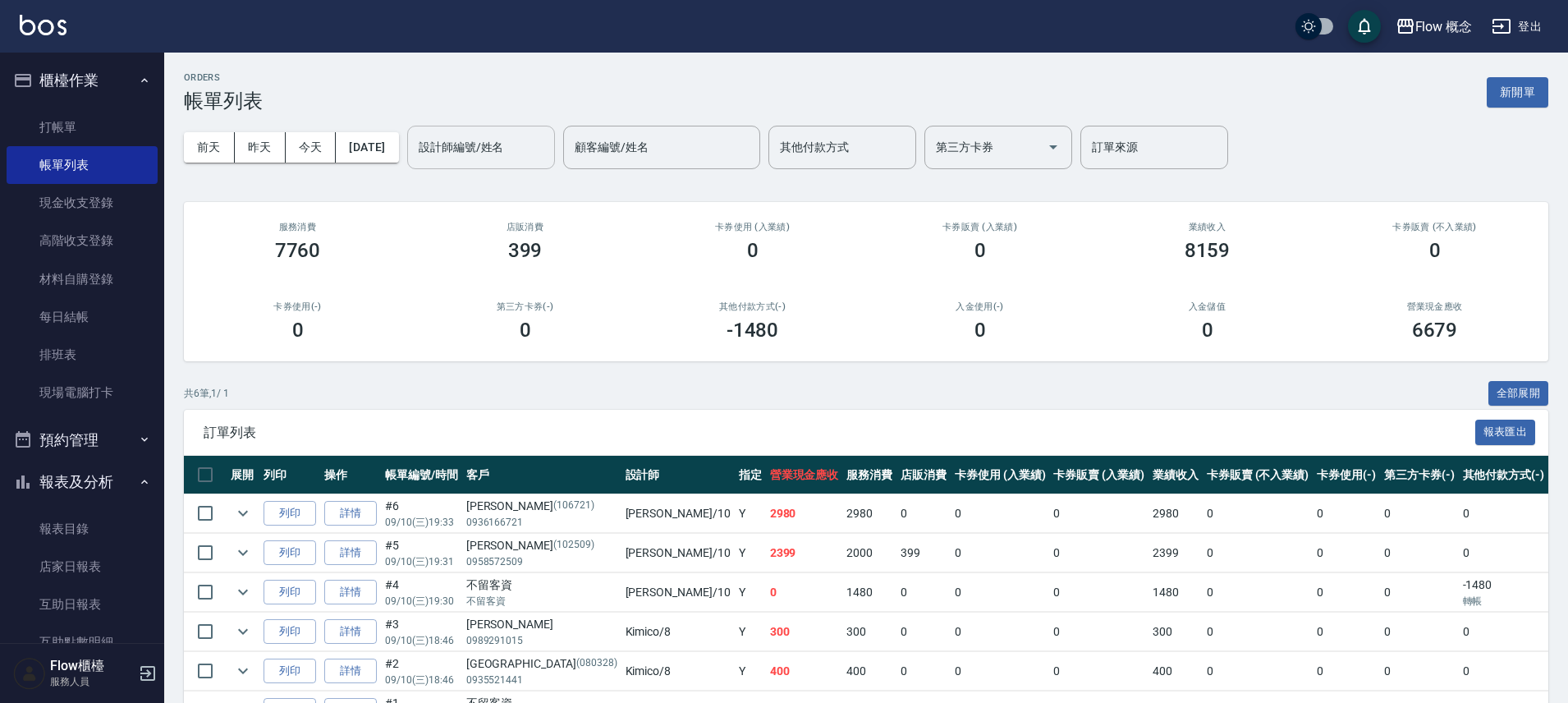
click at [525, 144] on input "設計師編號/姓名" at bounding box center [481, 147] width 133 height 28
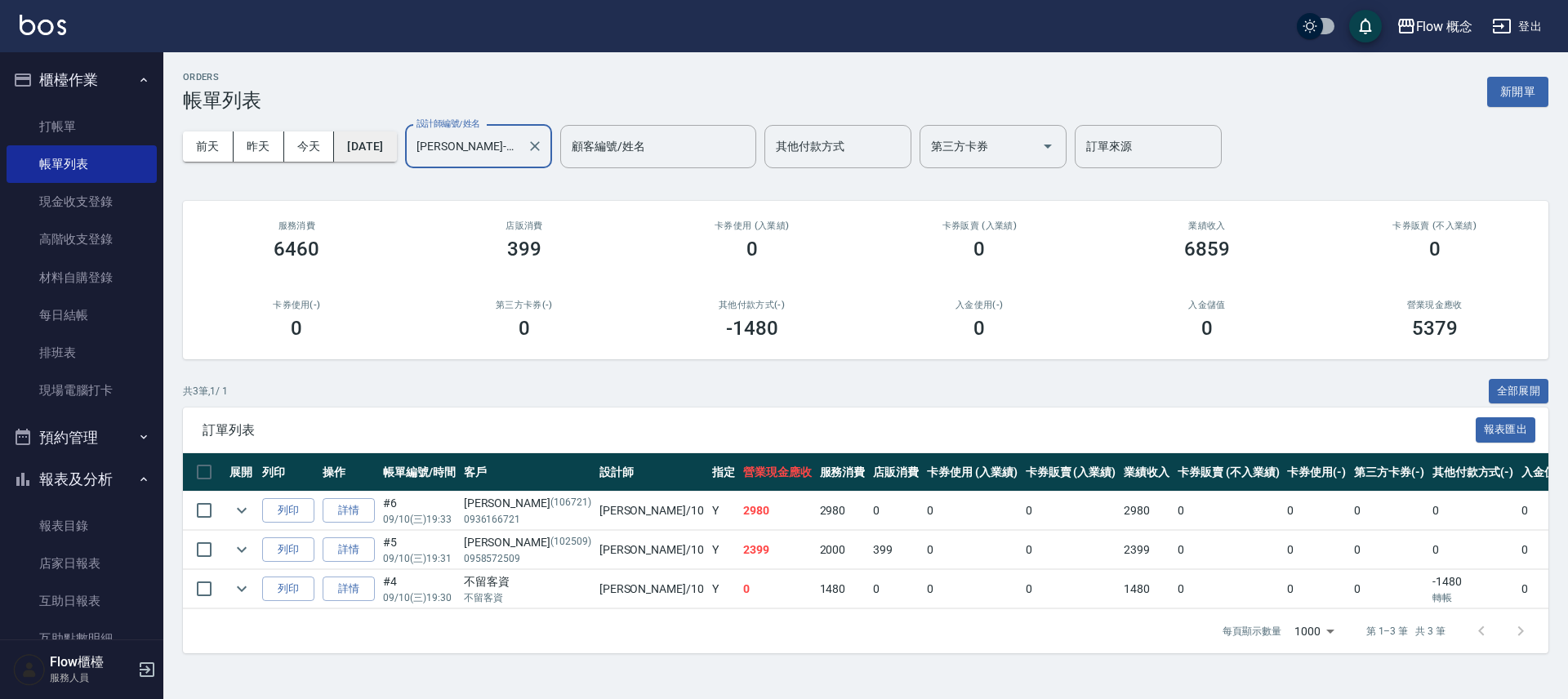
type input "[PERSON_NAME]-10"
click at [371, 142] on button "[DATE]" at bounding box center [365, 146] width 62 height 30
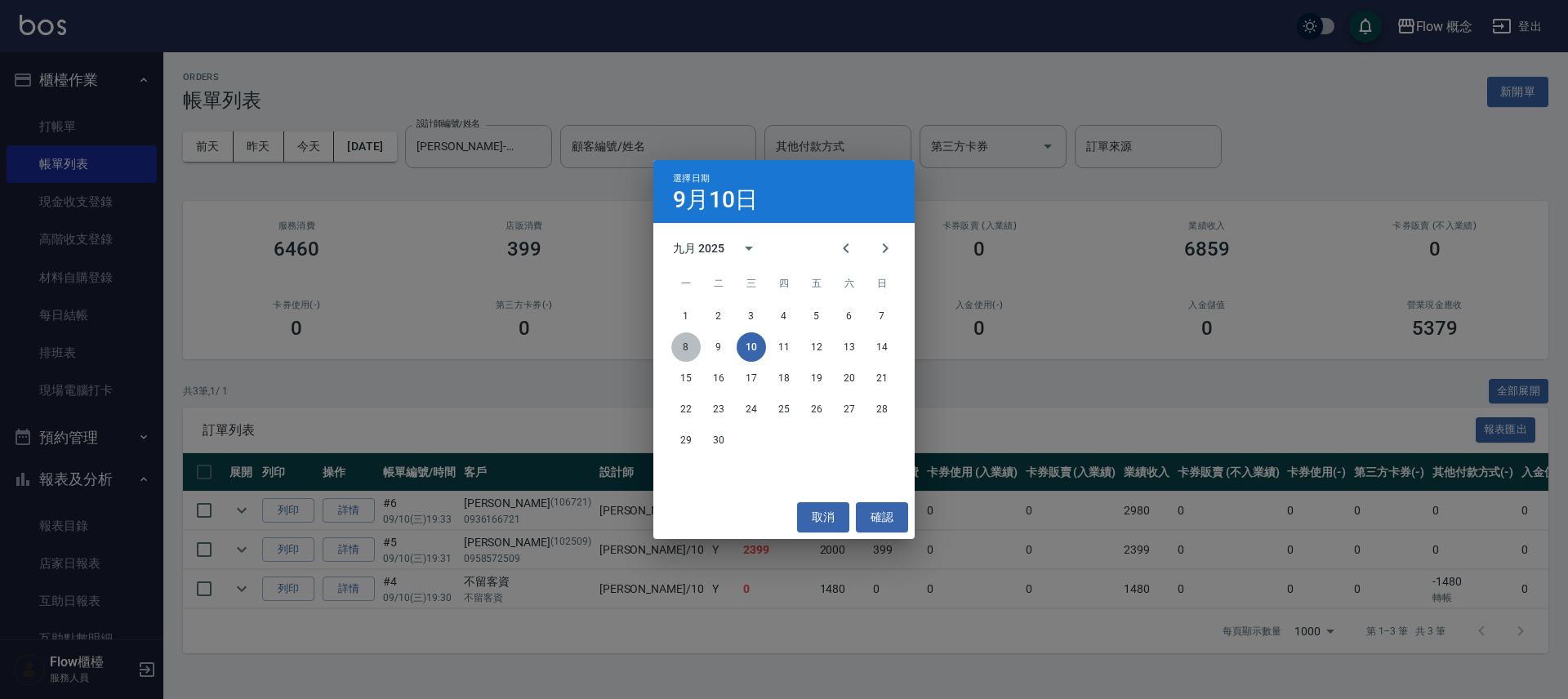
click at [688, 346] on button "8" at bounding box center [686, 347] width 29 height 29
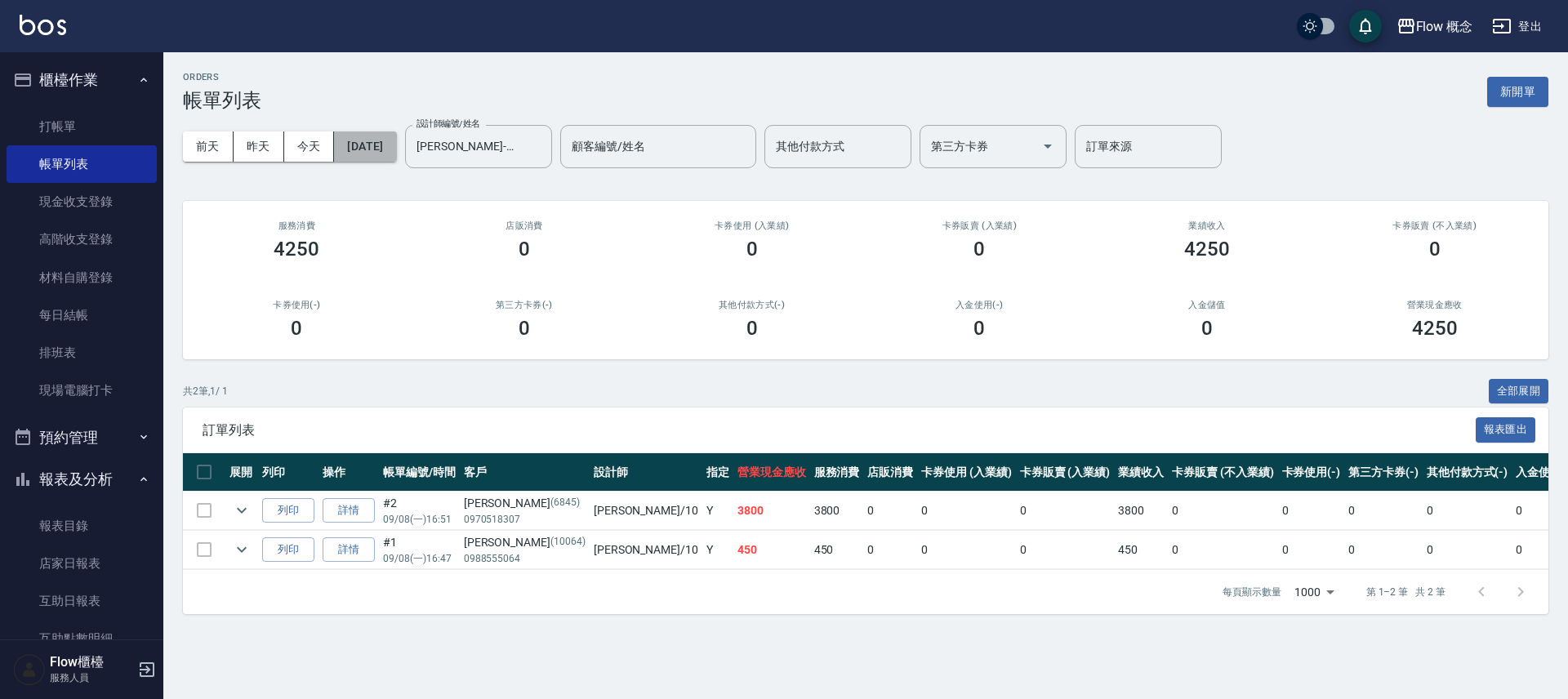
click at [383, 143] on button "[DATE]" at bounding box center [365, 146] width 62 height 30
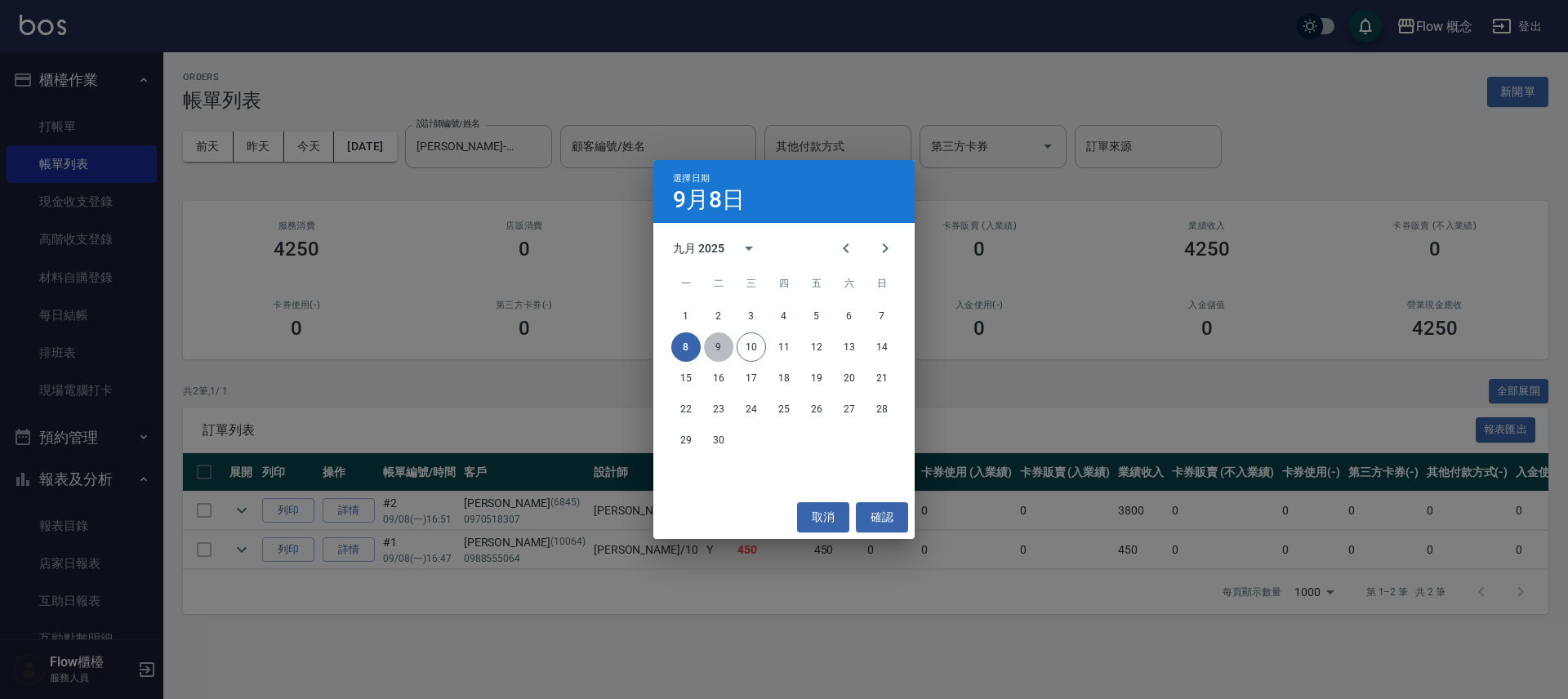
click at [716, 346] on button "9" at bounding box center [718, 347] width 29 height 29
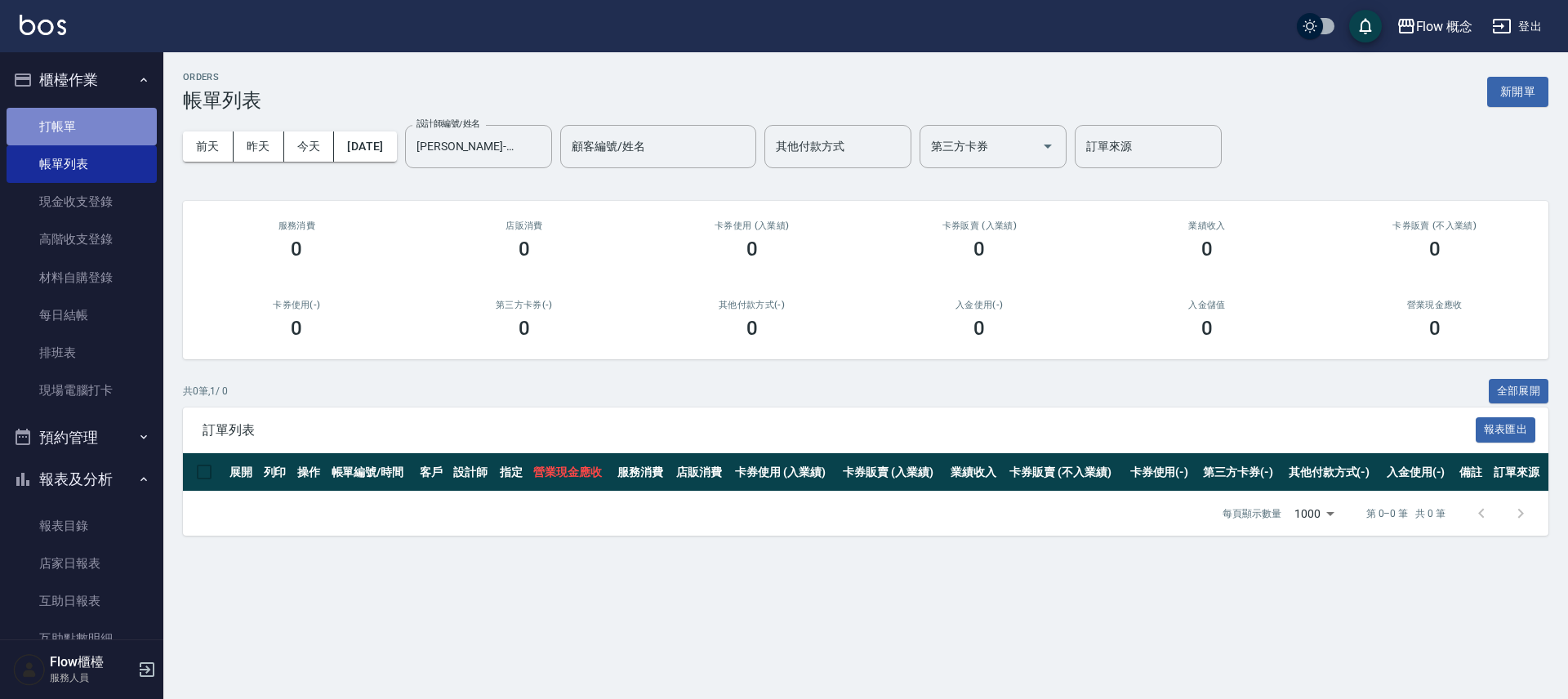
click at [104, 126] on link "打帳單" at bounding box center [82, 127] width 151 height 38
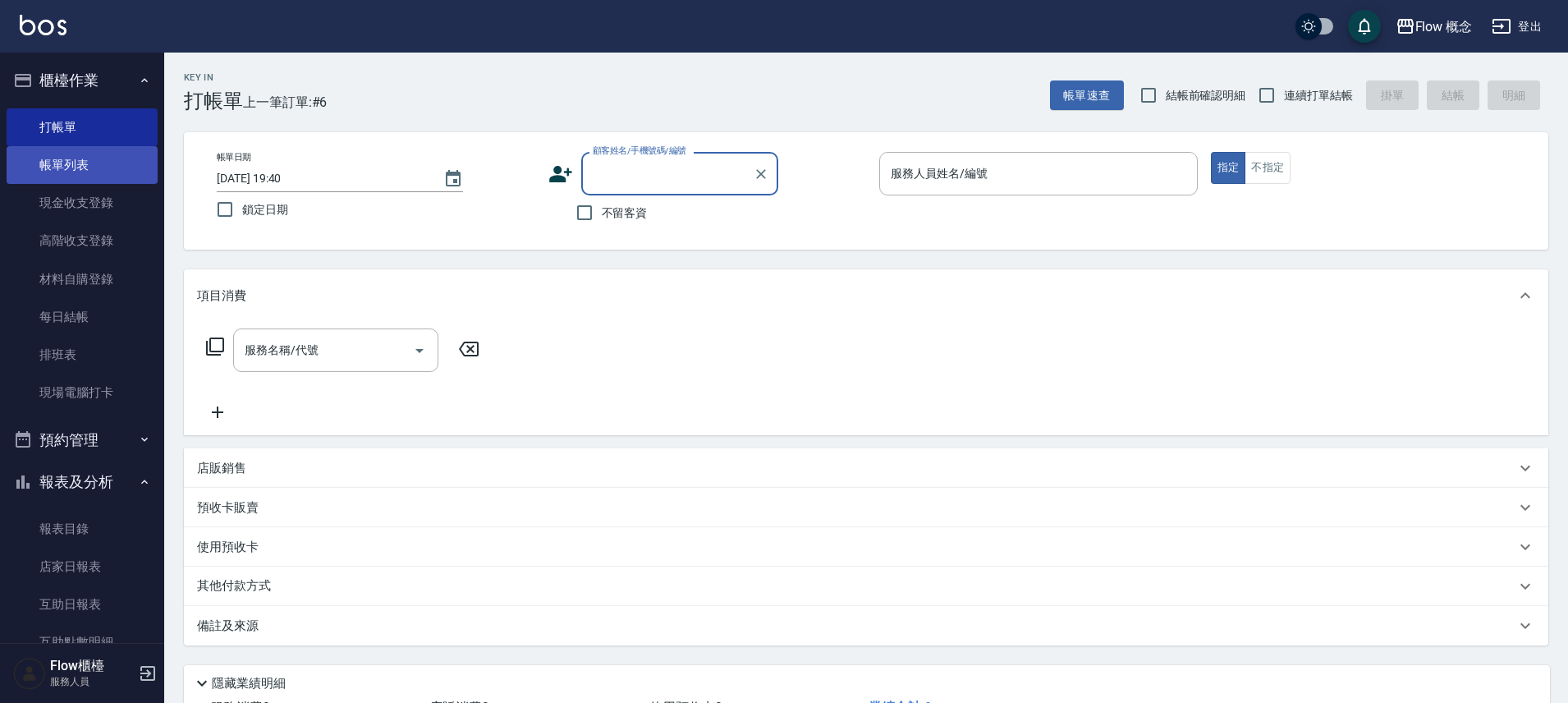
click at [72, 173] on link "帳單列表" at bounding box center [83, 165] width 151 height 38
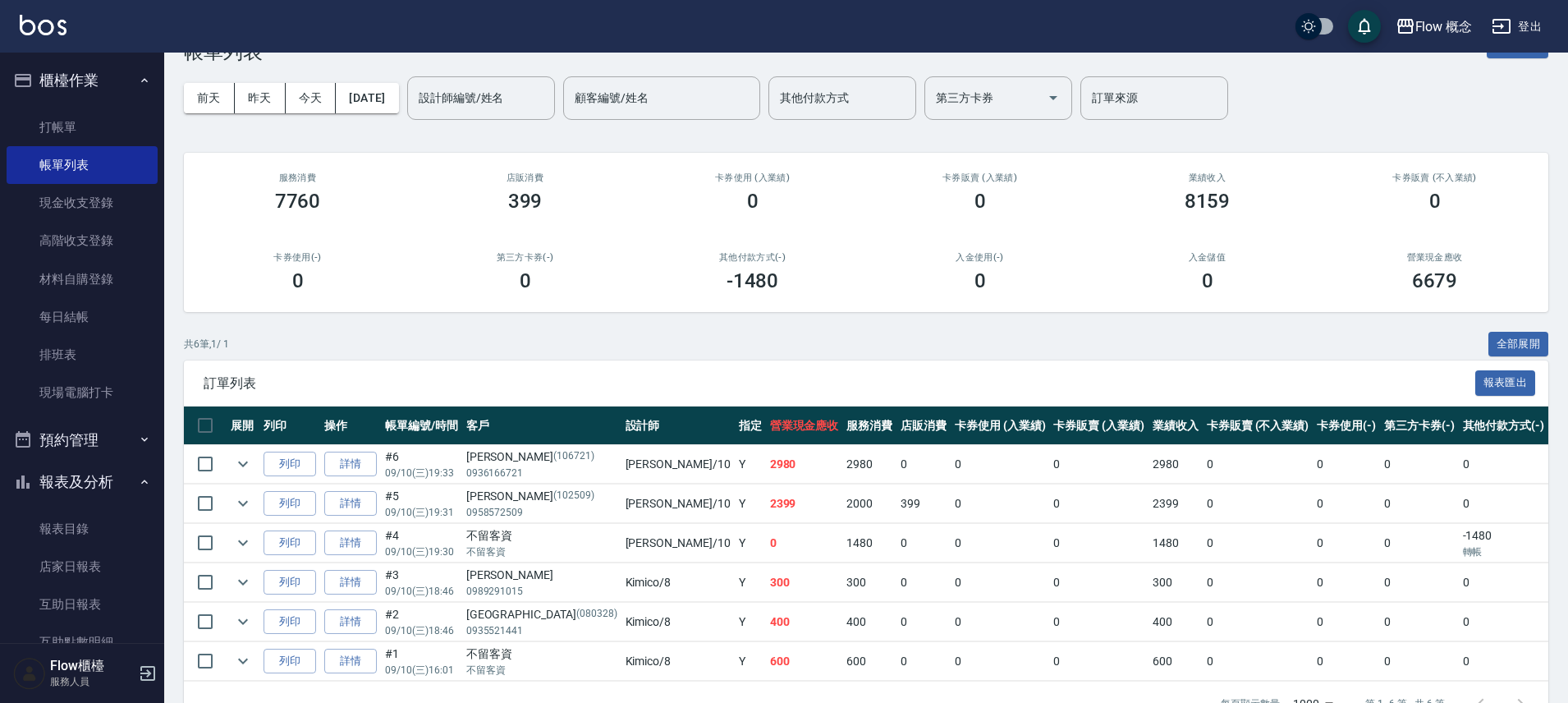
scroll to position [59, 0]
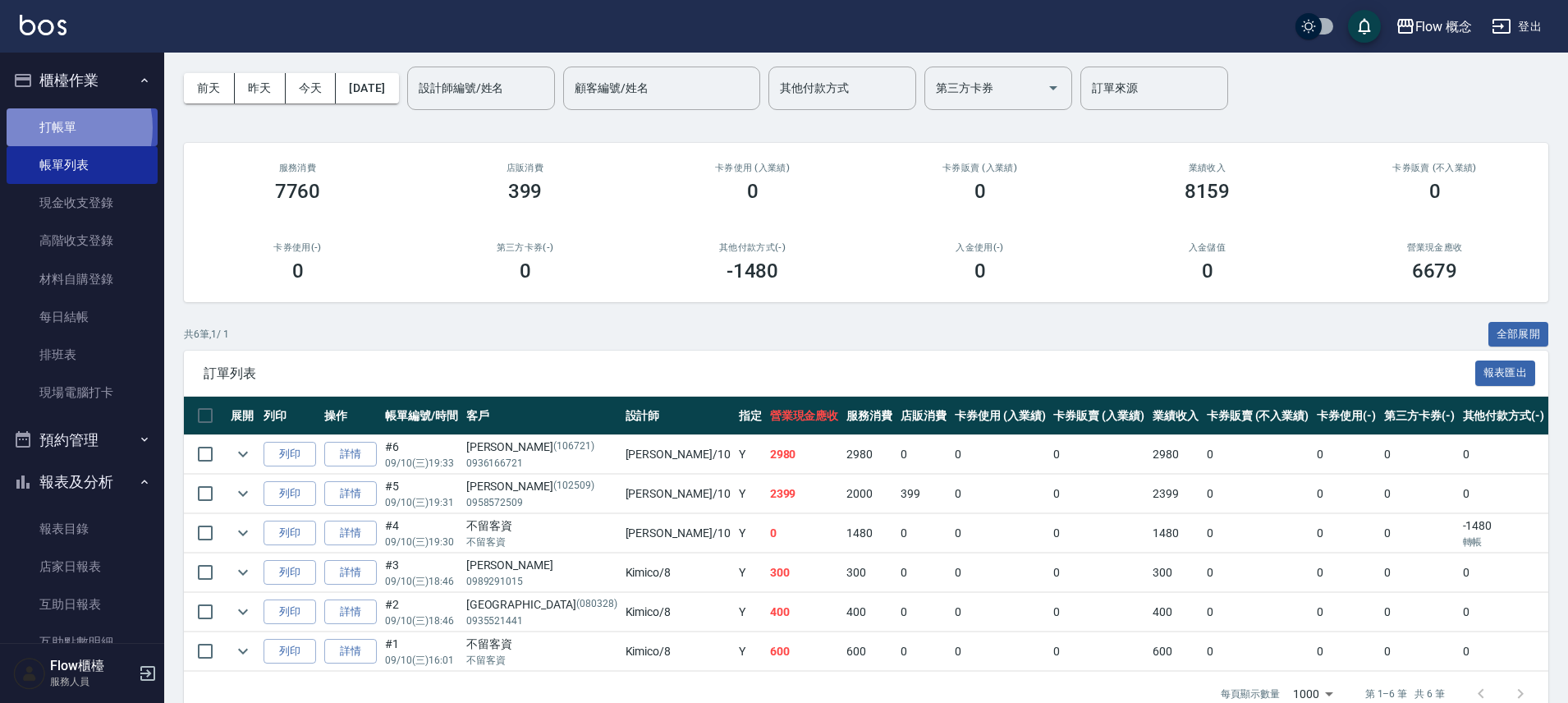
click at [48, 127] on link "打帳單" at bounding box center [83, 127] width 151 height 38
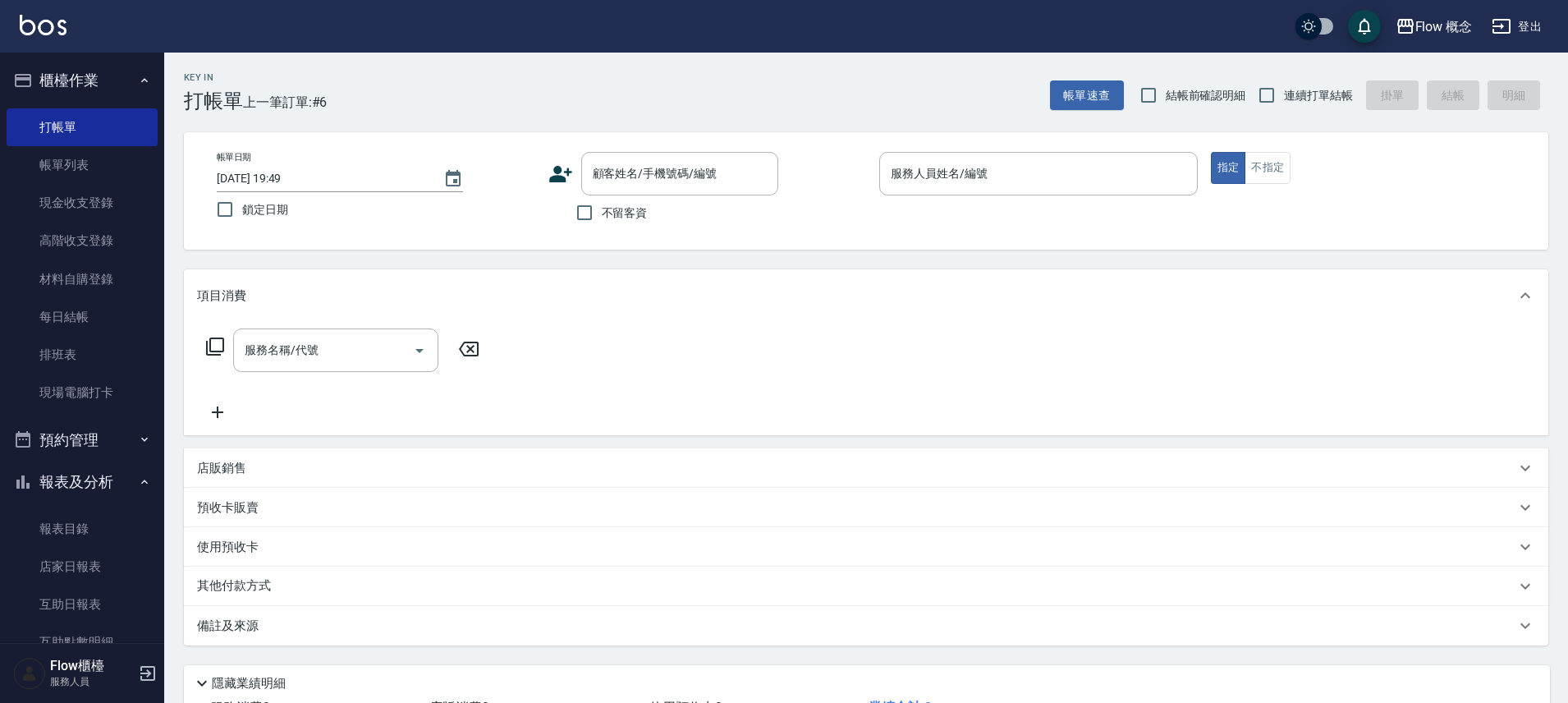
click at [630, 212] on span "不留客資" at bounding box center [624, 213] width 46 height 17
click at [602, 212] on input "不留客資" at bounding box center [584, 213] width 34 height 34
checkbox input "true"
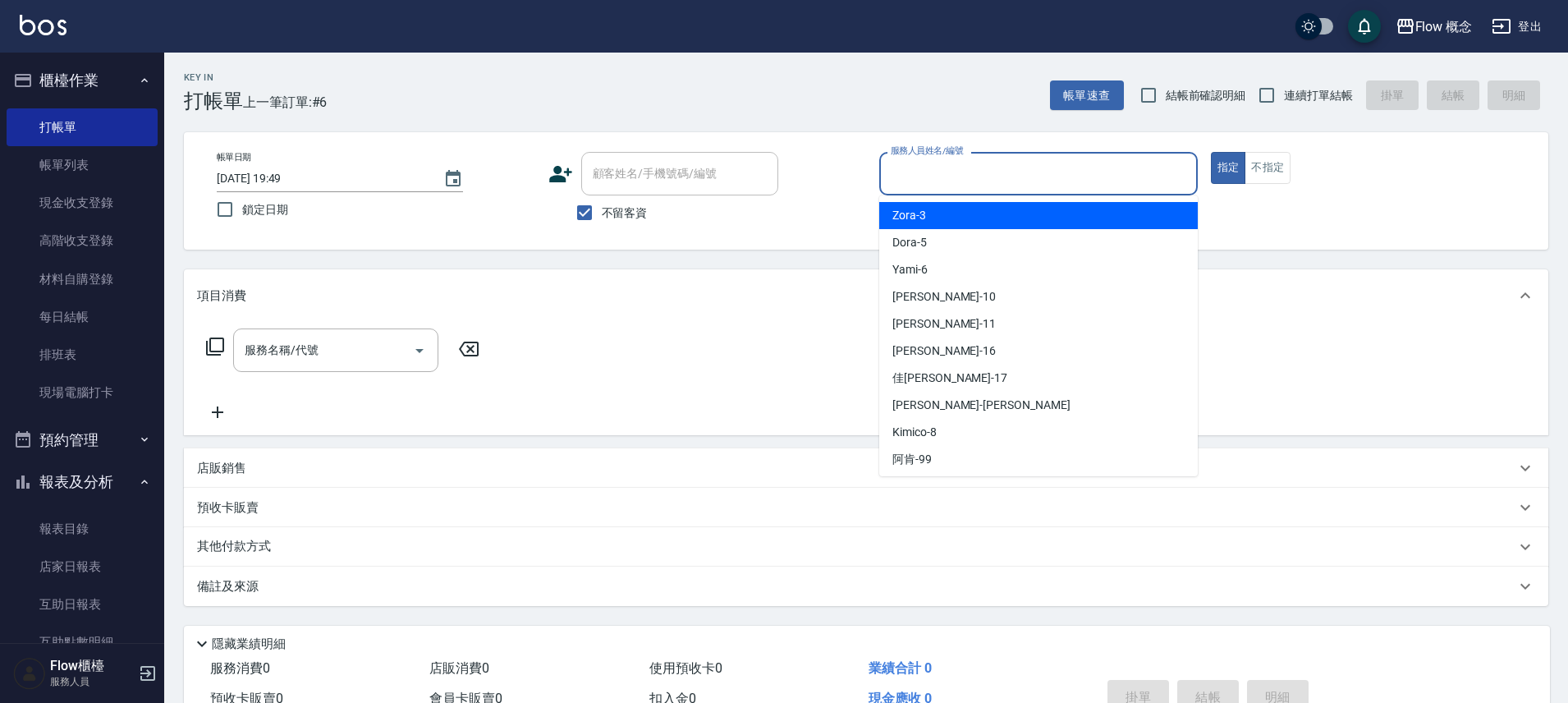
click at [989, 170] on input "服務人員姓名/編號" at bounding box center [1038, 173] width 304 height 28
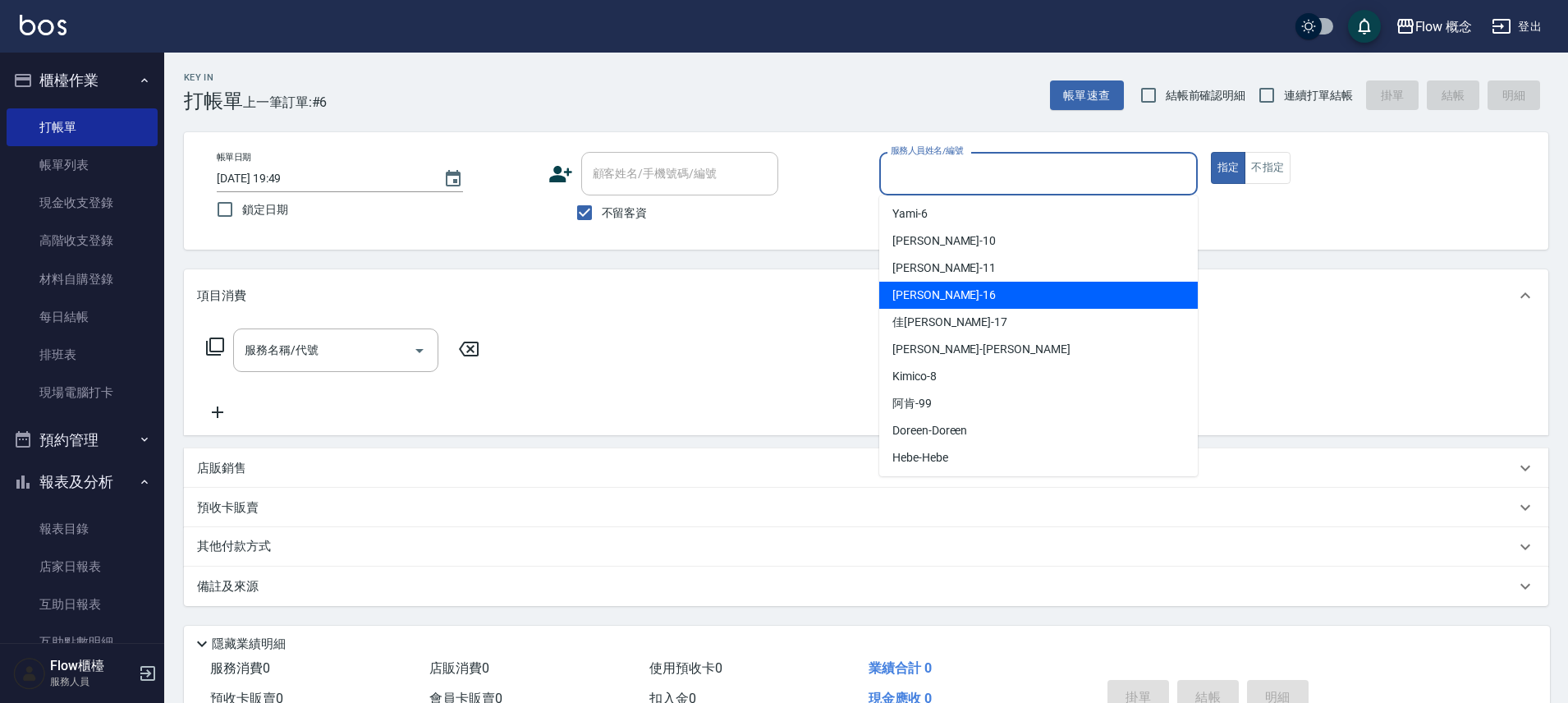
scroll to position [58, 0]
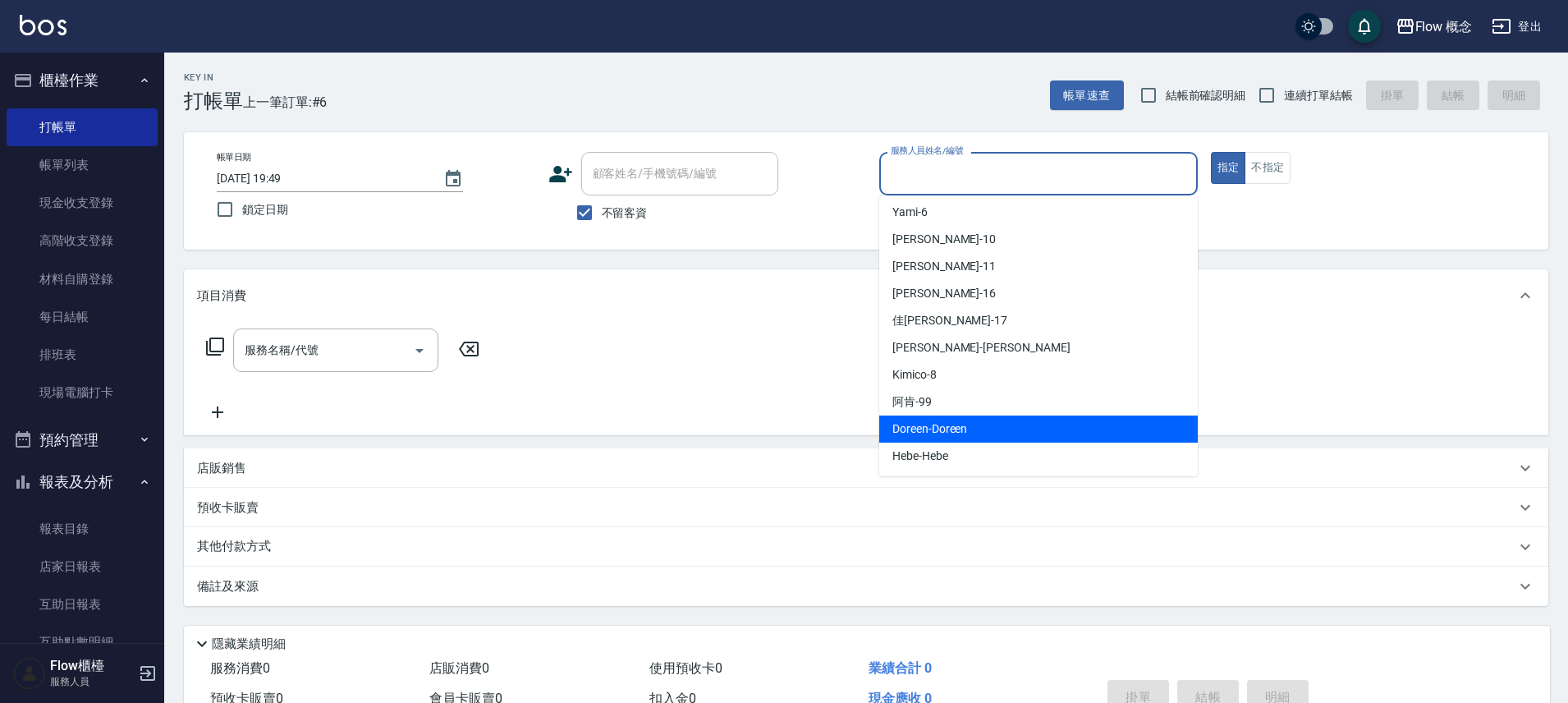
click at [932, 429] on span "Doreen -Doreen" at bounding box center [929, 429] width 75 height 17
type input "Doreen-Doreen"
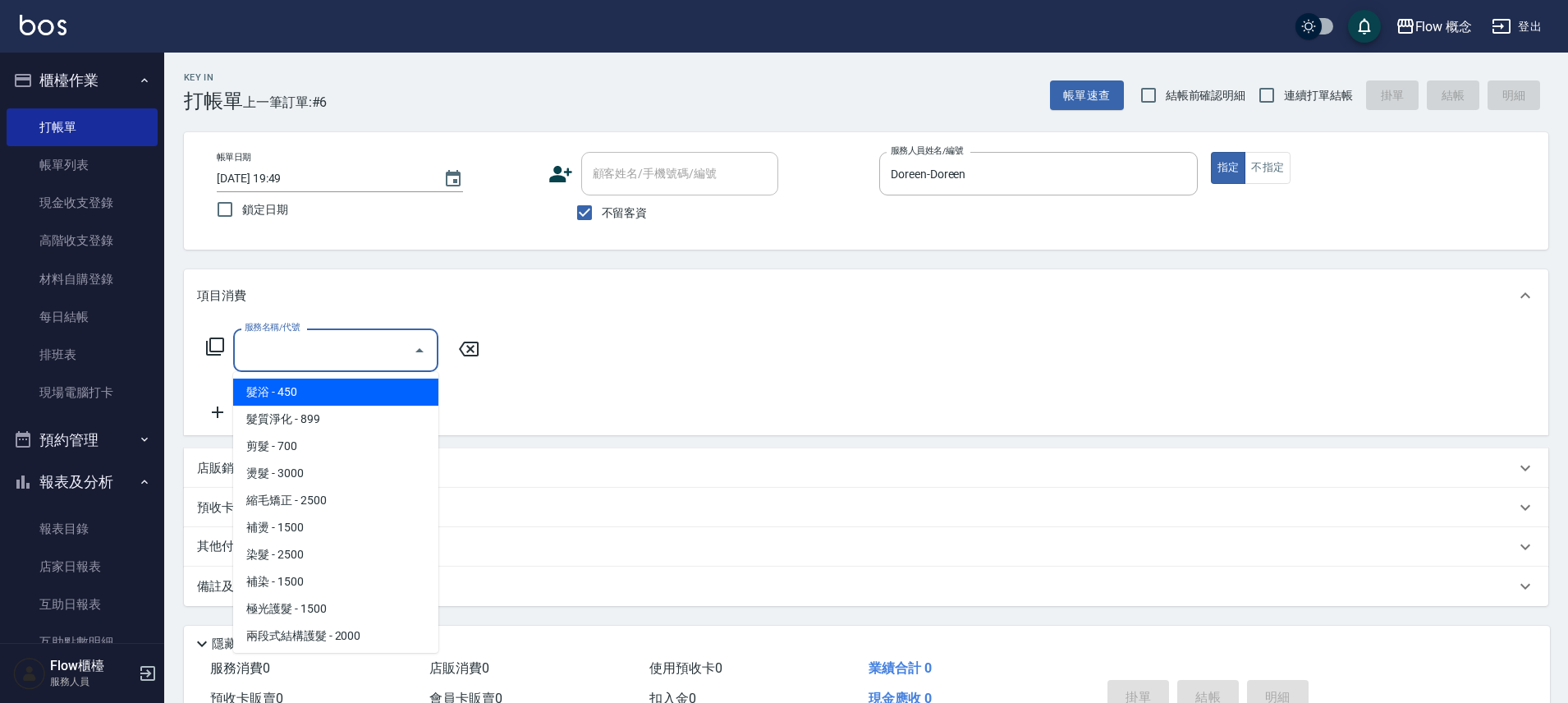
click at [326, 356] on input "服務名稱/代號" at bounding box center [324, 349] width 166 height 28
click at [287, 396] on span "髮浴 - 450" at bounding box center [336, 392] width 206 height 27
type input "髮浴 (101)"
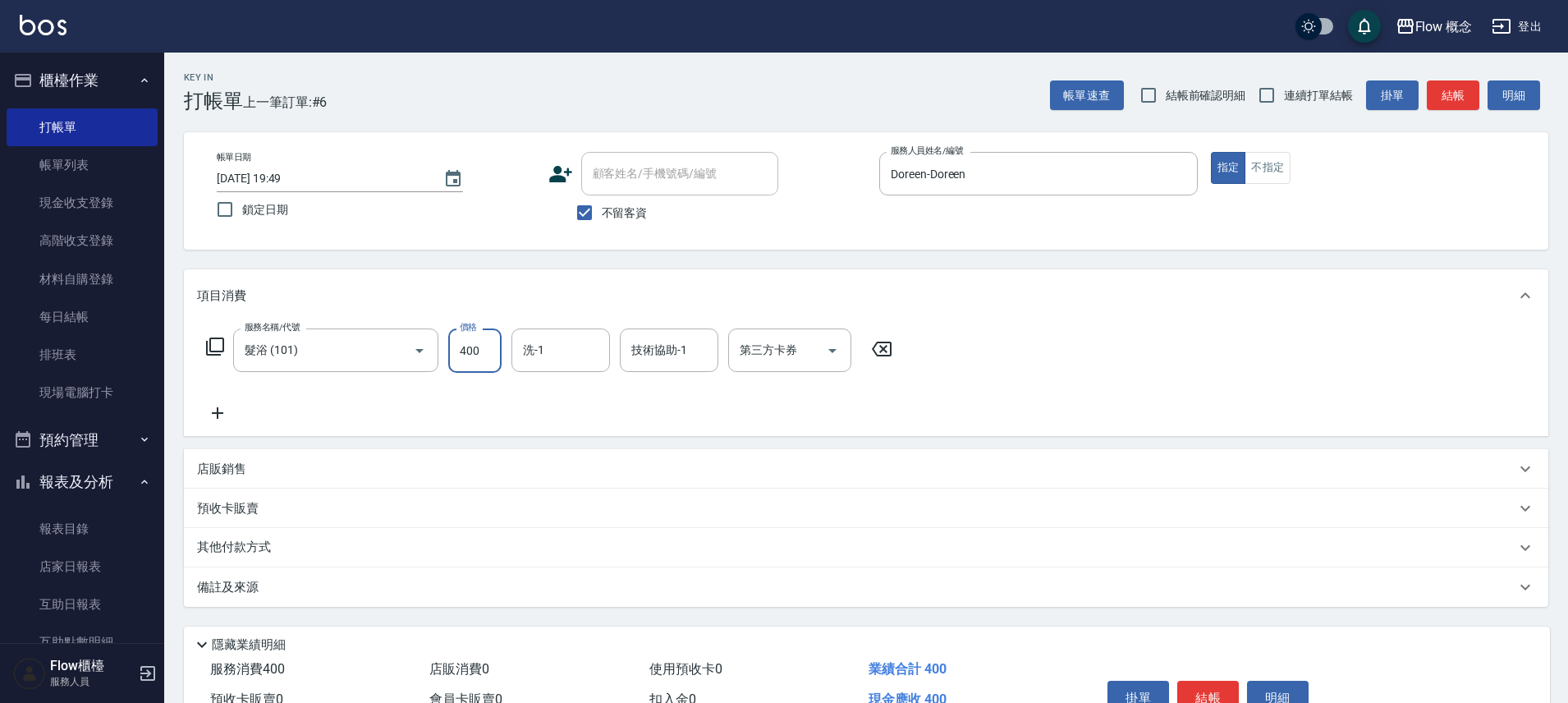
type input "400"
click at [223, 410] on icon at bounding box center [218, 412] width 41 height 20
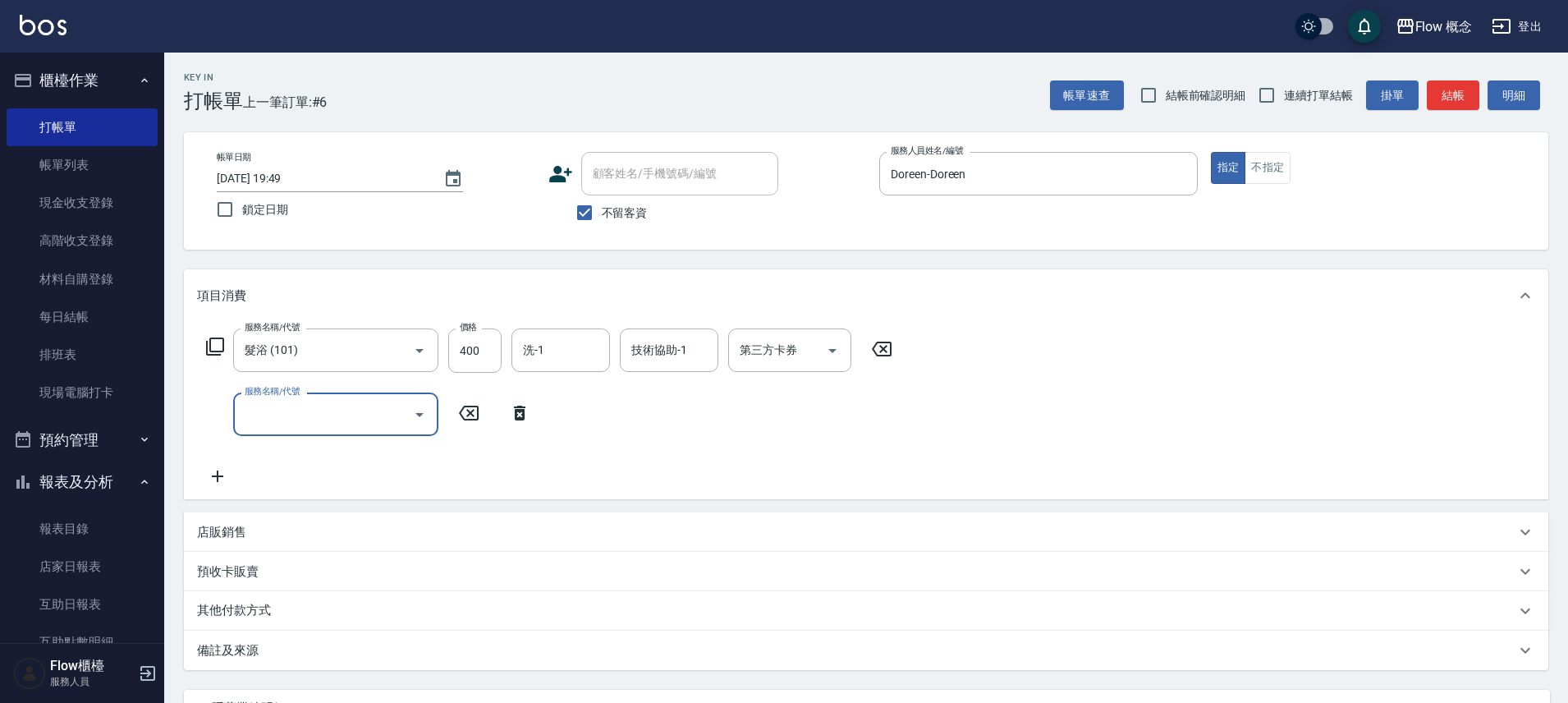
click at [220, 473] on icon at bounding box center [218, 476] width 41 height 20
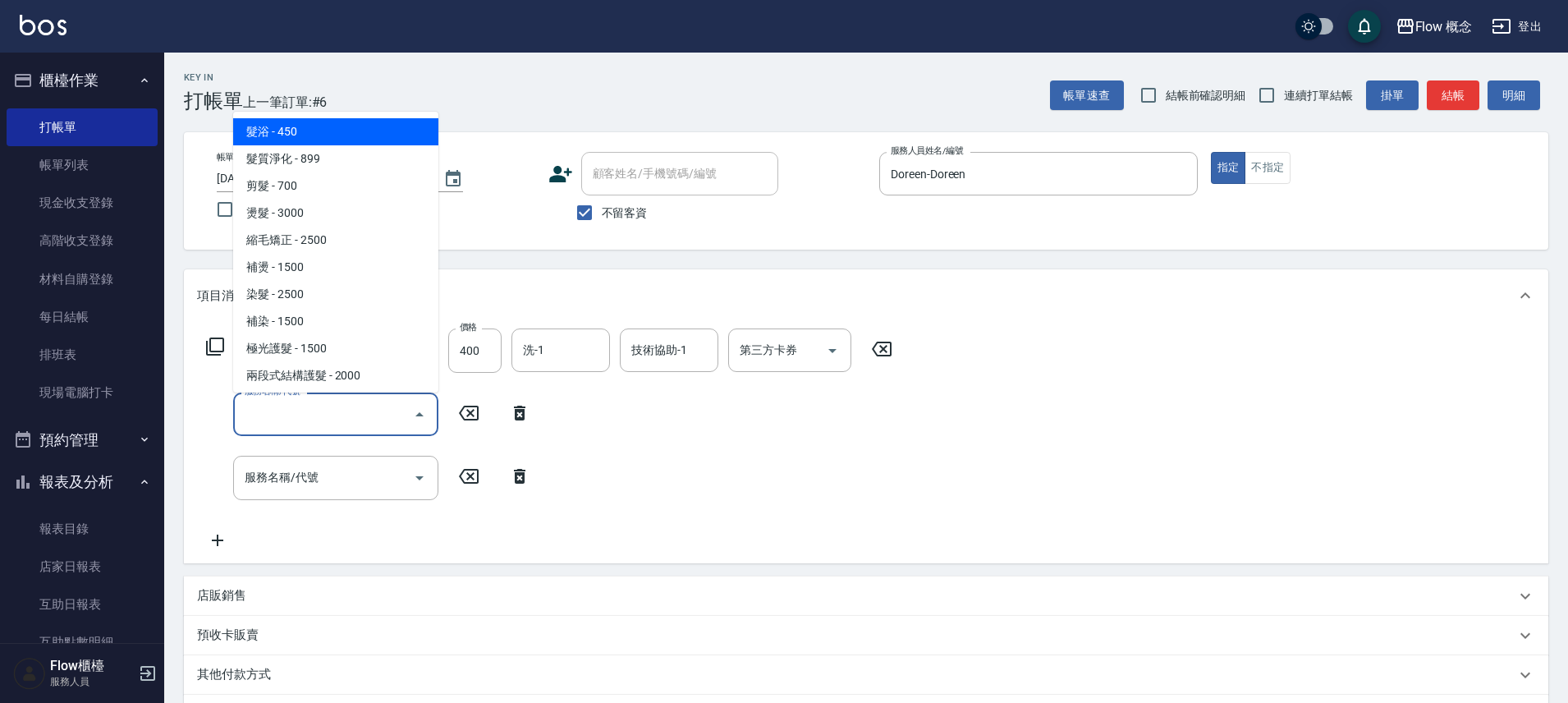
click at [339, 416] on input "服務名稱/代號" at bounding box center [324, 414] width 166 height 28
click at [305, 137] on span "髮浴 - 450" at bounding box center [336, 131] width 206 height 27
type input "髮浴 (101)"
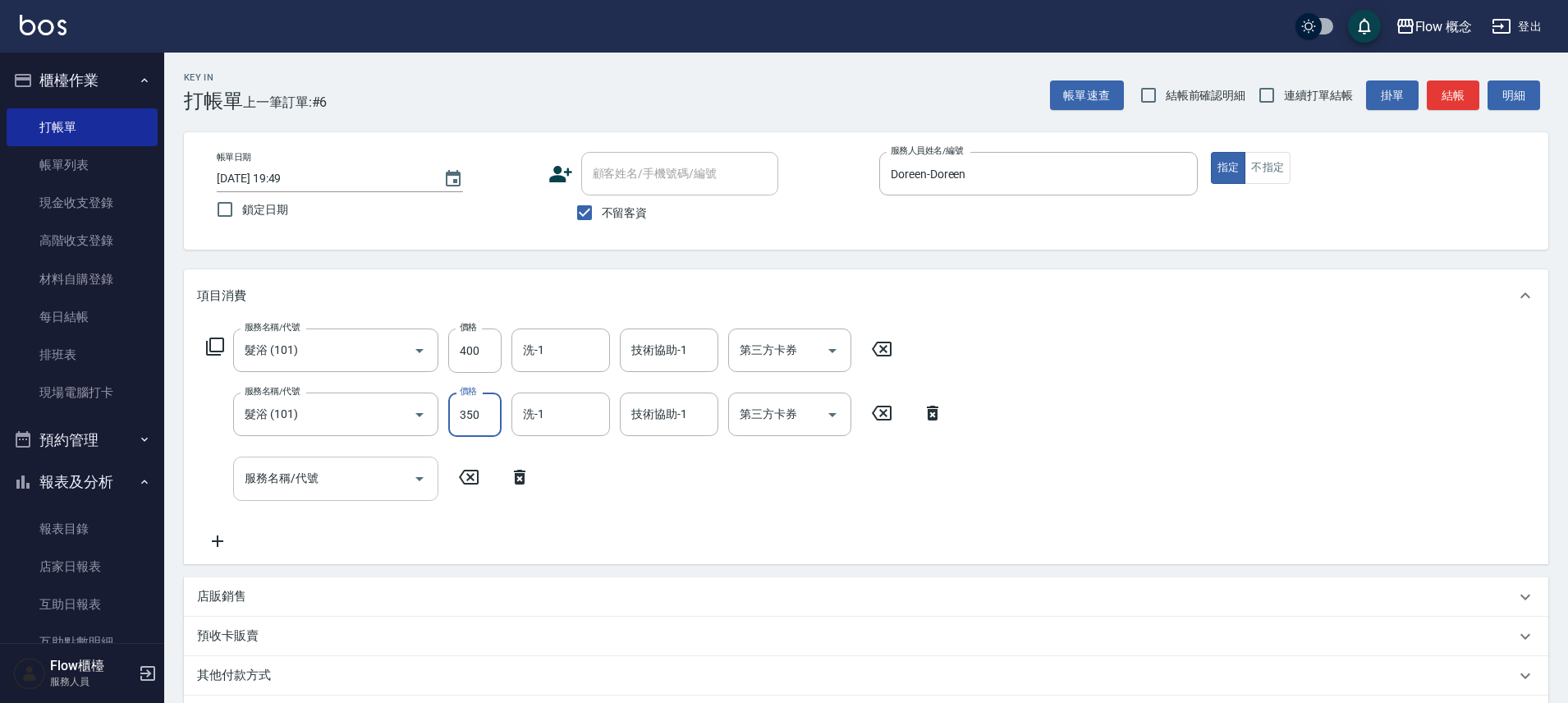
type input "350"
click at [286, 479] on input "服務名稱/代號" at bounding box center [324, 478] width 166 height 28
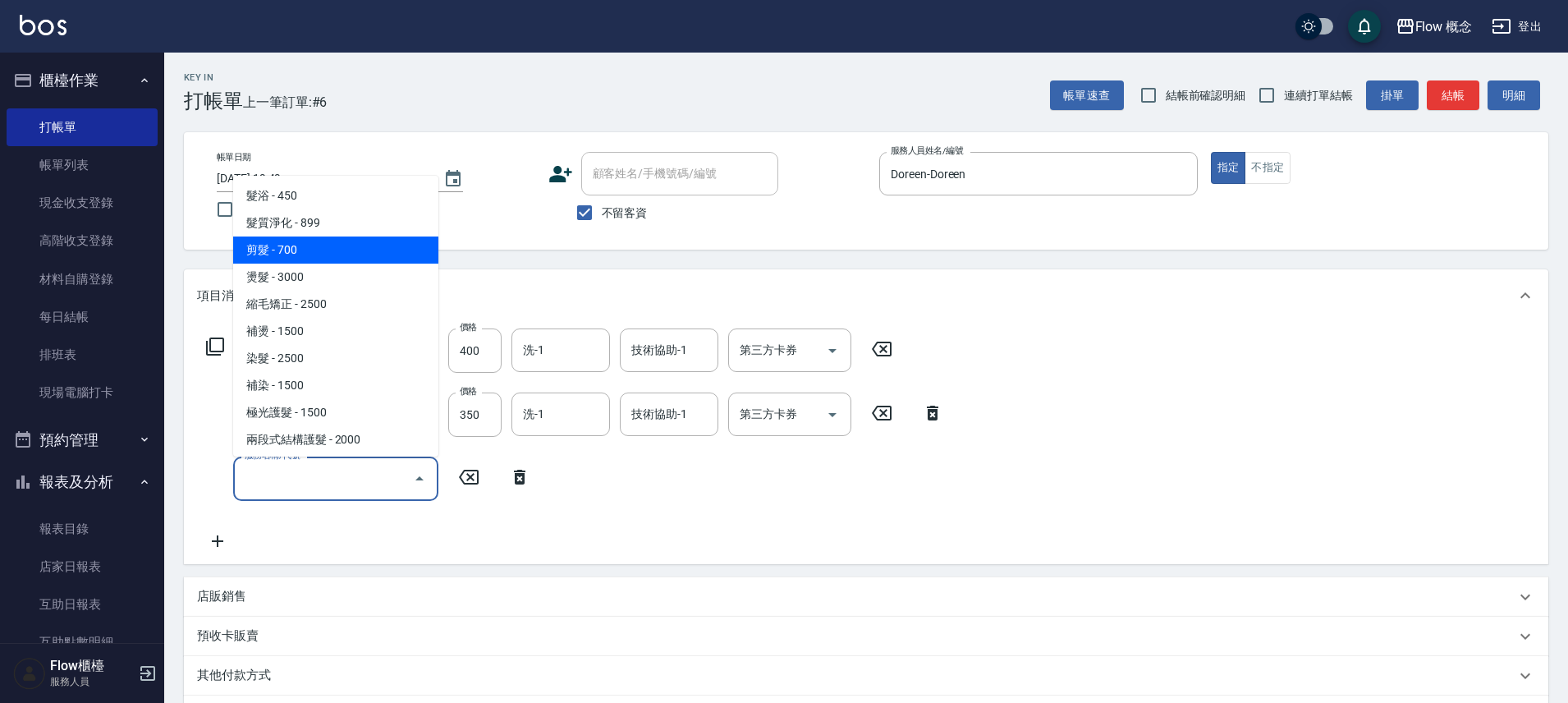
click at [312, 247] on span "剪髮 - 700" at bounding box center [336, 250] width 206 height 27
type input "剪髮(201)"
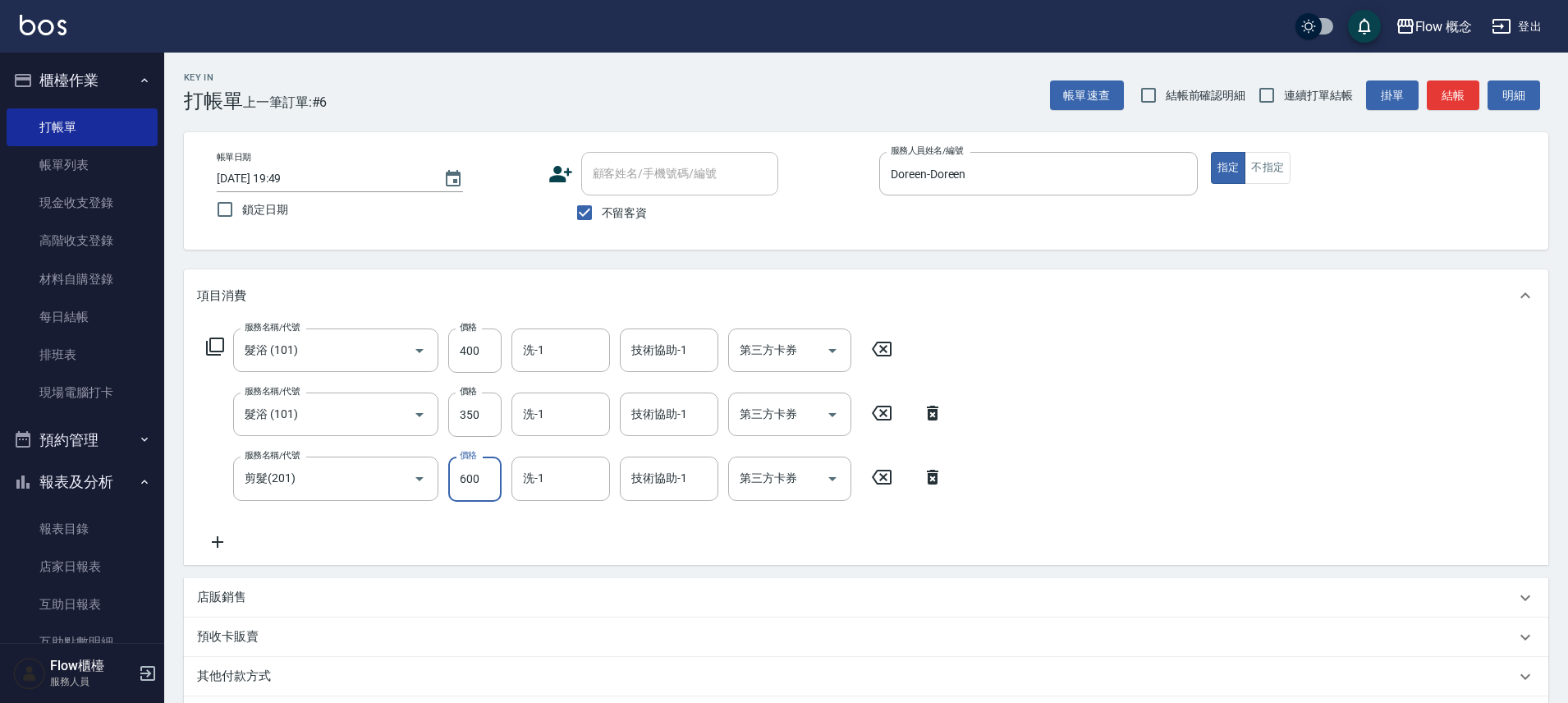
type input "600"
click at [213, 551] on div "服務名稱/代號 髮浴 (101) 服務名稱/代號 價格 400 價格 洗-1 洗-1 技術協助-1 技術協助-1 第三方卡券 第三方卡券 服務名稱/代號 髮浴…" at bounding box center [867, 442] width 1365 height 242
click at [217, 548] on icon at bounding box center [218, 541] width 41 height 20
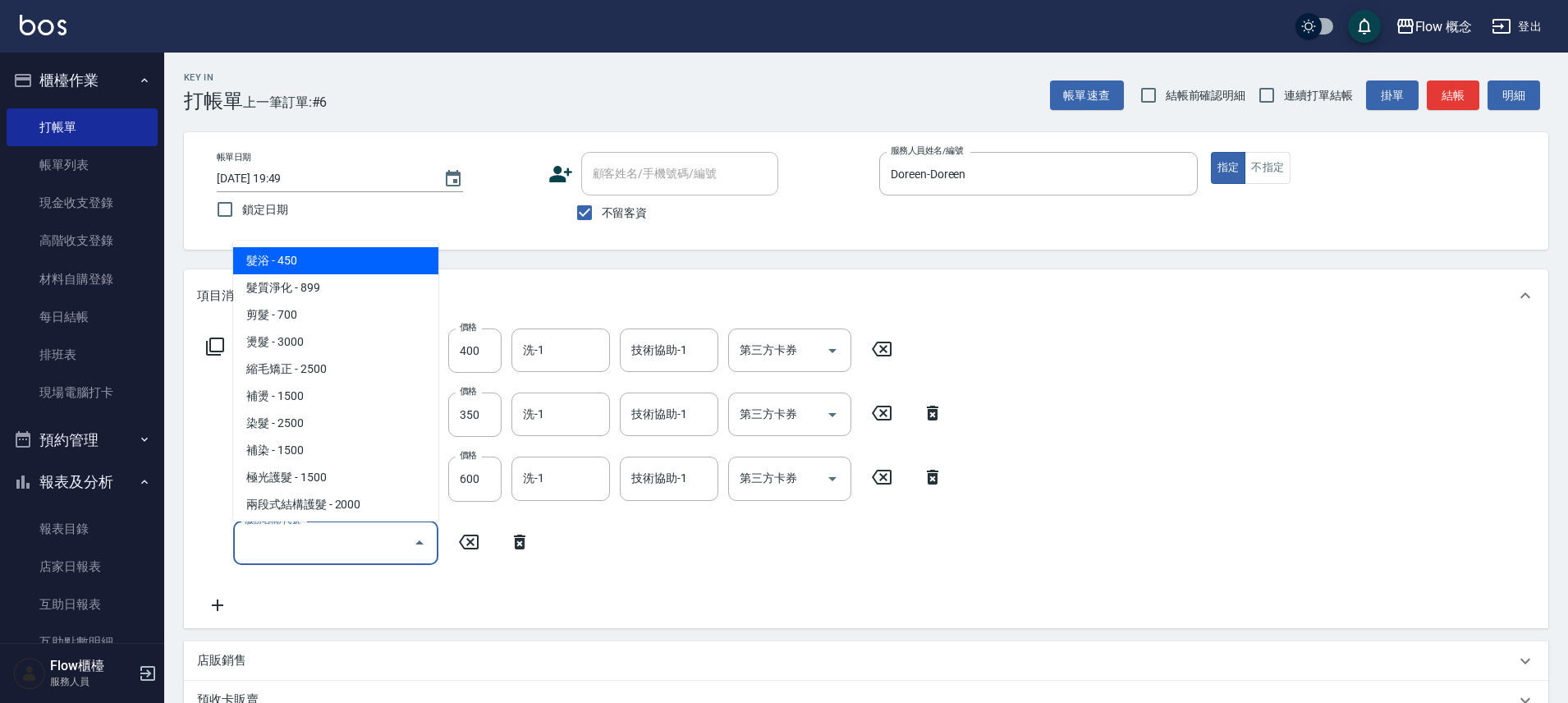
click at [289, 550] on input "服務名稱/代號" at bounding box center [324, 542] width 166 height 28
click at [331, 263] on span "髮浴 - 450" at bounding box center [336, 260] width 206 height 27
type input "髮浴 (101)"
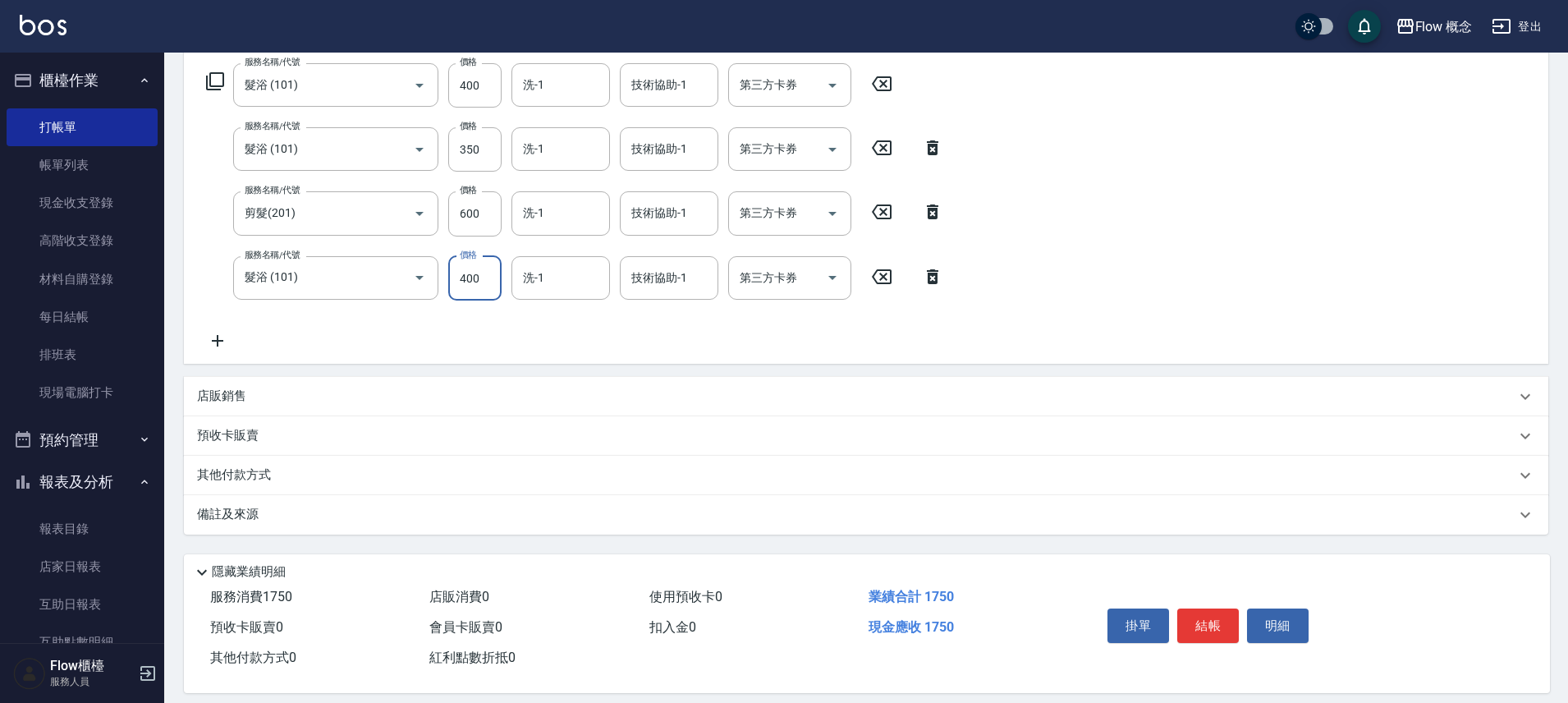
scroll to position [268, 0]
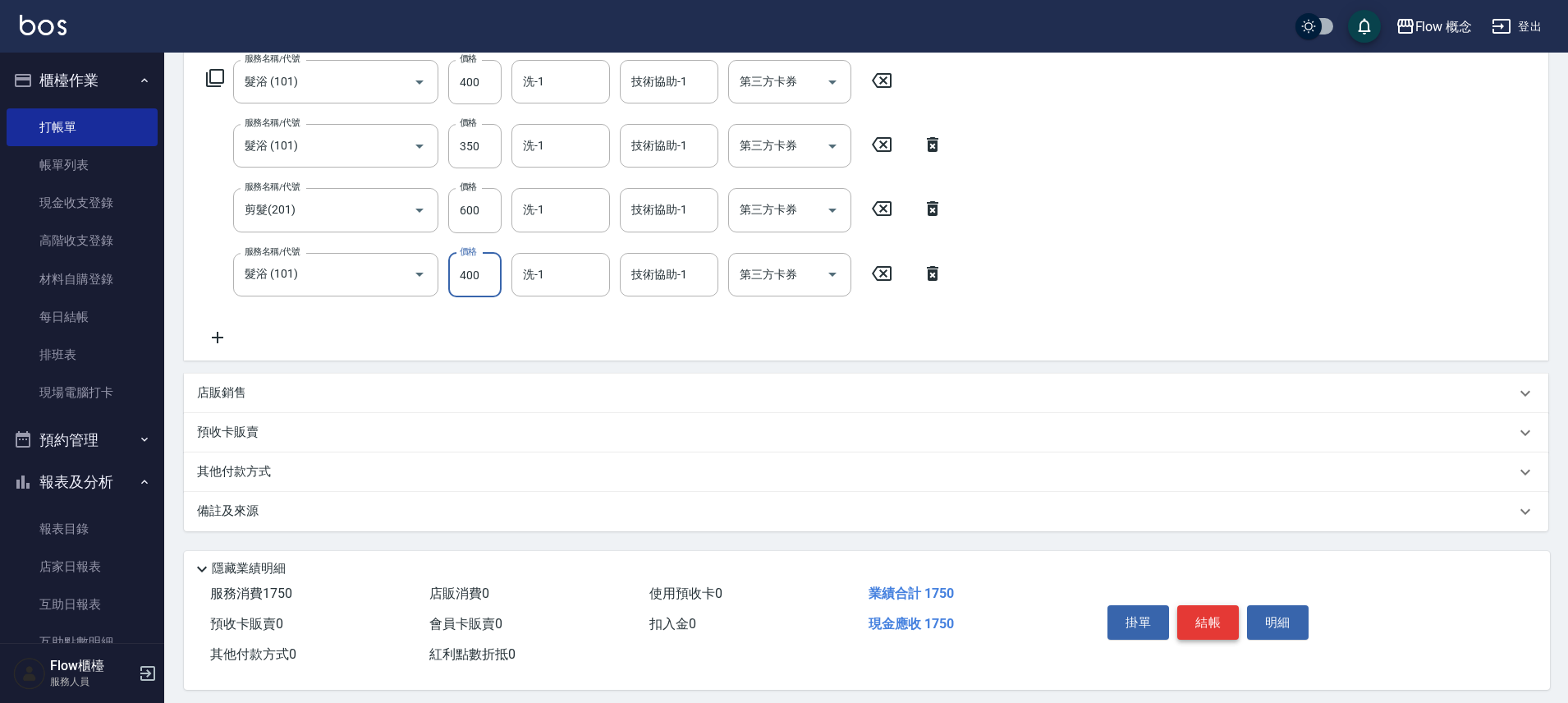
type input "400"
click at [1209, 618] on button "結帳" at bounding box center [1208, 622] width 62 height 34
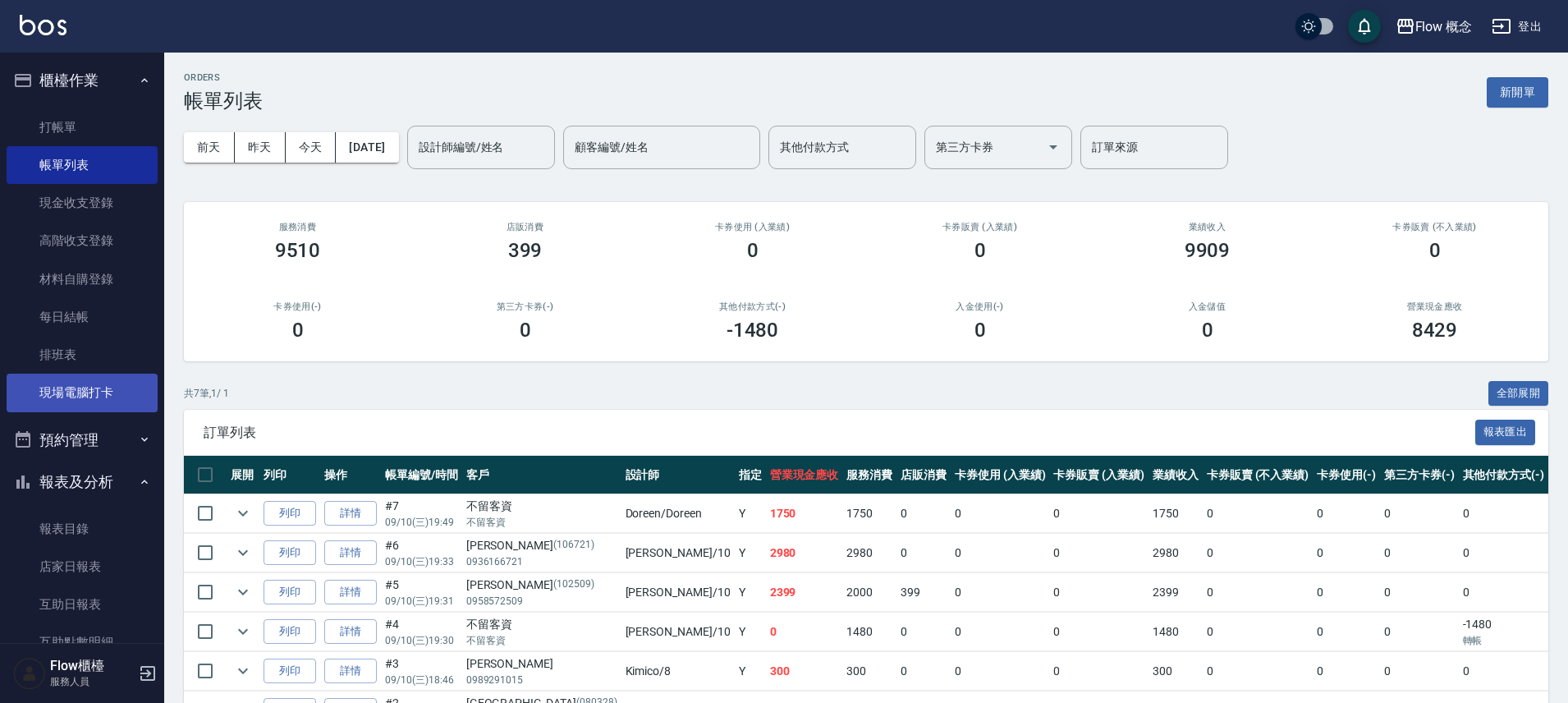
scroll to position [243, 0]
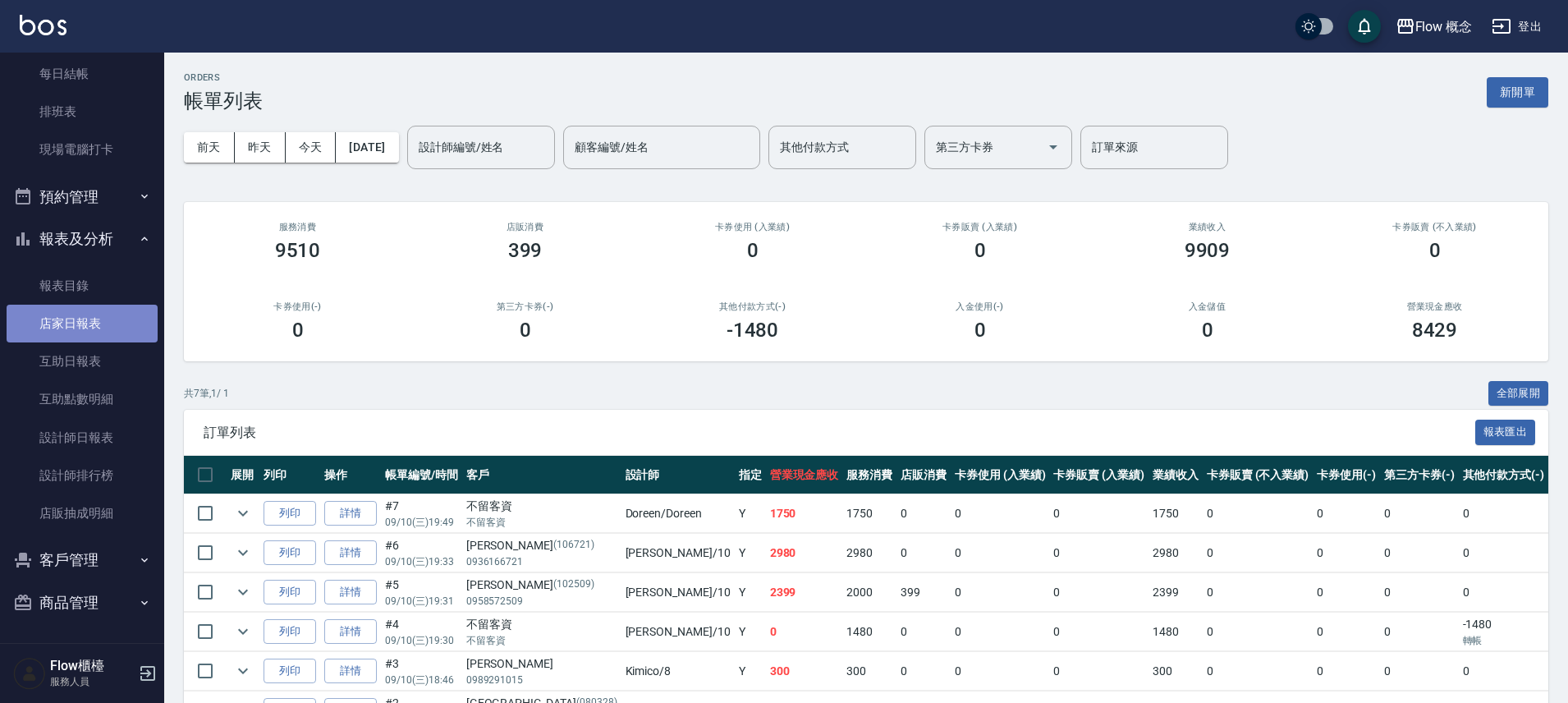
click at [89, 331] on link "店家日報表" at bounding box center [83, 324] width 151 height 38
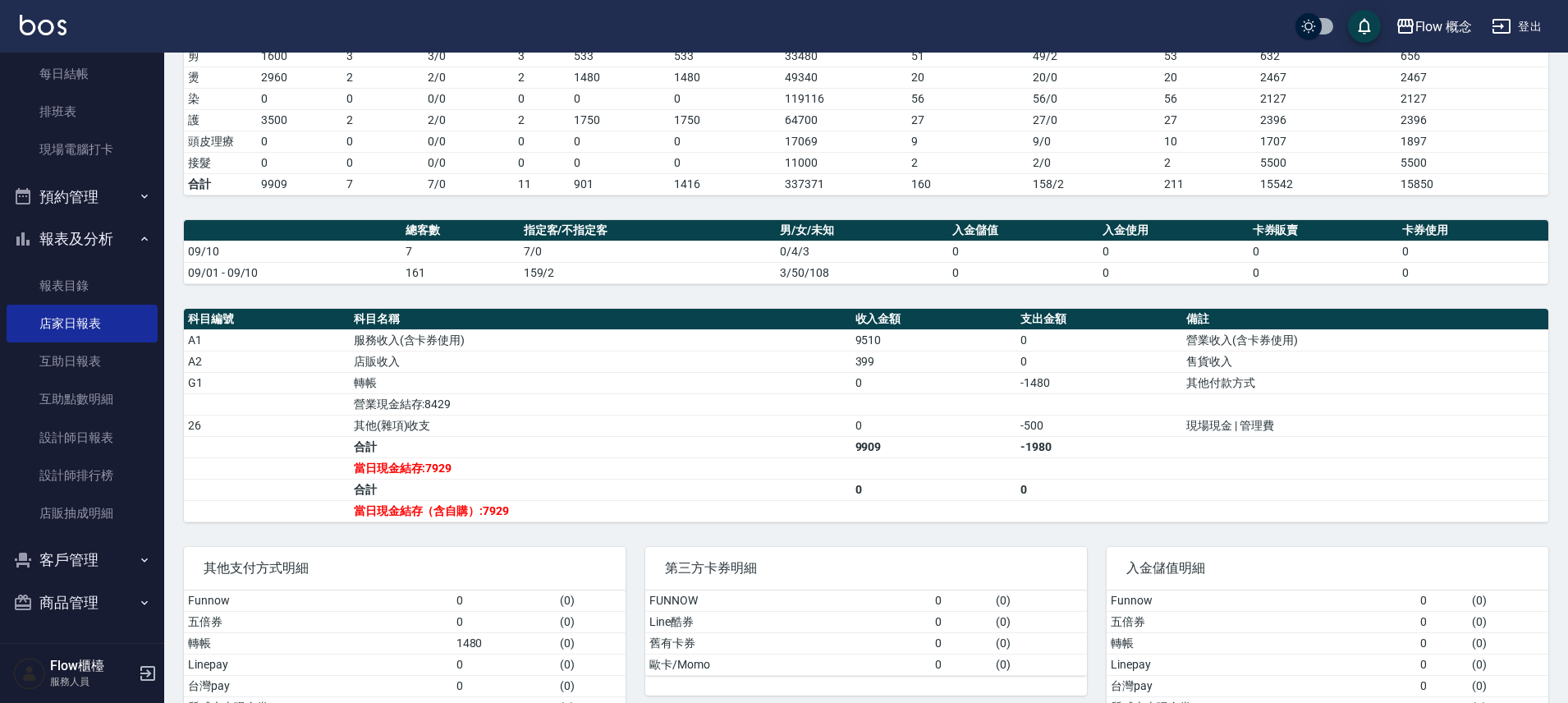
scroll to position [361, 0]
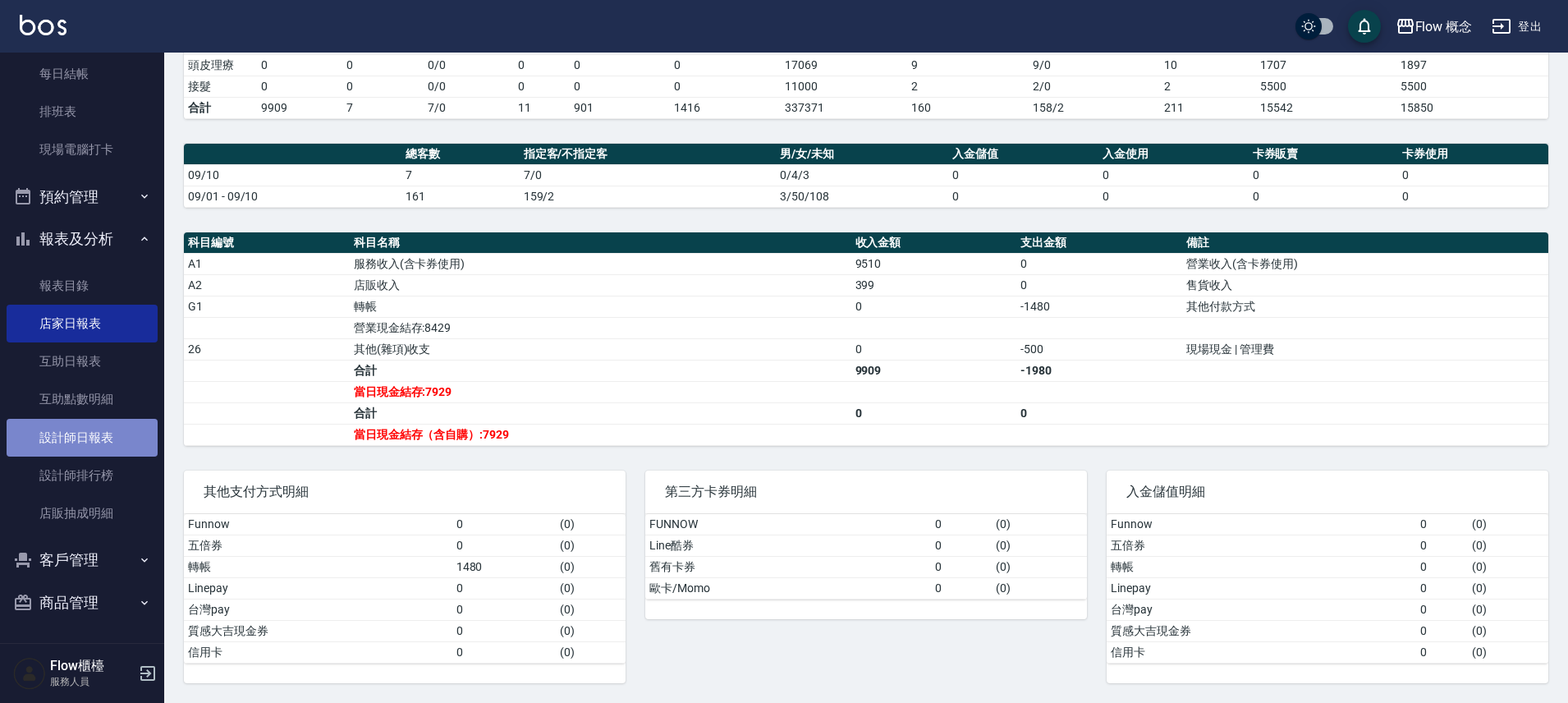
click at [115, 442] on link "設計師日報表" at bounding box center [83, 438] width 151 height 38
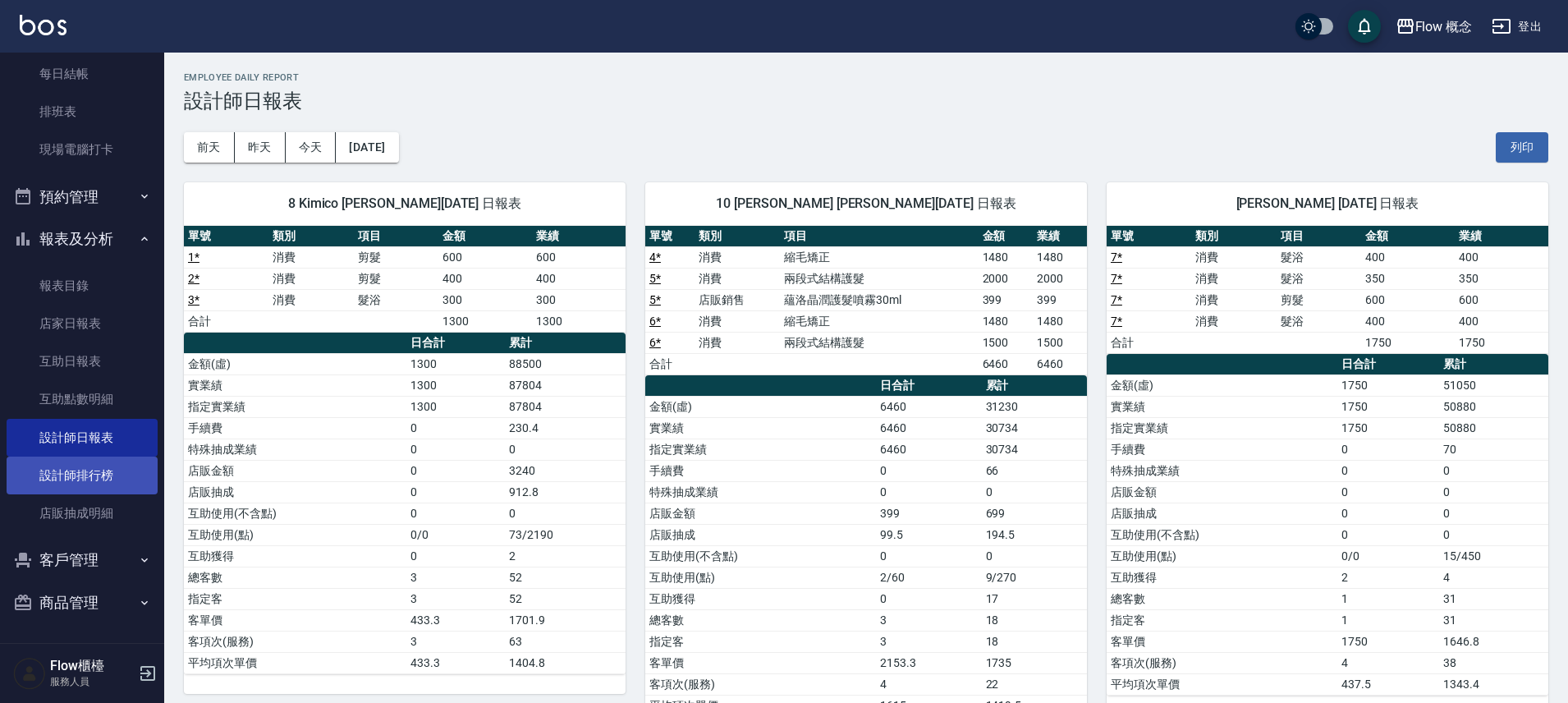
click at [103, 478] on link "設計師排行榜" at bounding box center [83, 476] width 151 height 38
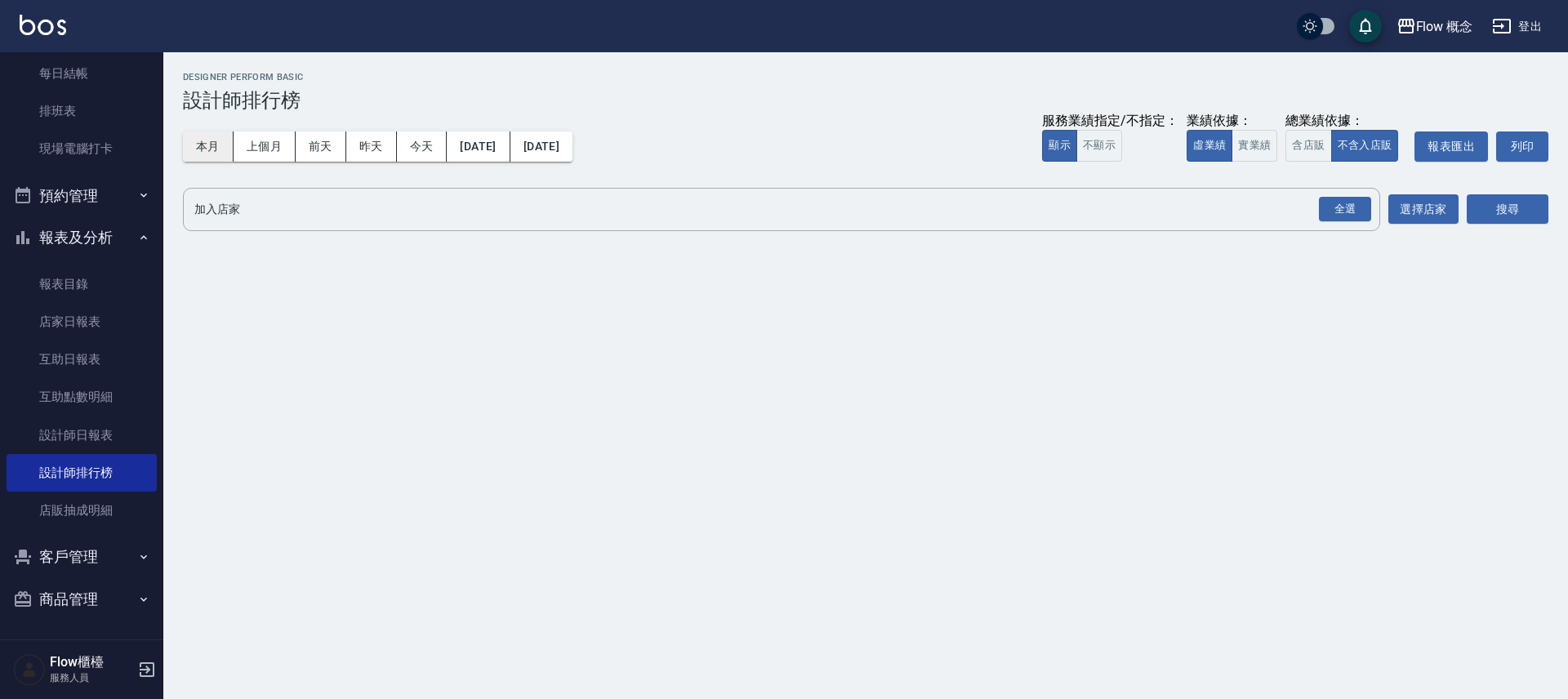
click at [222, 140] on button "本月" at bounding box center [208, 146] width 50 height 30
click at [111, 436] on link "設計師日報表" at bounding box center [82, 435] width 151 height 38
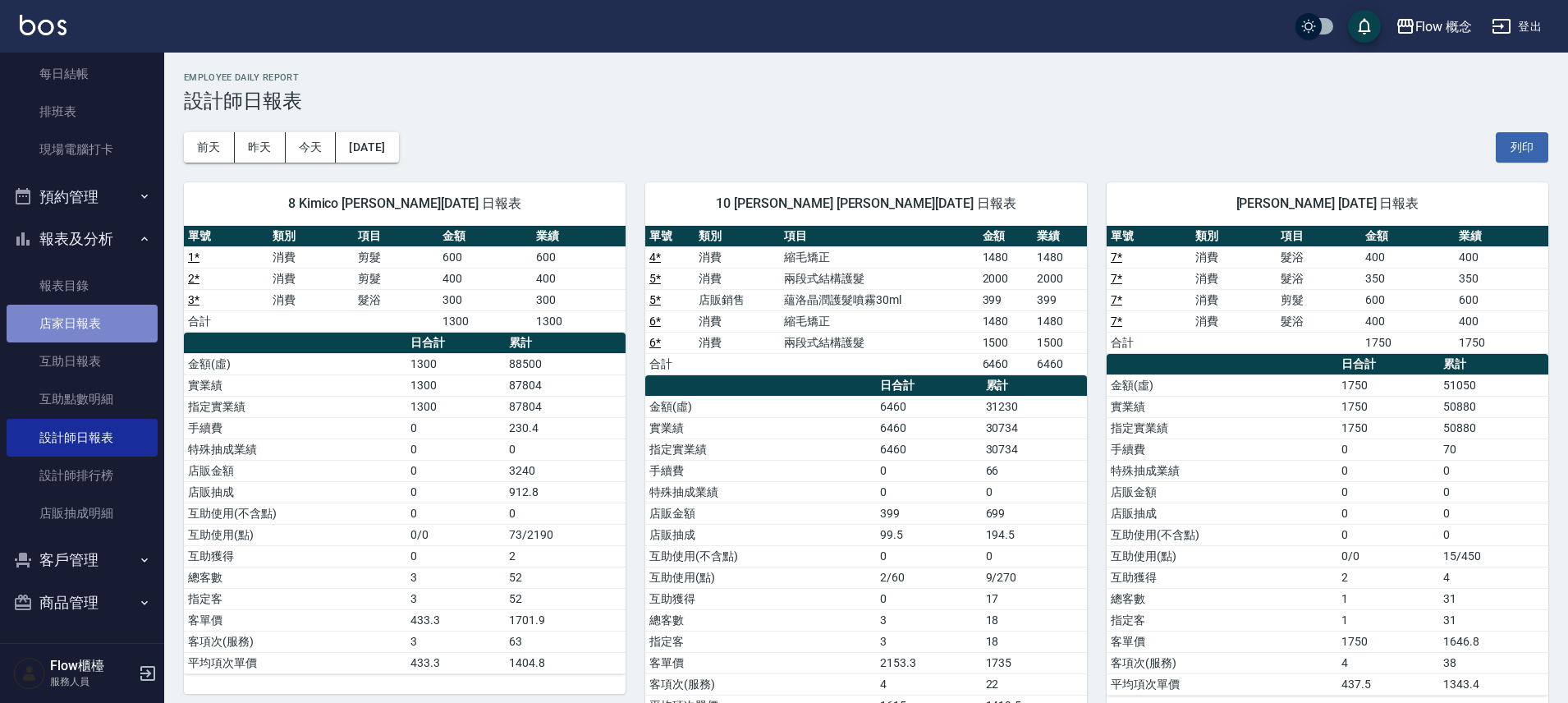
click at [82, 313] on link "店家日報表" at bounding box center [83, 324] width 151 height 38
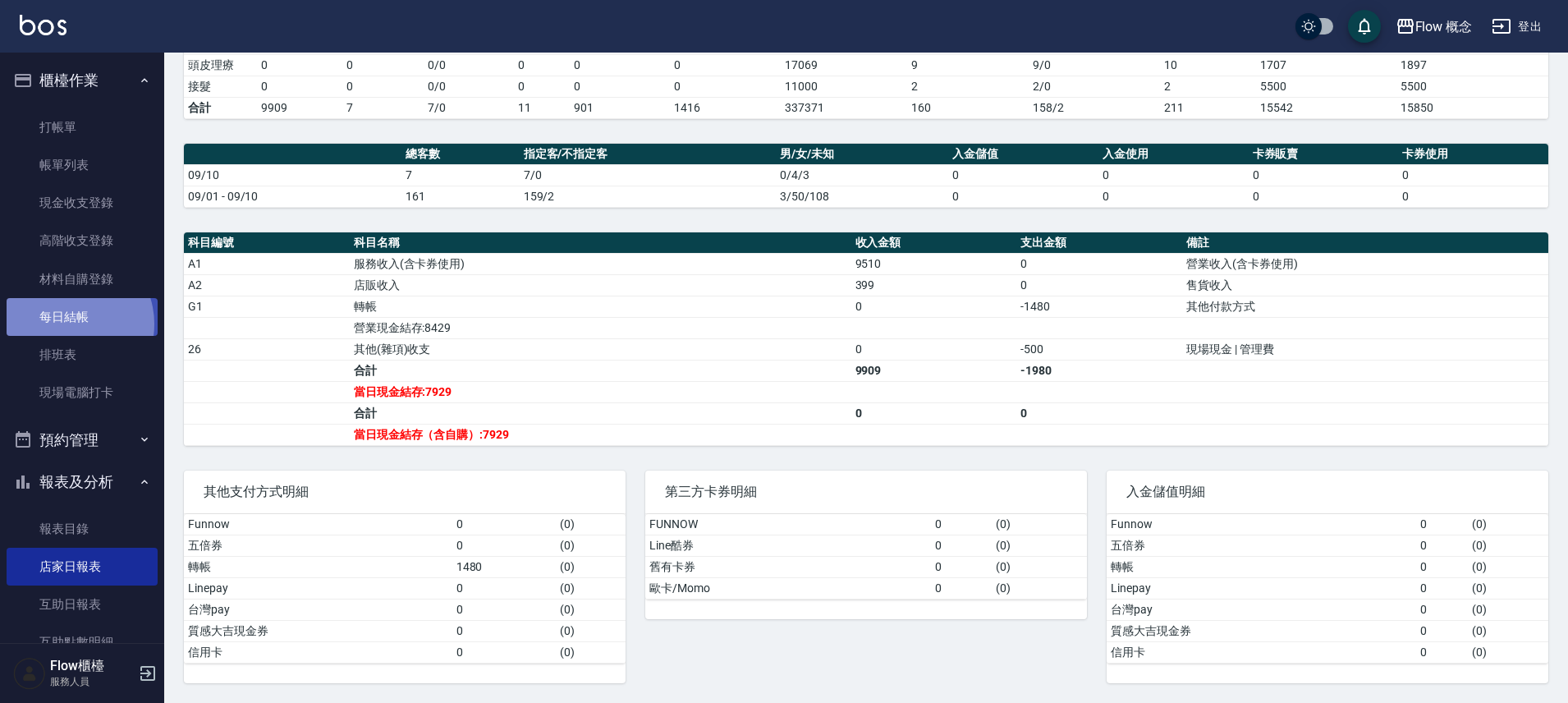
click at [69, 324] on link "每日結帳" at bounding box center [83, 317] width 151 height 38
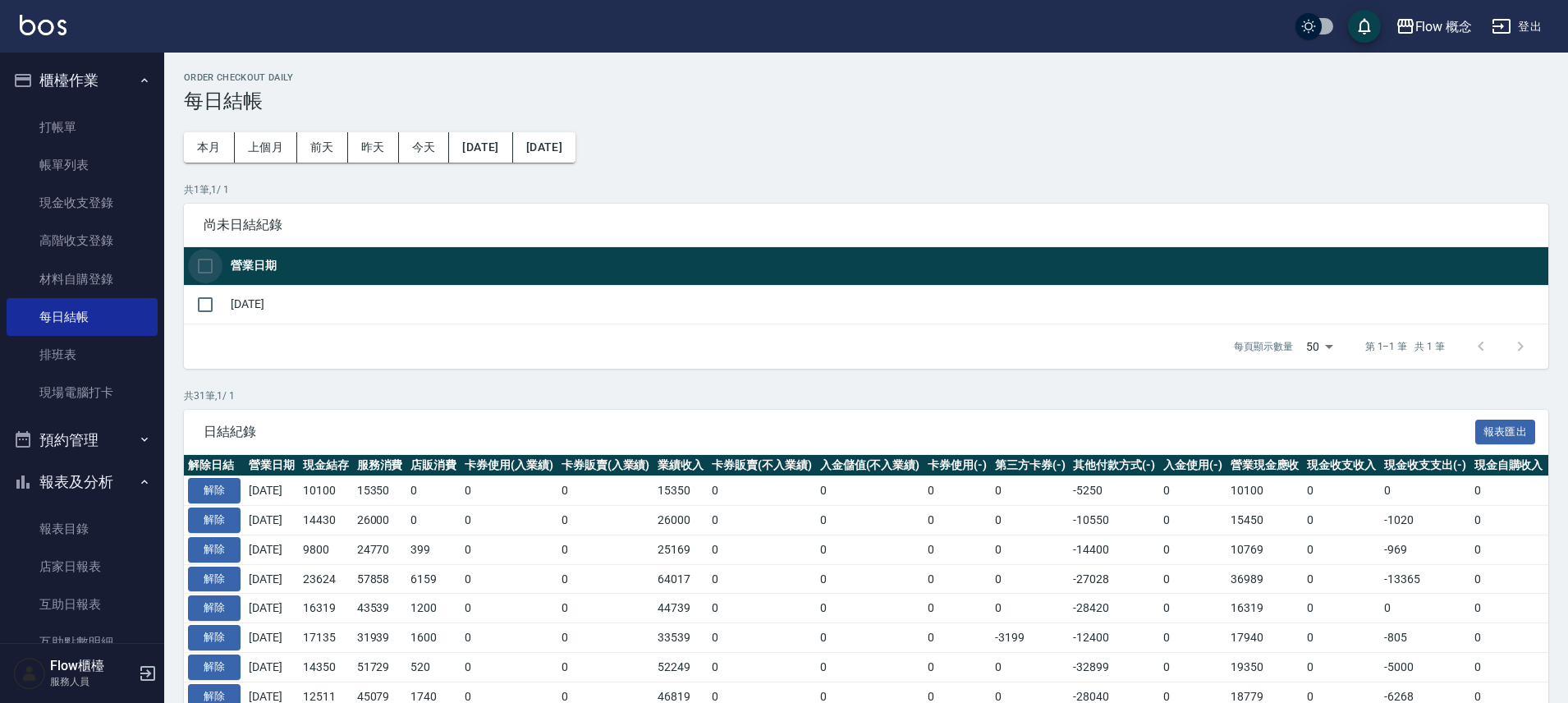
click at [202, 273] on input "checkbox" at bounding box center [206, 266] width 34 height 34
checkbox input "true"
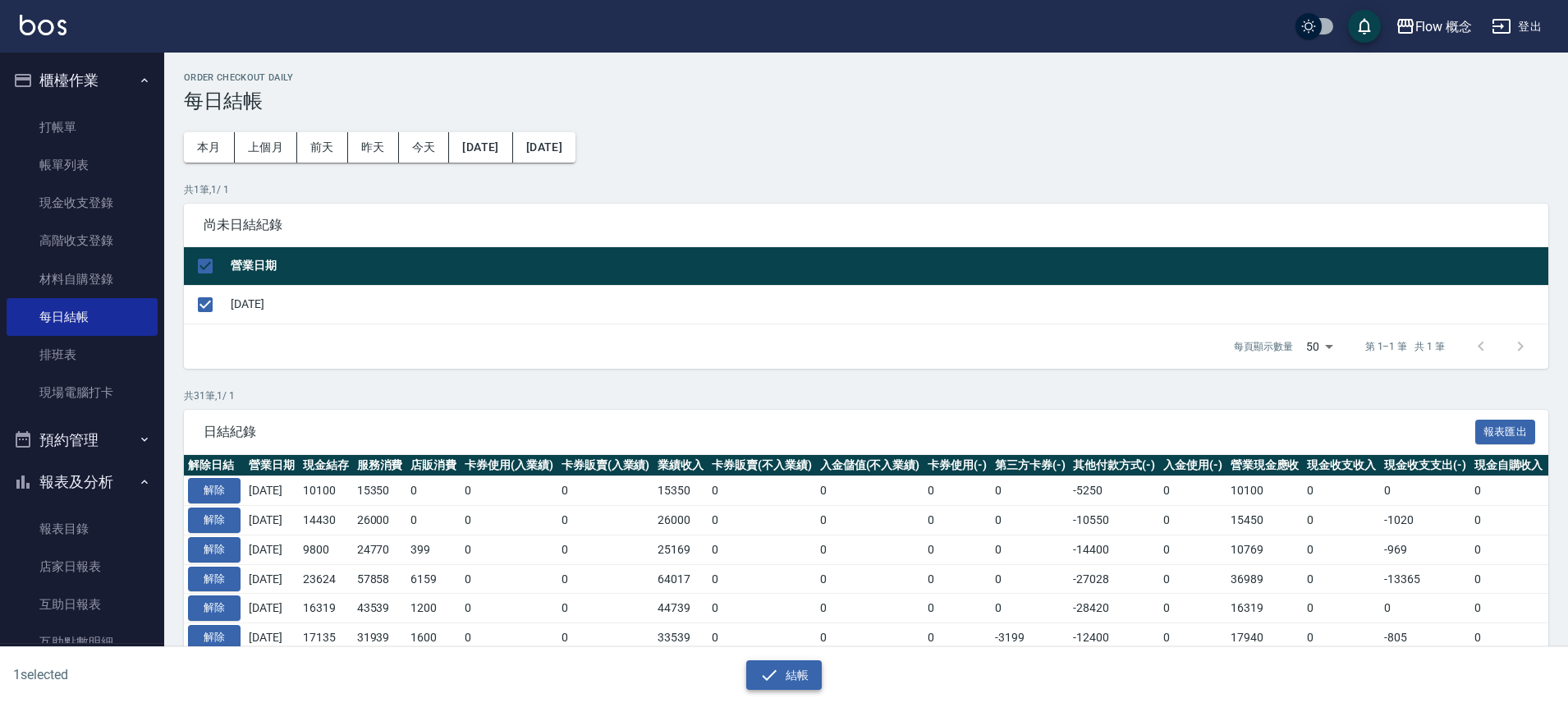
click at [781, 670] on button "結帳" at bounding box center [784, 675] width 77 height 30
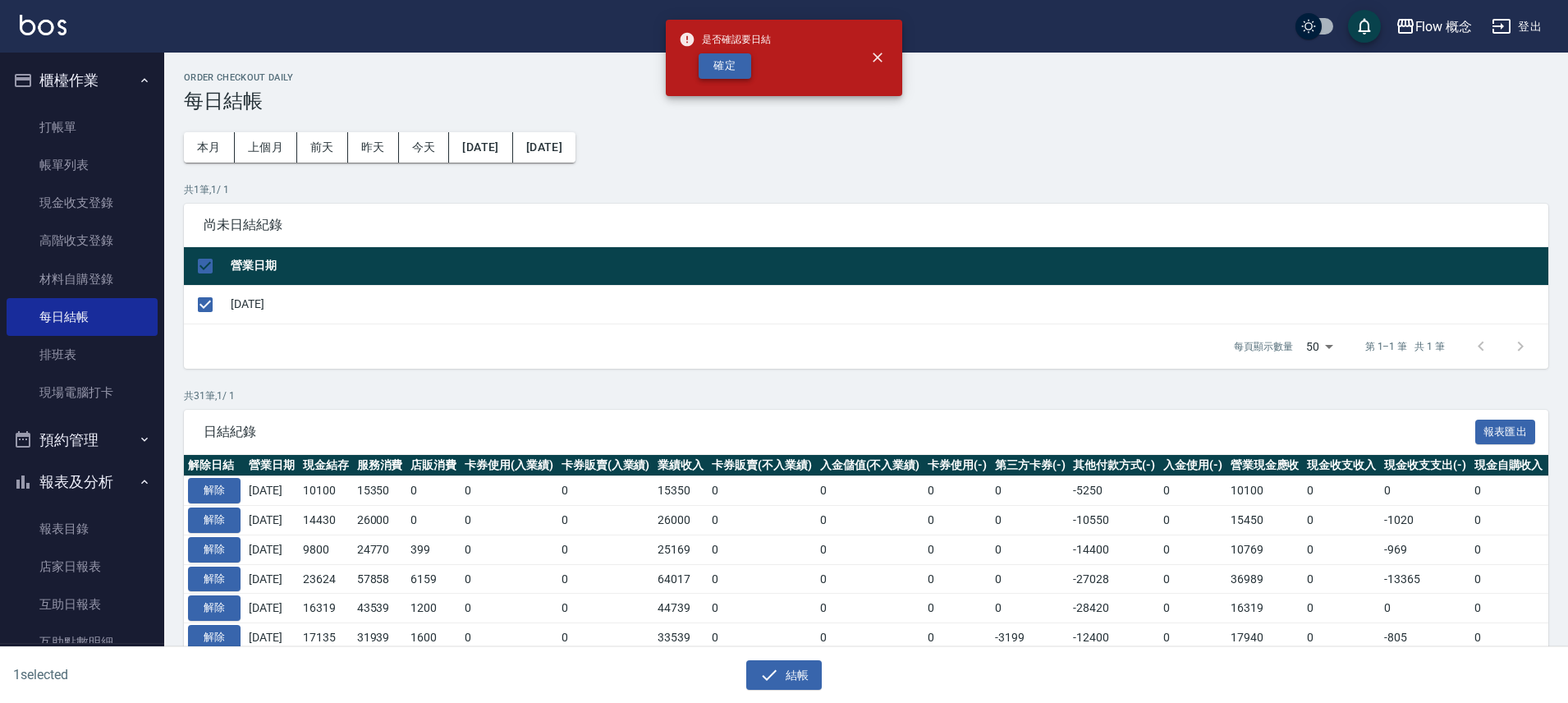
click at [715, 70] on button "確定" at bounding box center [725, 66] width 52 height 26
checkbox input "false"
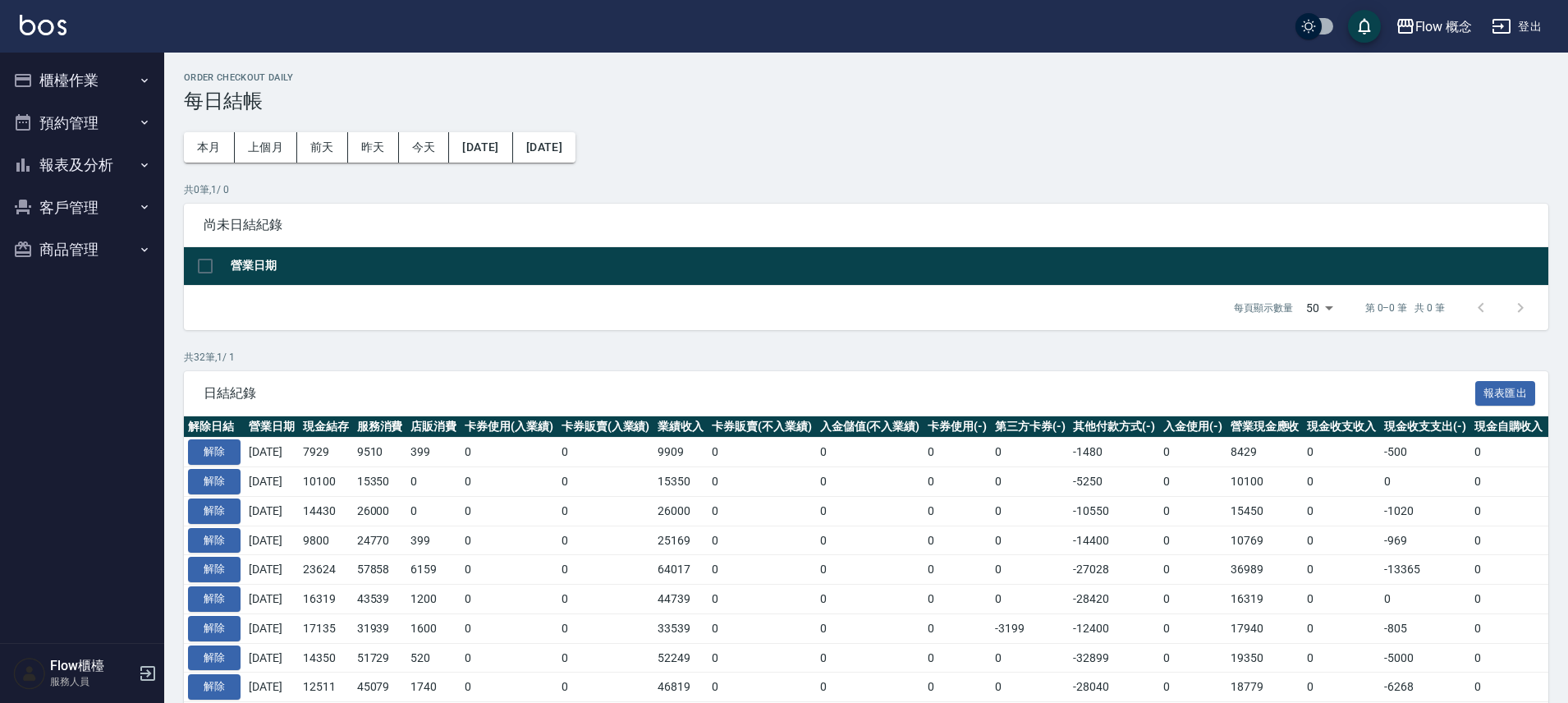
click at [96, 82] on button "櫃檯作業" at bounding box center [83, 81] width 151 height 43
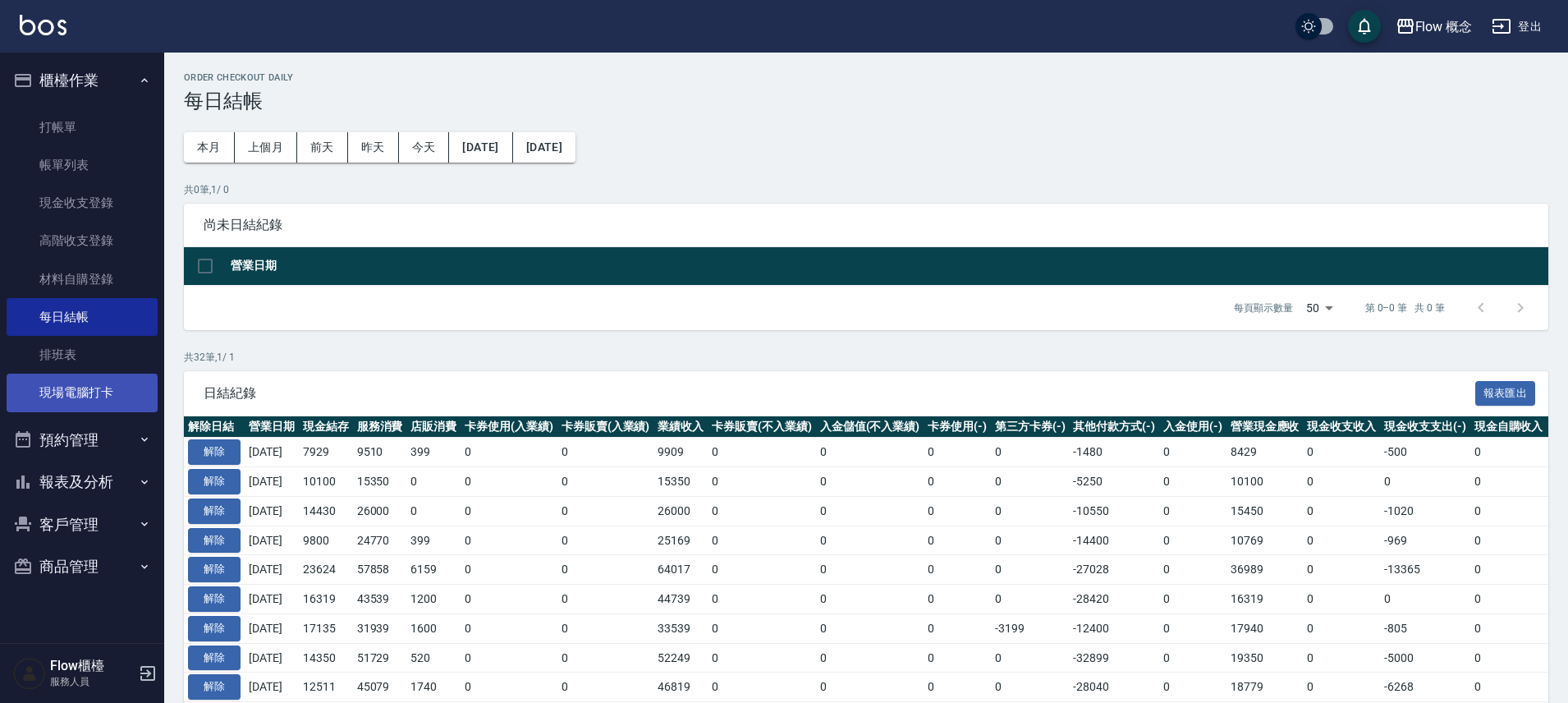
click at [83, 392] on link "現場電腦打卡" at bounding box center [83, 392] width 151 height 38
